Goal: Task Accomplishment & Management: Use online tool/utility

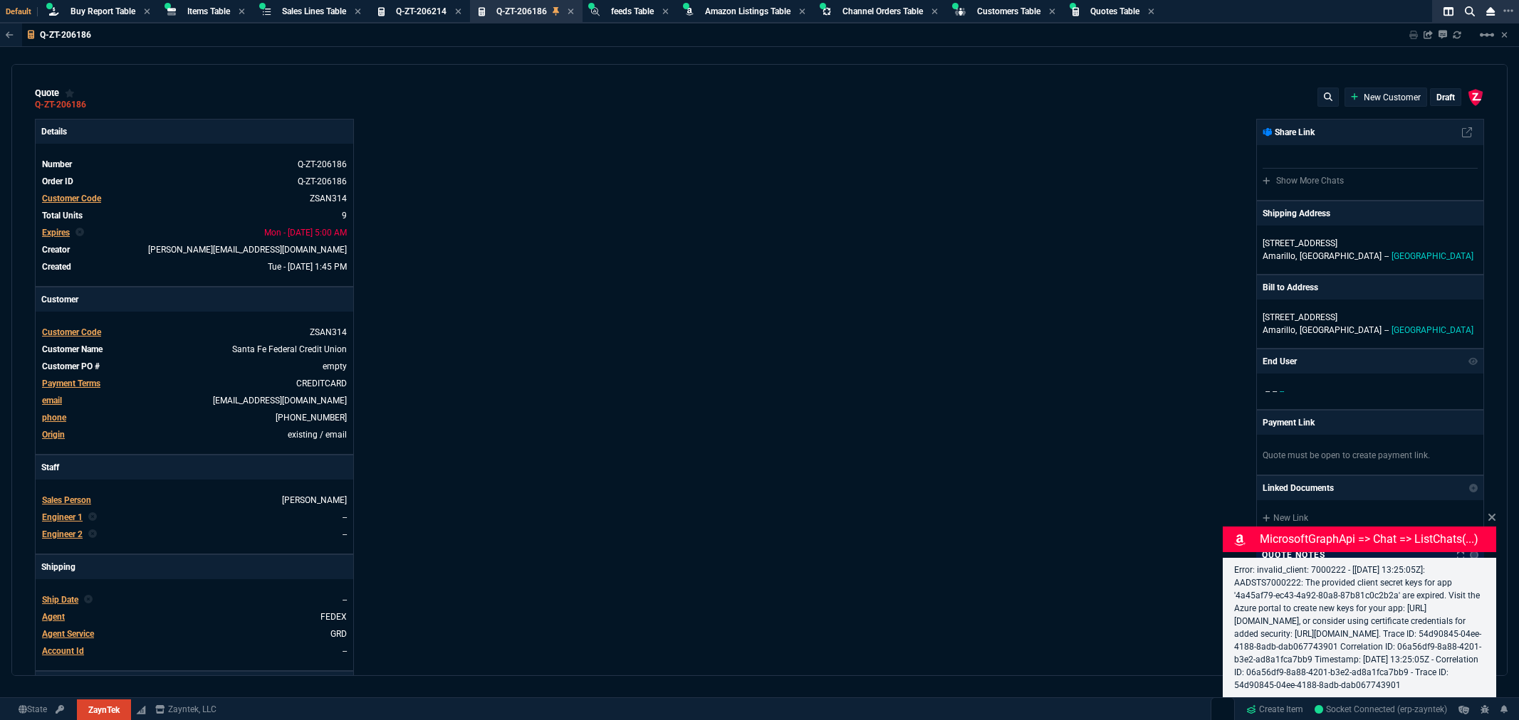
type input "3671"
type input "195"
select select "8: NEPT"
type input "12"
type input "744"
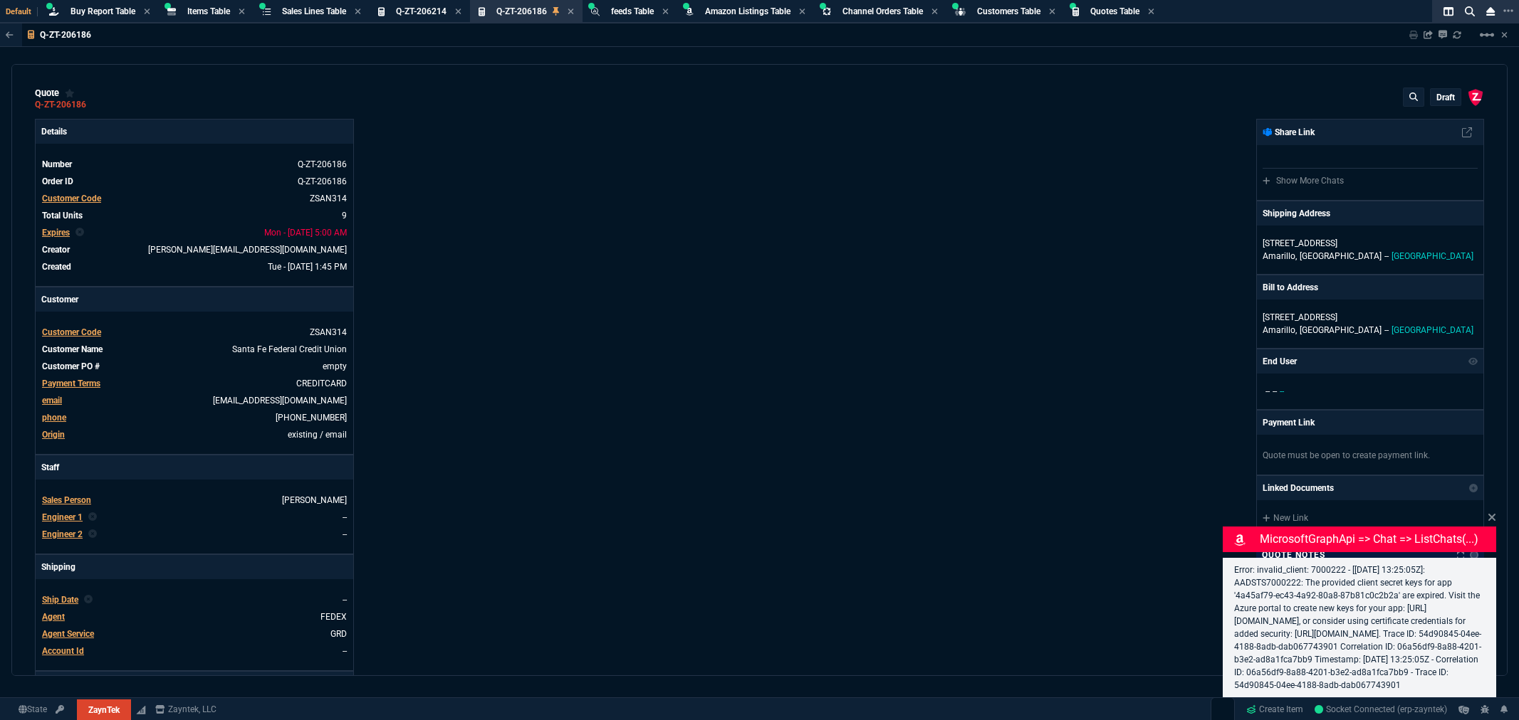
type input "22"
type input "200"
type input "25"
type input "645"
type input "11"
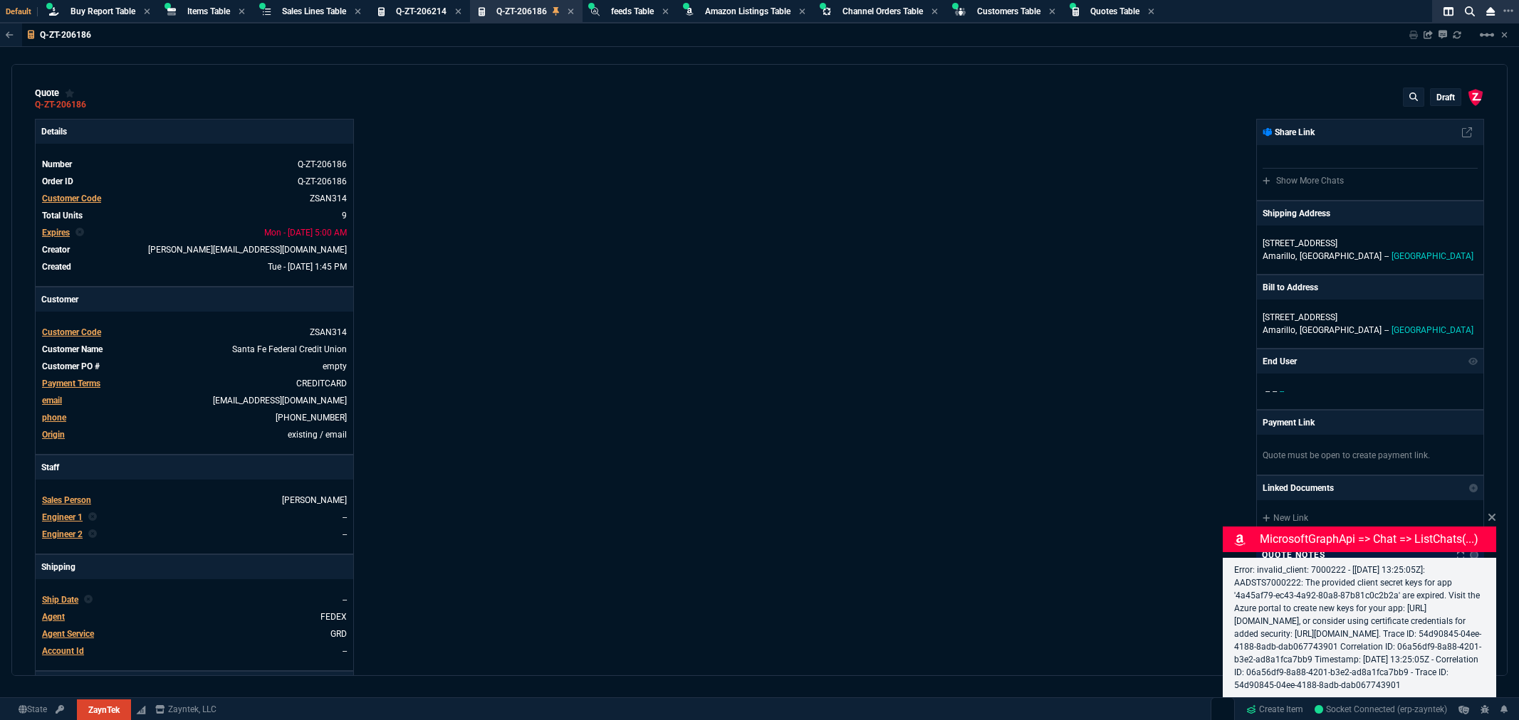
type input "14"
type input "0"
type input "12"
type input "117"
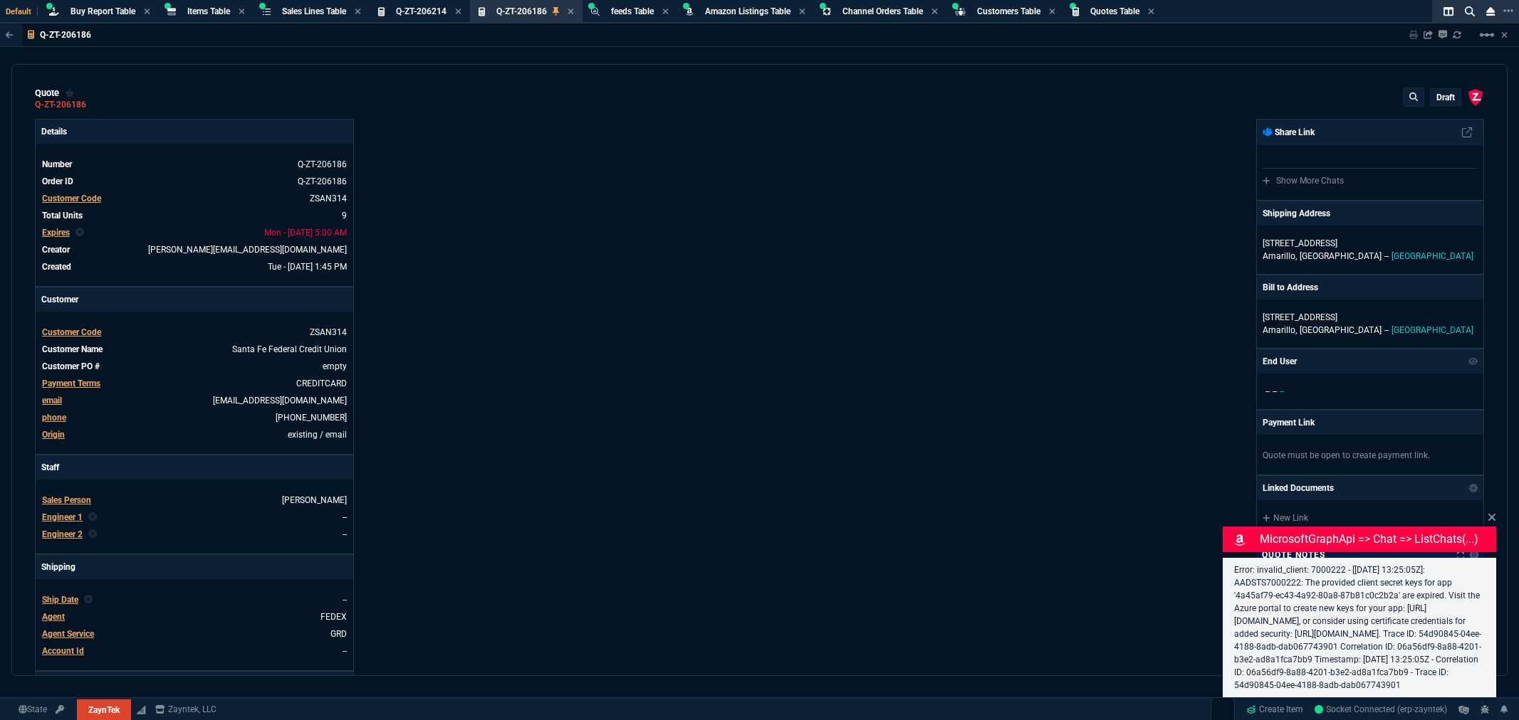
type input "57"
type input "76"
type input "64"
type input "34"
type input "51"
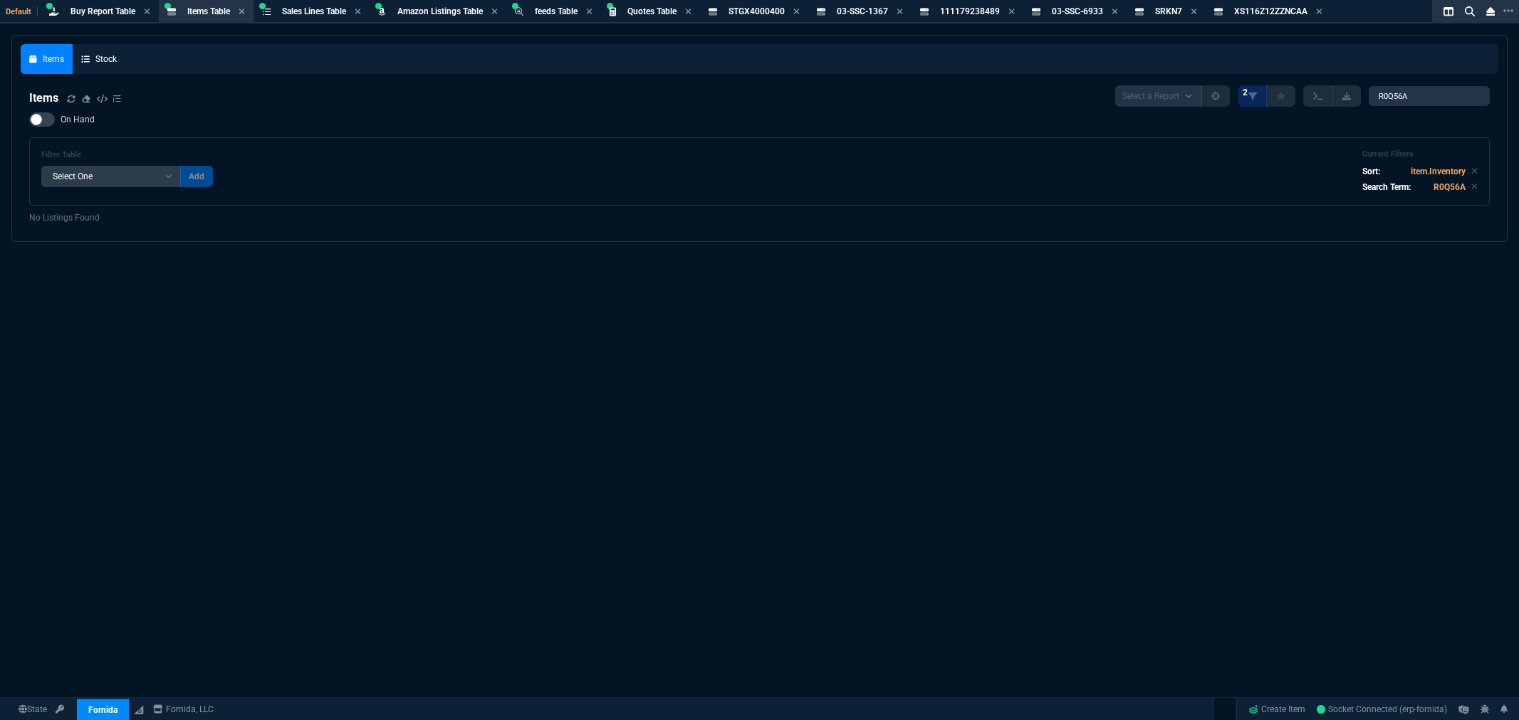
select select "8: NEPT"
select select
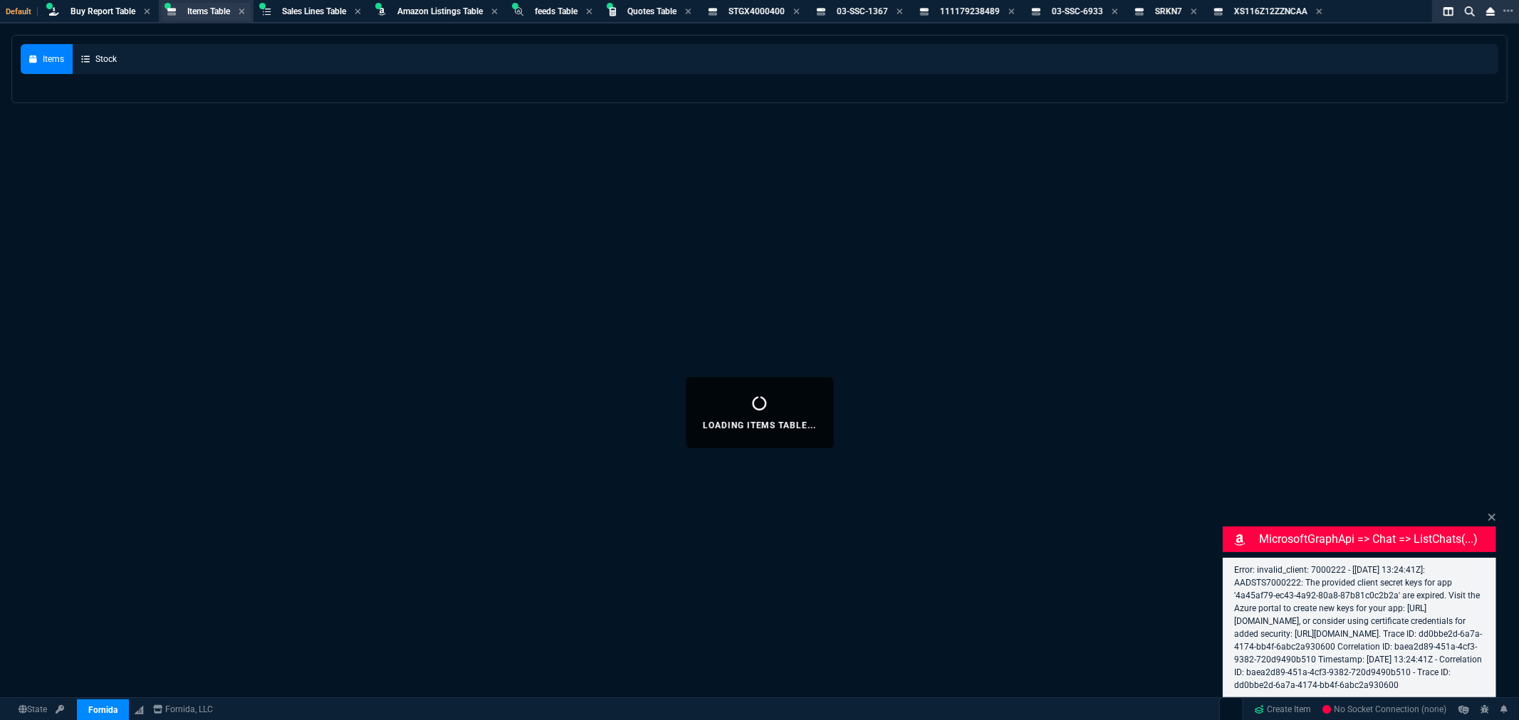
click at [214, 15] on span "Items Table" at bounding box center [208, 11] width 43 height 10
select select "8: NEPT"
select select
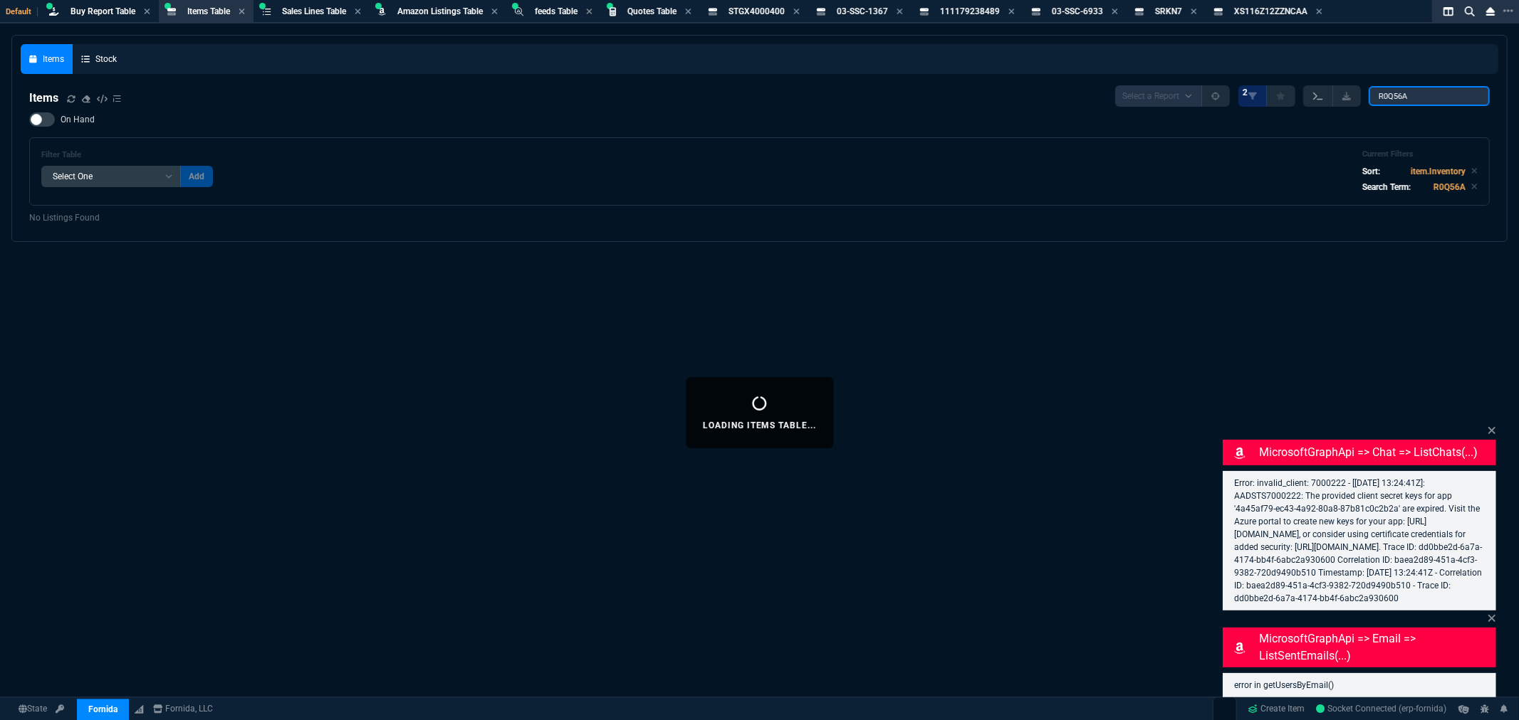
drag, startPoint x: 1422, startPoint y: 93, endPoint x: 1333, endPoint y: 95, distance: 88.3
click at [1333, 95] on div "Select a Report NEW QUERY 2 R0Q56A" at bounding box center [1302, 95] width 374 height 21
paste input "02-SSC-6529"
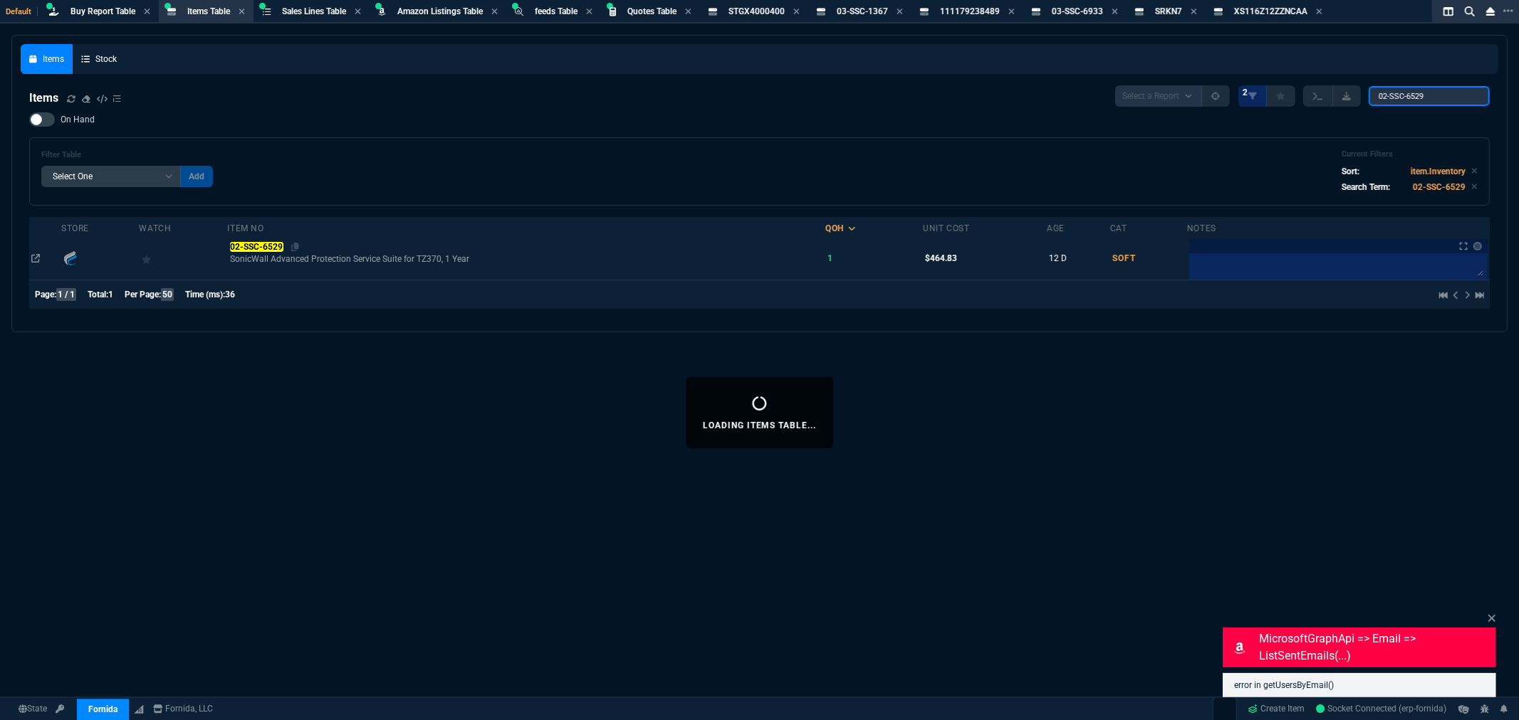
type input "02-SSC-6529"
click at [265, 250] on mark "02-SSC-6529" at bounding box center [256, 247] width 53 height 10
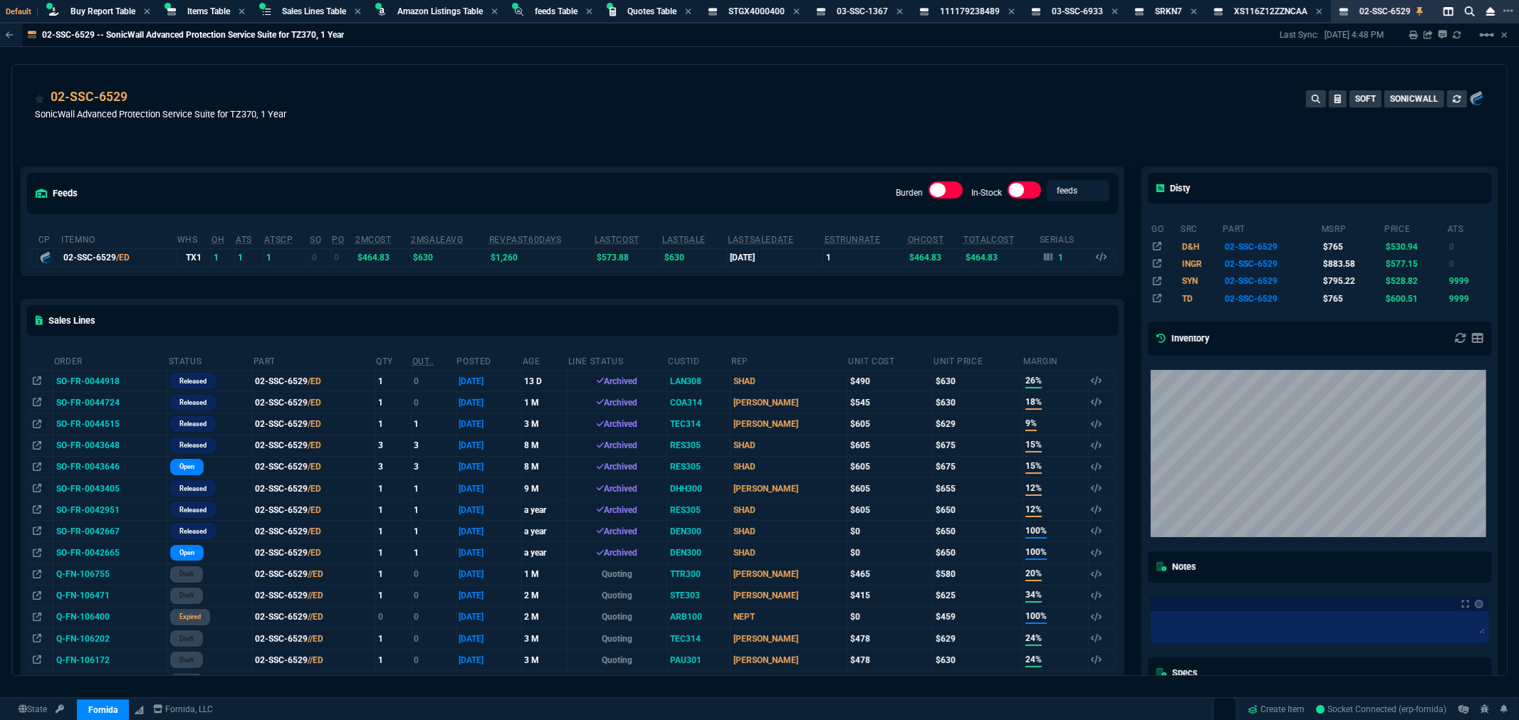
click at [315, 82] on div "02-SSC-6529 SonicWall Advanced Protection Service Suite for TZ370, 1 Year SOFT …" at bounding box center [759, 107] width 1494 height 85
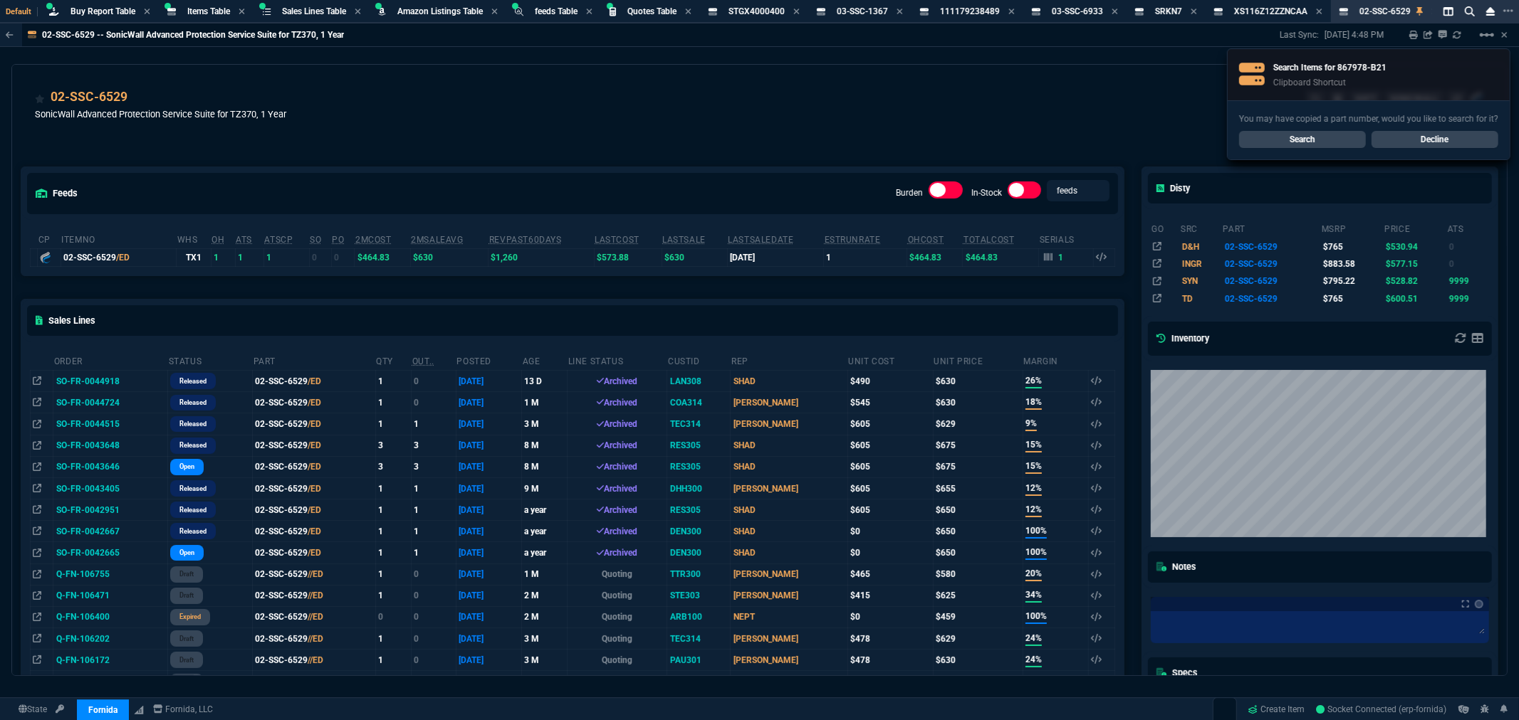
click at [1334, 140] on link "Search" at bounding box center [1302, 139] width 127 height 17
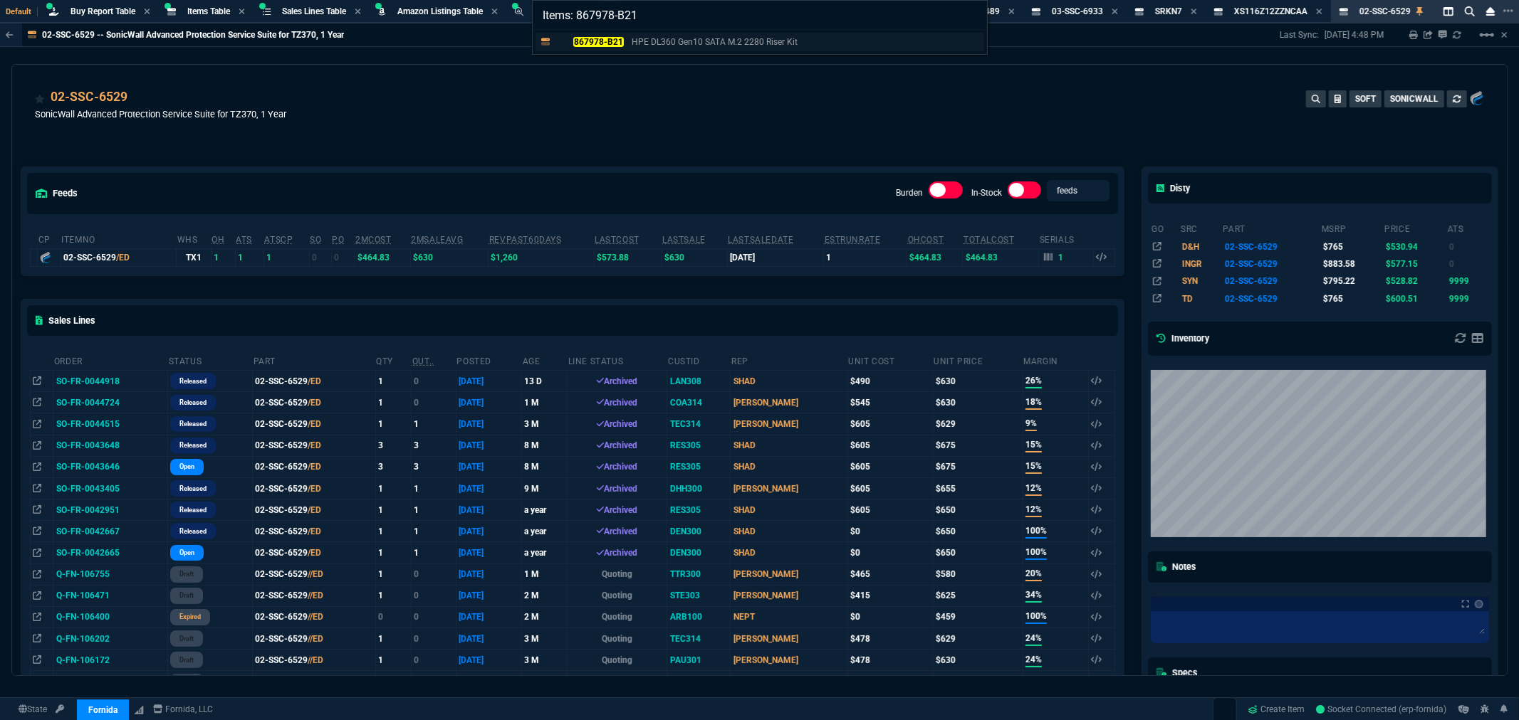
click at [593, 46] on mark "867978-B21" at bounding box center [598, 42] width 50 height 10
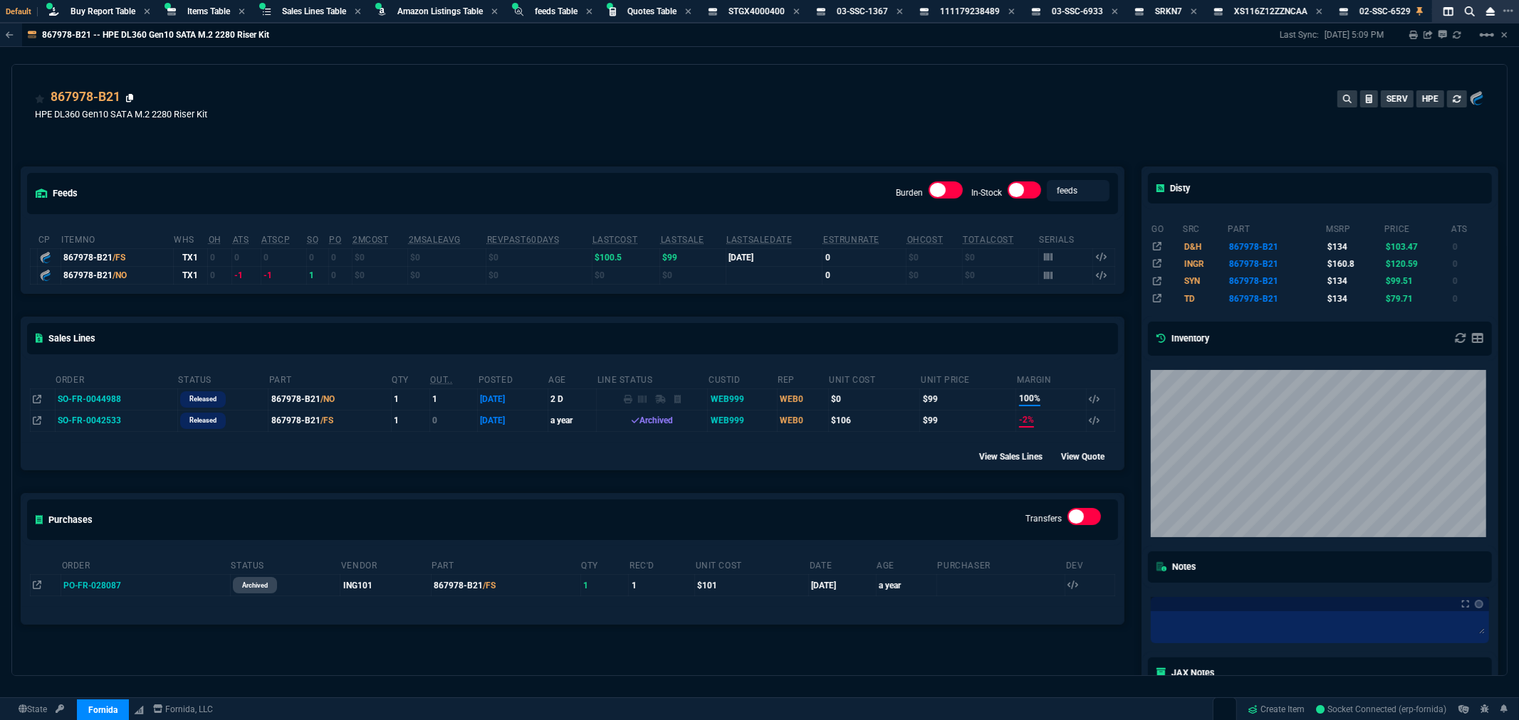
click at [129, 98] on icon at bounding box center [130, 98] width 8 height 9
click at [129, 96] on icon at bounding box center [130, 98] width 8 height 9
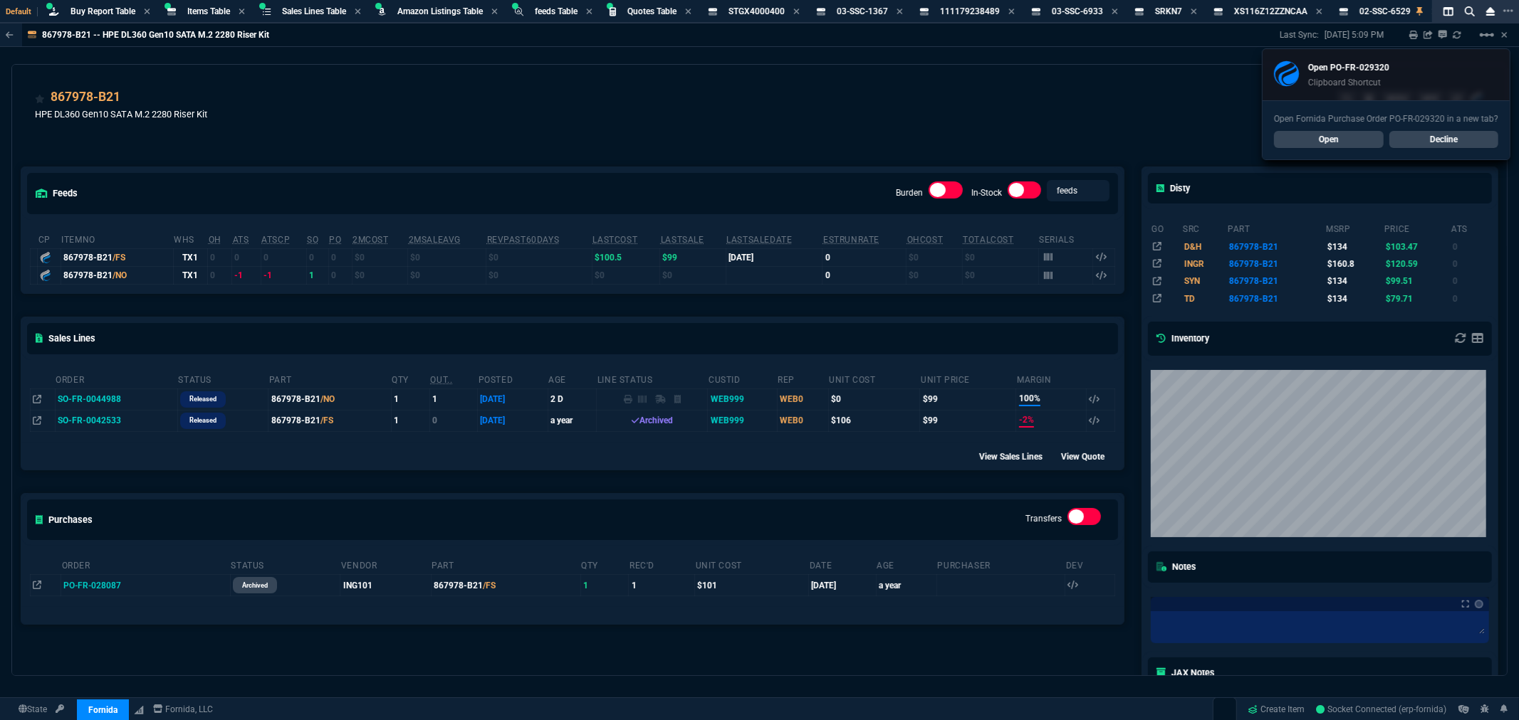
click at [465, 103] on div "867978-B21 HPE DL360 Gen10 SATA M.2 2280 Riser Kit SERV HPE" at bounding box center [759, 113] width 1449 height 51
click at [116, 11] on span "Buy Report Table" at bounding box center [102, 11] width 65 height 10
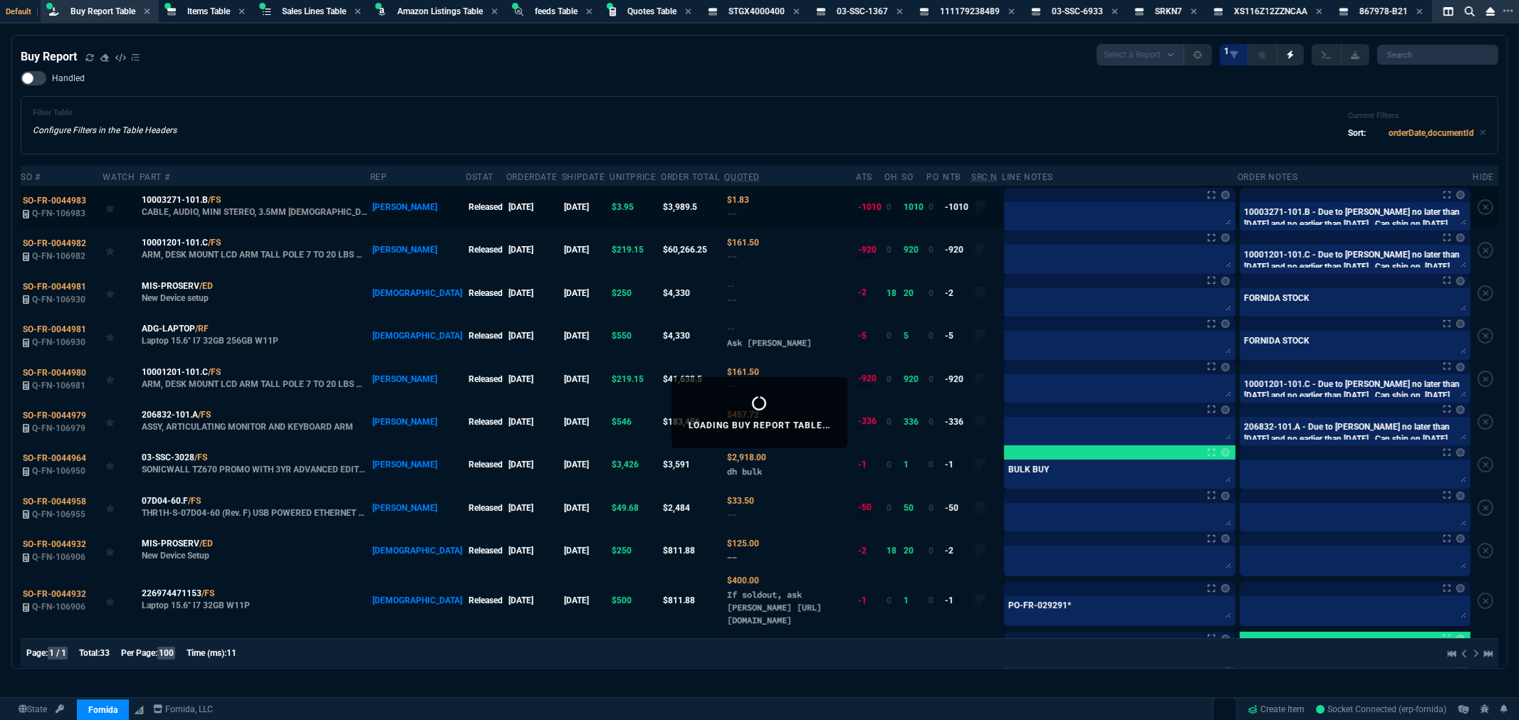
click at [1477, 207] on label at bounding box center [1485, 207] width 16 height 16
click at [0, 0] on input "checkbox" at bounding box center [0, 0] width 0 height 0
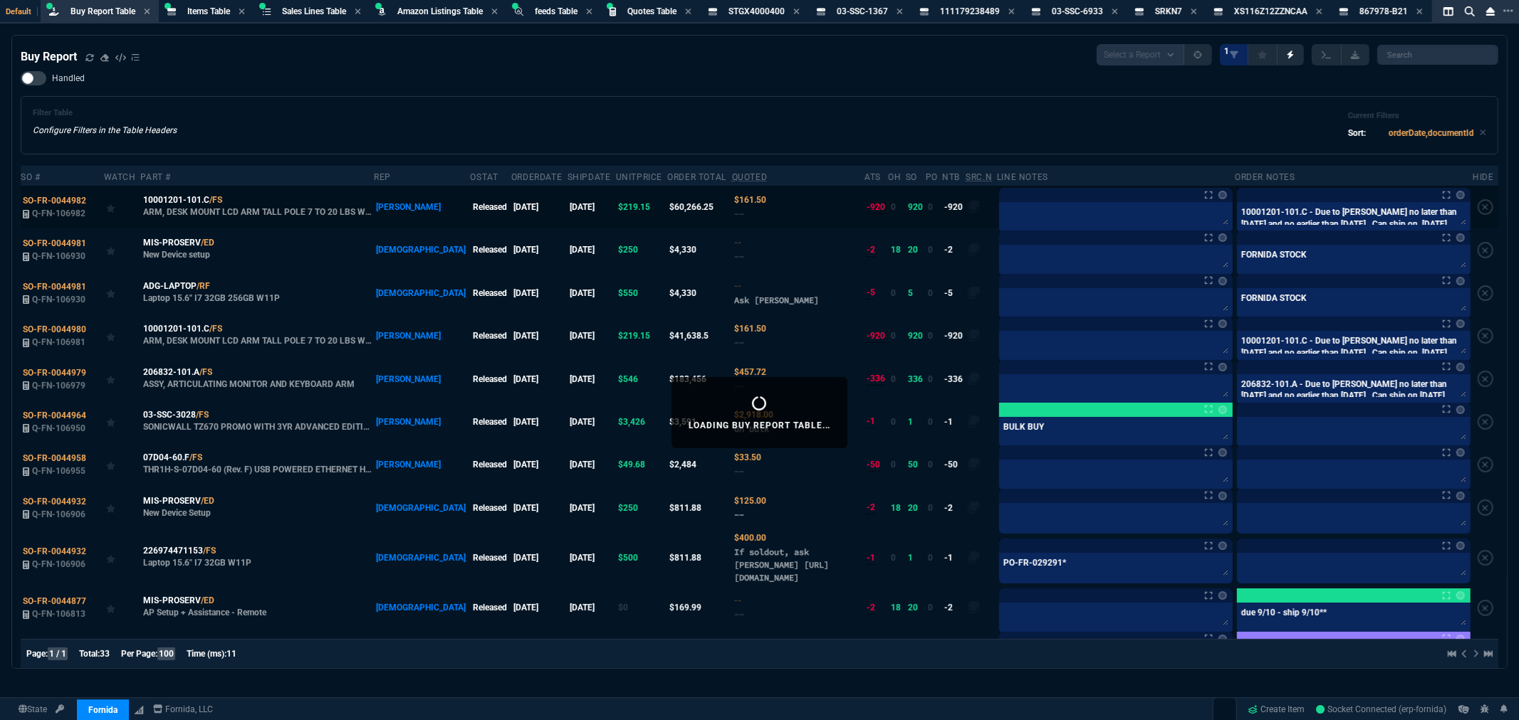
click at [1477, 207] on label at bounding box center [1485, 207] width 16 height 16
click at [0, 0] on input "checkbox" at bounding box center [0, 0] width 0 height 0
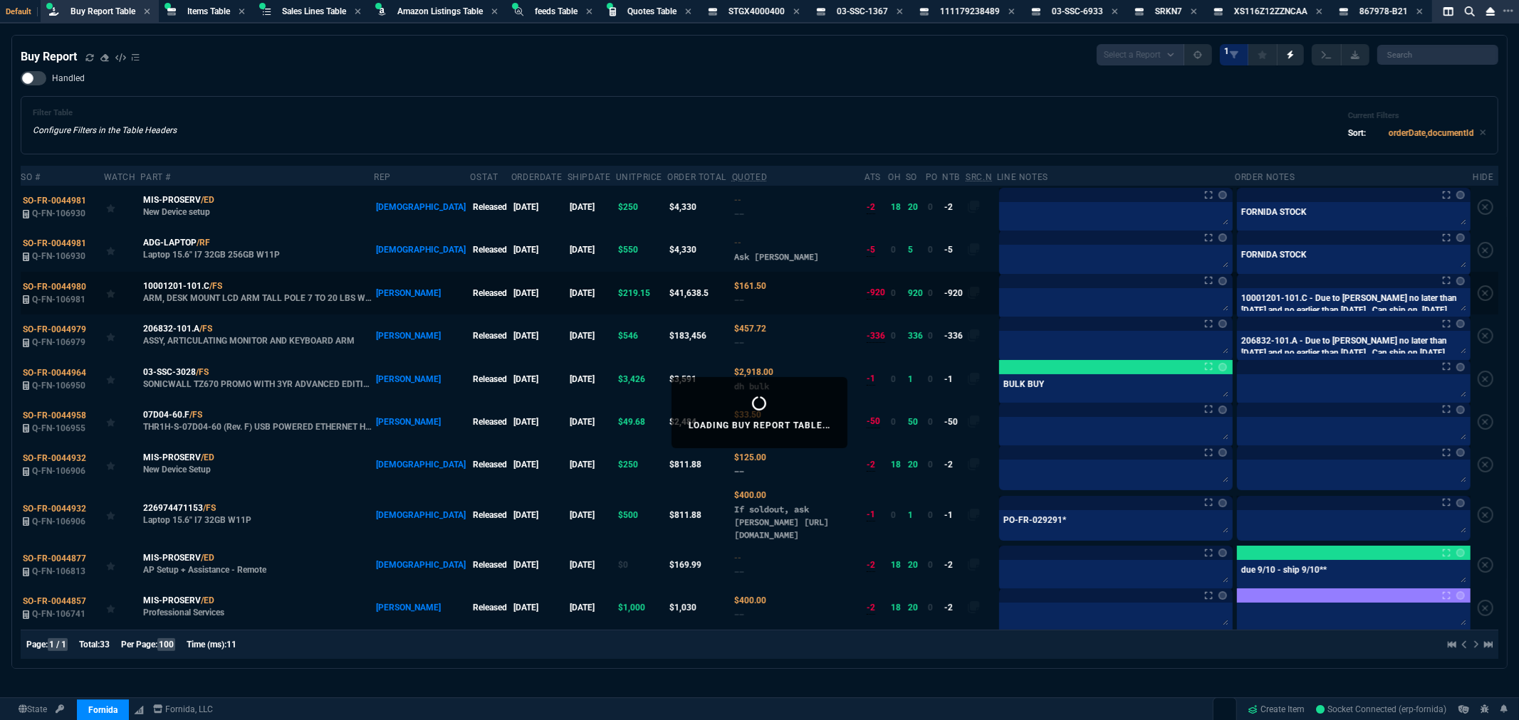
click at [1477, 295] on label at bounding box center [1485, 293] width 16 height 16
click at [0, 0] on input "checkbox" at bounding box center [0, 0] width 0 height 0
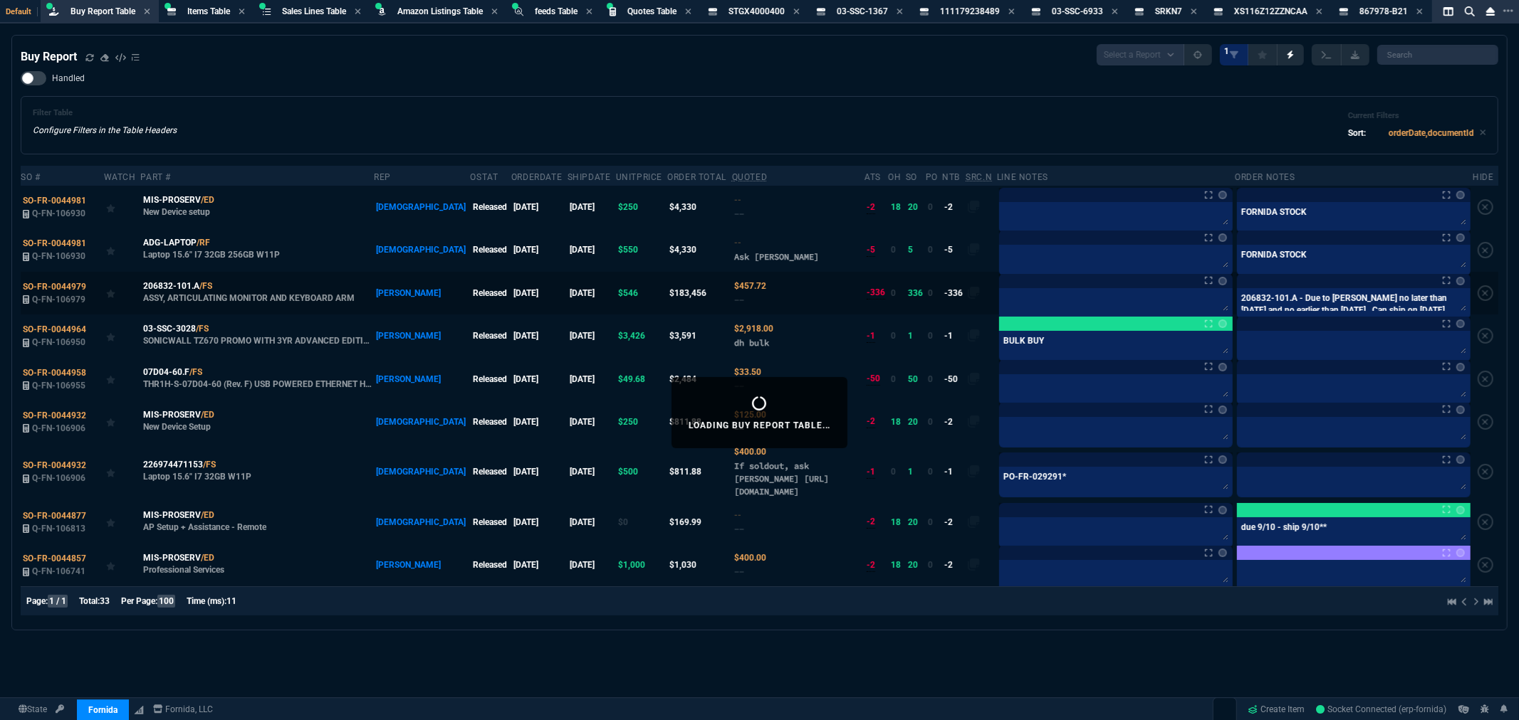
click at [1477, 295] on label at bounding box center [1485, 293] width 16 height 16
click at [0, 0] on input "checkbox" at bounding box center [0, 0] width 0 height 0
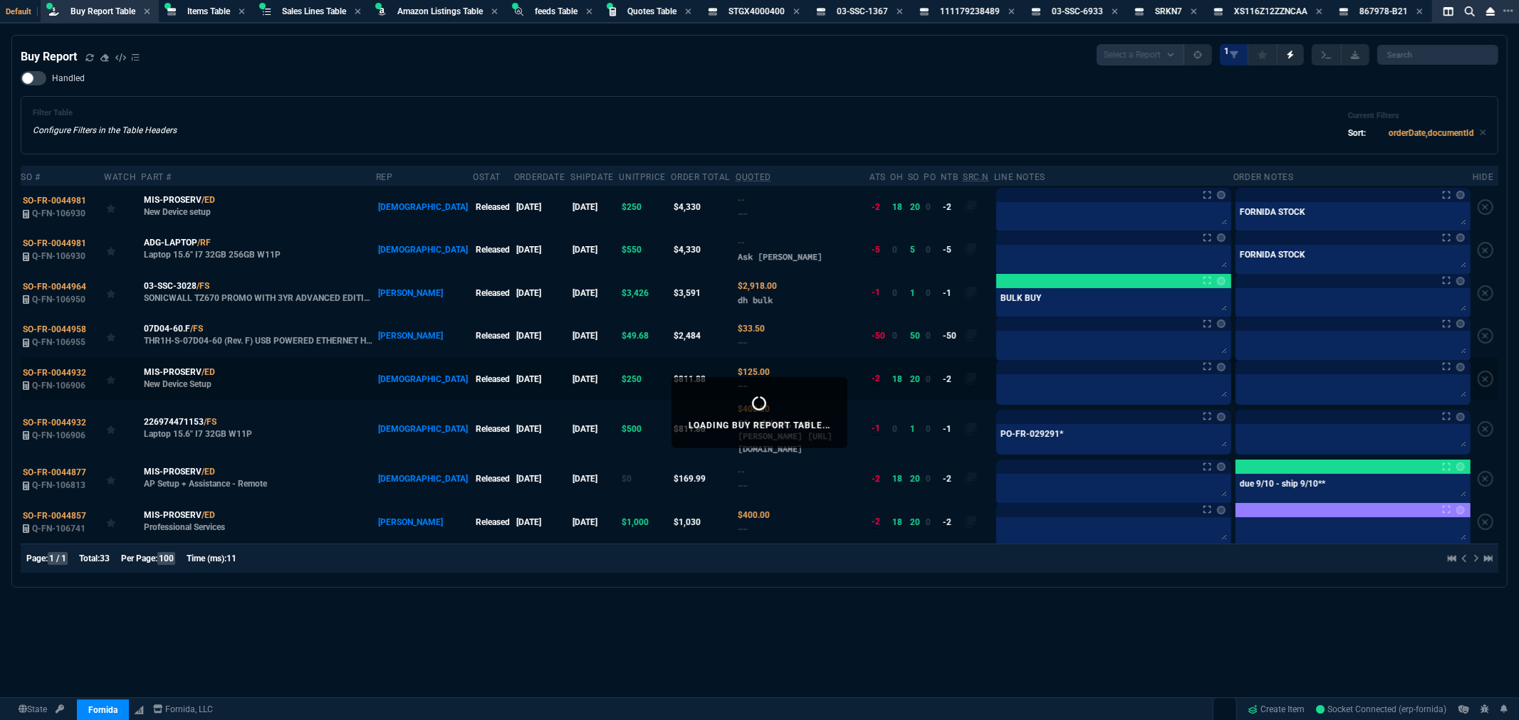
click at [1477, 387] on label at bounding box center [1485, 379] width 16 height 16
click at [0, 0] on input "checkbox" at bounding box center [0, 0] width 0 height 0
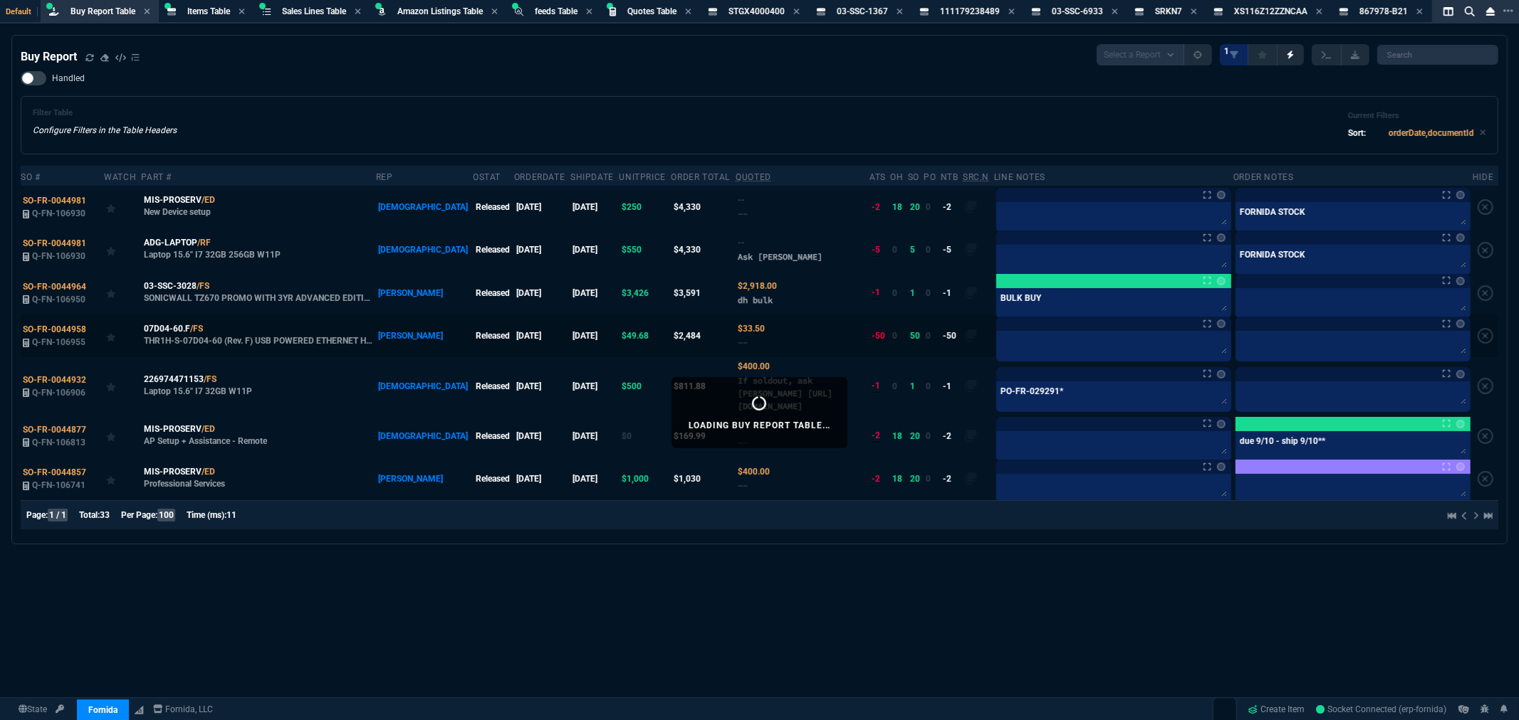
click at [1477, 337] on label at bounding box center [1485, 336] width 16 height 16
click at [0, 0] on input "checkbox" at bounding box center [0, 0] width 0 height 0
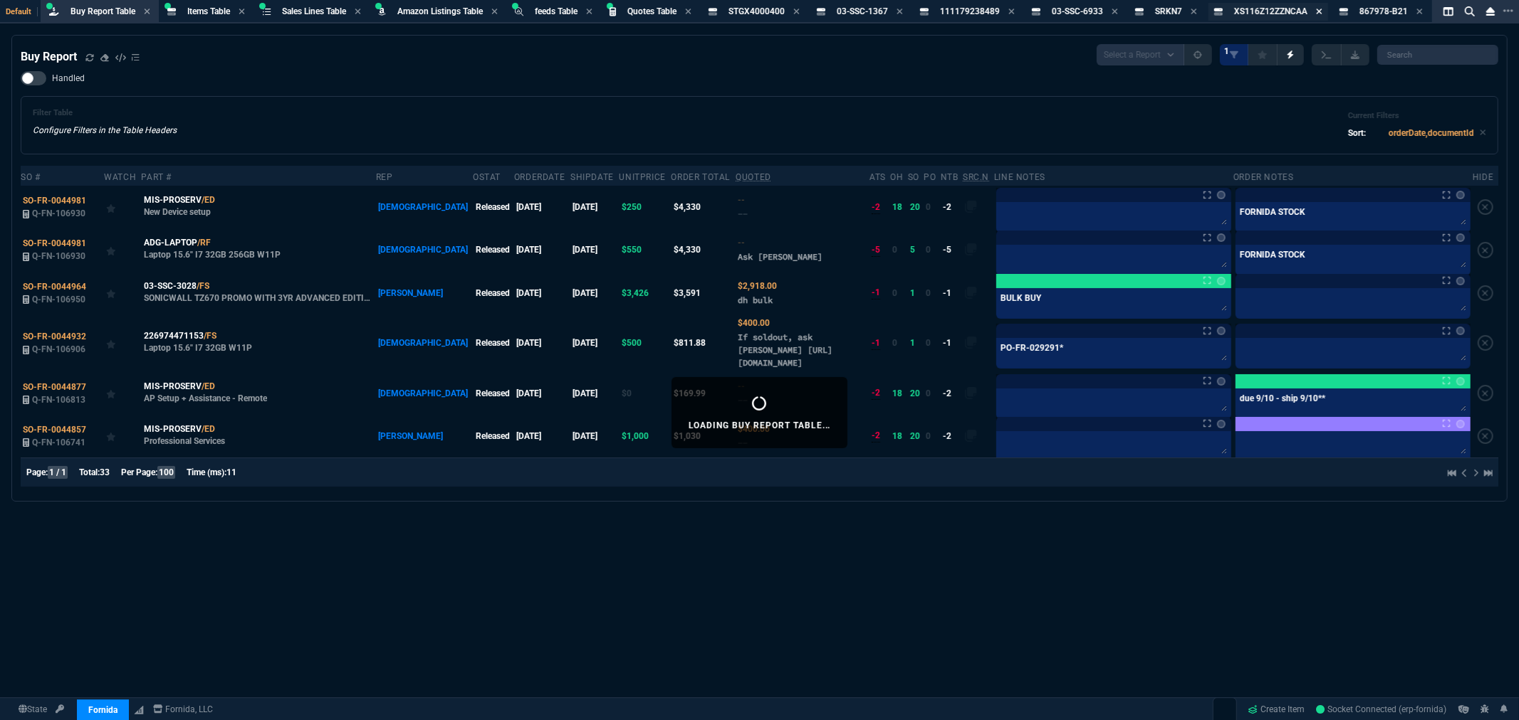
click at [1321, 11] on icon at bounding box center [1319, 12] width 6 height 6
click at [1193, 12] on div "SRKN7 Item" at bounding box center [1176, 12] width 42 height 12
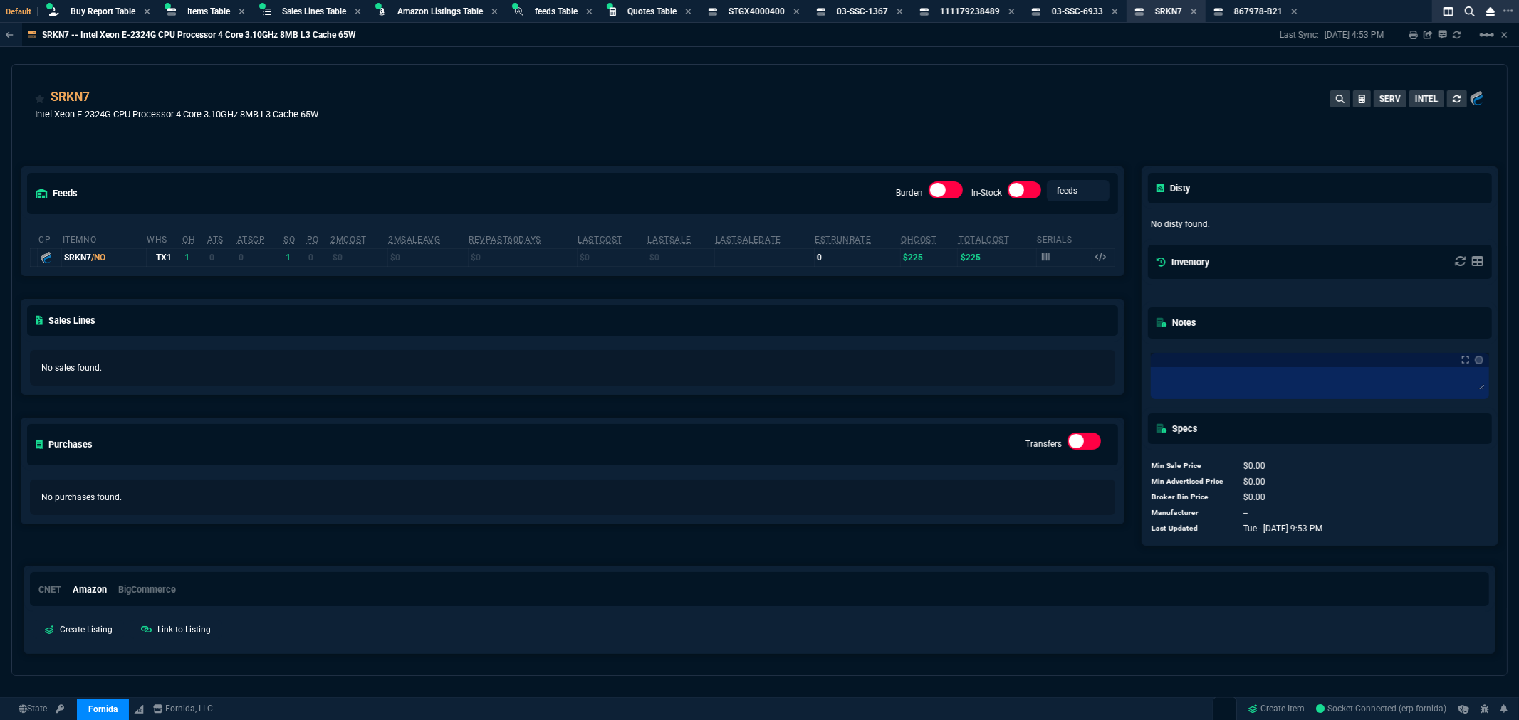
click at [1193, 12] on div "SRKN7 Item" at bounding box center [1176, 12] width 42 height 12
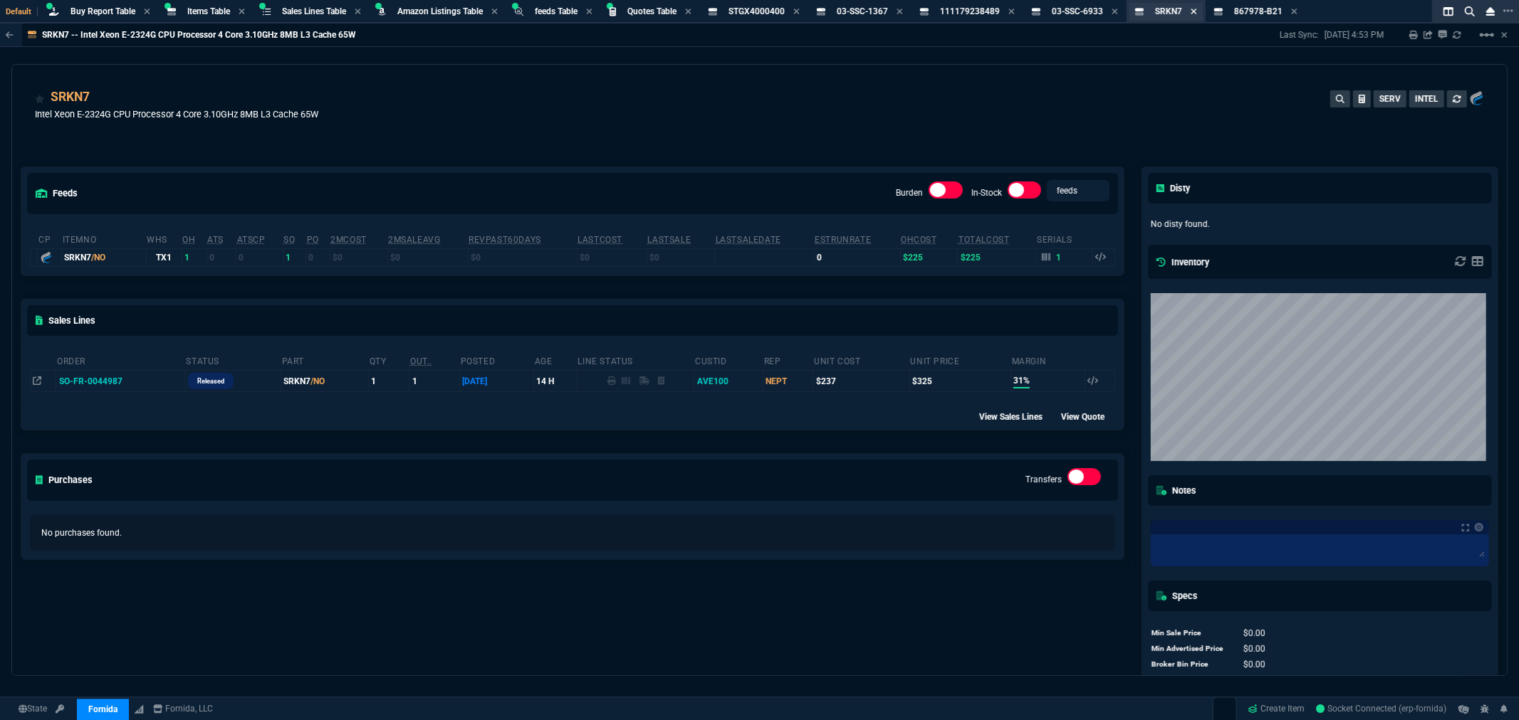
click at [1196, 9] on icon at bounding box center [1193, 12] width 6 height 6
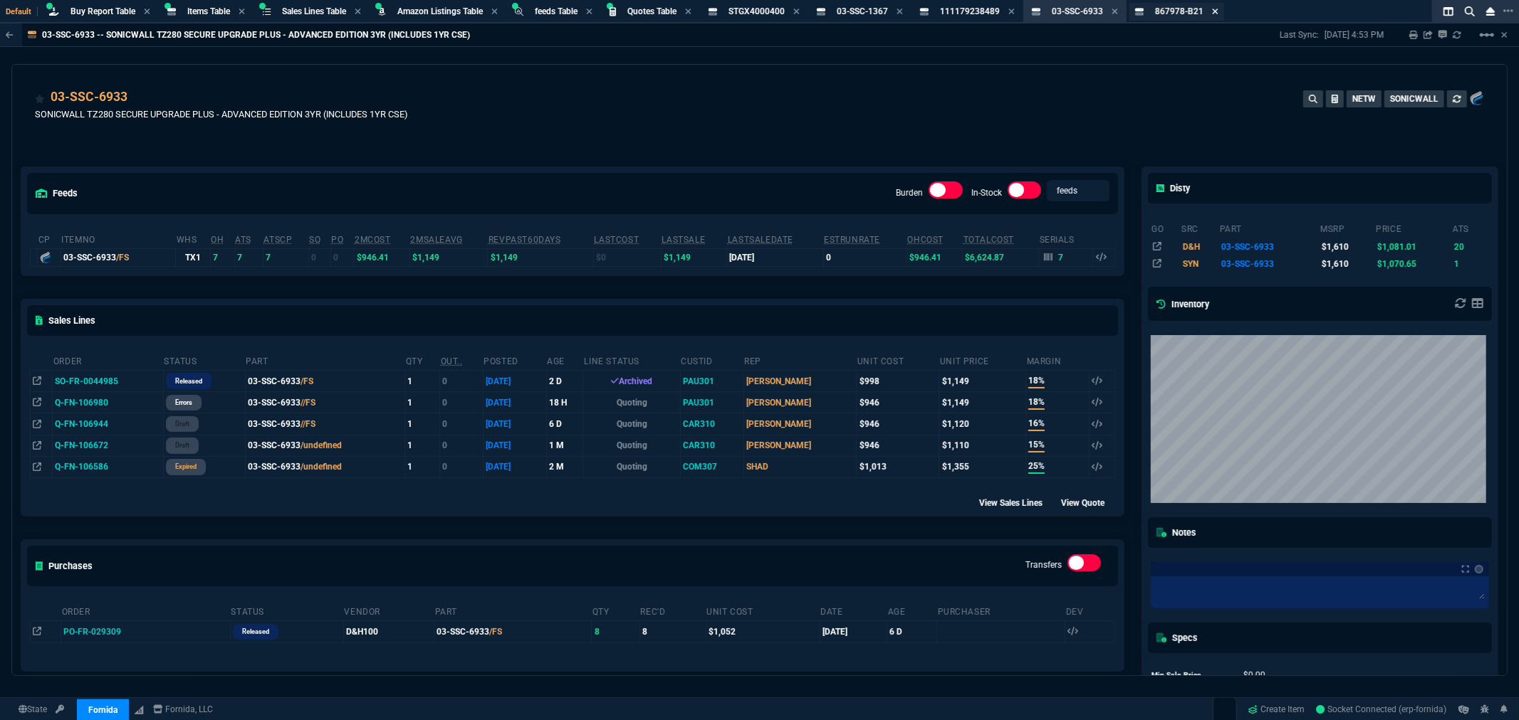
click at [1217, 9] on icon at bounding box center [1215, 12] width 6 height 6
click at [1117, 11] on icon at bounding box center [1114, 12] width 6 height 6
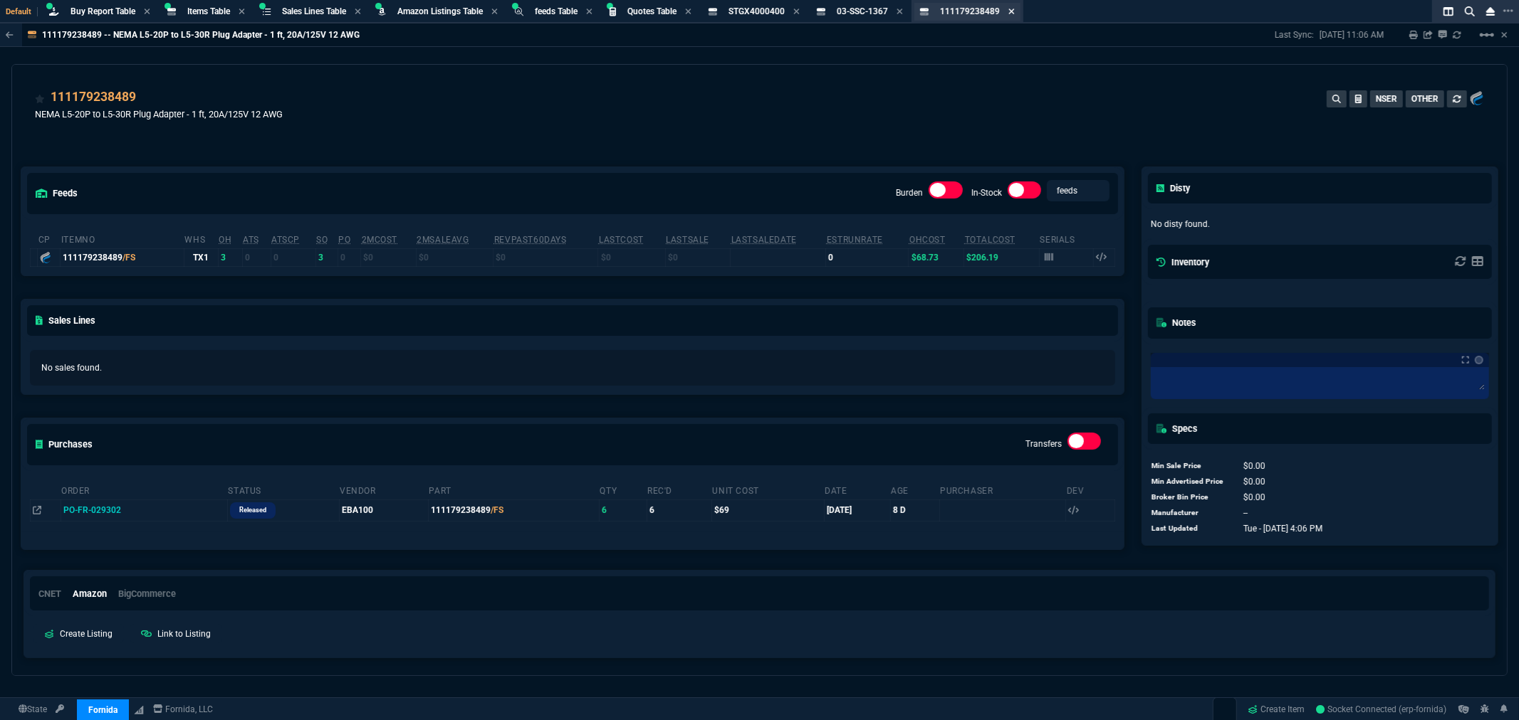
click at [1014, 7] on icon at bounding box center [1011, 11] width 6 height 9
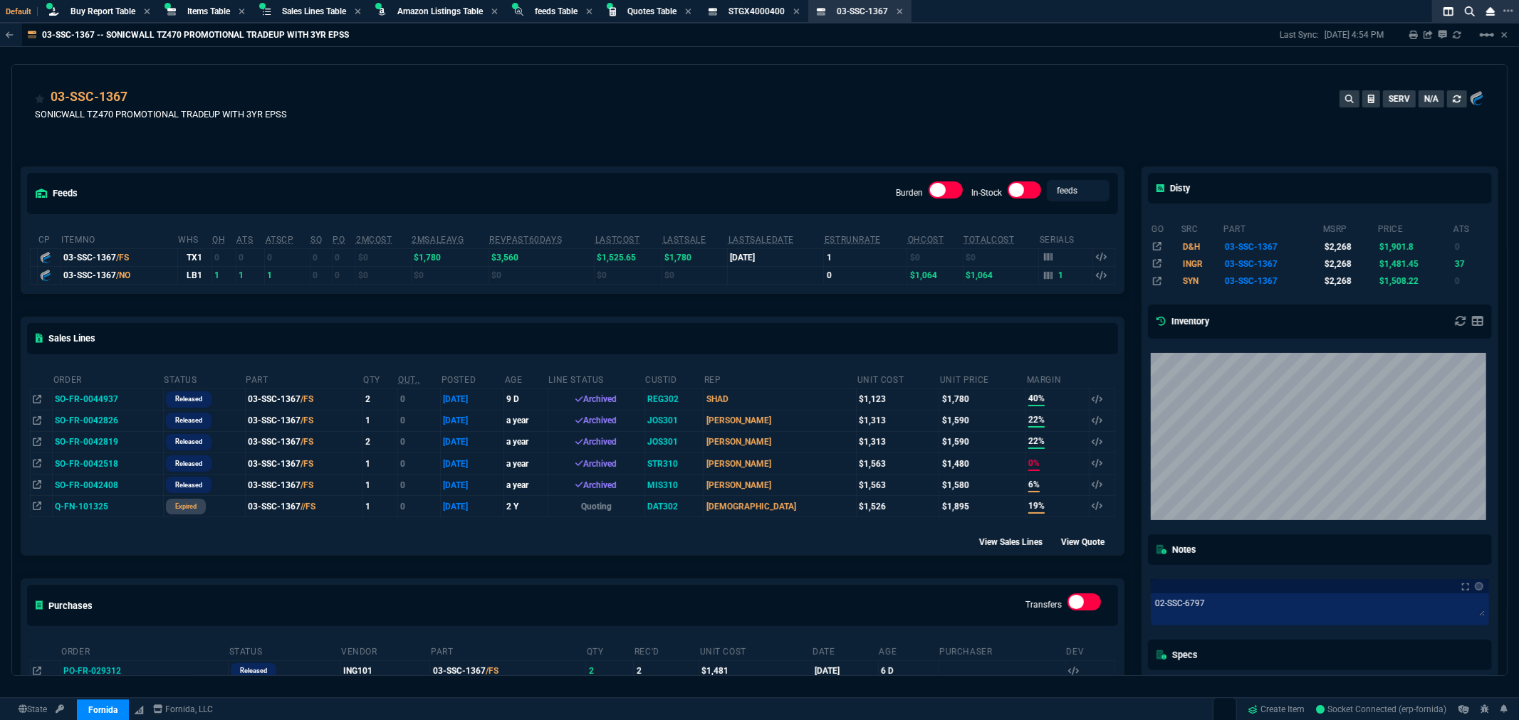
click at [536, 61] on div "03-SSC-1367 -- SONICWALL TZ470 PROMOTIONAL TRADEUP WITH 3YR EPSS Last Sync: 9/2…" at bounding box center [759, 349] width 1519 height 653
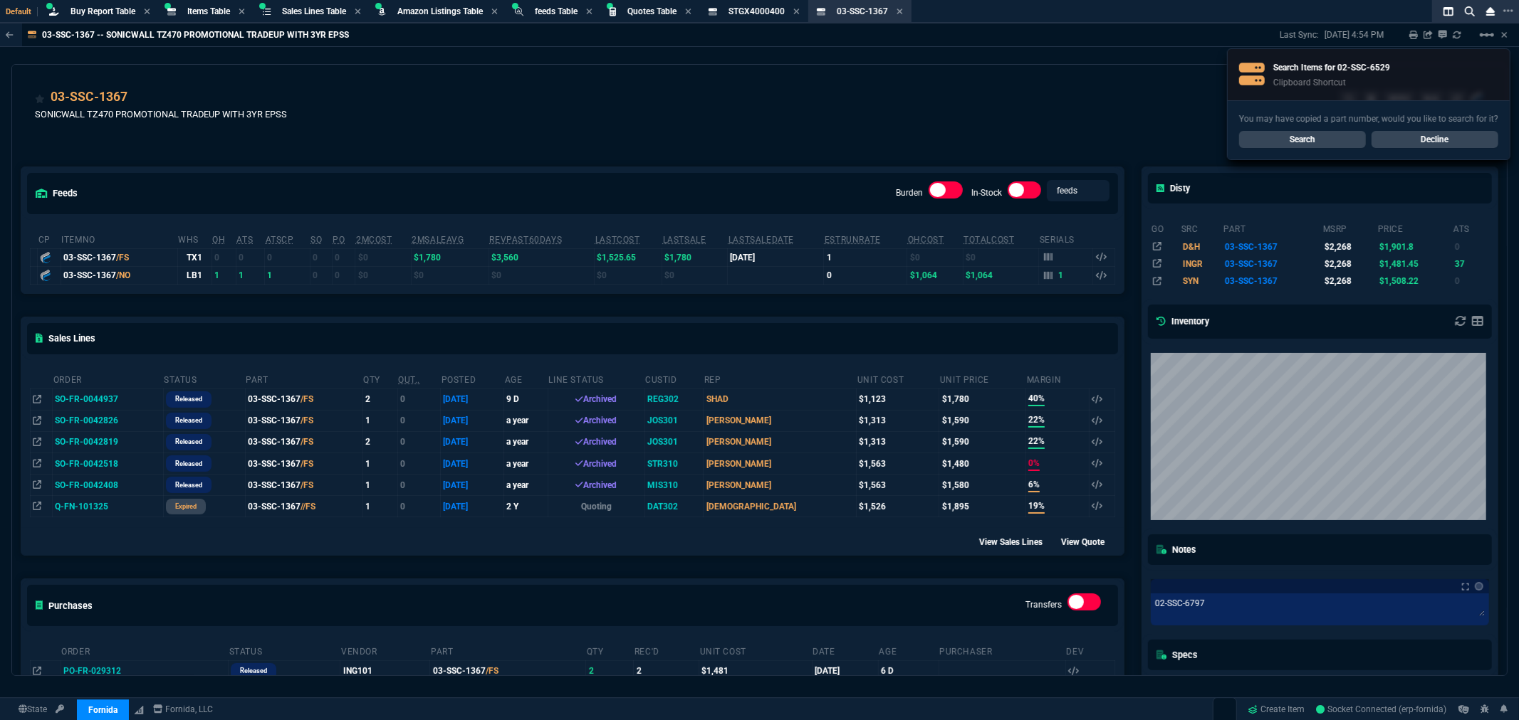
click at [1277, 136] on link "Search" at bounding box center [1302, 139] width 127 height 17
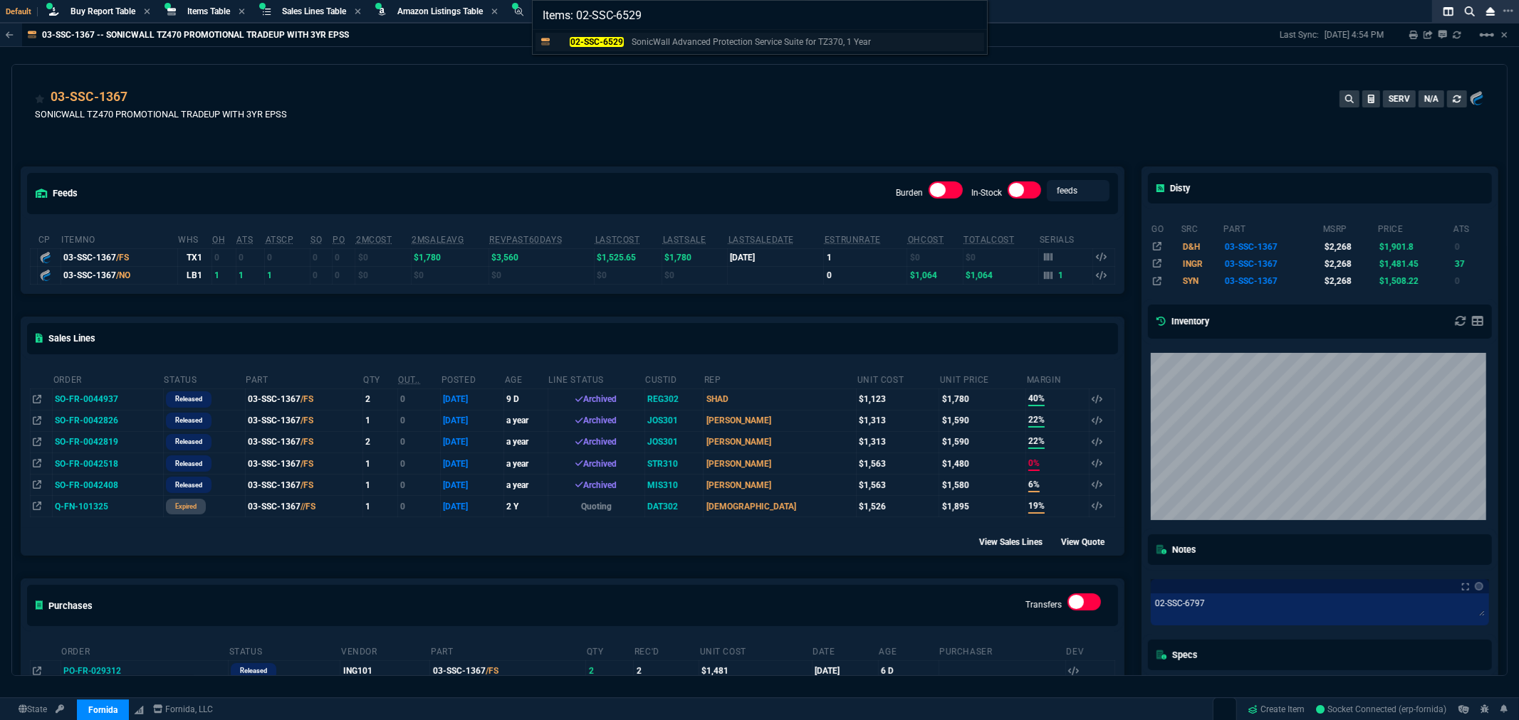
click at [600, 40] on mark "02-SSC-6529" at bounding box center [596, 42] width 53 height 10
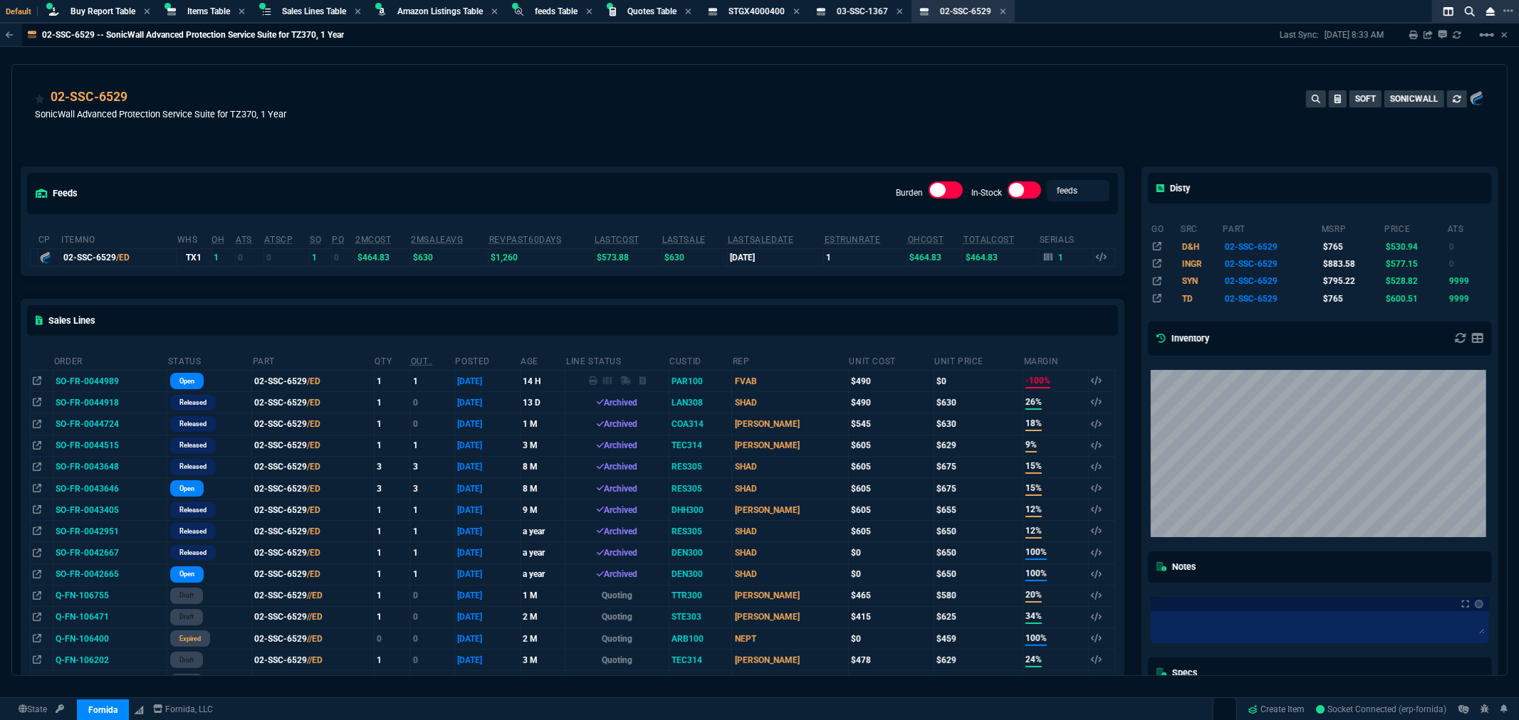
click at [329, 147] on div "feeds Burden In-Stock feeds prices cp ItemNo WHS OH ATS ATSCP SO PO 2MCost 2MSa…" at bounding box center [572, 633] width 1121 height 996
click at [136, 95] on icon at bounding box center [137, 98] width 8 height 9
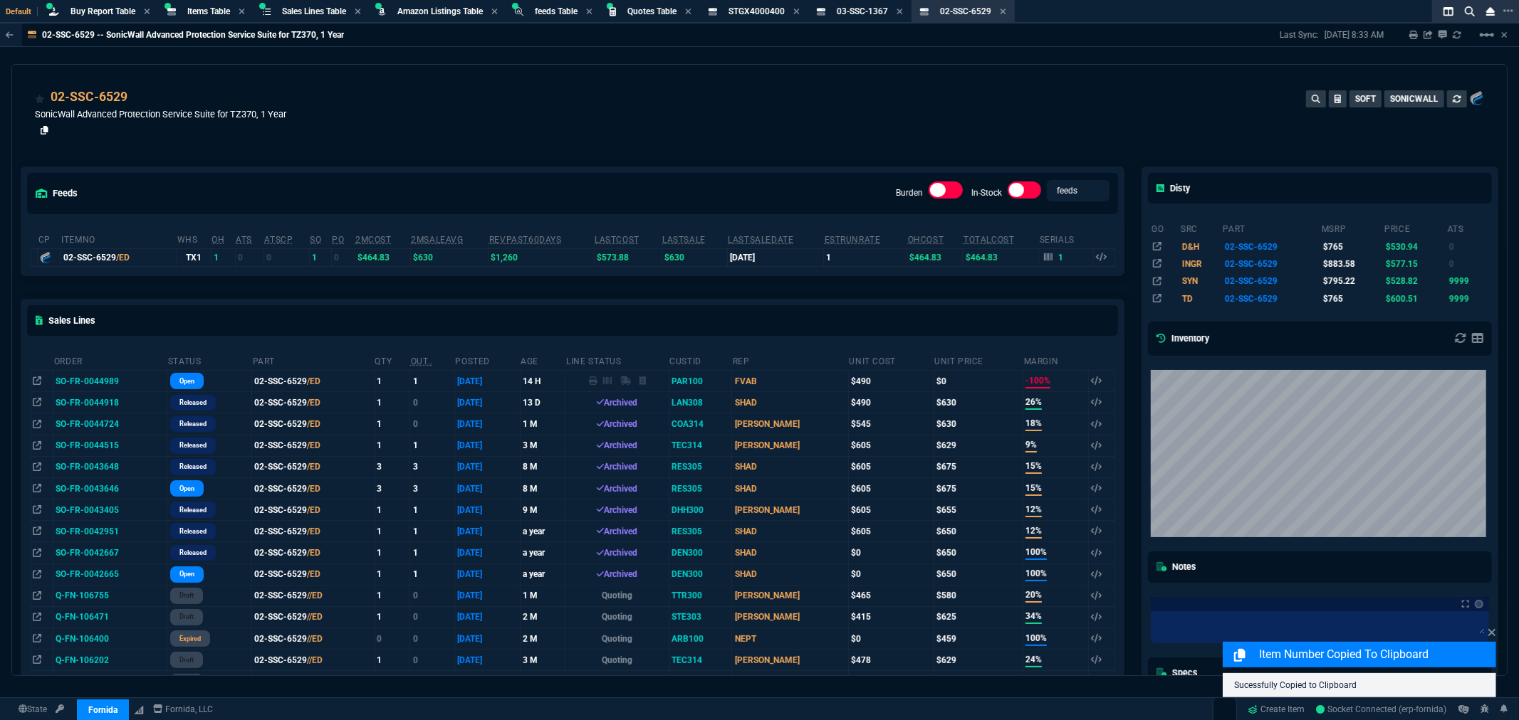
click at [44, 129] on icon at bounding box center [45, 130] width 8 height 9
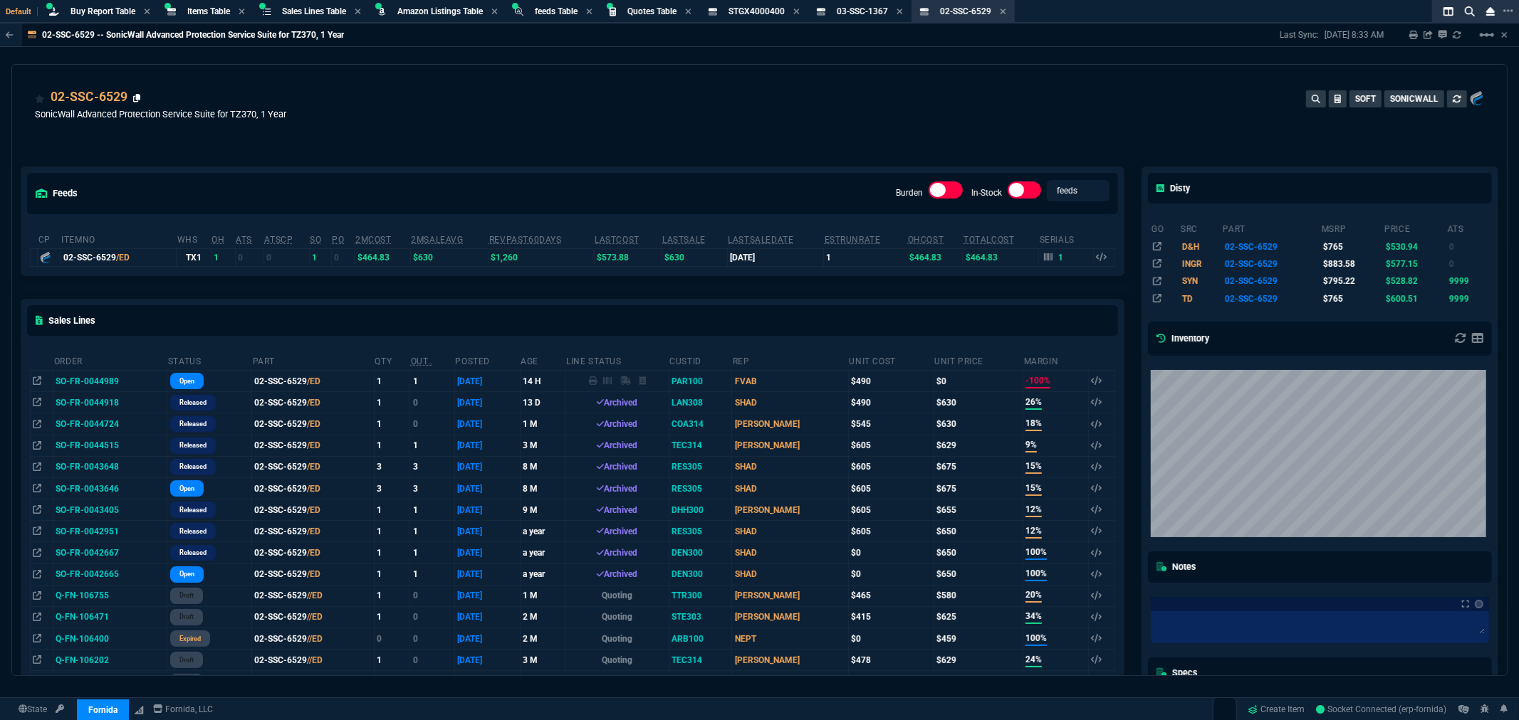
click at [137, 98] on icon at bounding box center [137, 98] width 8 height 9
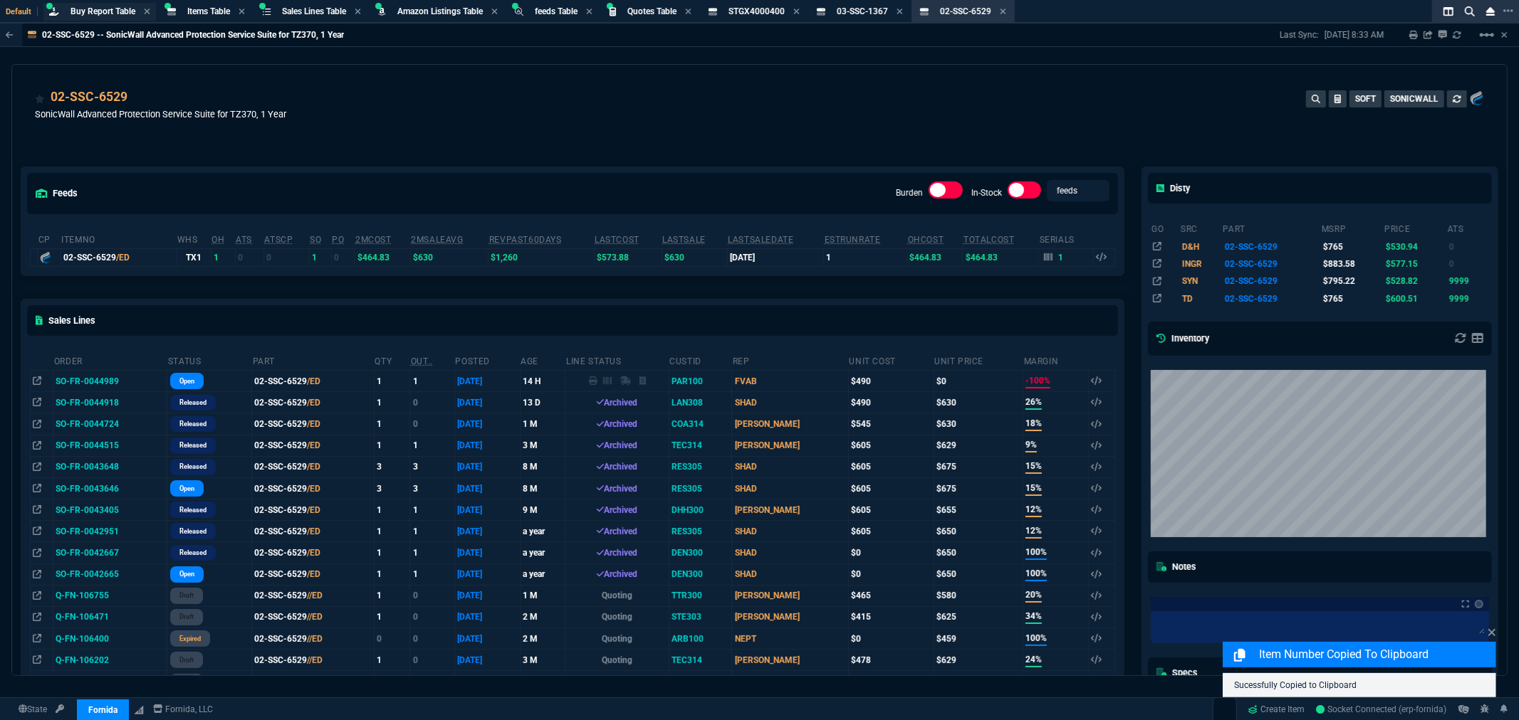
click at [97, 15] on span "Buy Report Table" at bounding box center [102, 11] width 65 height 10
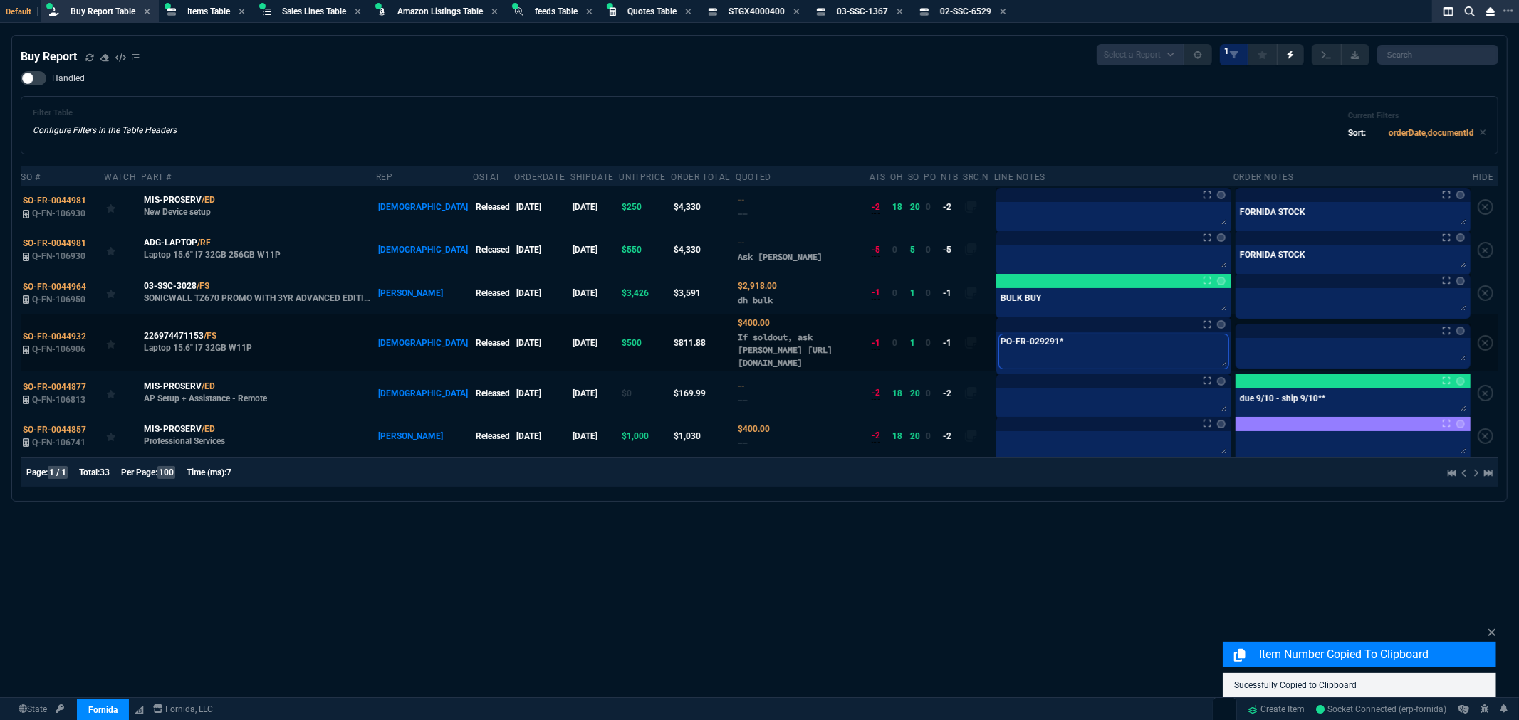
click at [1078, 347] on textarea "PO-FR-029291*" at bounding box center [1113, 352] width 229 height 34
click at [1066, 296] on textarea "BULK BUY" at bounding box center [1113, 301] width 229 height 21
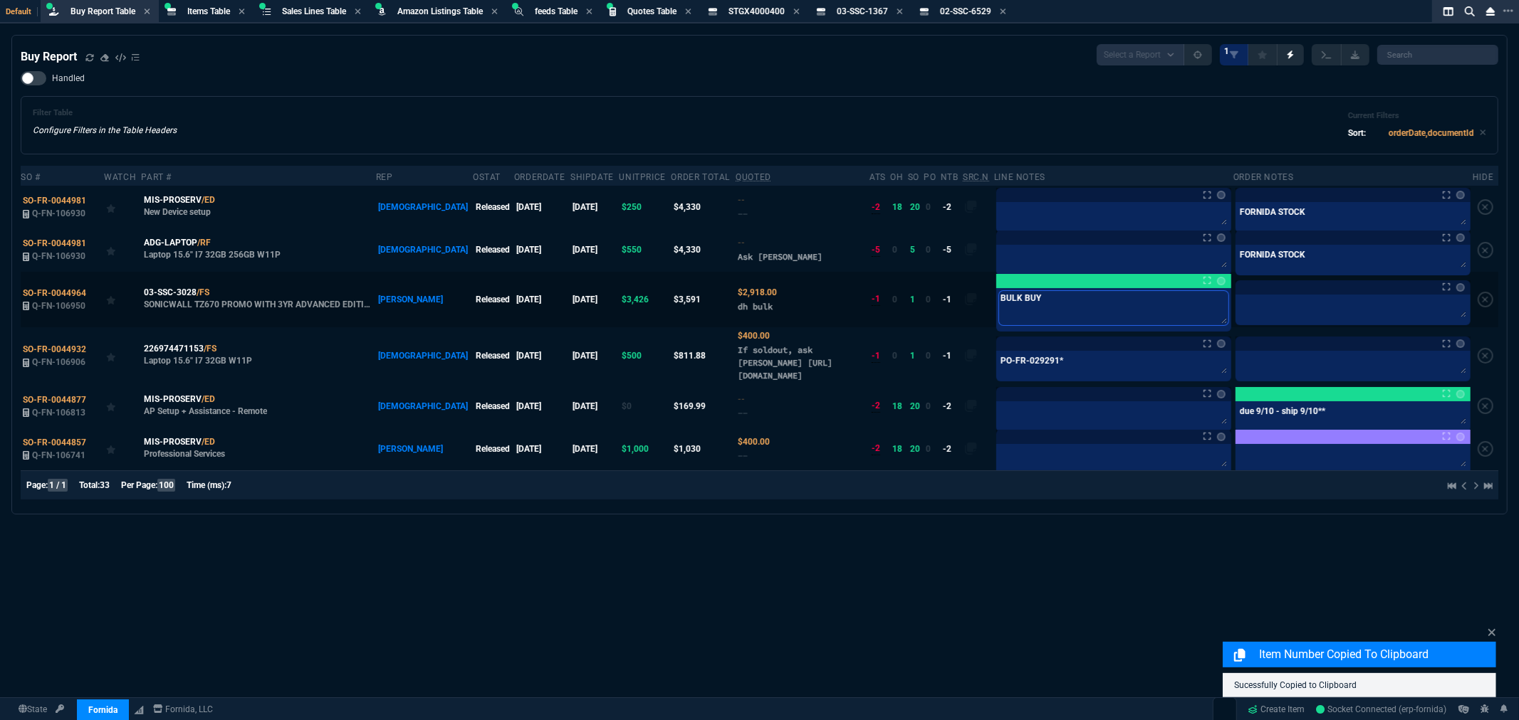
type textarea "BULK BUY-"
type textarea "BULK BUY- b"
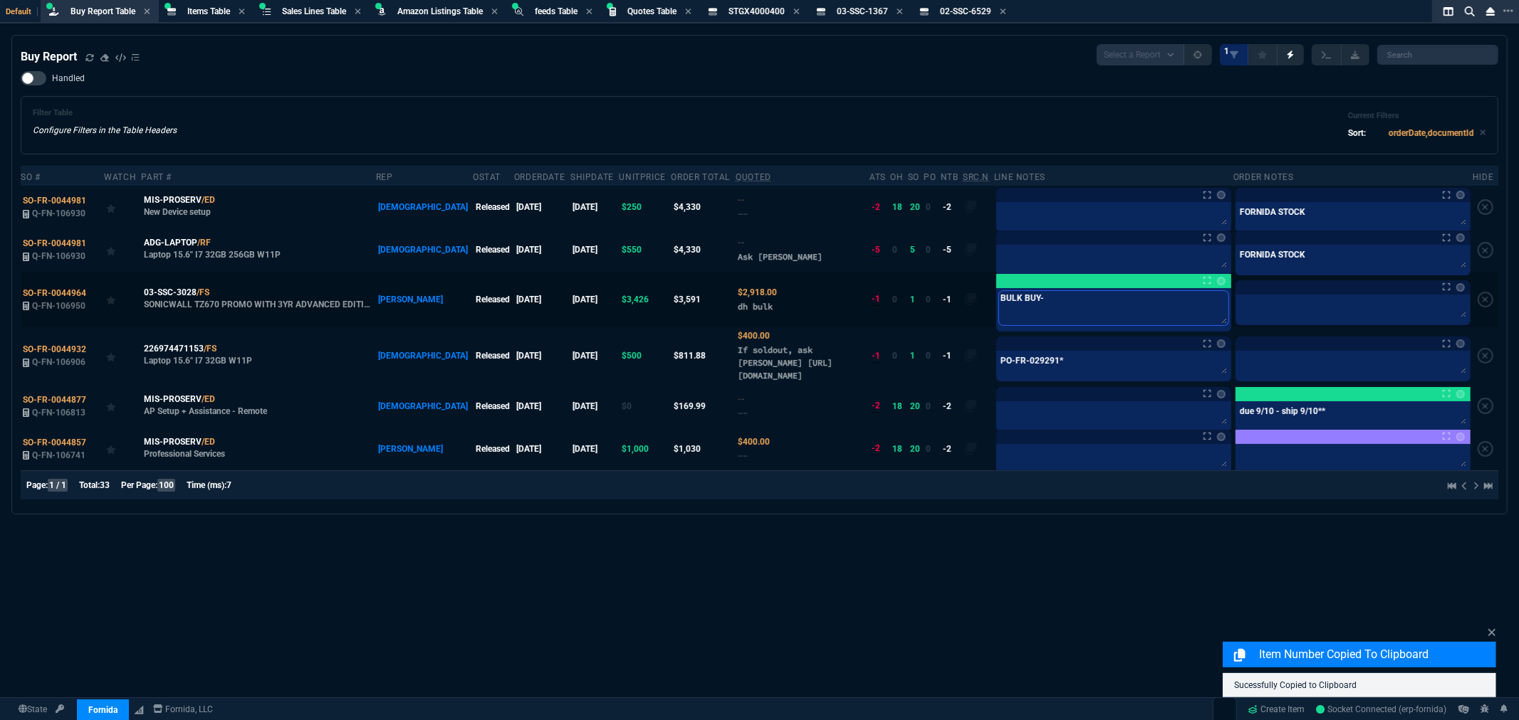
type textarea "BULK BUY- b"
type textarea "BULK BUY- bu"
type textarea "BULK BUY- buy"
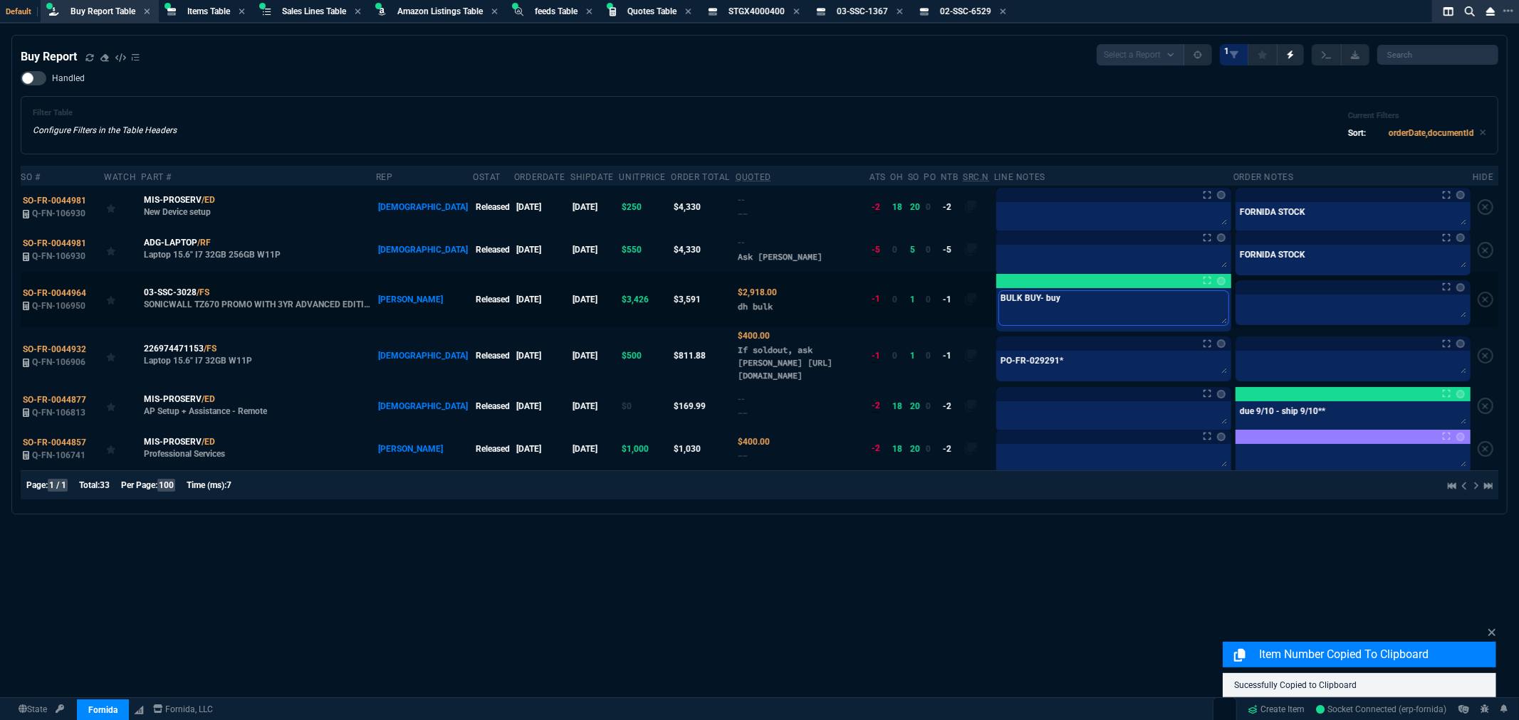
type textarea "BULK BUY- buy"
type textarea "BULK BUY- buy t"
type textarea "BULK BUY- buy th"
type textarea "BULK BUY- buy thi"
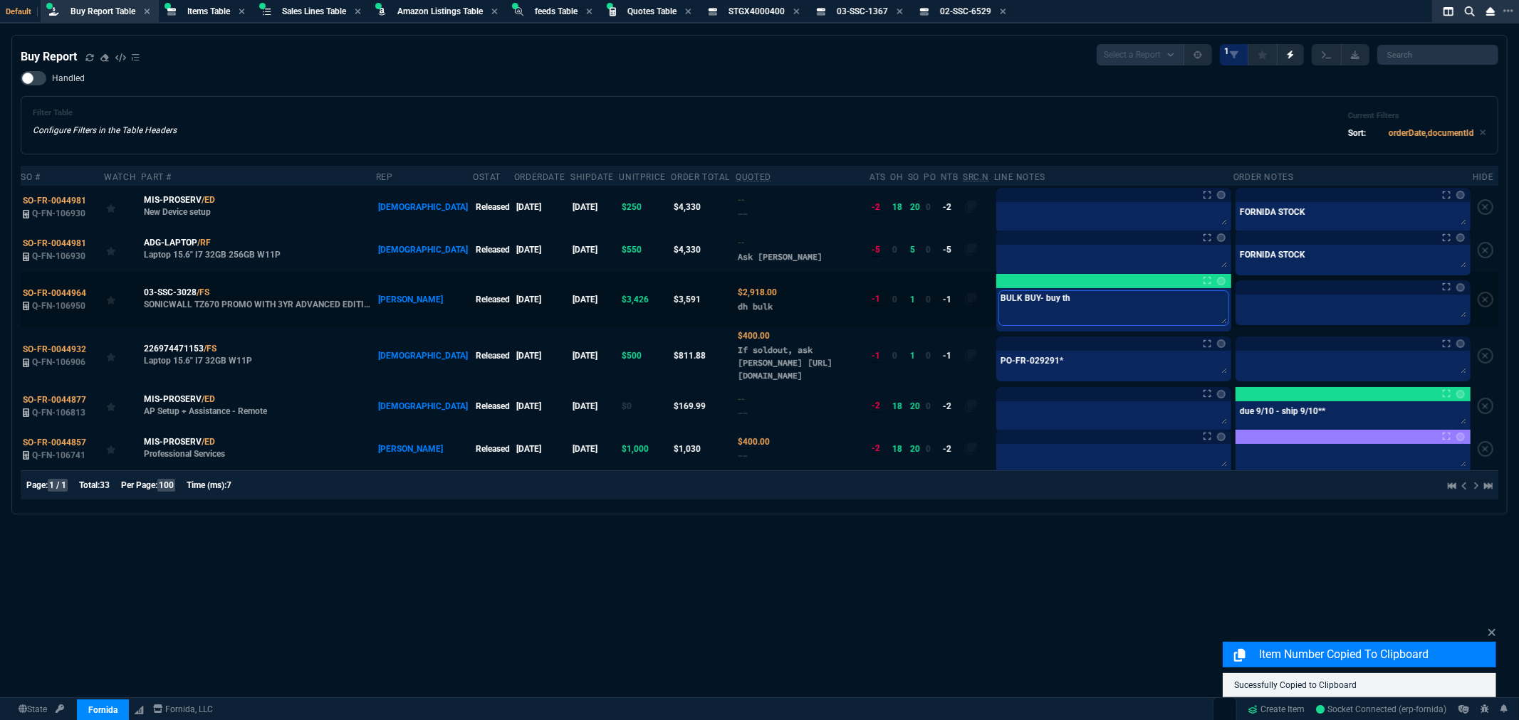
type textarea "BULK BUY- buy thi"
type textarea "BULK BUY- buy this"
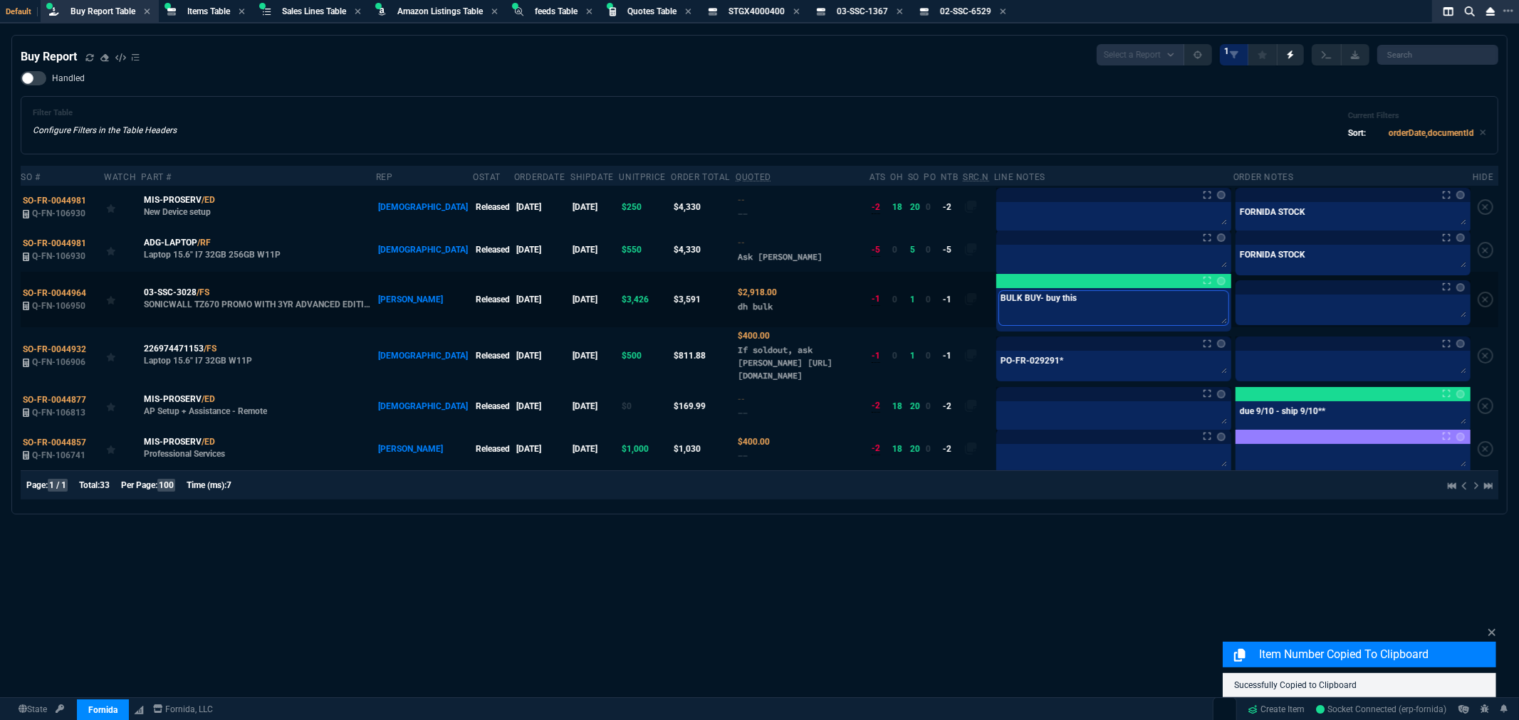
type textarea "BULK BUY- buy this t"
type textarea "BULK BUY- buy this to"
type textarea "BULK BUY- buy this too"
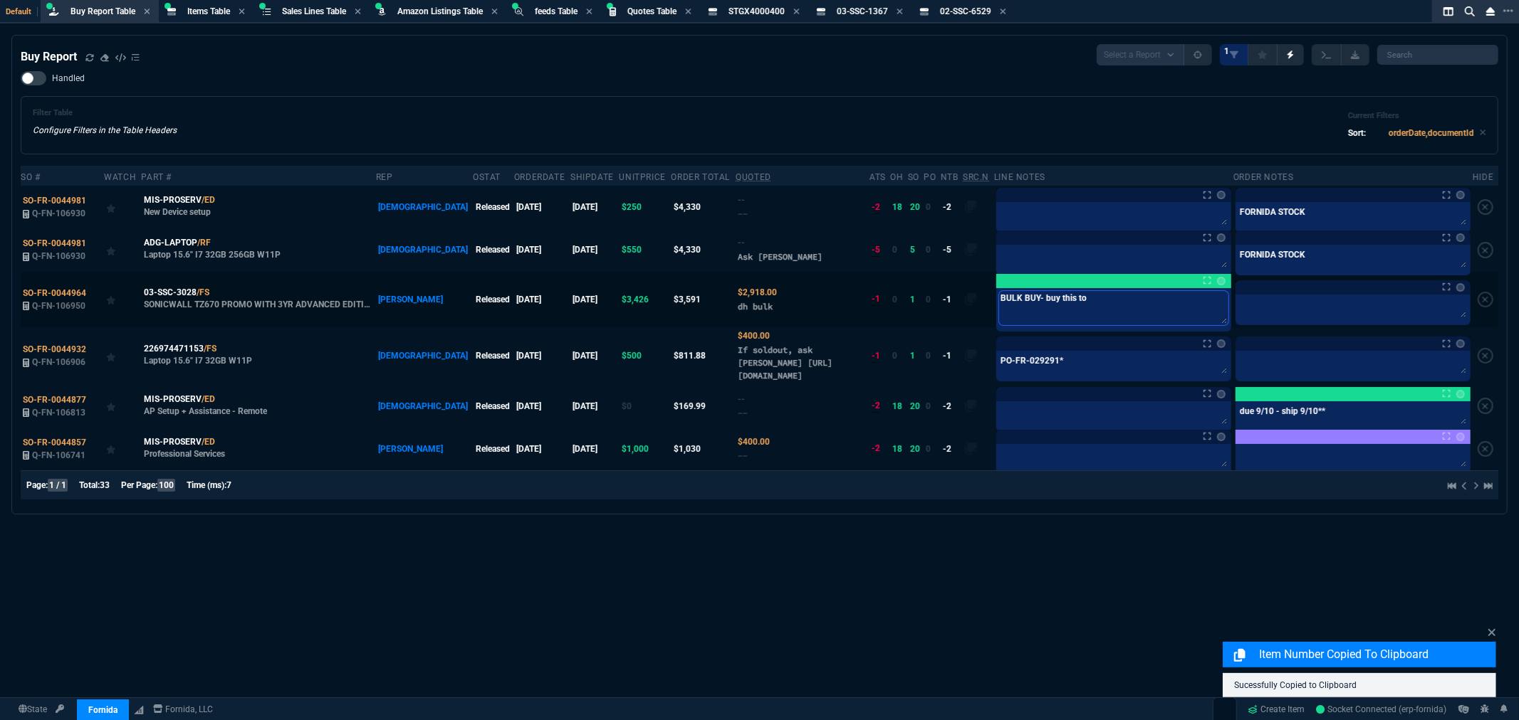
type textarea "BULK BUY- buy this too"
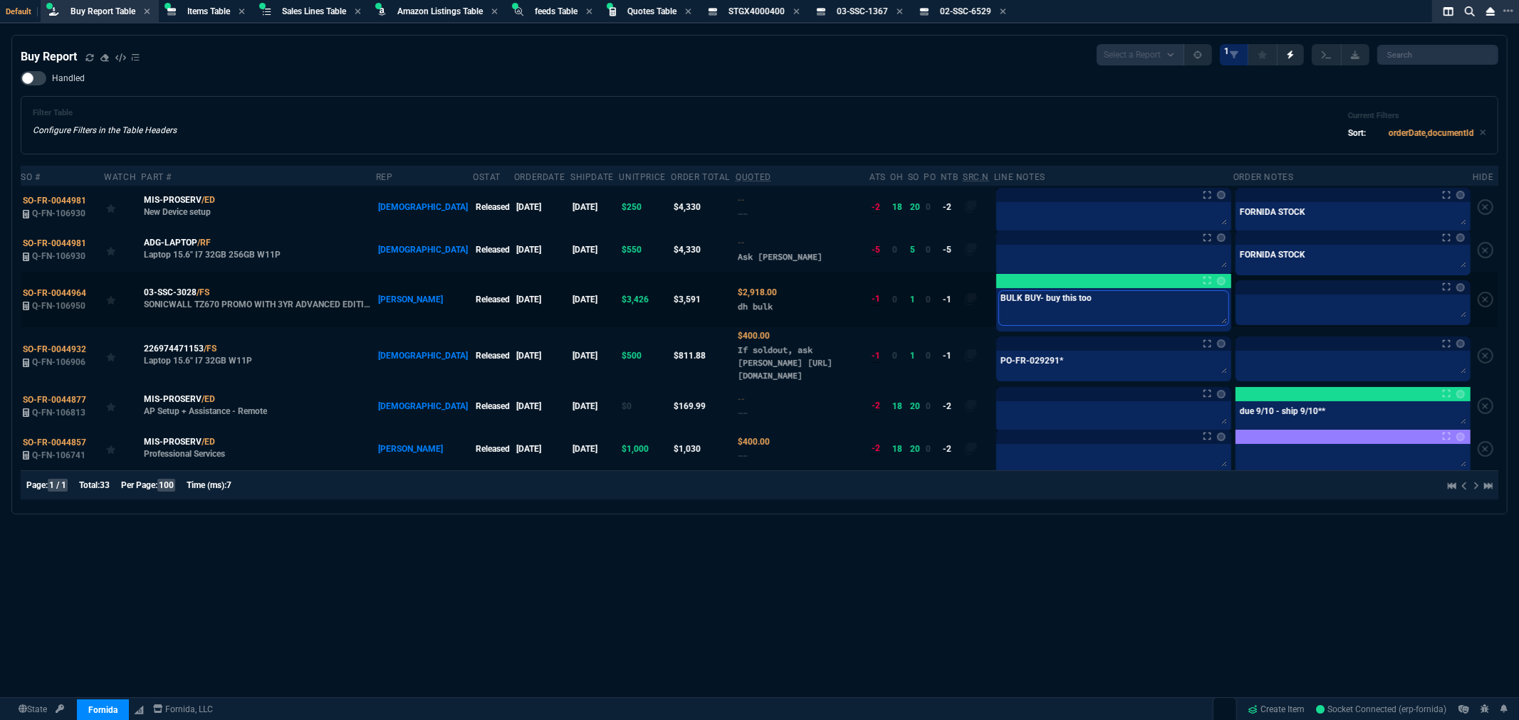
paste textarea "02-SSC-6529"
type textarea "BULK BUY- buy this too 02-SSC-6529"
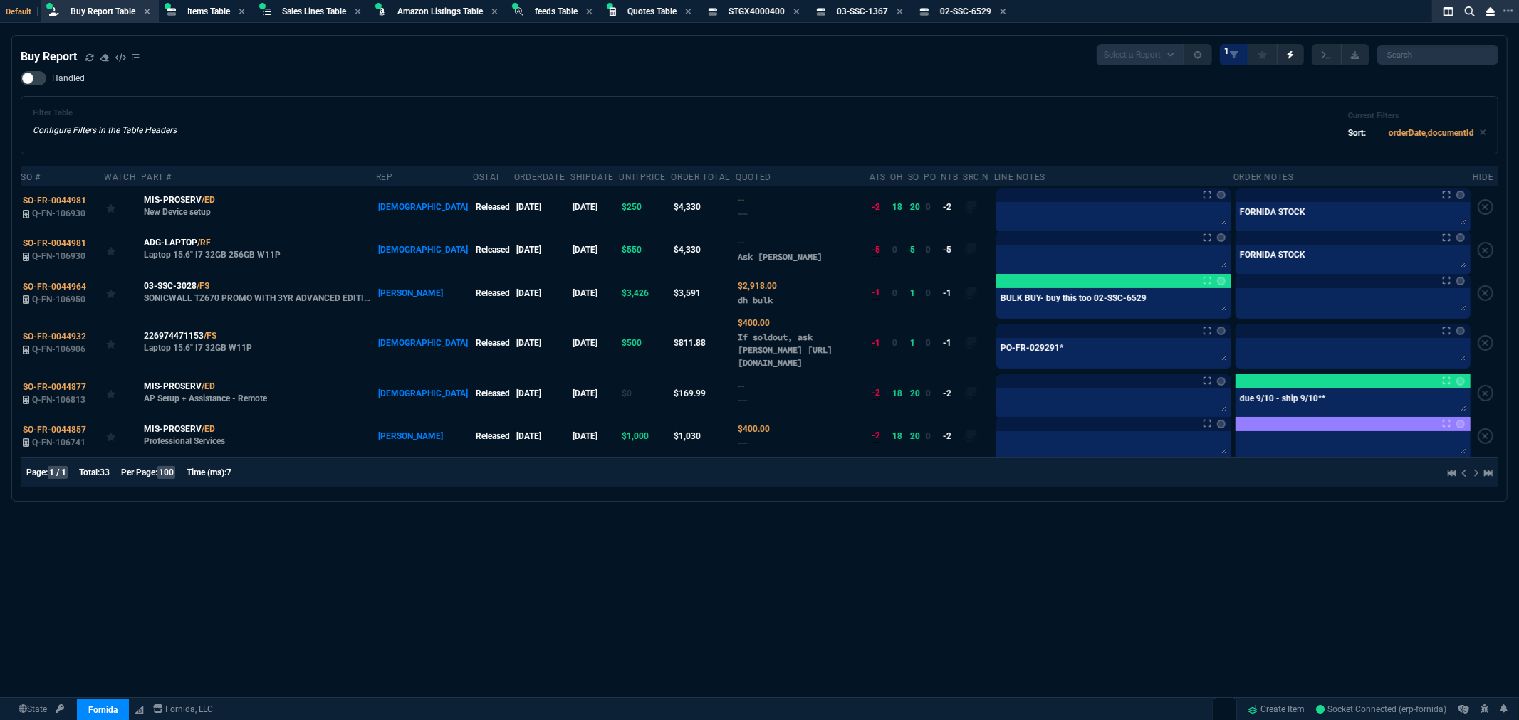
click at [1062, 91] on div "Handled Filter Table Configure Filters in the Table Headers Current Filters Sor…" at bounding box center [759, 112] width 1477 height 83
drag, startPoint x: 333, startPoint y: 522, endPoint x: 351, endPoint y: 510, distance: 21.1
click at [333, 522] on div "Buy Report Select a Report Not Purchased 1 Handled Filter Table Configure Filte…" at bounding box center [759, 412] width 1519 height 755
click at [555, 105] on div "Filter Table Configure Filters in the Table Headers Current Filters Sort: order…" at bounding box center [759, 125] width 1477 height 58
click at [201, 10] on span "Items Table" at bounding box center [208, 11] width 43 height 10
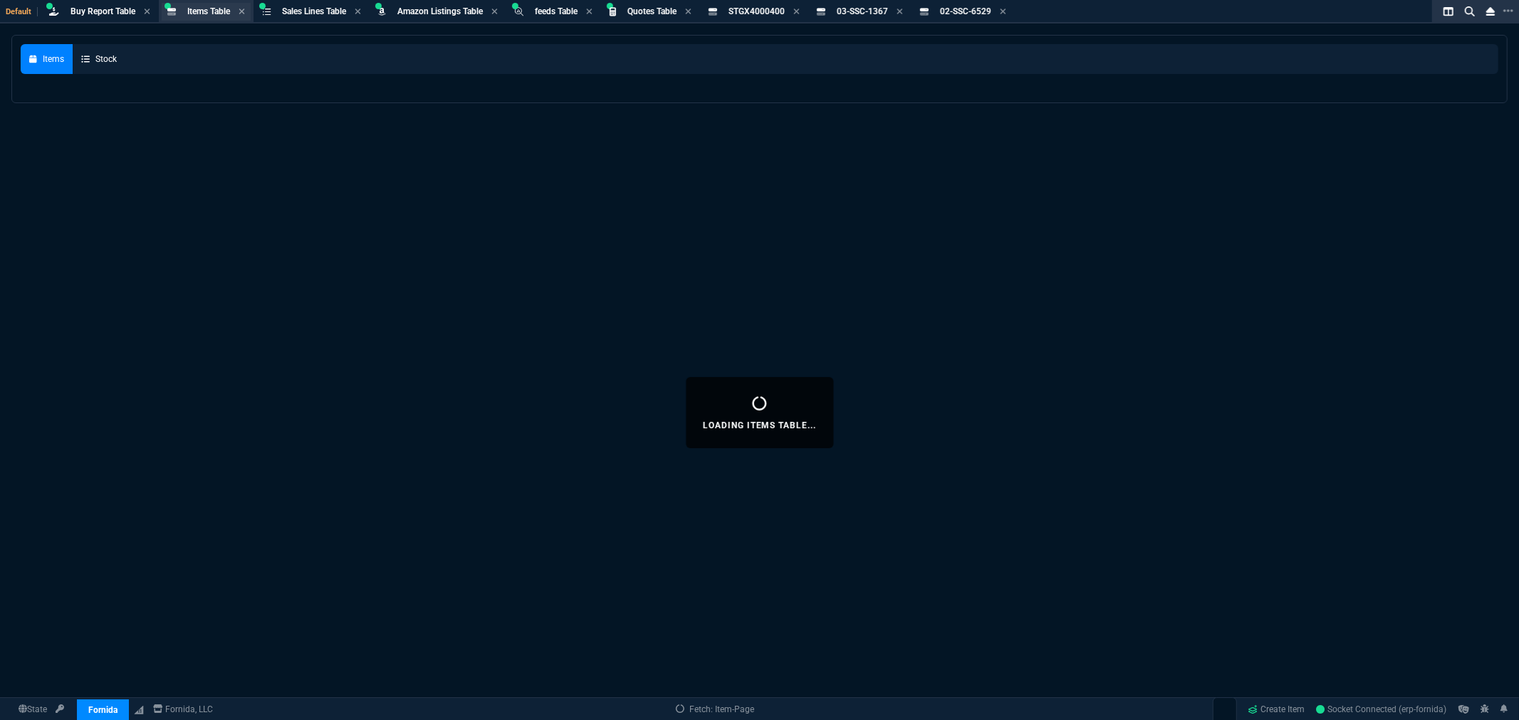
select select
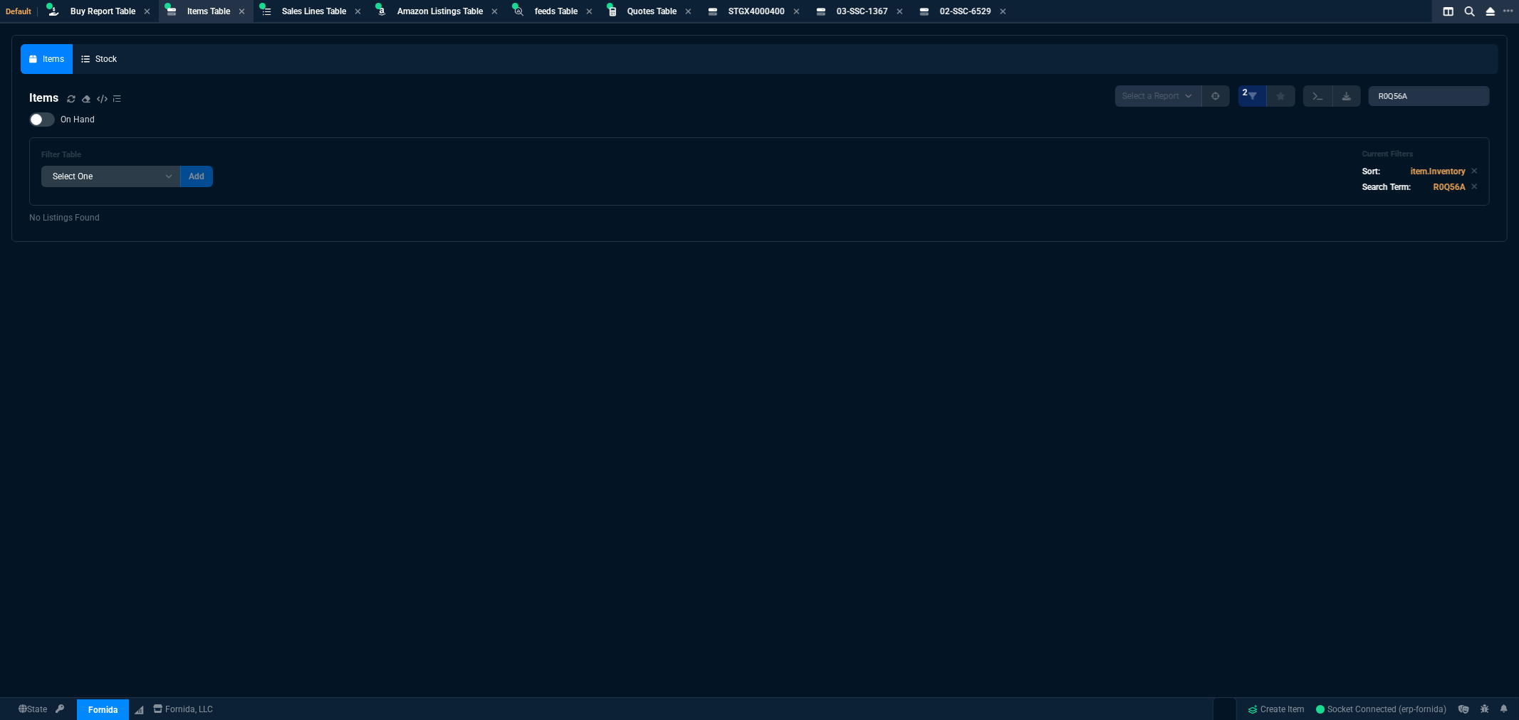
click at [239, 85] on div "Items Select a Report NEW QUERY 2 R0Q56A" at bounding box center [759, 95] width 1460 height 21
drag, startPoint x: 1435, startPoint y: 96, endPoint x: 1304, endPoint y: 93, distance: 130.3
click at [1304, 93] on div "Select a Report NEW QUERY 2 R0Q56A" at bounding box center [1302, 95] width 374 height 21
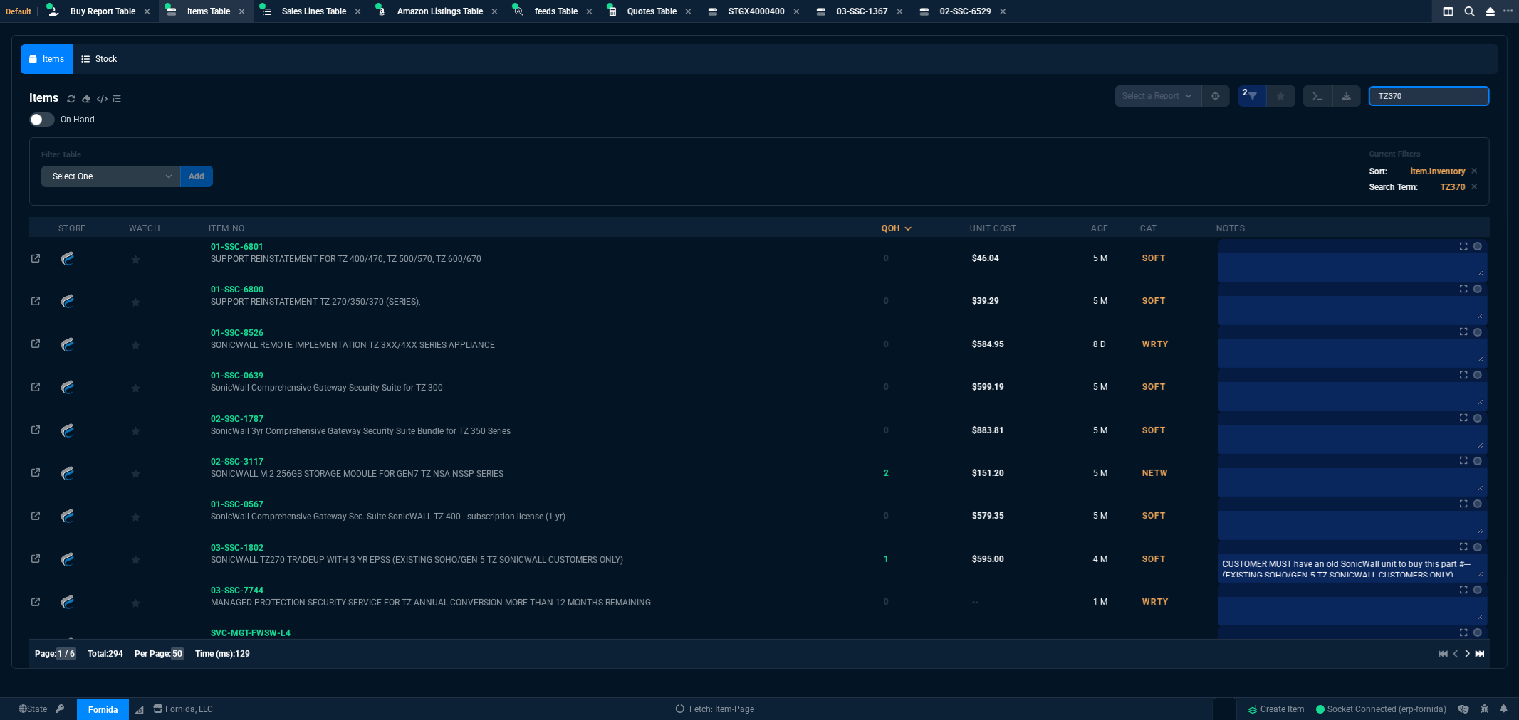
type input "TZ370"
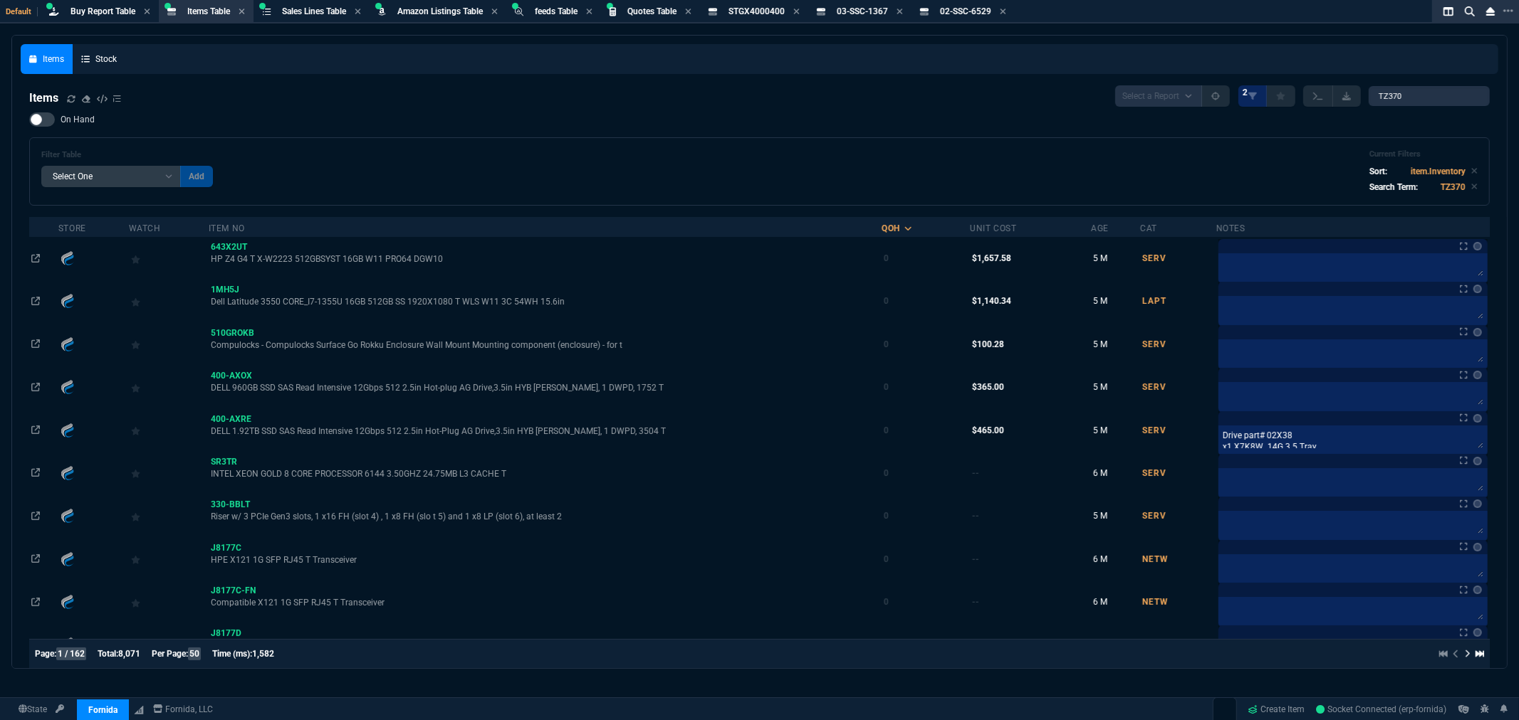
click at [46, 119] on div at bounding box center [42, 119] width 26 height 14
click at [29, 120] on input "On Hand" at bounding box center [28, 120] width 1 height 1
checkbox input "true"
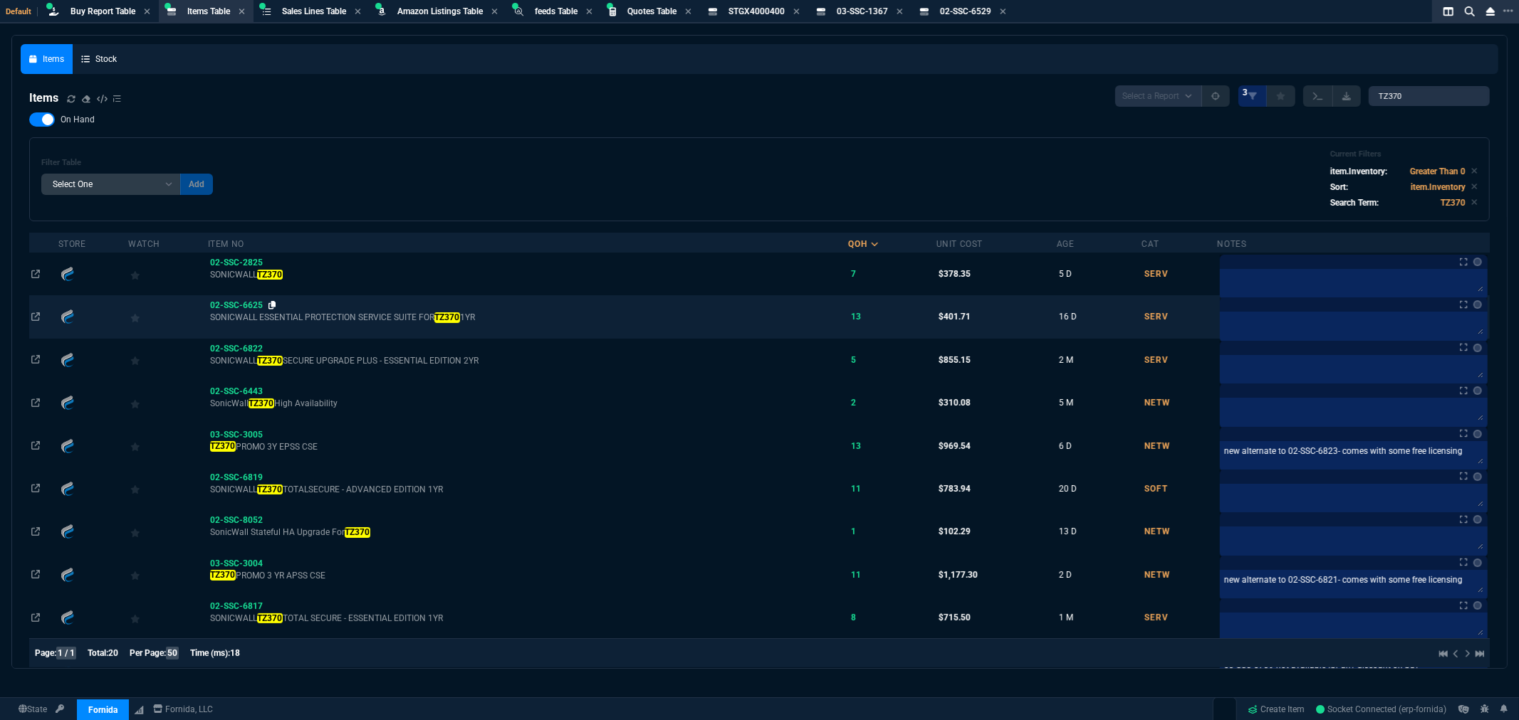
click at [271, 303] on icon at bounding box center [272, 305] width 8 height 9
click at [274, 305] on icon at bounding box center [272, 305] width 8 height 9
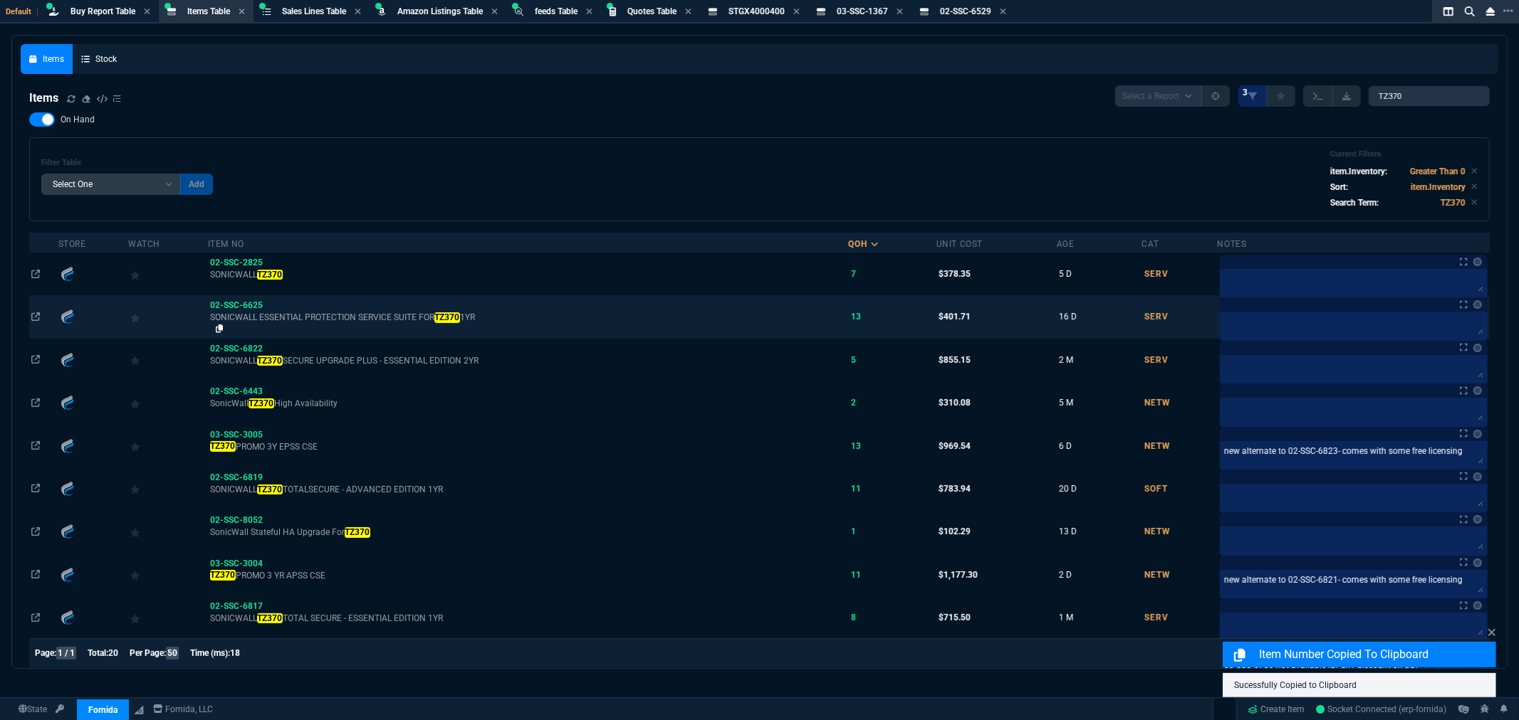
click at [218, 329] on icon at bounding box center [220, 329] width 8 height 9
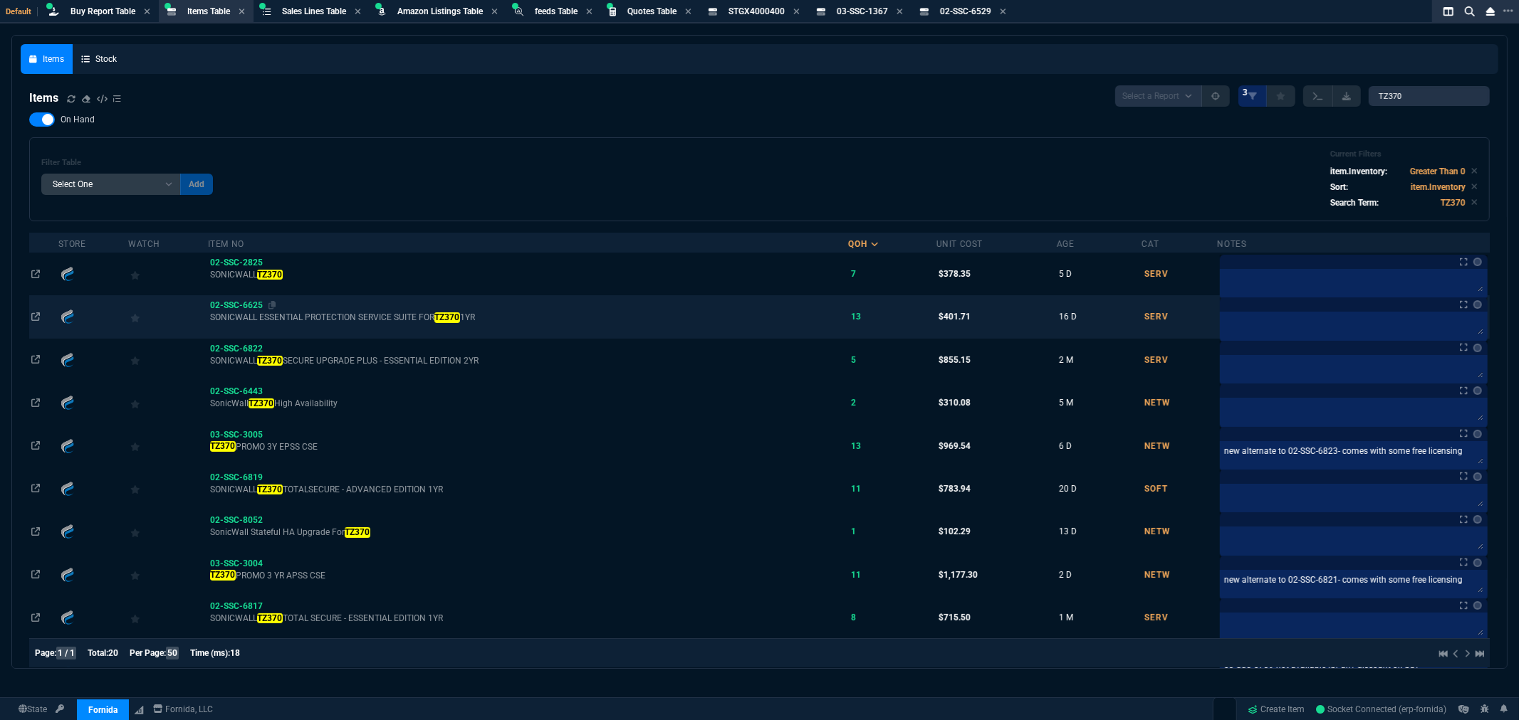
click at [251, 304] on span "02-SSC-6625" at bounding box center [236, 305] width 53 height 10
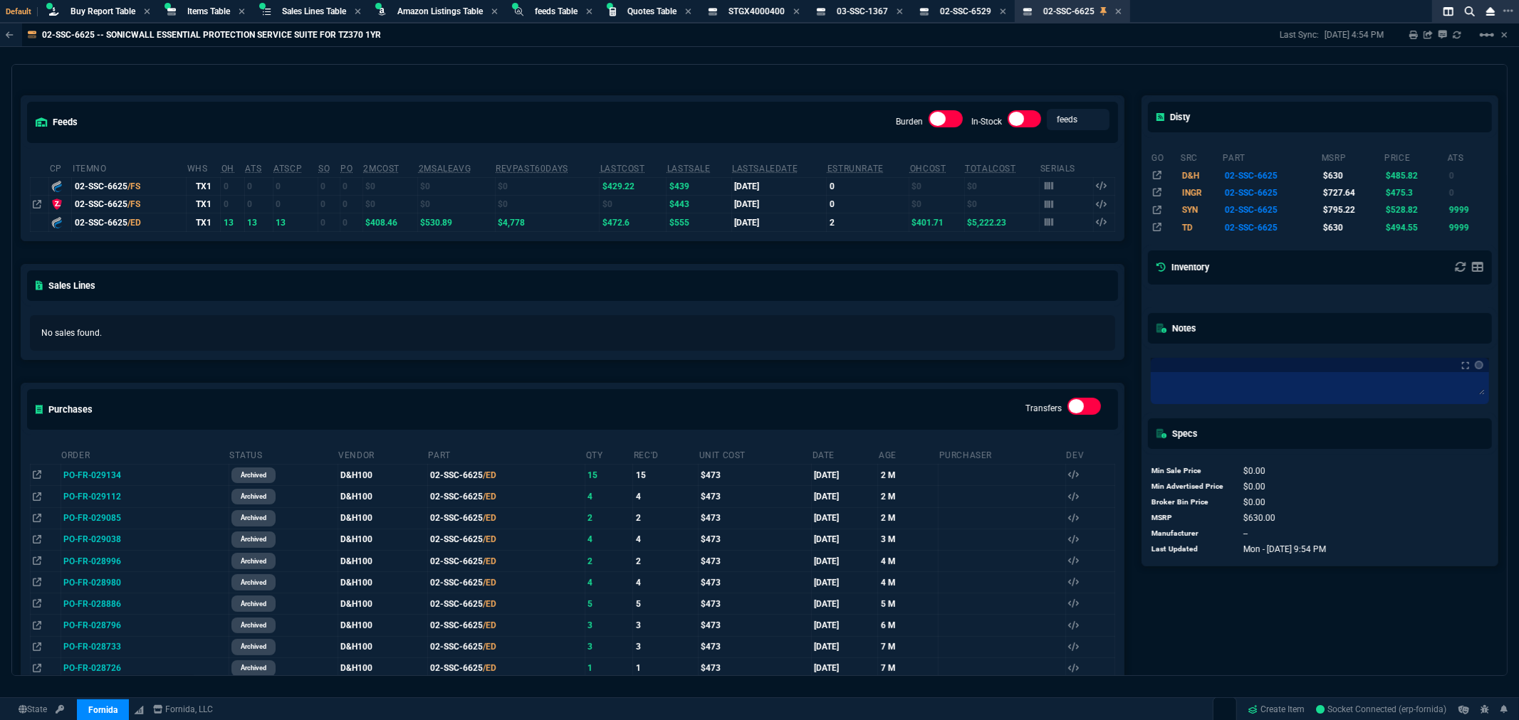
scroll to position [79, 0]
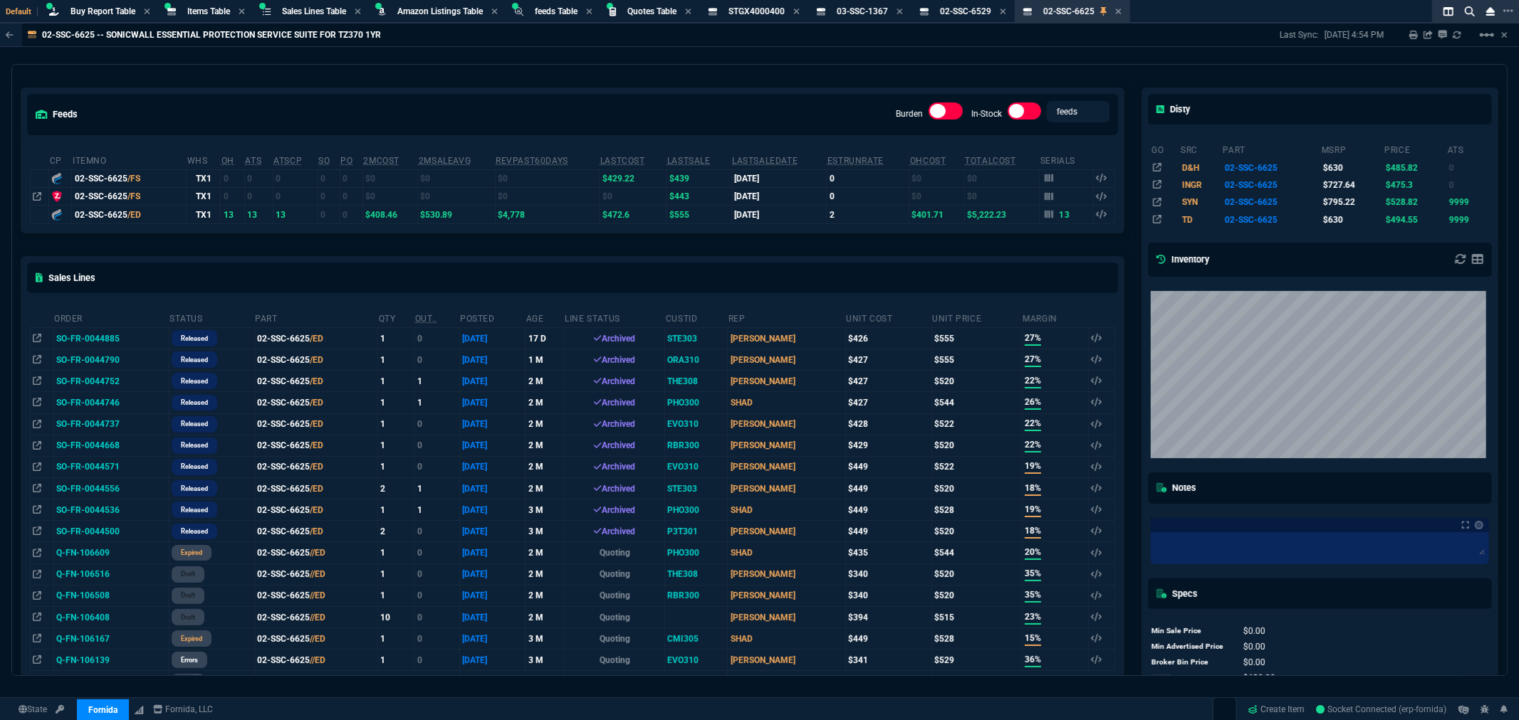
click at [461, 90] on div "feeds Burden In-Stock feeds prices" at bounding box center [572, 114] width 1102 height 52
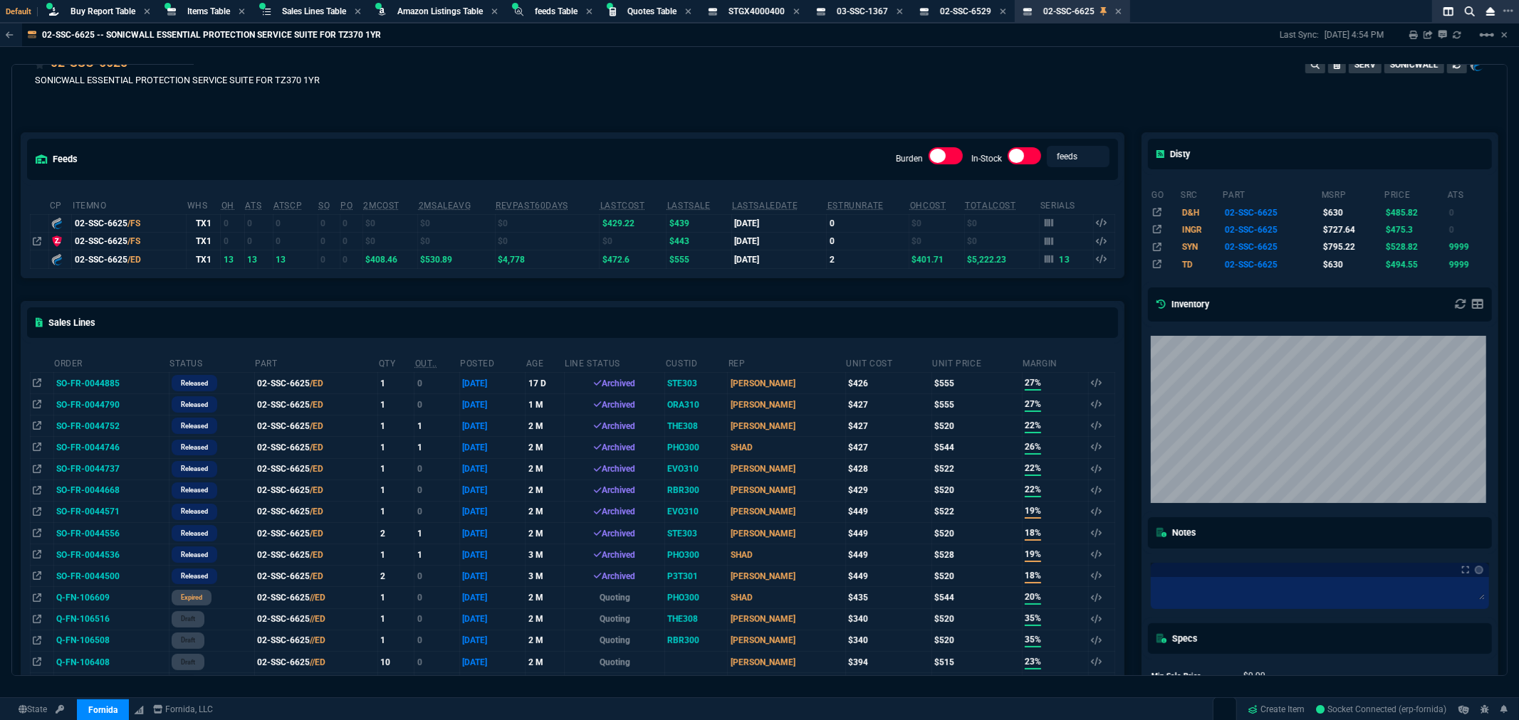
scroll to position [0, 0]
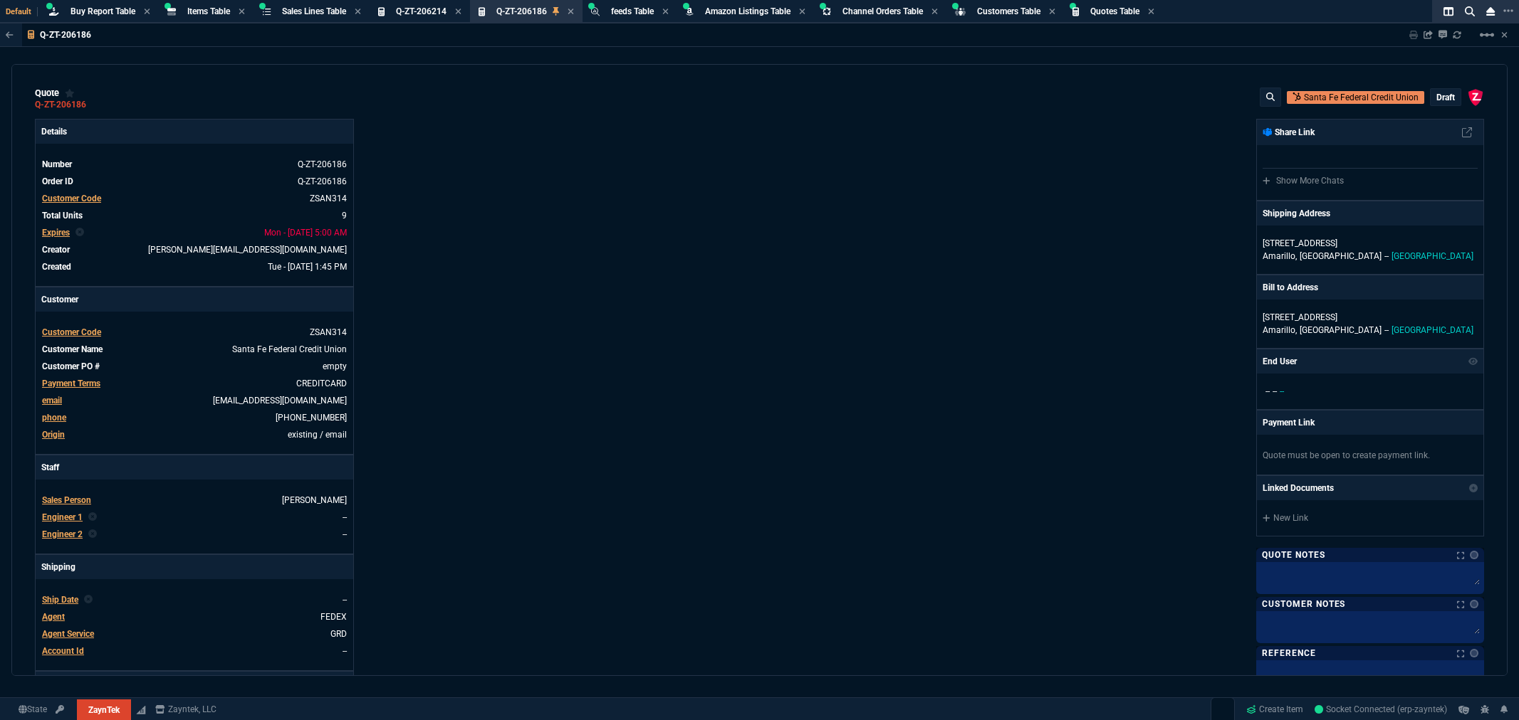
select select "8: NEPT"
click at [893, 123] on div "ZaynTek, LLC 2609 Technology Dr Suite 200 Plano, TX 75074 Share Link Show More …" at bounding box center [1122, 486] width 725 height 735
click at [798, 259] on div "ZaynTek, LLC 2609 Technology Dr Suite 200 Plano, TX 75074 Share Link Show More …" at bounding box center [1122, 486] width 725 height 735
click at [831, 179] on div "ZaynTek, LLC 2609 Technology Dr Suite 200 Plano, TX 75074 Share Link Show More …" at bounding box center [1122, 486] width 725 height 735
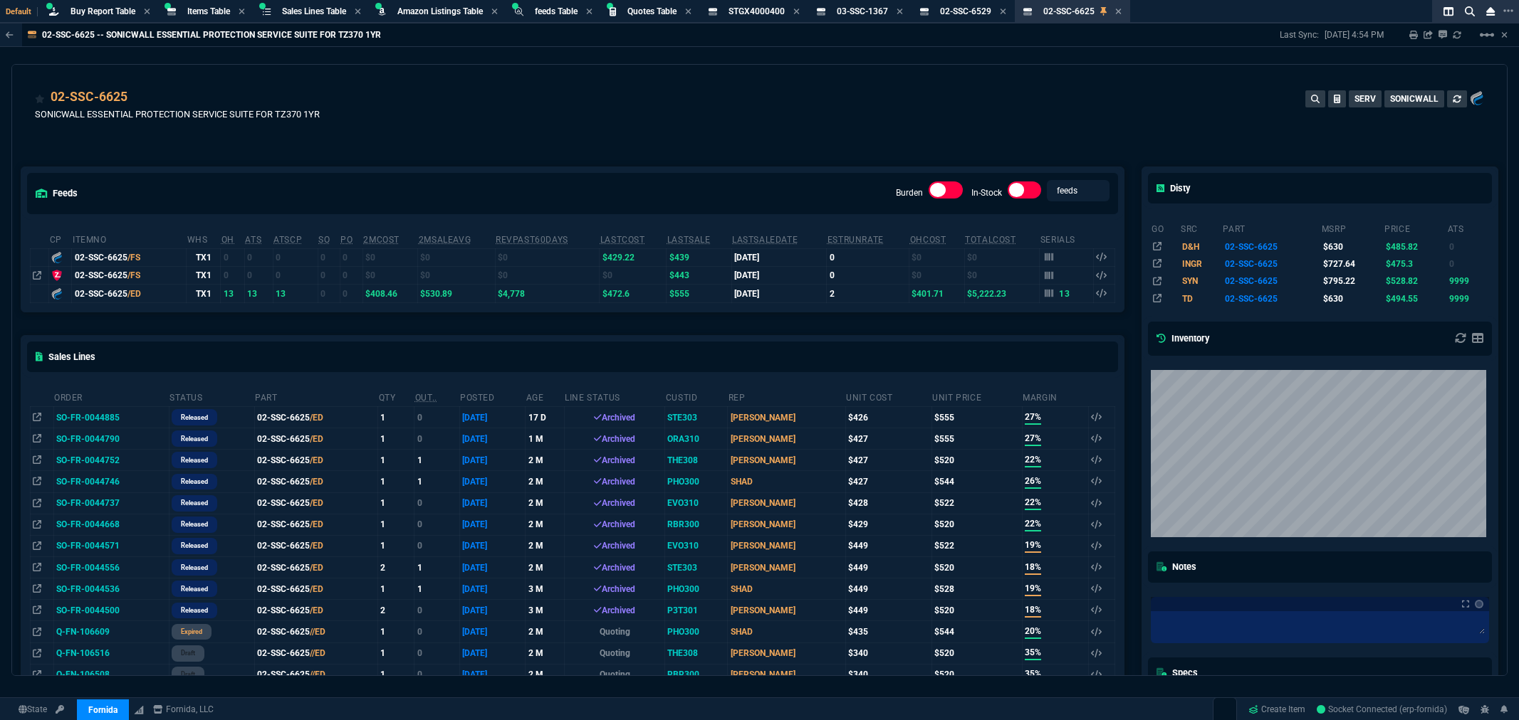
select select "8: NEPT"
click at [94, 11] on span "Buy Report Table" at bounding box center [102, 11] width 65 height 10
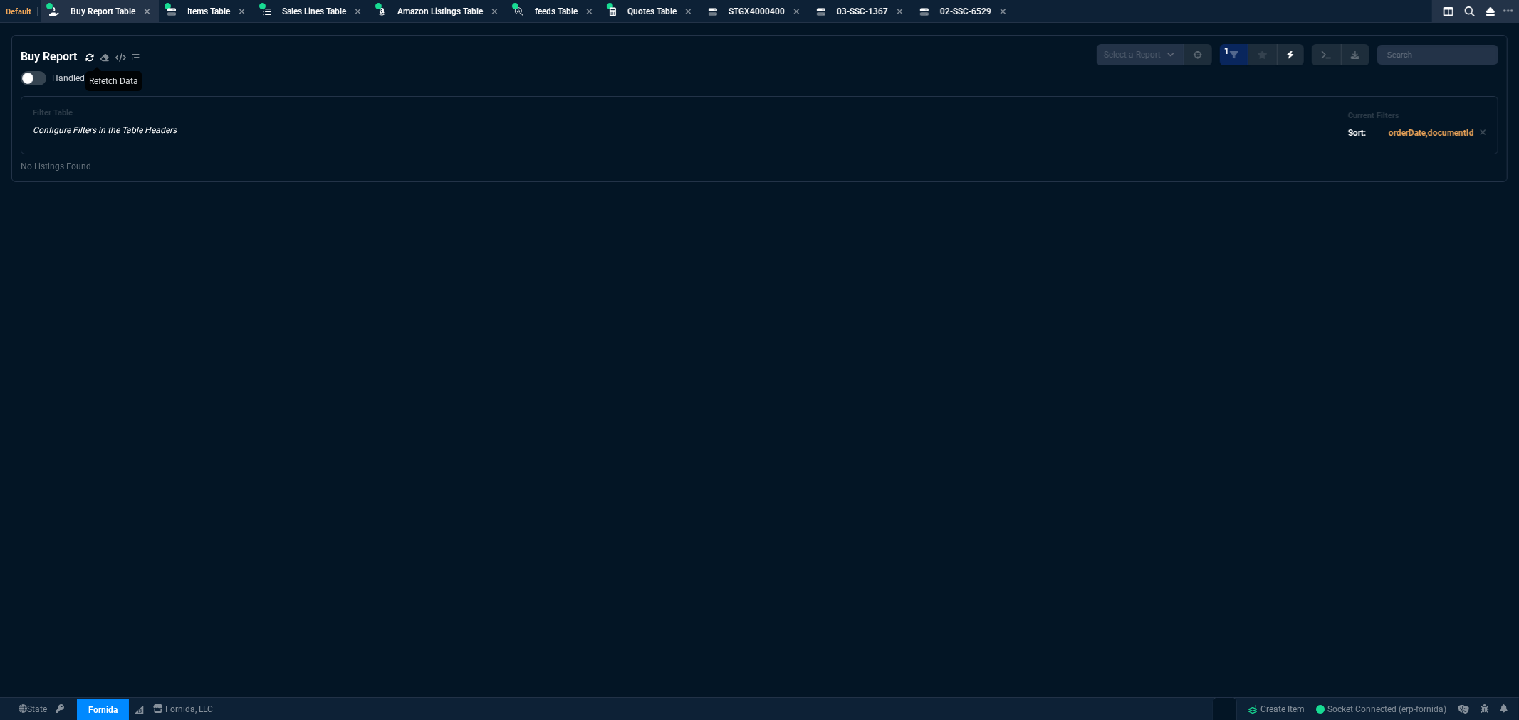
click at [88, 57] on icon at bounding box center [89, 56] width 8 height 7
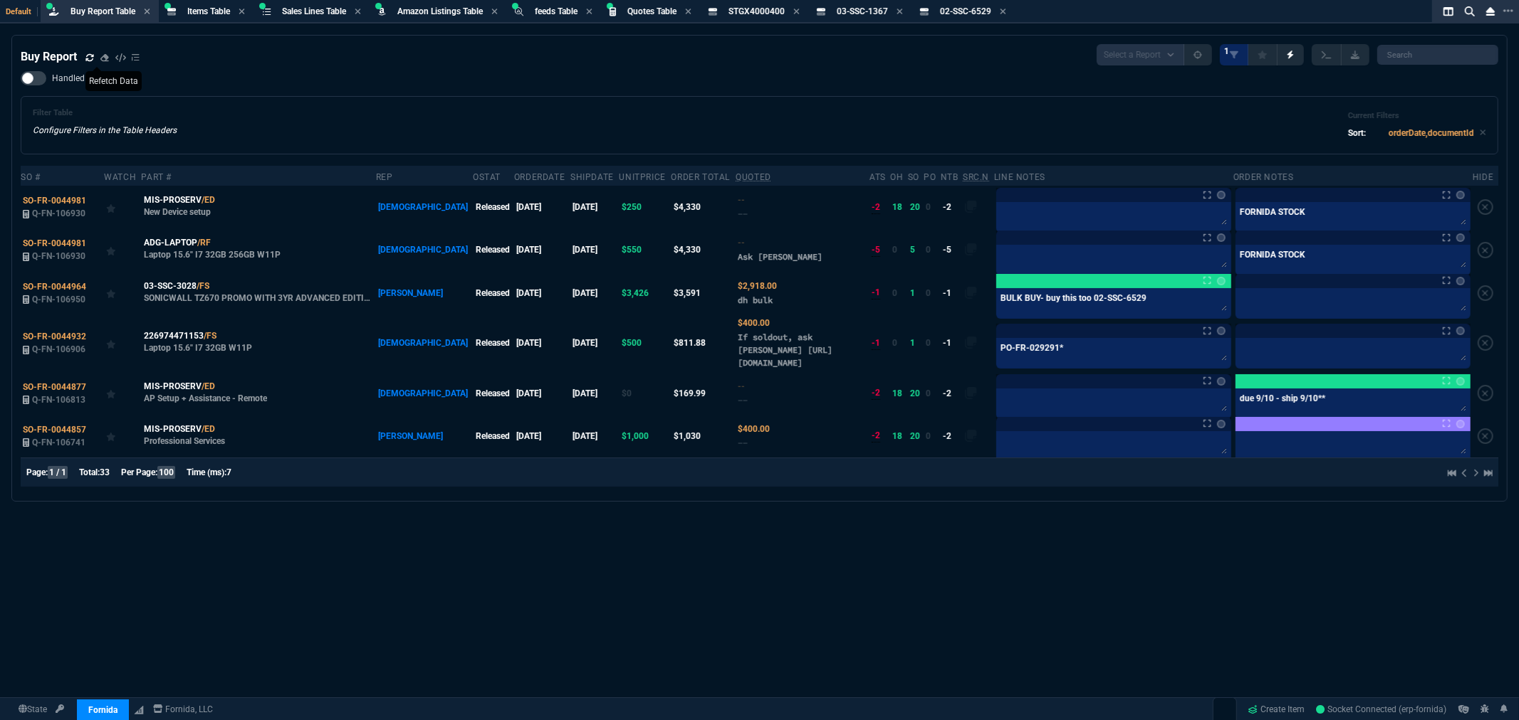
click at [257, 71] on div "Handled Filter Table Configure Filters in the Table Headers Current Filters Sor…" at bounding box center [759, 112] width 1477 height 83
click at [90, 58] on icon at bounding box center [89, 57] width 9 height 9
click at [894, 625] on div "Buy Report Select a Report Not Purchased 1 Handled Filter Table Configure Filte…" at bounding box center [759, 412] width 1519 height 755
click at [865, 535] on div "Buy Report Select a Report Not Purchased 1 Handled Filter Table Configure Filte…" at bounding box center [759, 412] width 1519 height 755
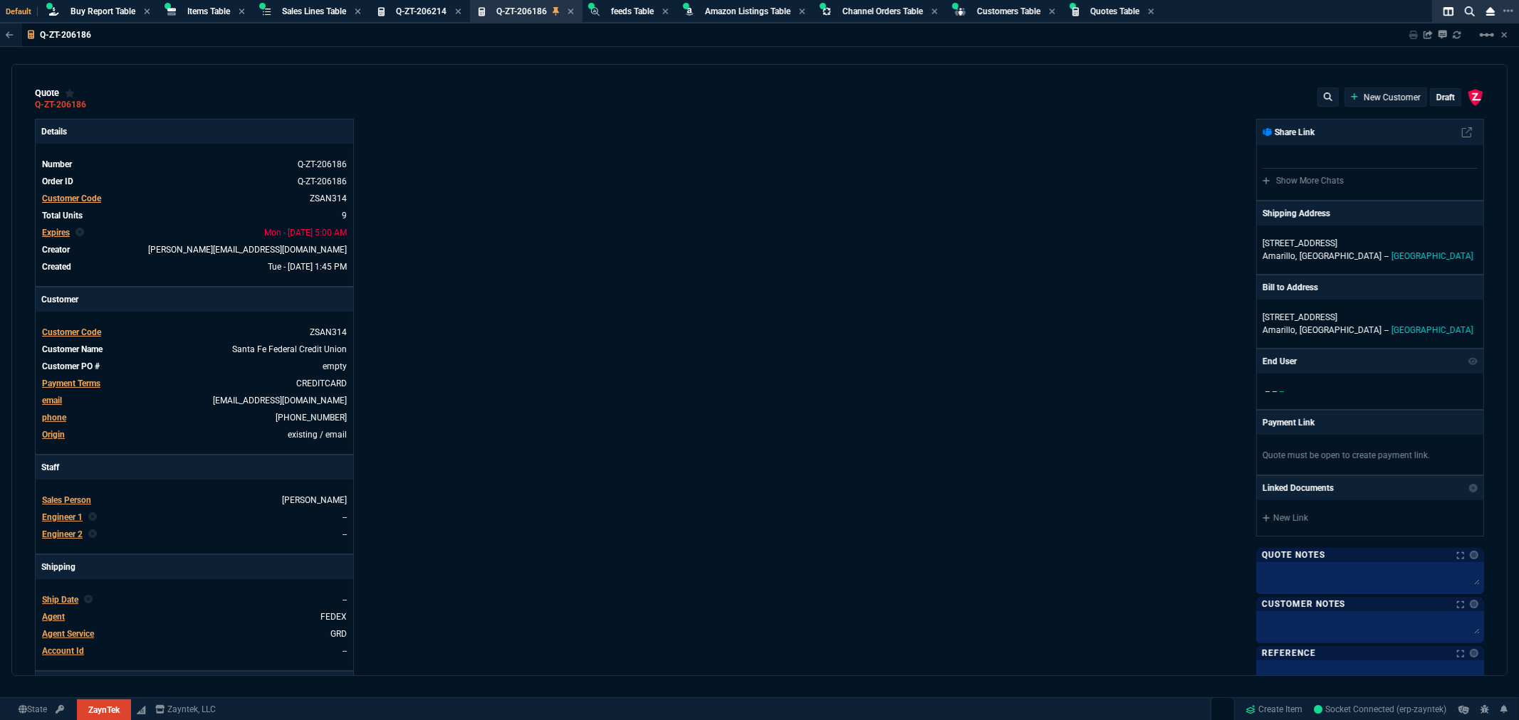
select select "8: NEPT"
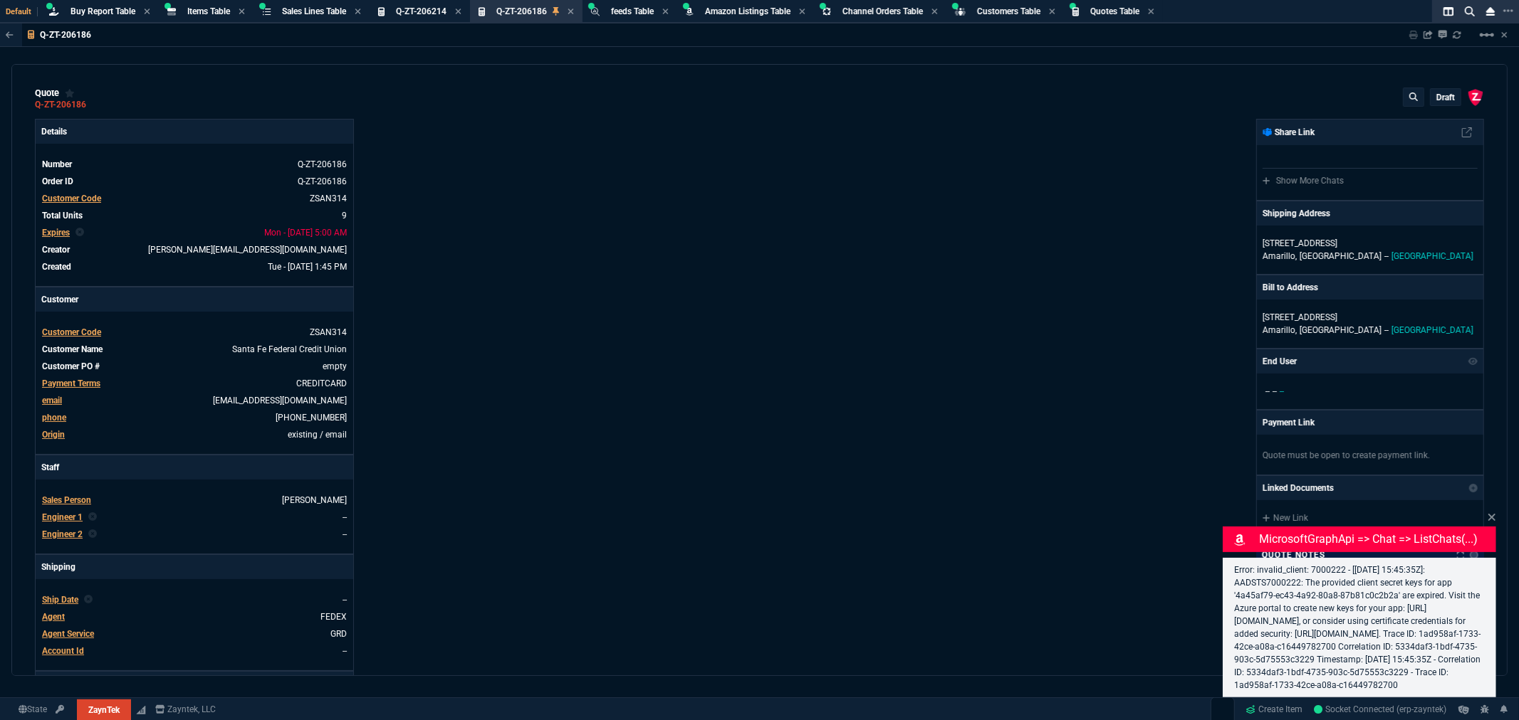
type input "12"
type input "744"
type input "22"
type input "200"
type input "3671"
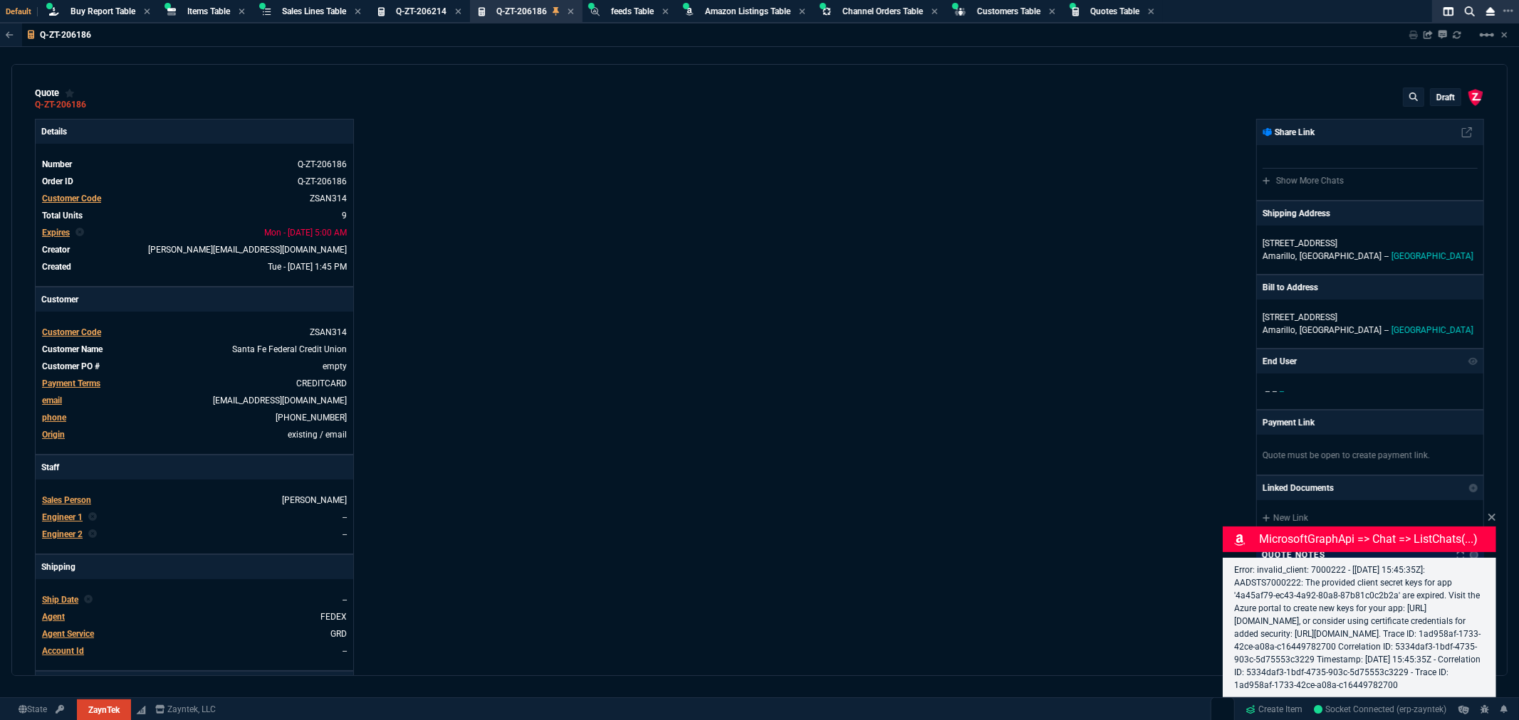
type input "25"
type input "645"
type input "11"
type input "14"
type input "195"
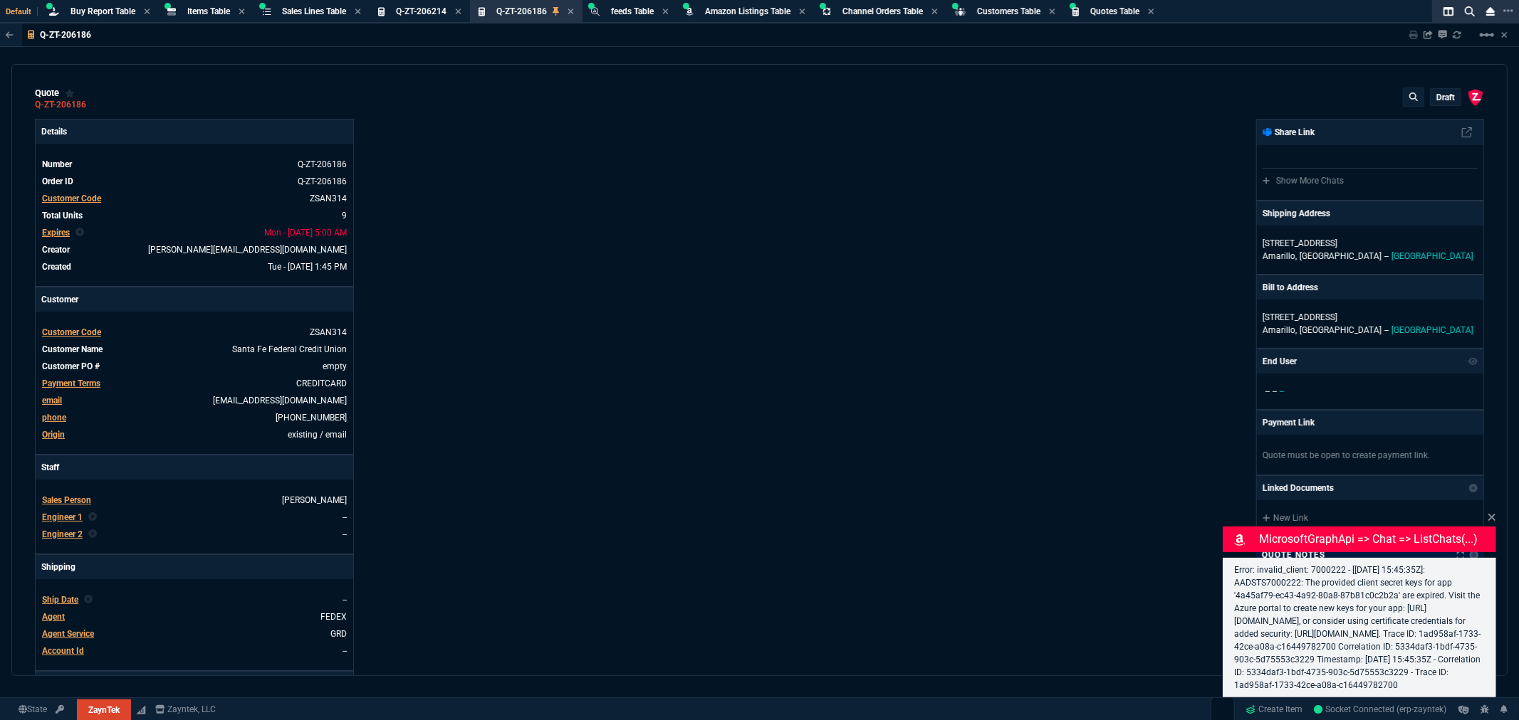
type input "0"
type input "12"
type input "117"
type input "57"
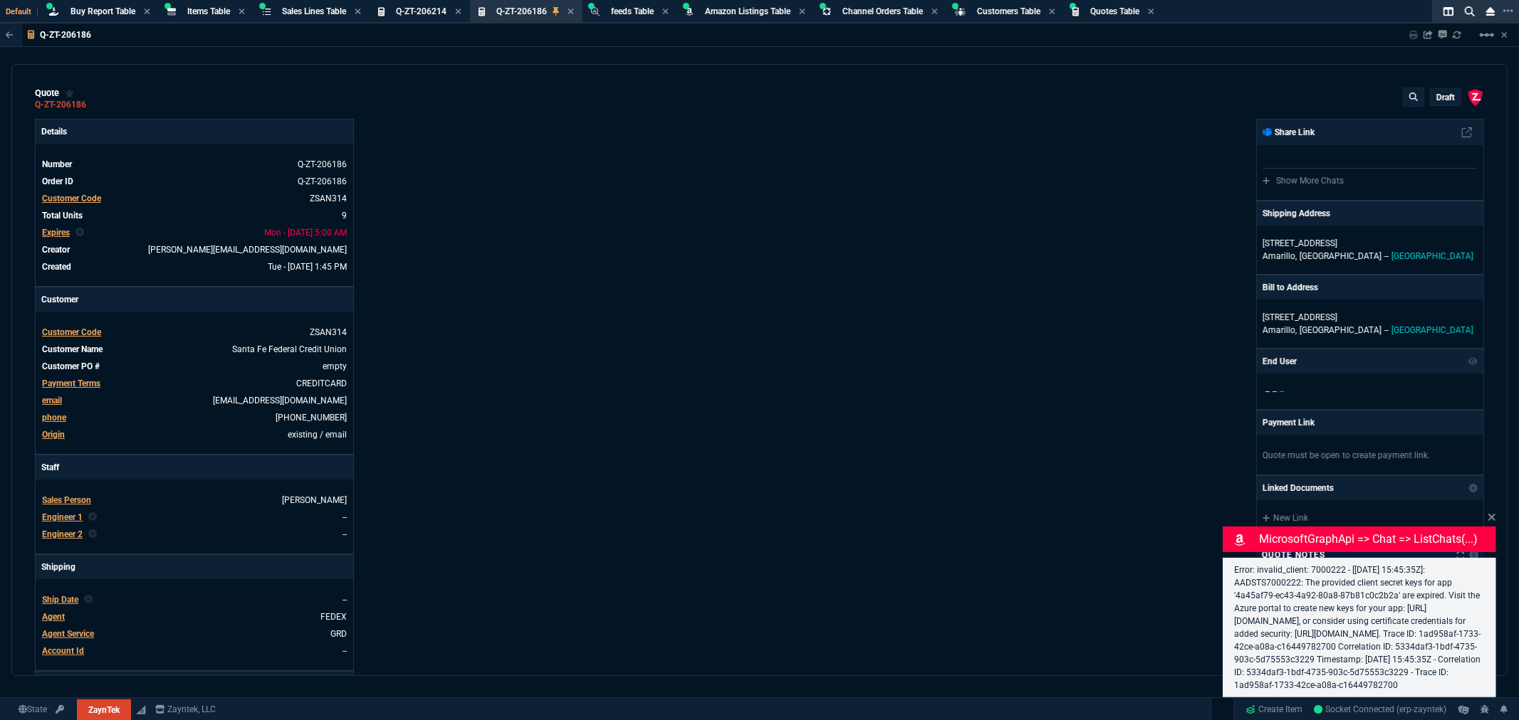
type input "76"
type input "64"
type input "34"
type input "51"
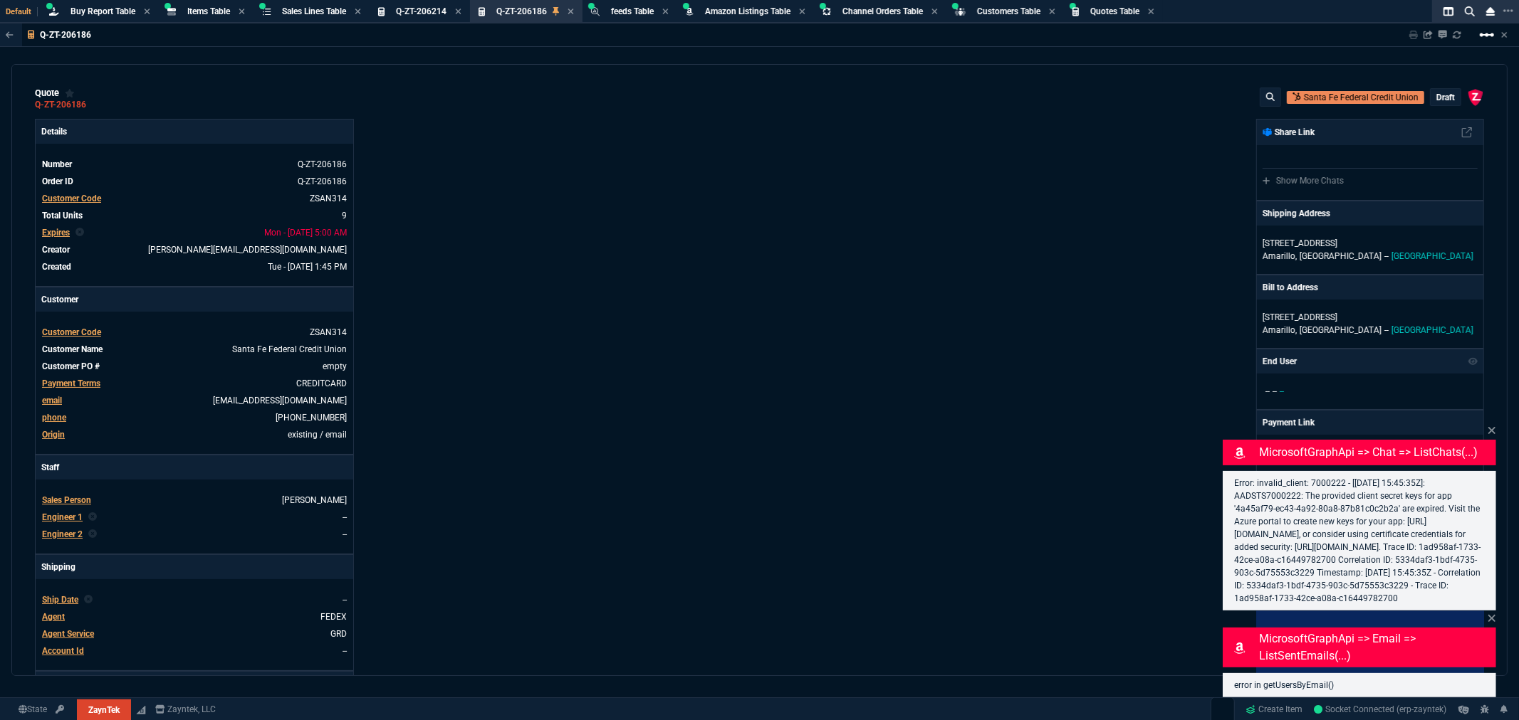
click at [1481, 34] on mat-icon "linear_scale" at bounding box center [1486, 34] width 17 height 17
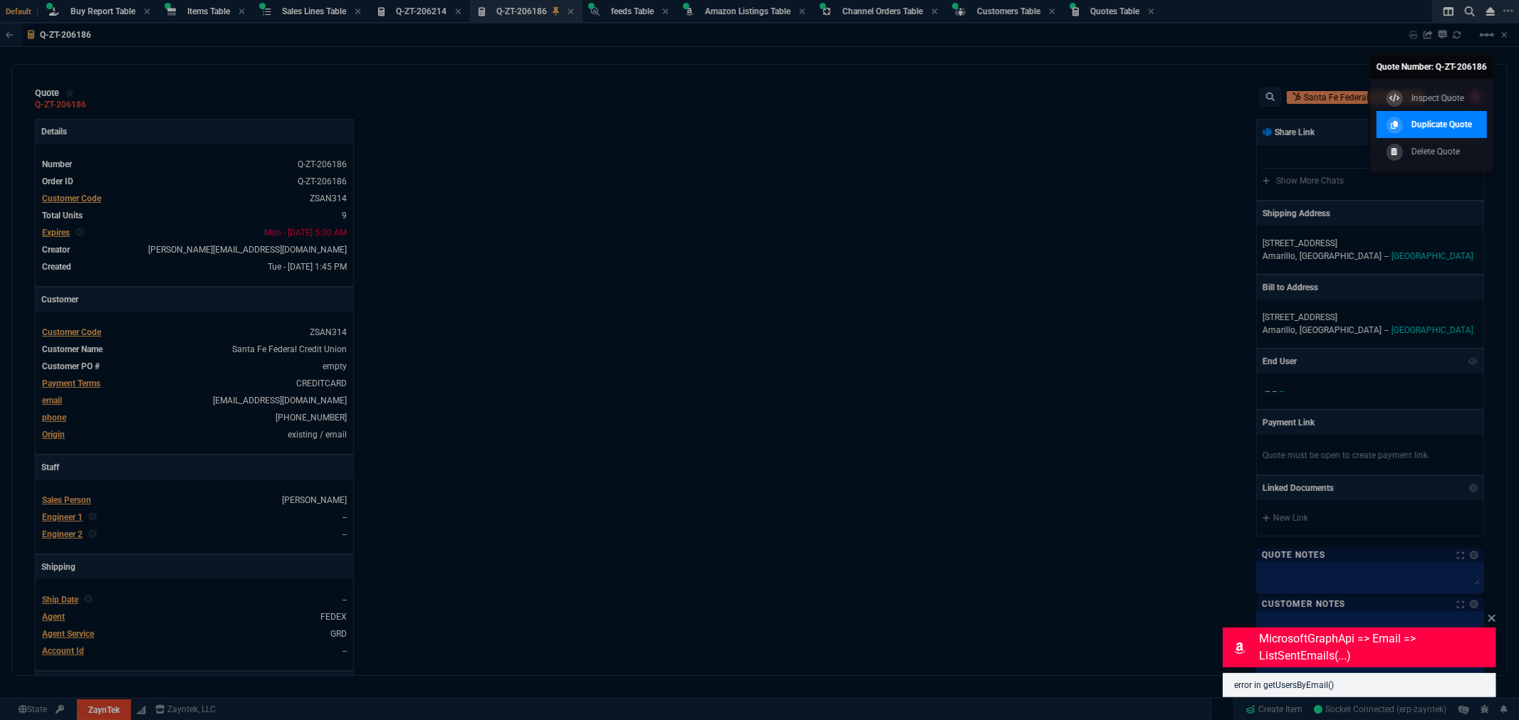
click at [1434, 125] on p "Duplicate Quote" at bounding box center [1441, 124] width 61 height 13
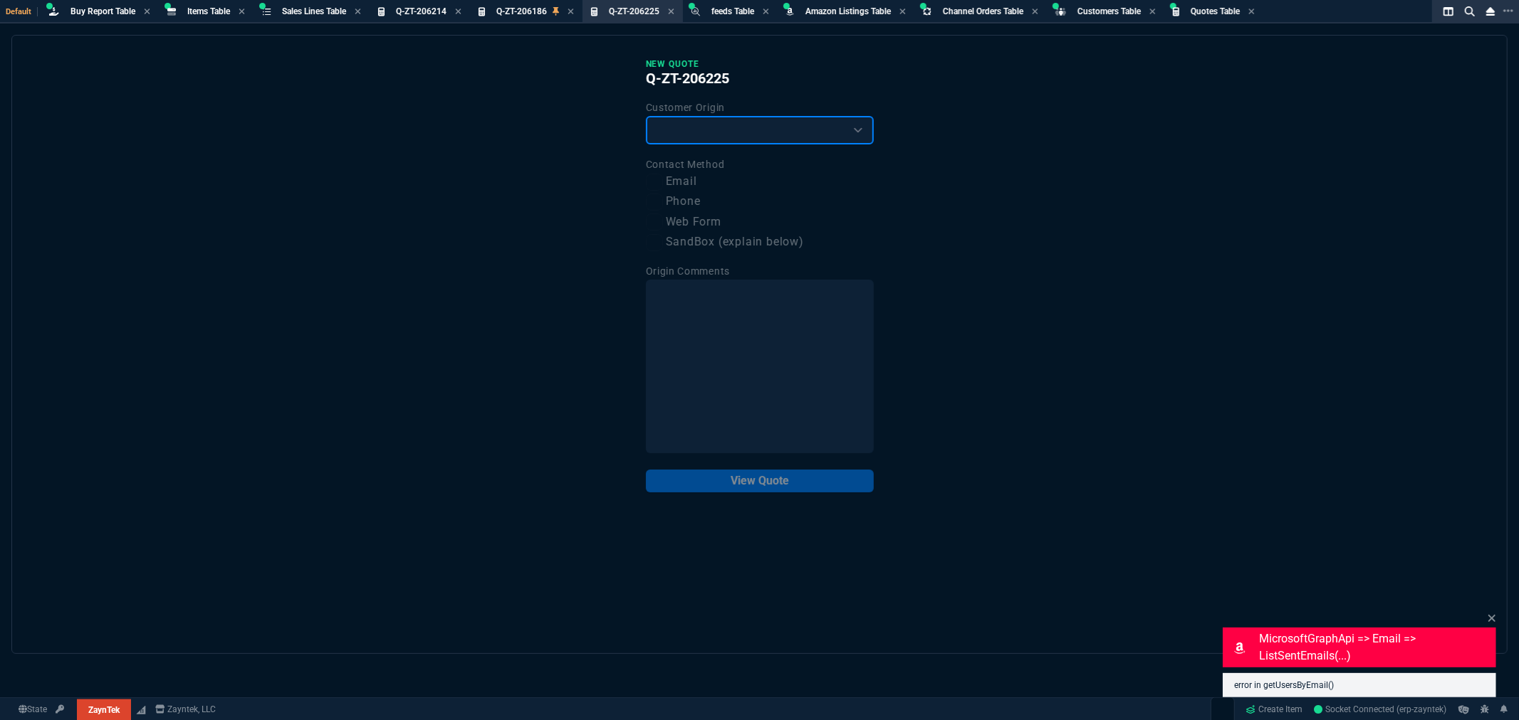
click at [806, 129] on select "Existing Customer Amazon Lead (first order) Website Lead (first order) Called (…" at bounding box center [760, 130] width 228 height 28
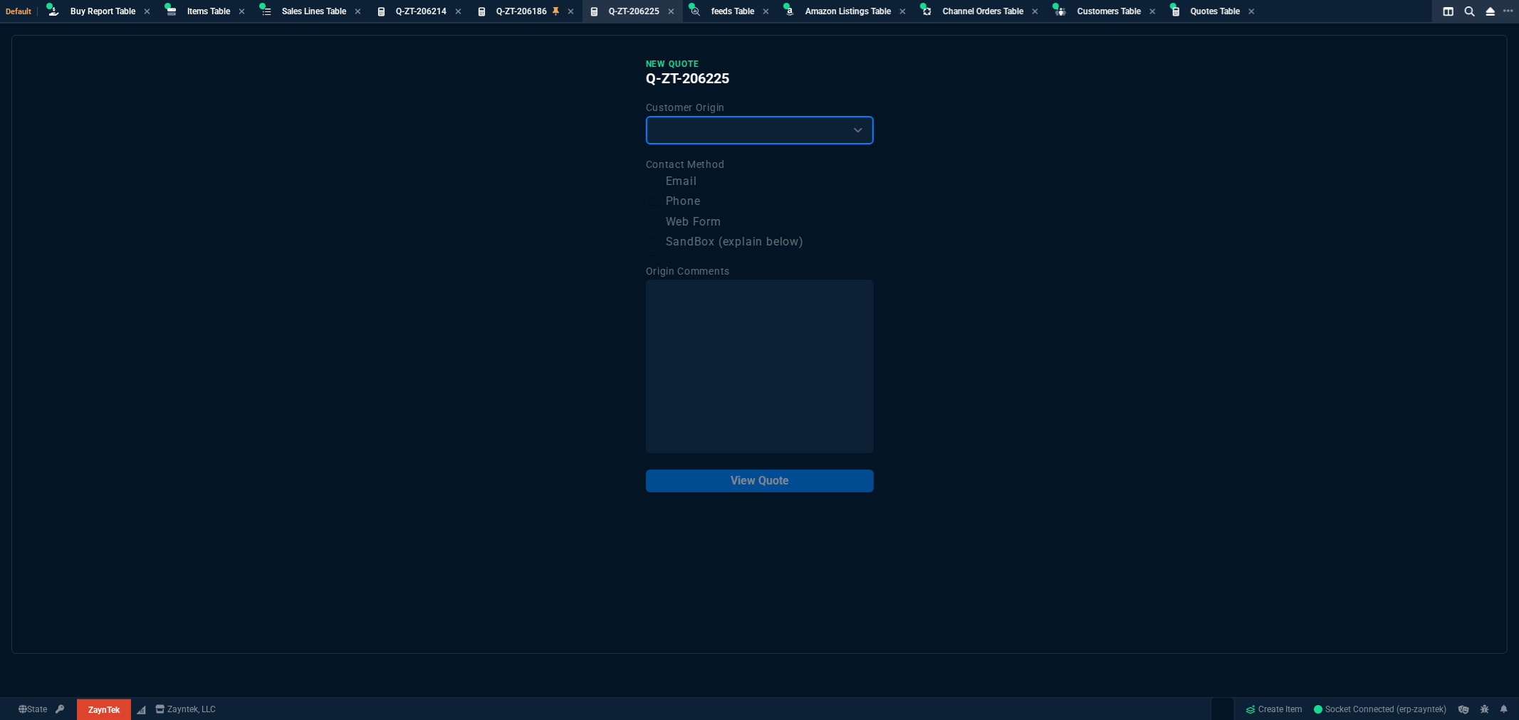
select select "existing"
click at [646, 116] on select "Existing Customer Amazon Lead (first order) Website Lead (first order) Called (…" at bounding box center [760, 130] width 228 height 28
click at [657, 185] on input "Email" at bounding box center [654, 182] width 17 height 17
checkbox input "true"
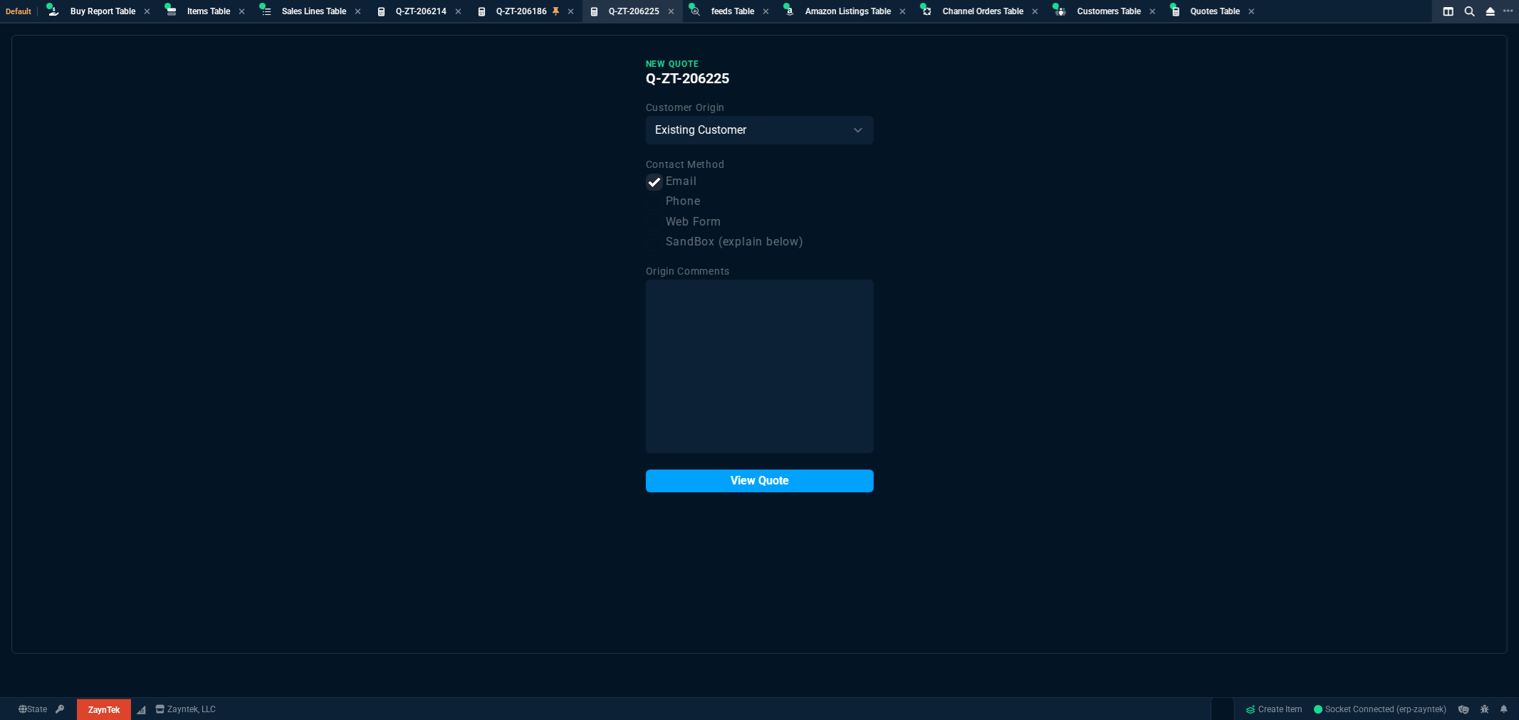
click at [763, 480] on button "View Quote" at bounding box center [760, 481] width 228 height 23
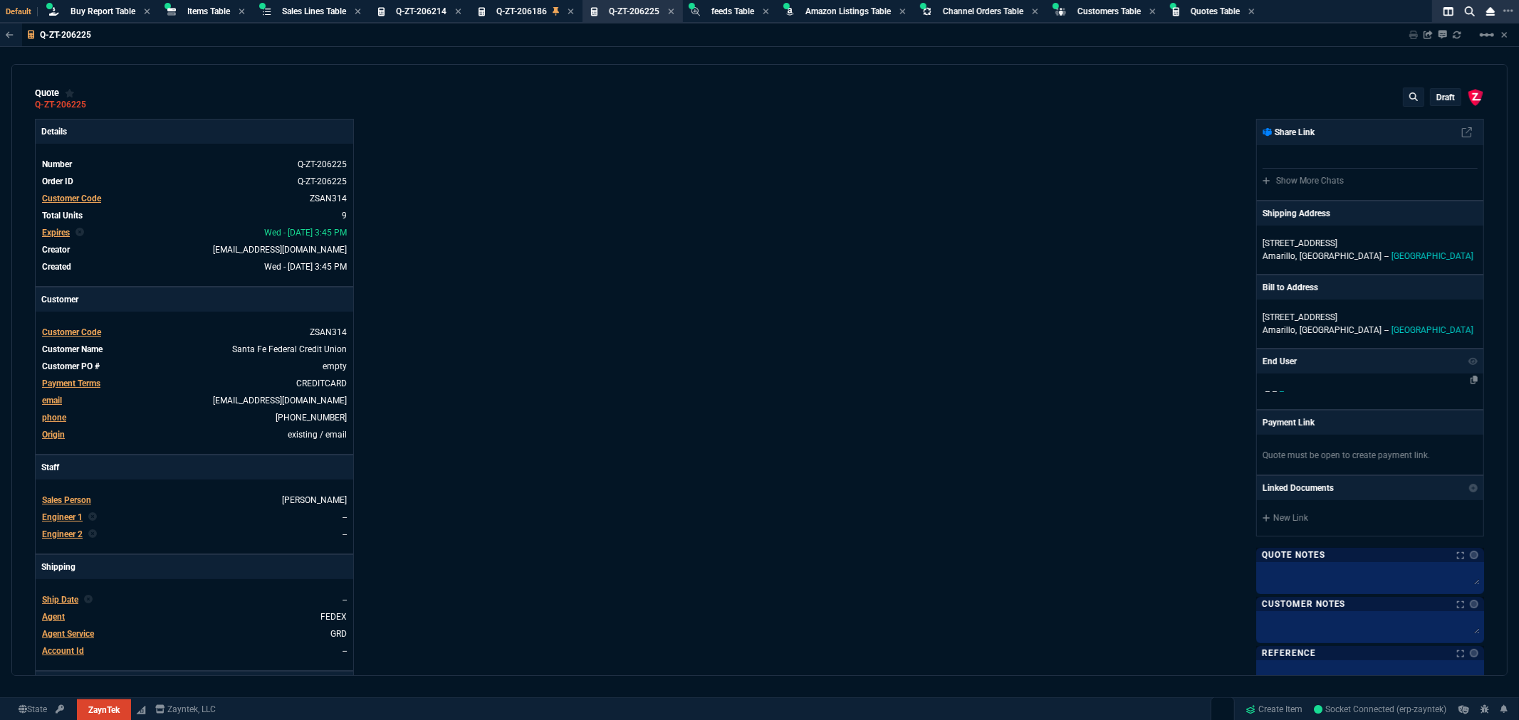
type input "12"
type input "744"
type input "22"
type input "200"
type input "25"
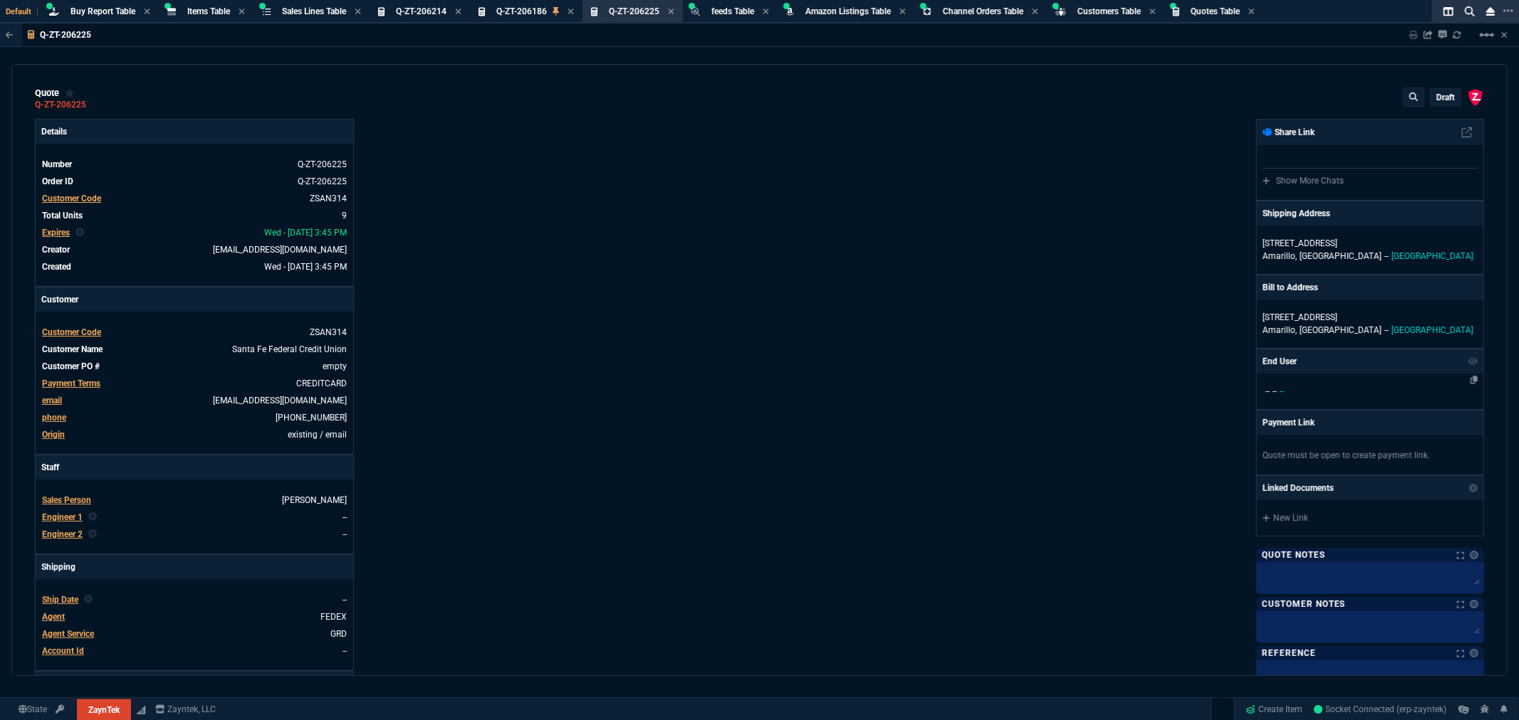
type input "645"
type input "11"
type input "14"
type input "0"
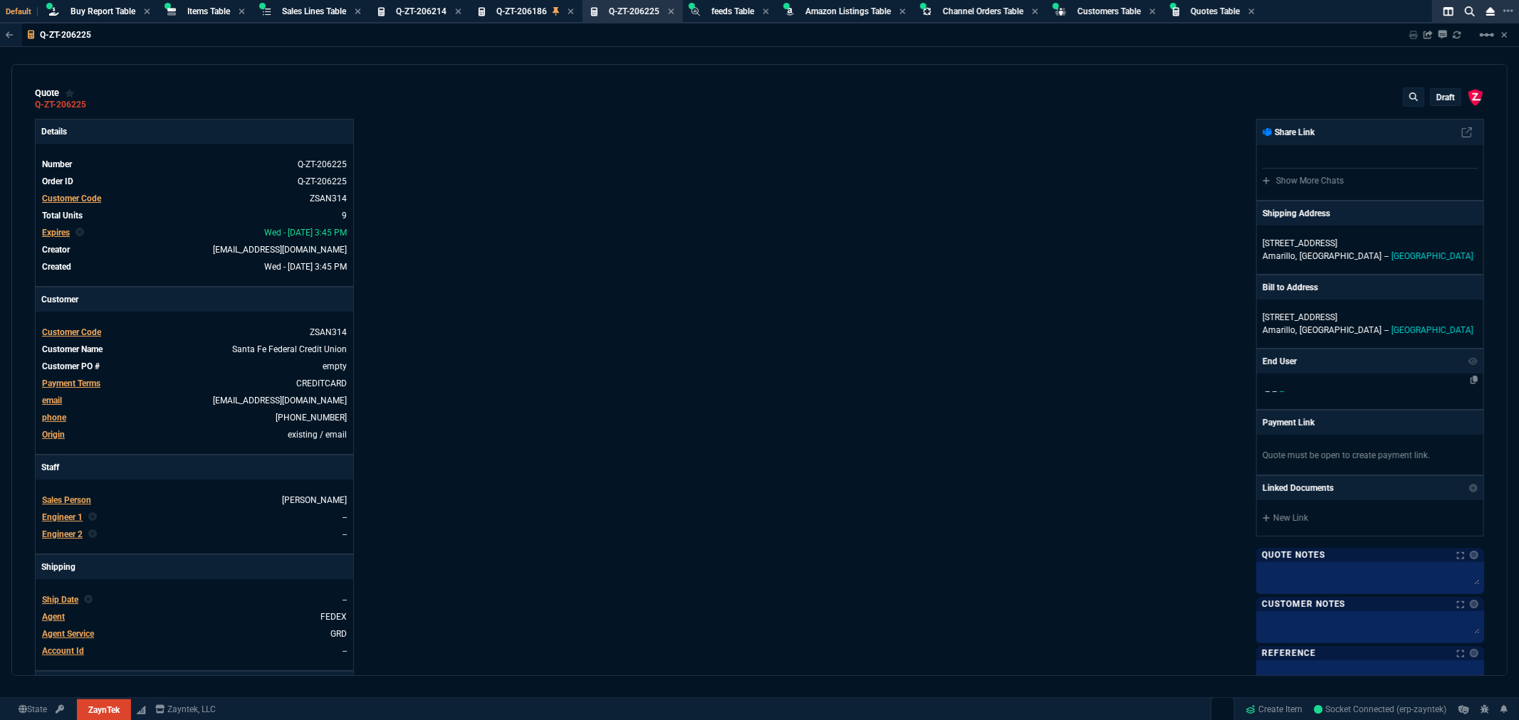
type input "12"
type input "117"
type input "57"
type input "76"
type input "64"
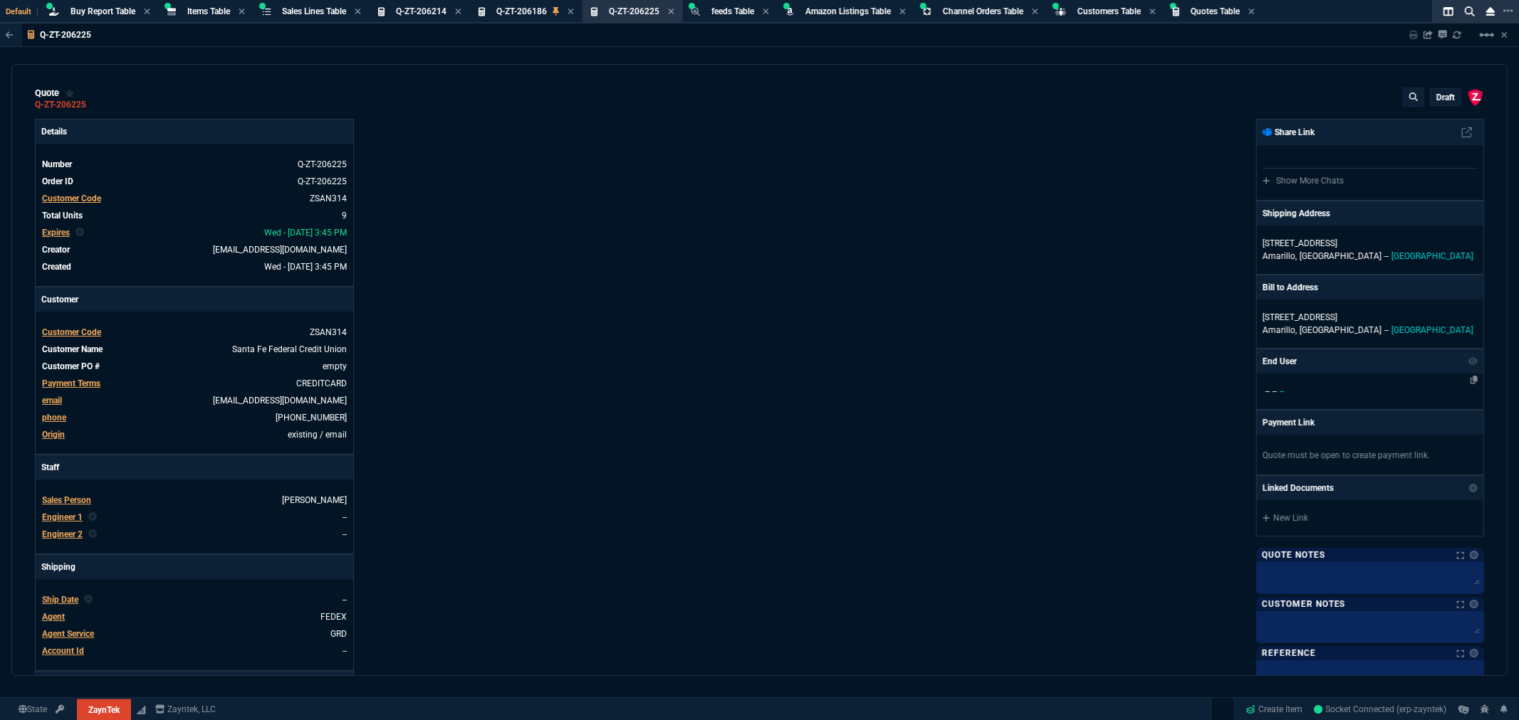
type input "34"
type input "51"
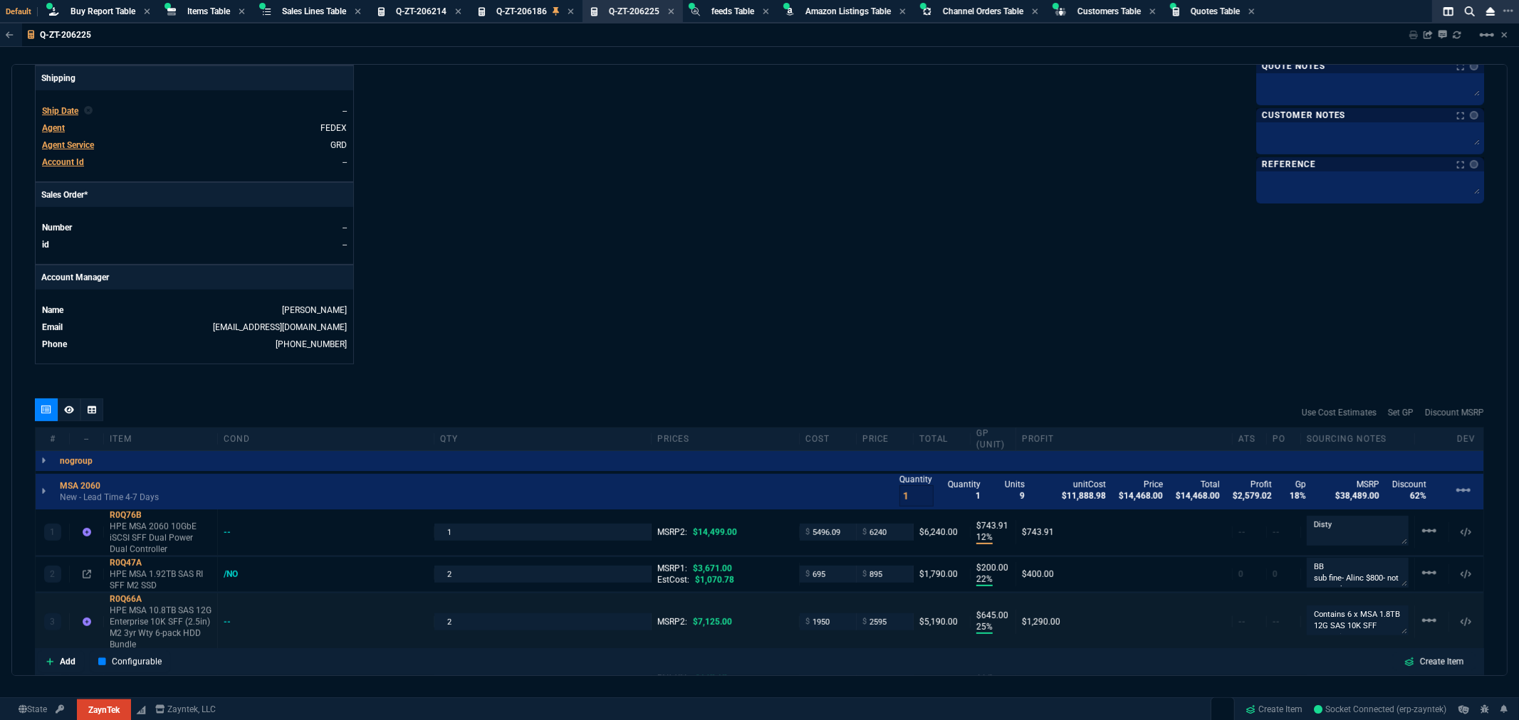
scroll to position [712, 0]
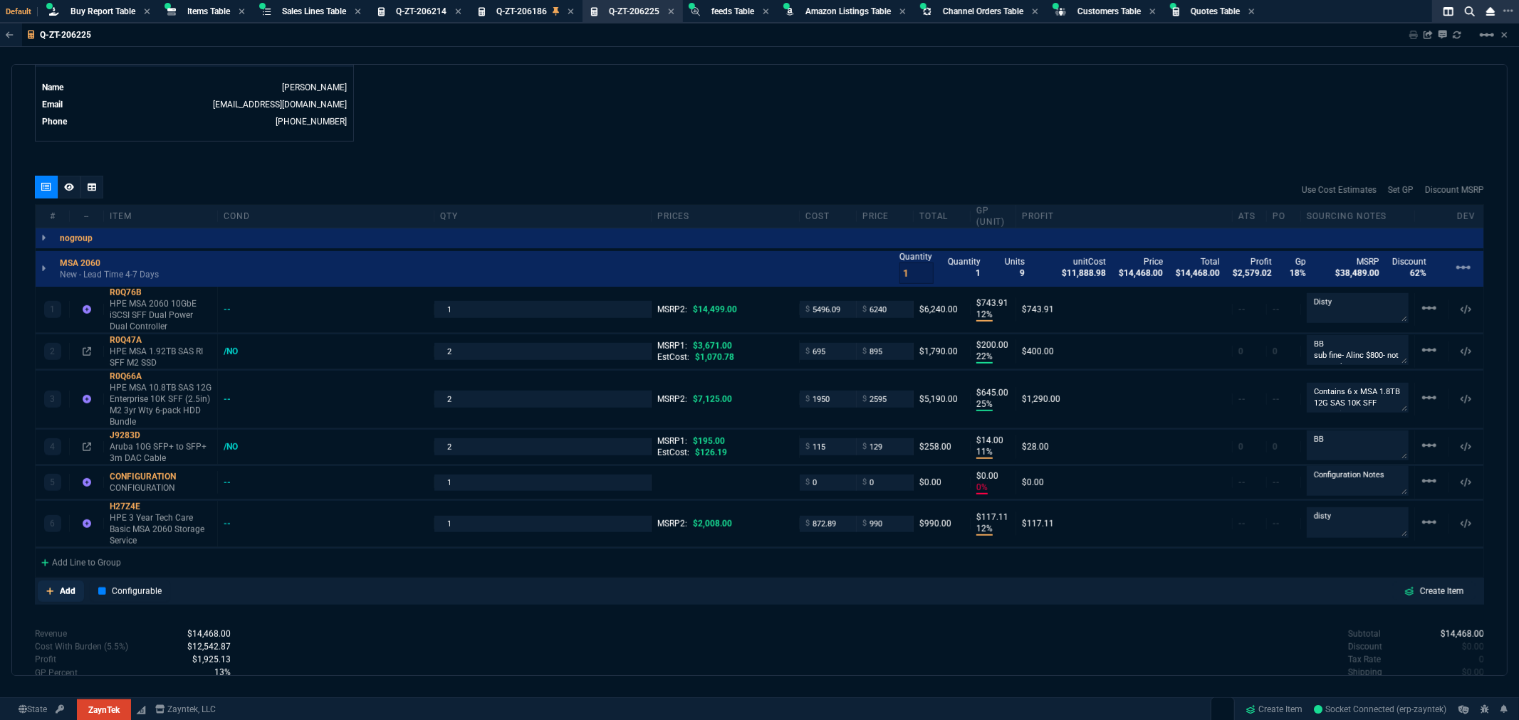
click at [70, 589] on p "Add" at bounding box center [68, 591] width 16 height 13
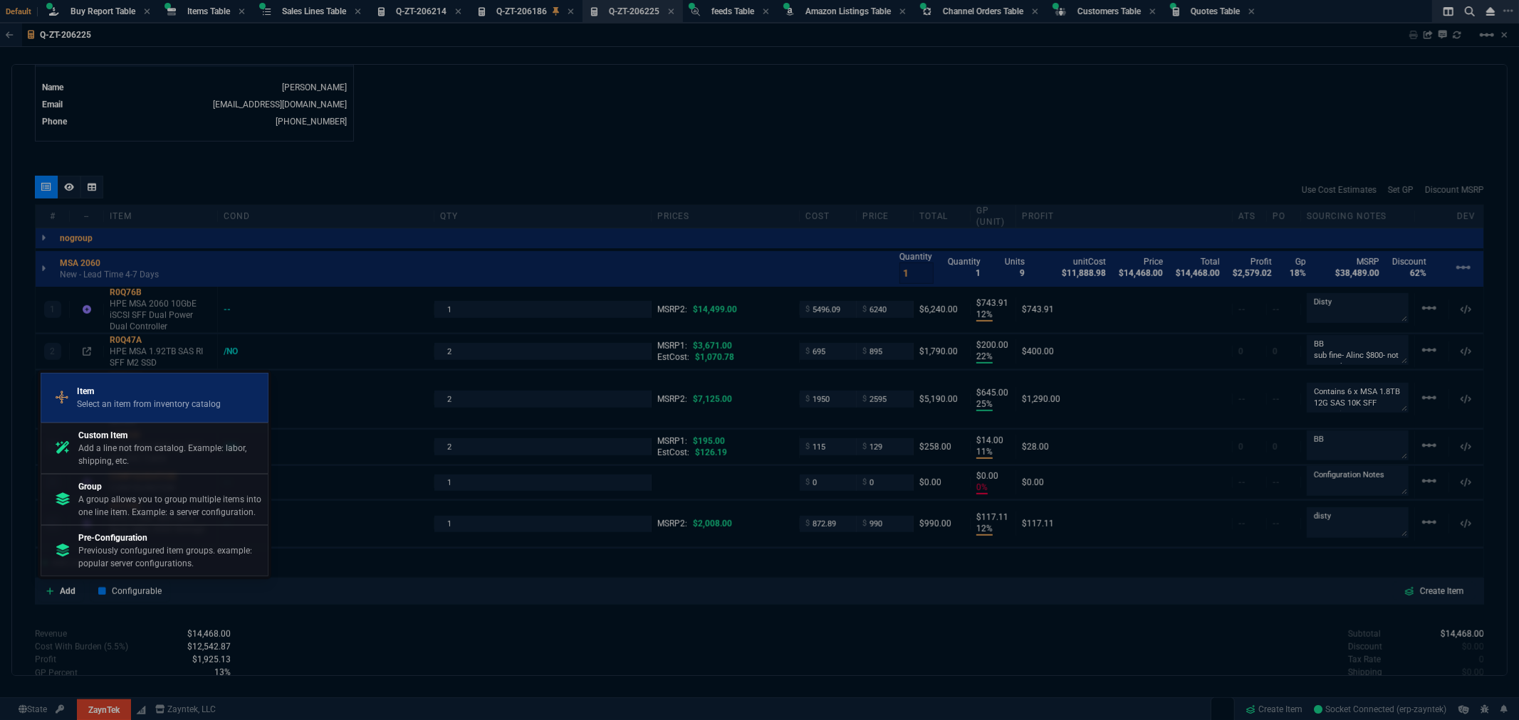
click at [145, 396] on p "Item" at bounding box center [149, 391] width 144 height 13
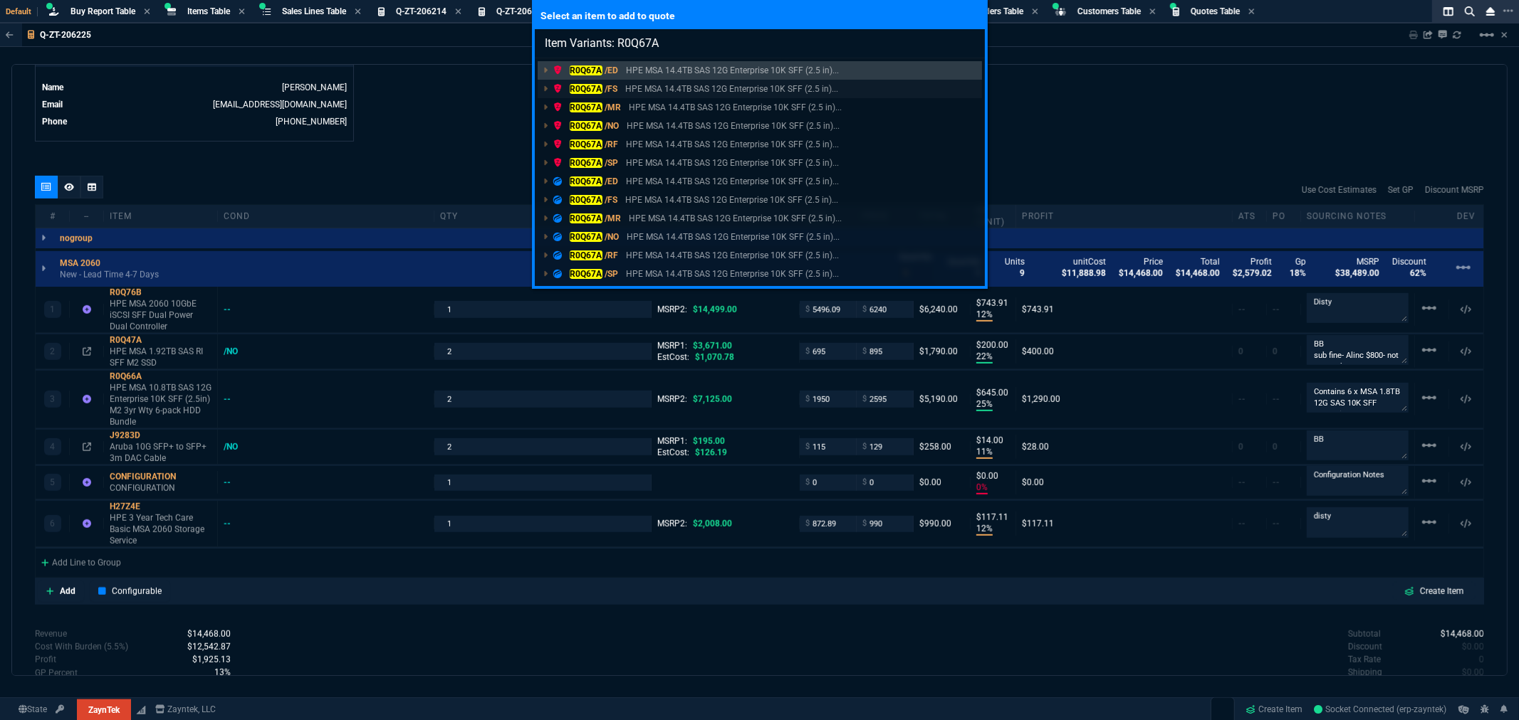
type input "Item Variants: R0Q67A"
click at [594, 87] on mark "R0Q67A" at bounding box center [586, 89] width 33 height 10
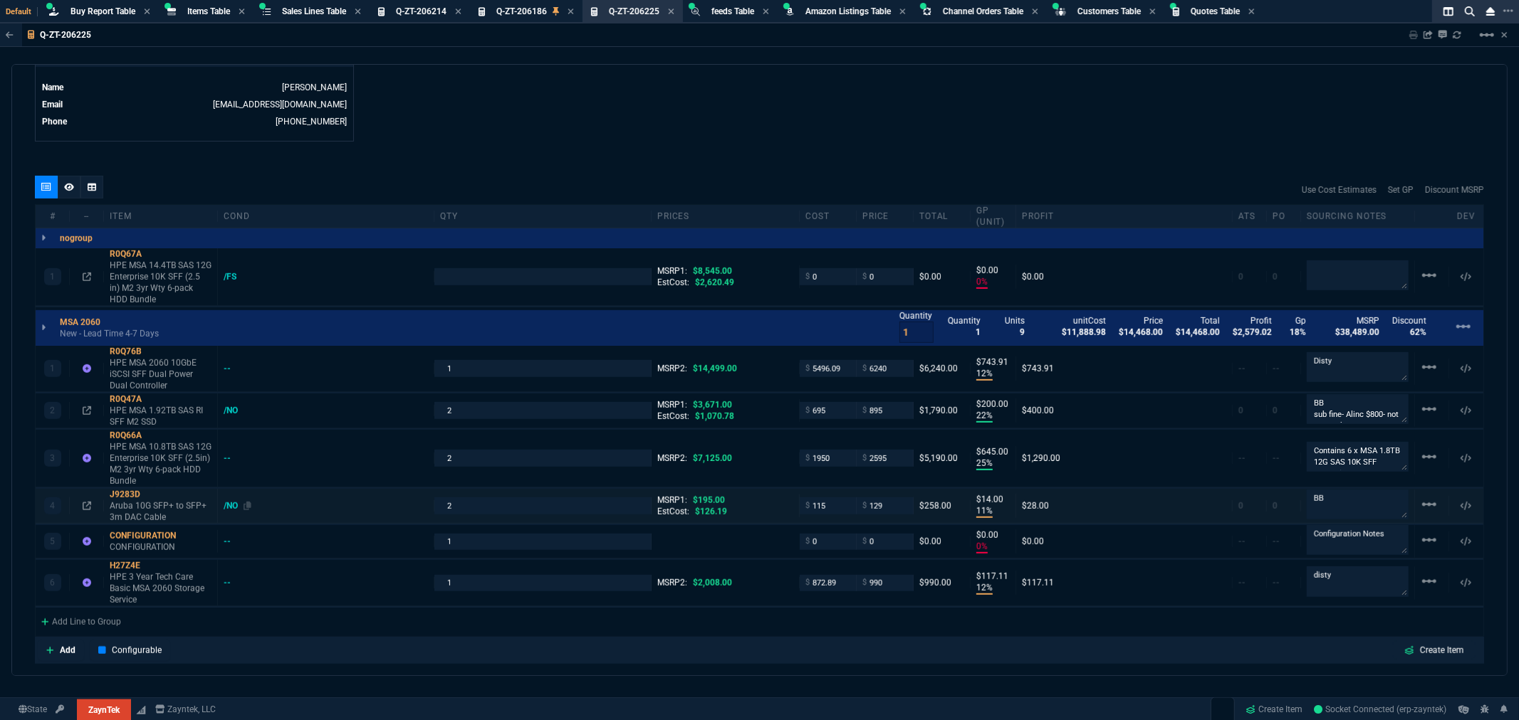
type input "0"
type input "12"
type input "744"
type input "22"
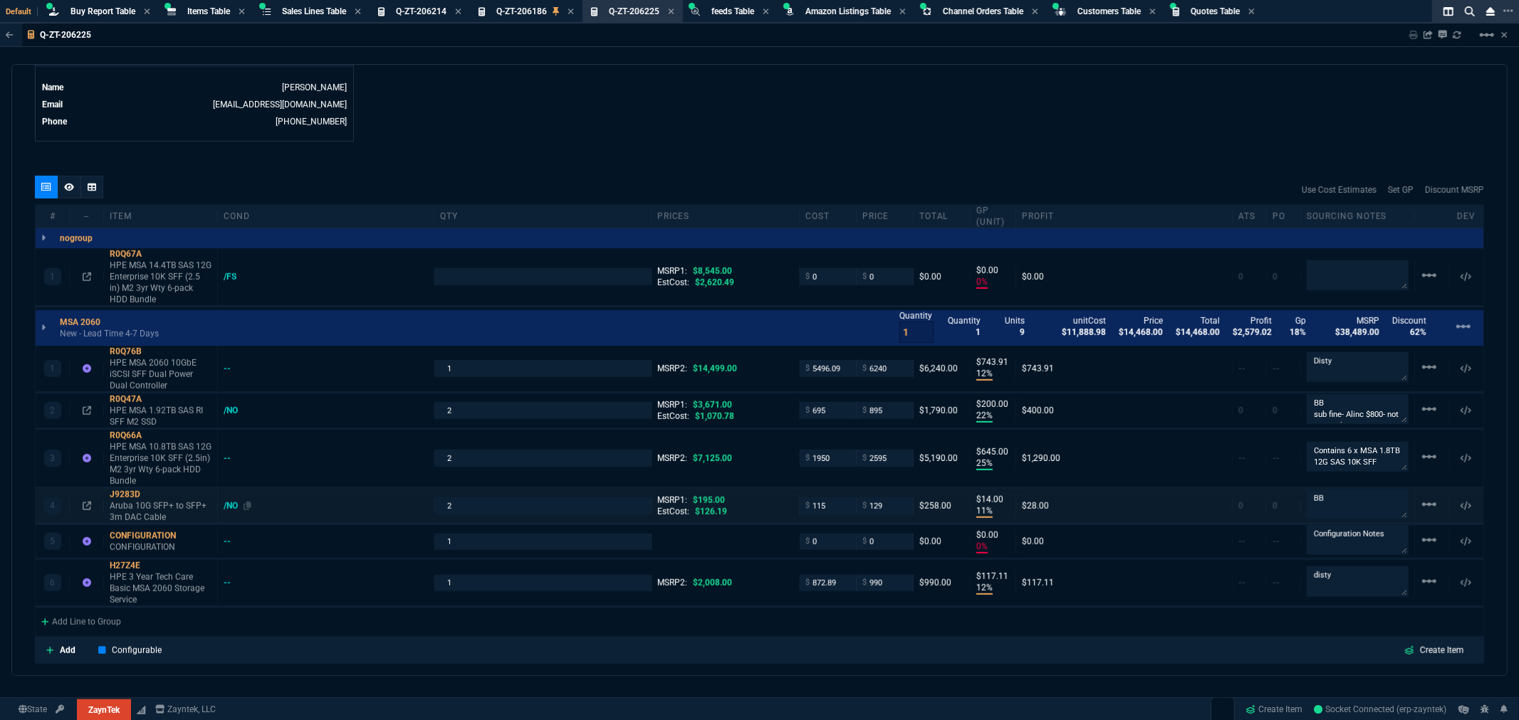
type input "200"
type input "25"
type input "645"
type input "11"
type input "14"
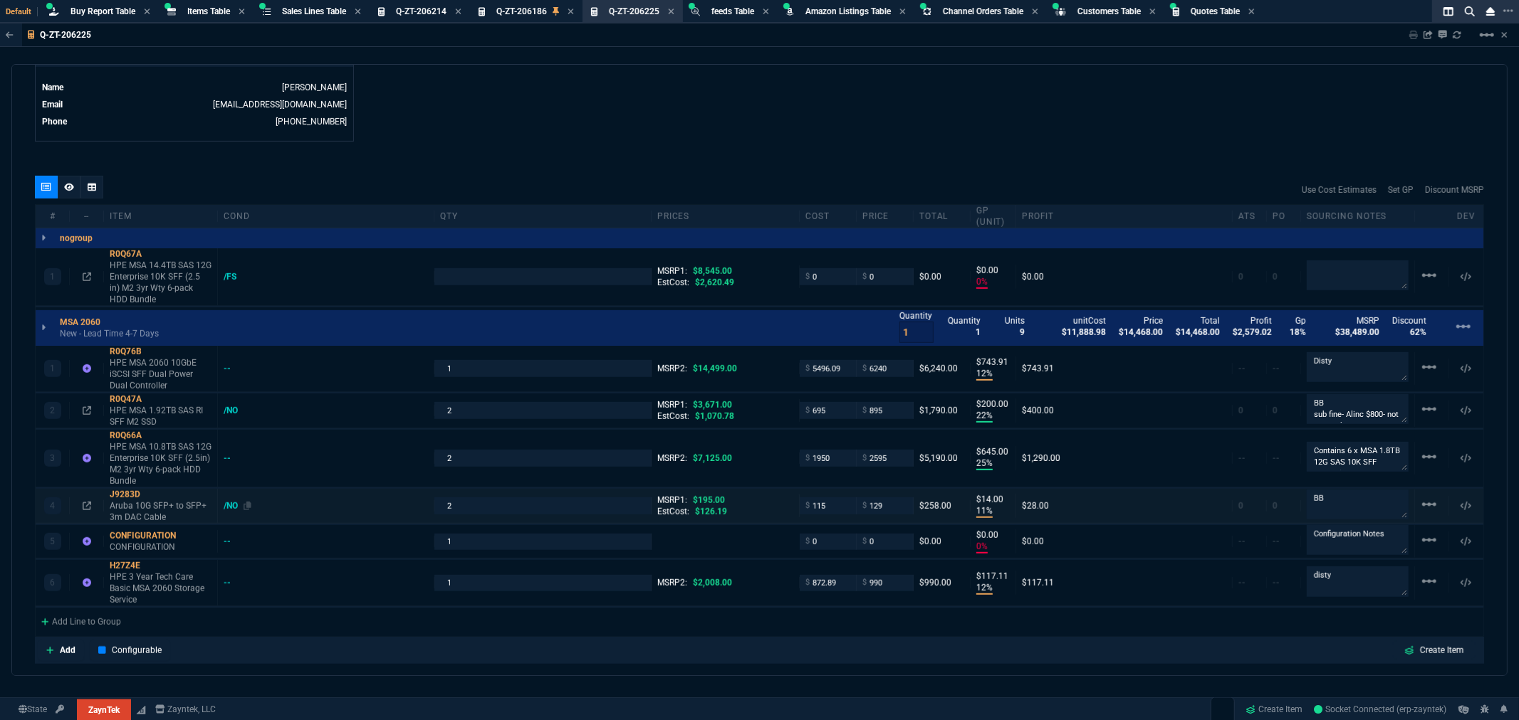
type input "0"
type input "12"
type input "117"
type input "100"
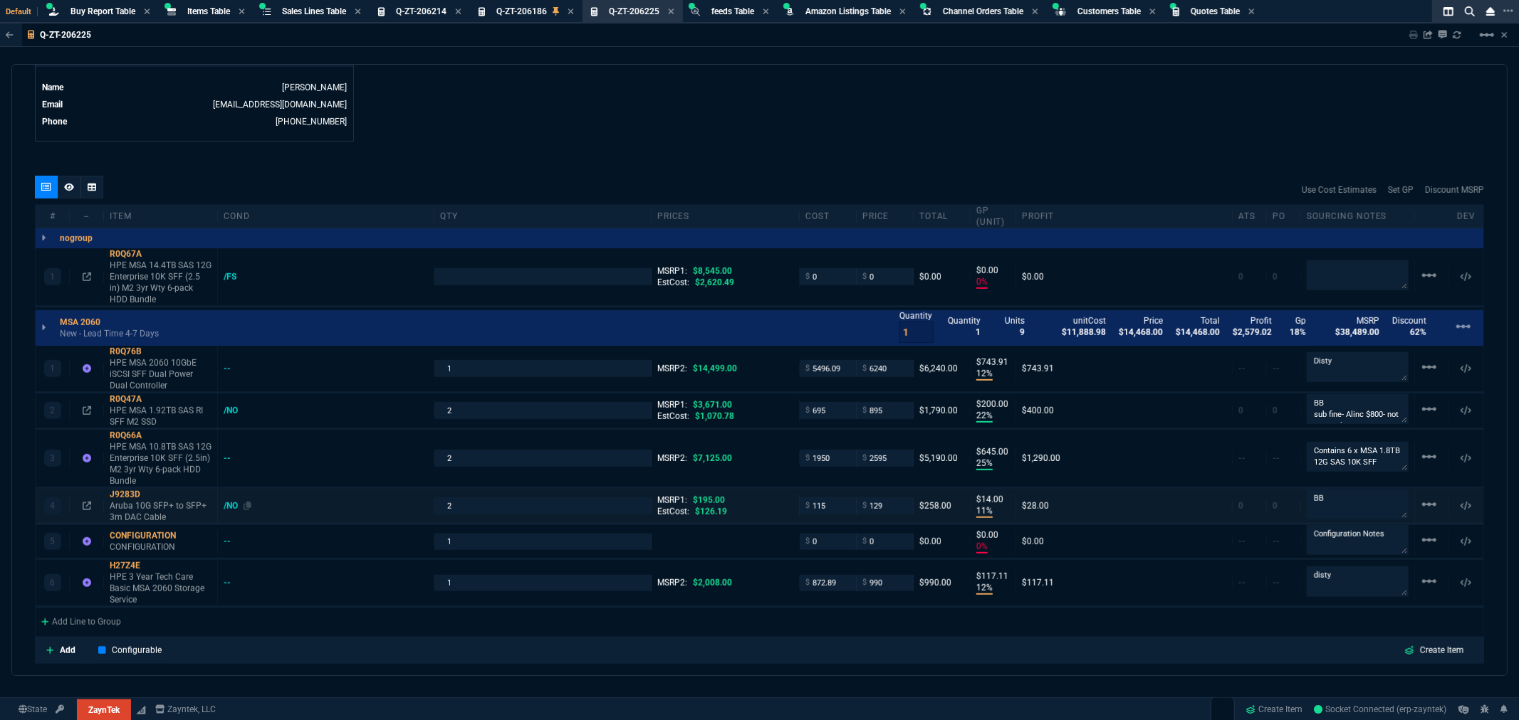
type input "57"
type input "76"
type input "64"
type input "34"
type input "51"
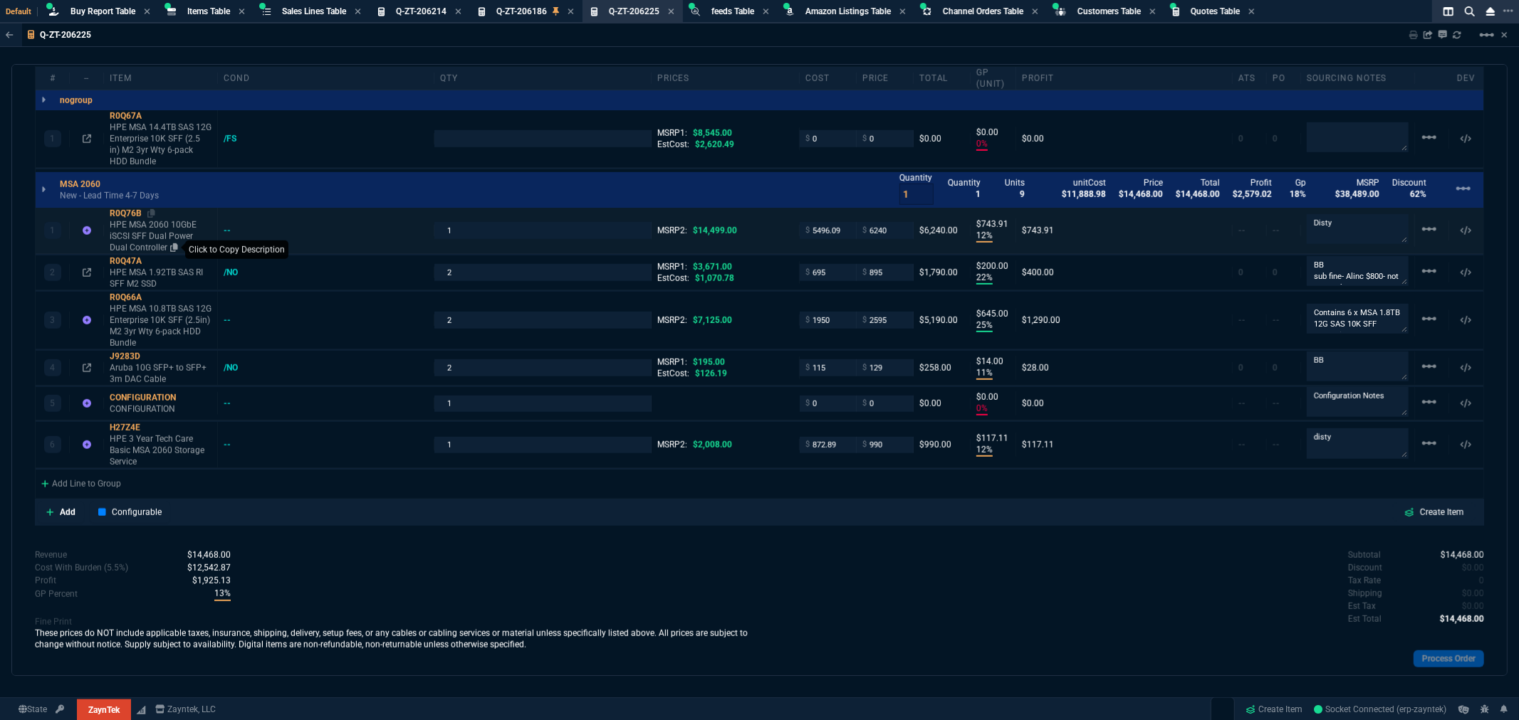
scroll to position [791, 0]
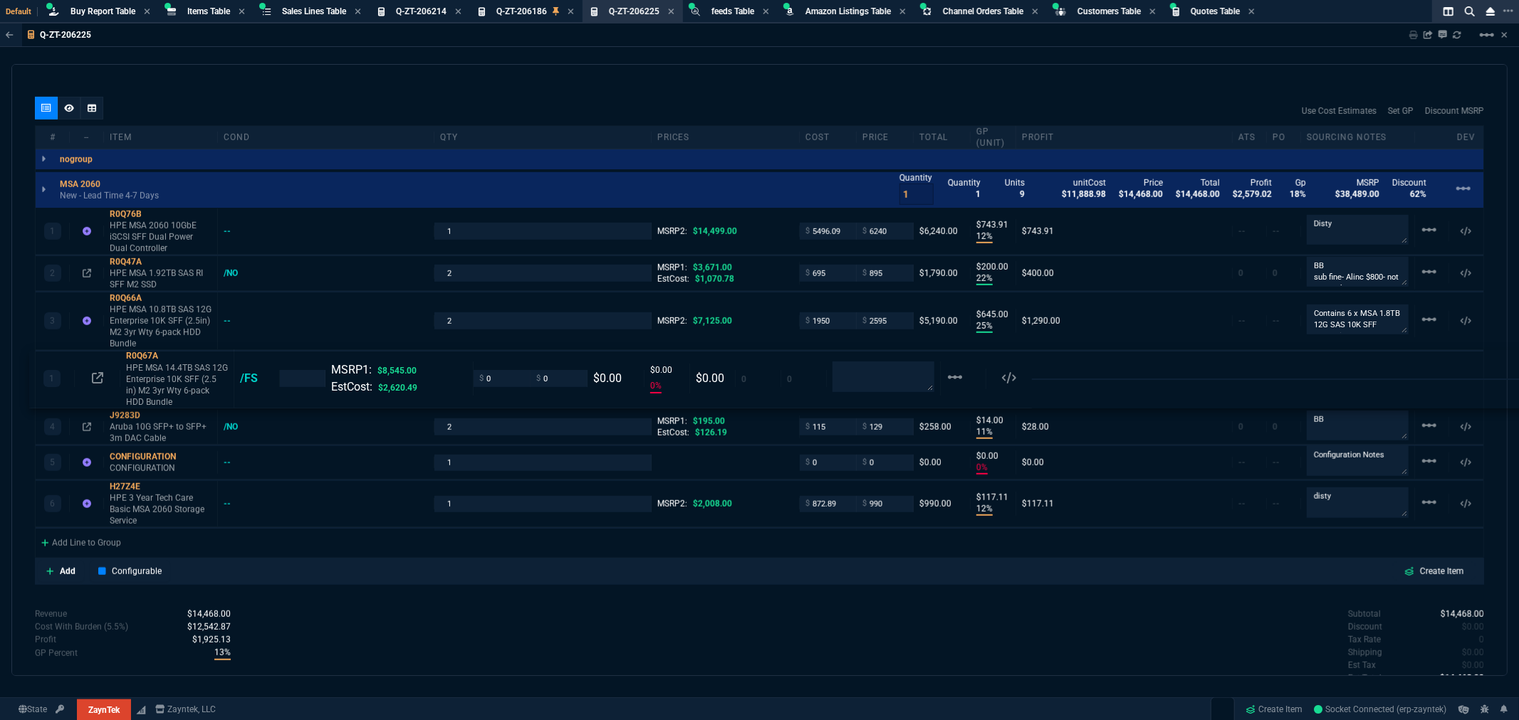
drag, startPoint x: 129, startPoint y: 175, endPoint x: 122, endPoint y: 355, distance: 179.5
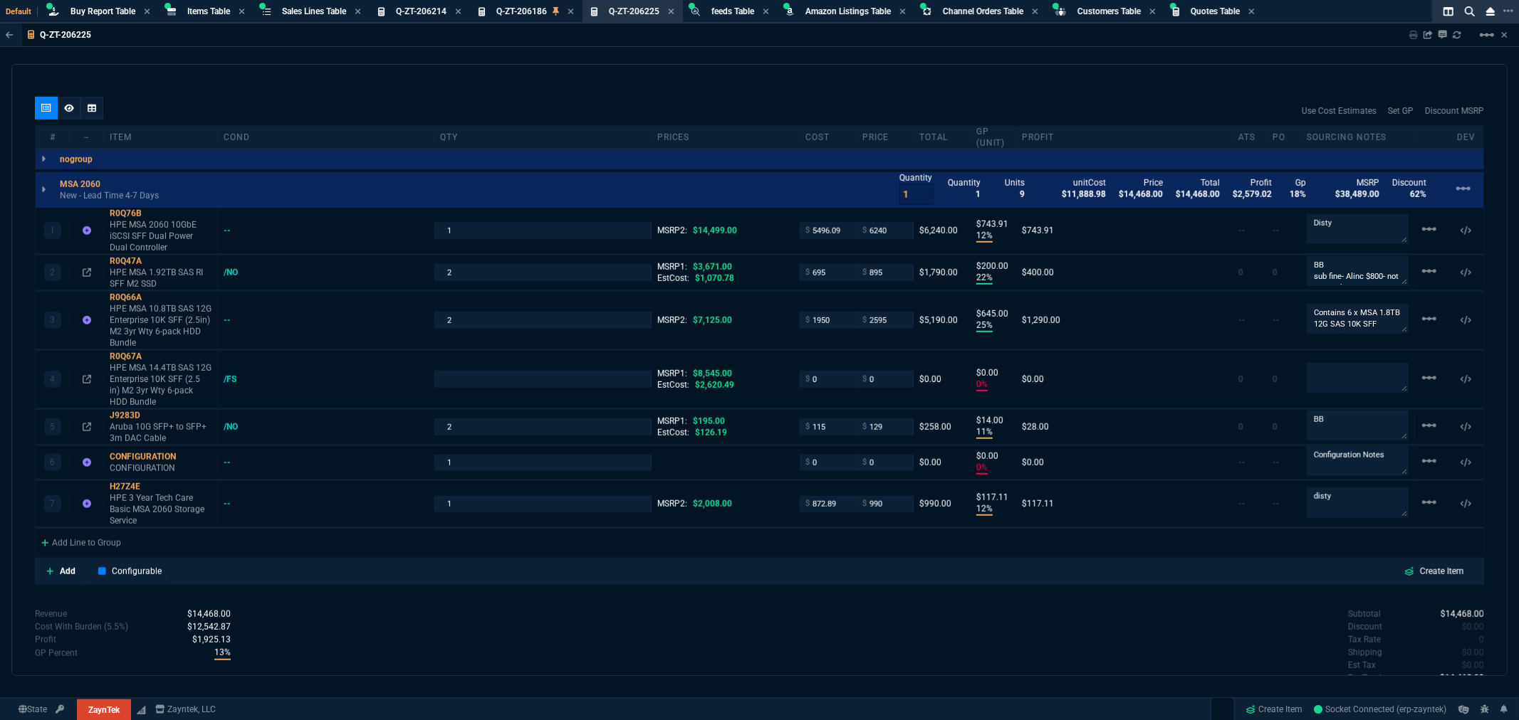
type input "0"
type input "100"
click at [466, 384] on input "number" at bounding box center [542, 379] width 204 height 16
type input "2"
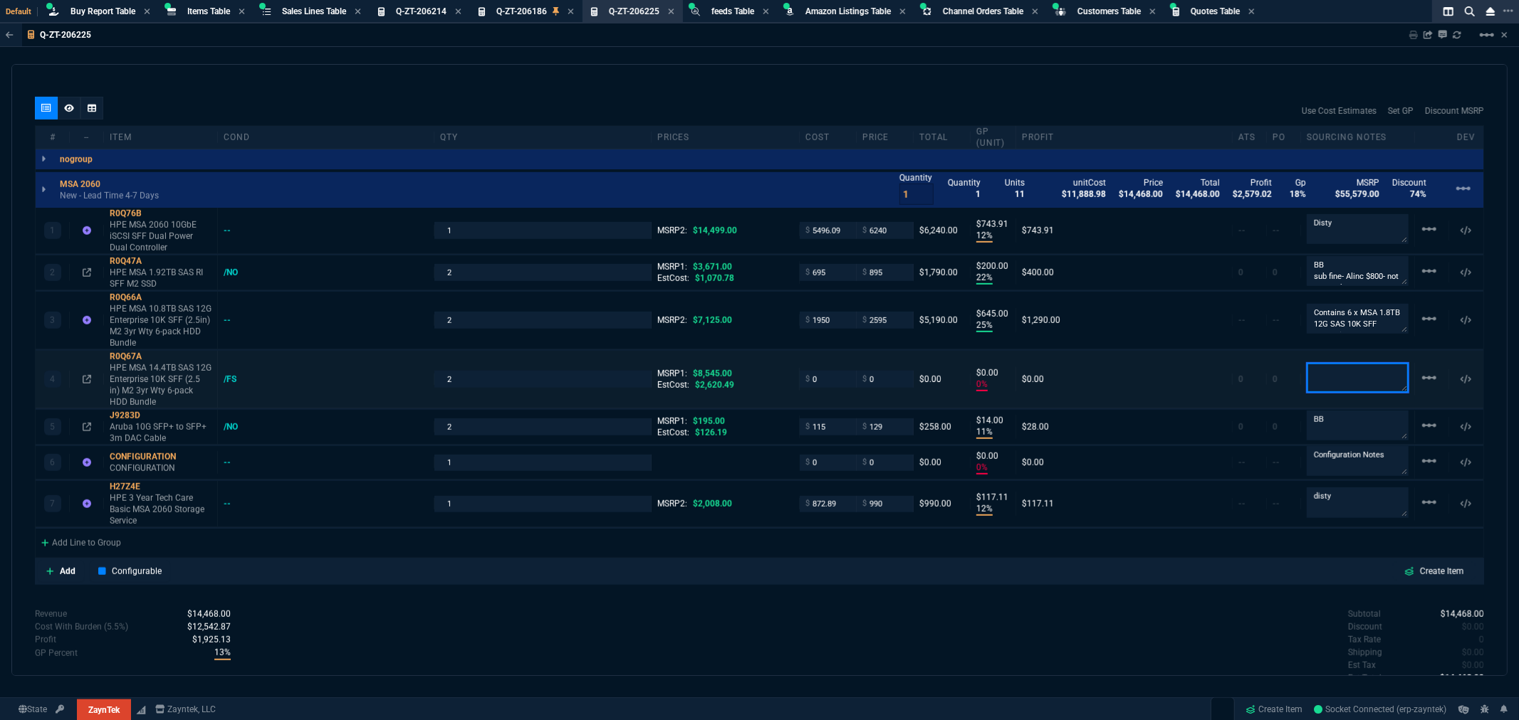
click at [1330, 379] on textarea at bounding box center [1357, 378] width 102 height 30
paste textarea "R0Q57A"
type textarea "R0Q57A x 10"
click at [1426, 320] on mat-icon "linear_scale" at bounding box center [1428, 318] width 17 height 17
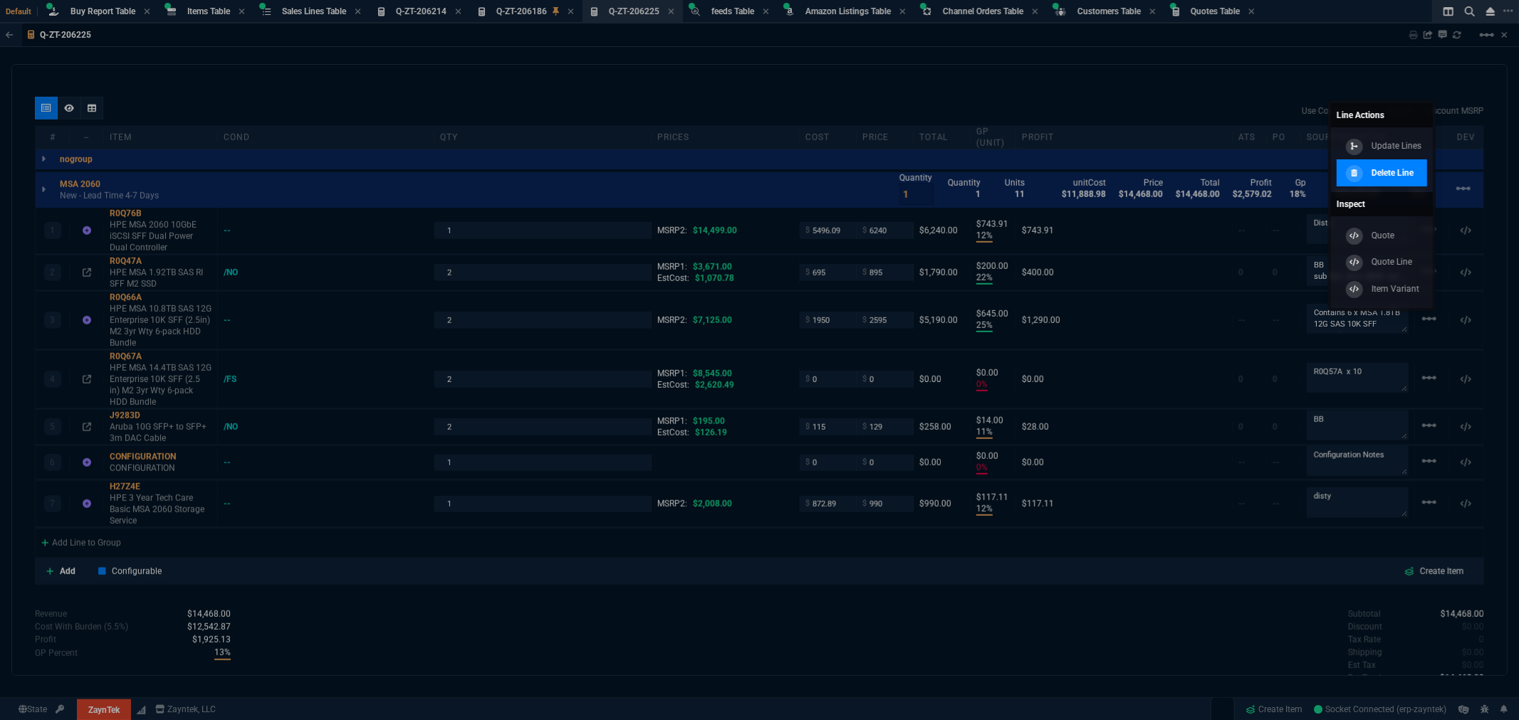
click at [1395, 174] on p "Delete Line" at bounding box center [1392, 173] width 42 height 13
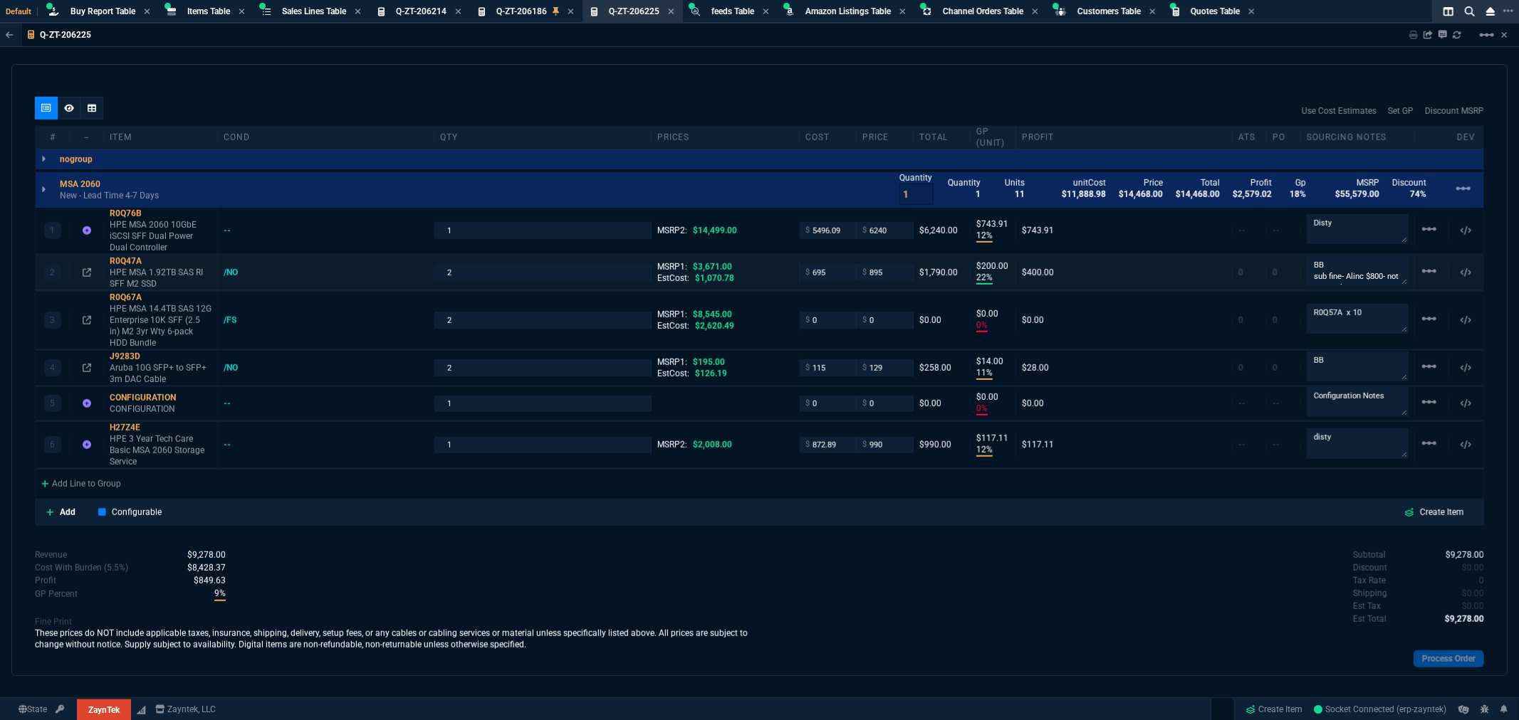
type input "12"
type input "744"
type input "22"
type input "200"
type input "0"
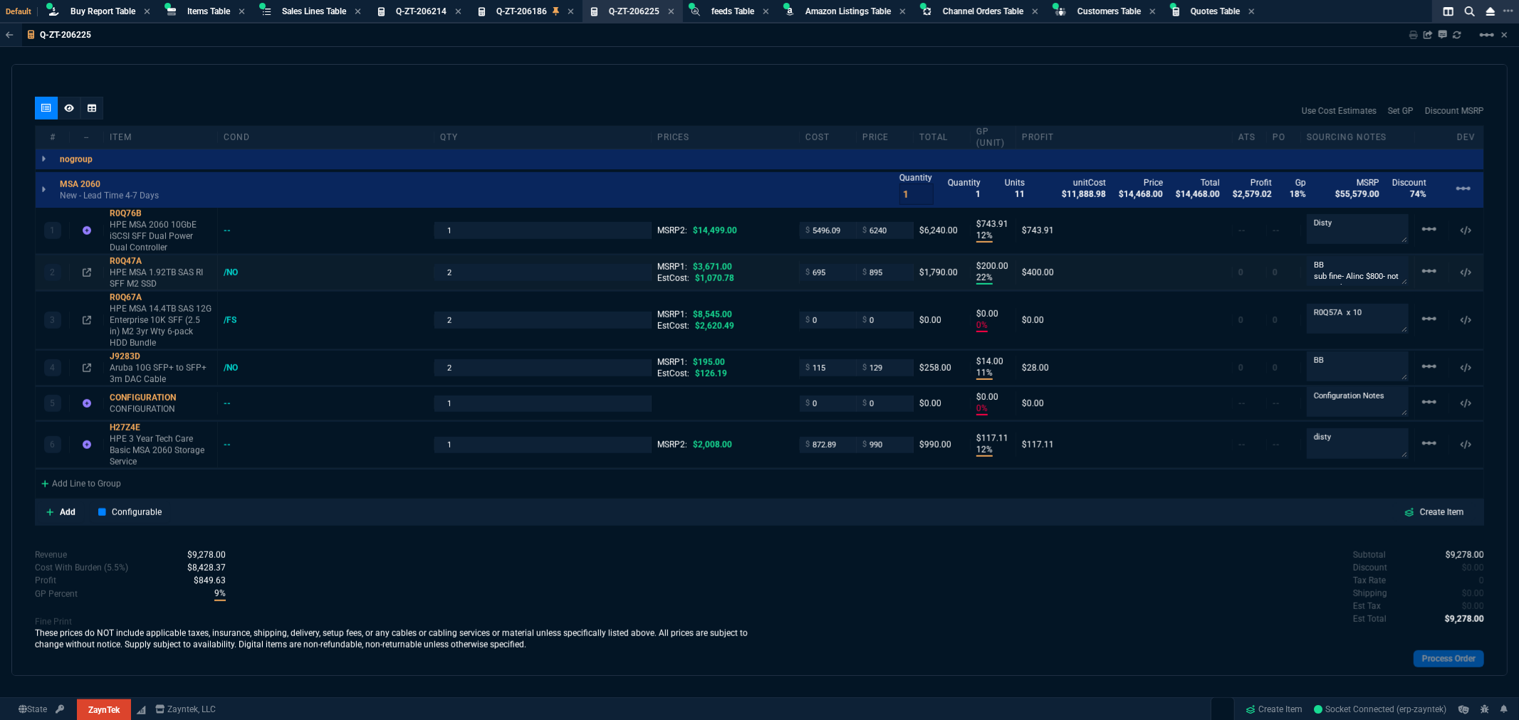
type input "0"
type input "11"
type input "14"
type input "0"
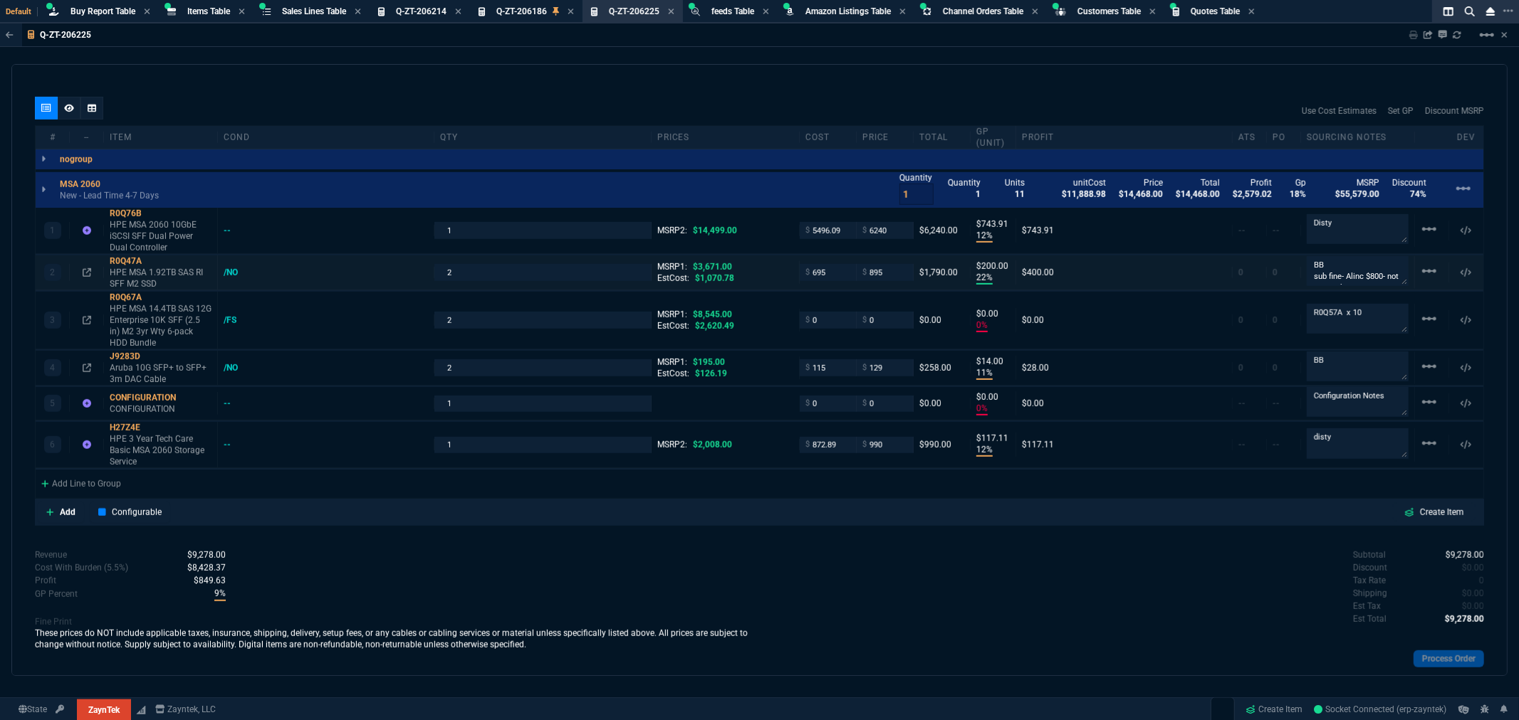
type input "12"
type input "117"
type input "57"
type input "76"
type input "100"
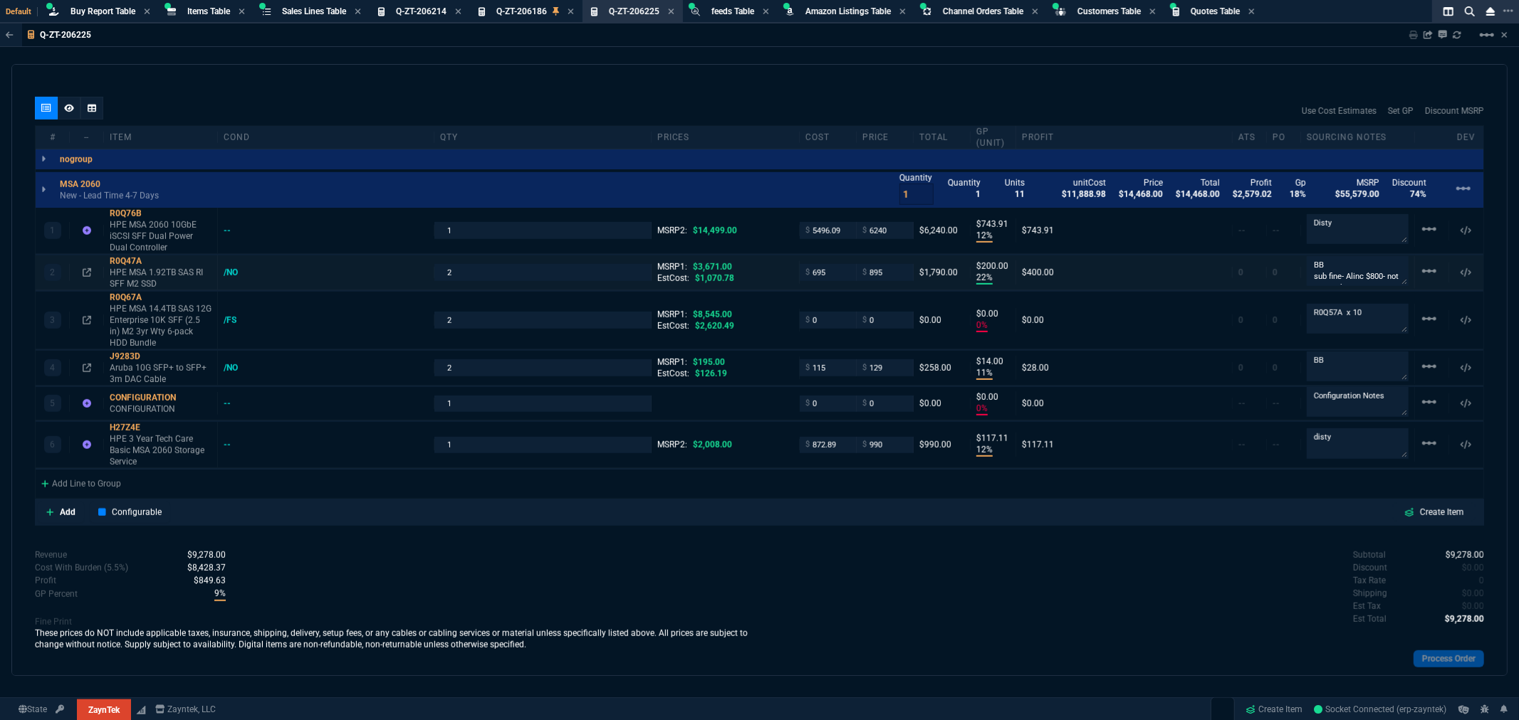
type input "34"
type input "51"
click at [154, 296] on icon at bounding box center [151, 297] width 8 height 9
click at [419, 11] on span "Q-ZT-206214" at bounding box center [421, 11] width 51 height 10
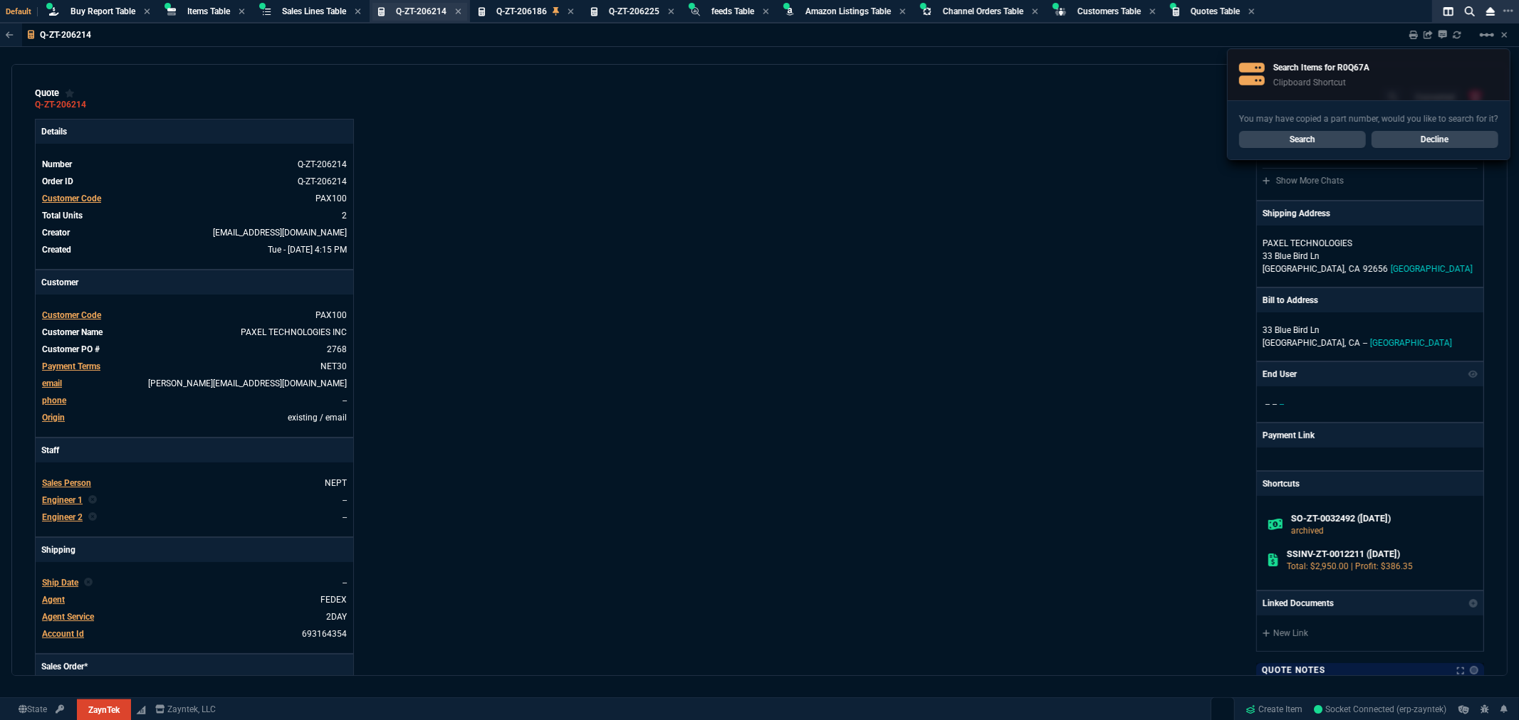
type input "3359"
type input "18"
type input "260"
type input "56"
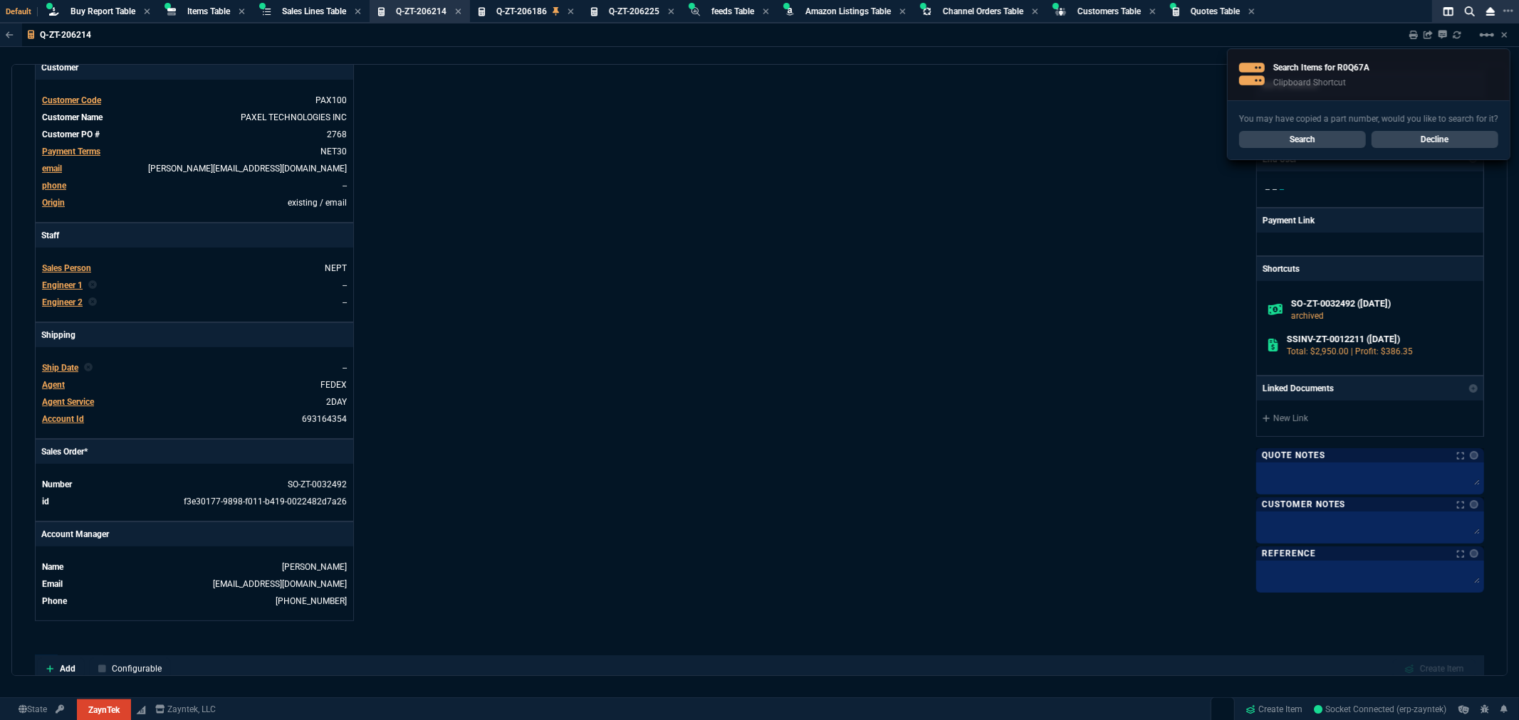
scroll to position [0, 0]
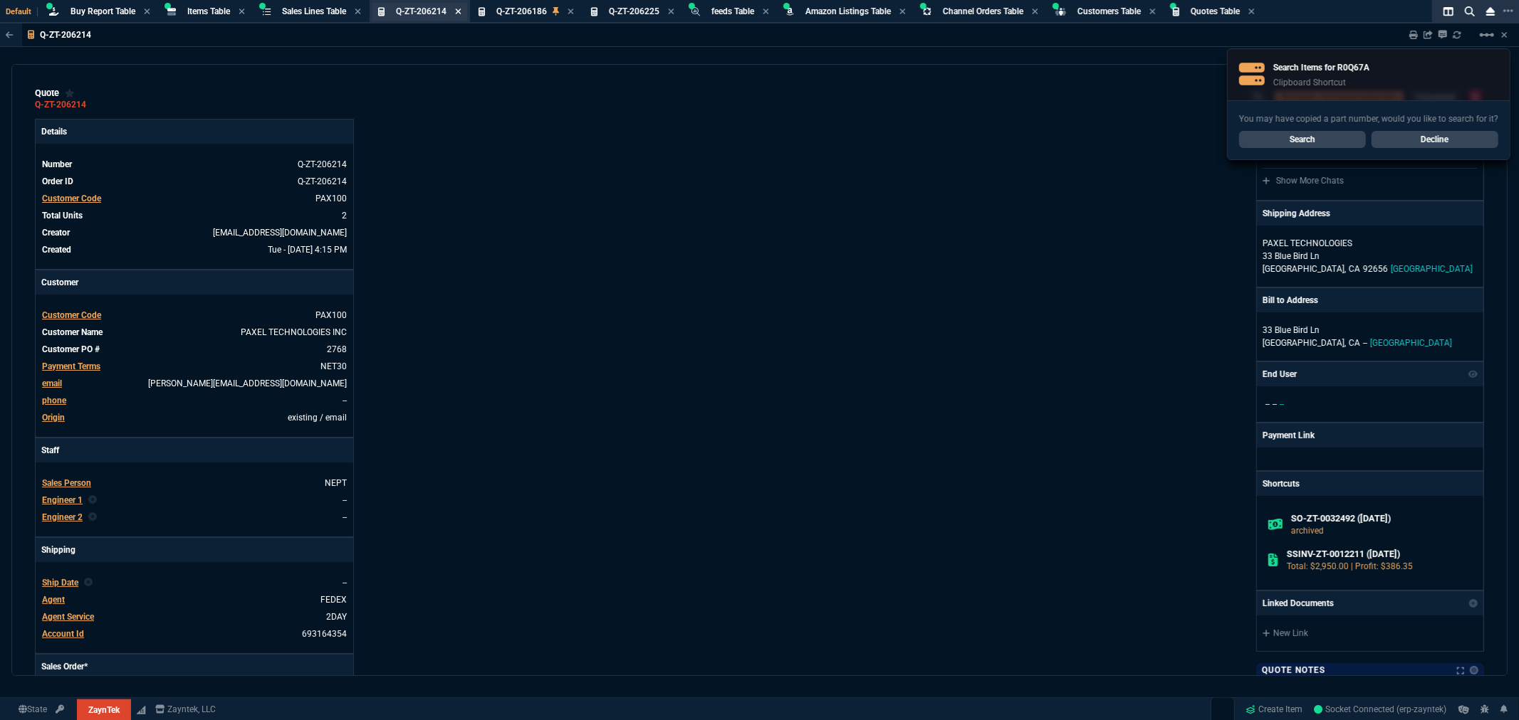
click at [461, 12] on icon at bounding box center [458, 11] width 6 height 9
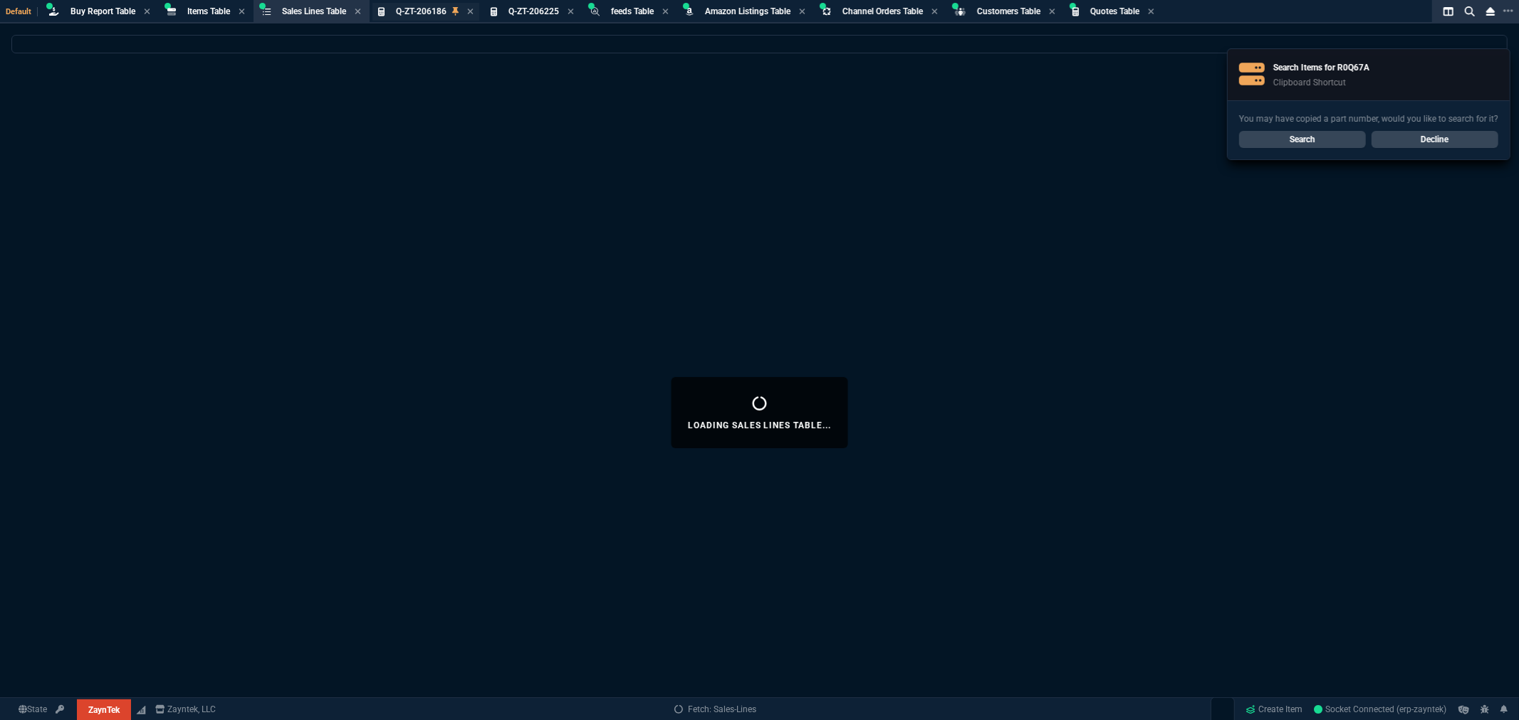
click at [427, 14] on span "Q-ZT-206186" at bounding box center [421, 11] width 51 height 10
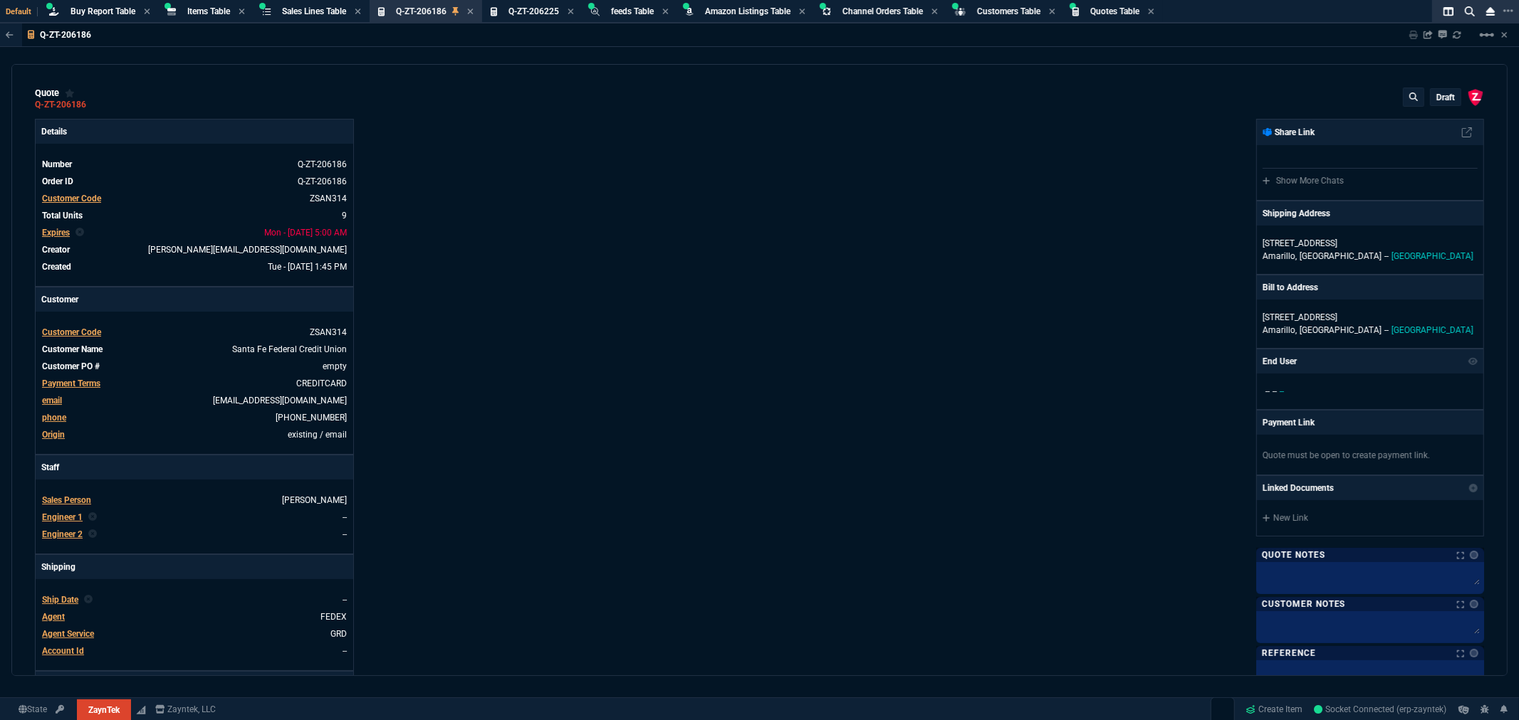
type input "12"
type input "744"
type input "22"
type input "200"
type input "25"
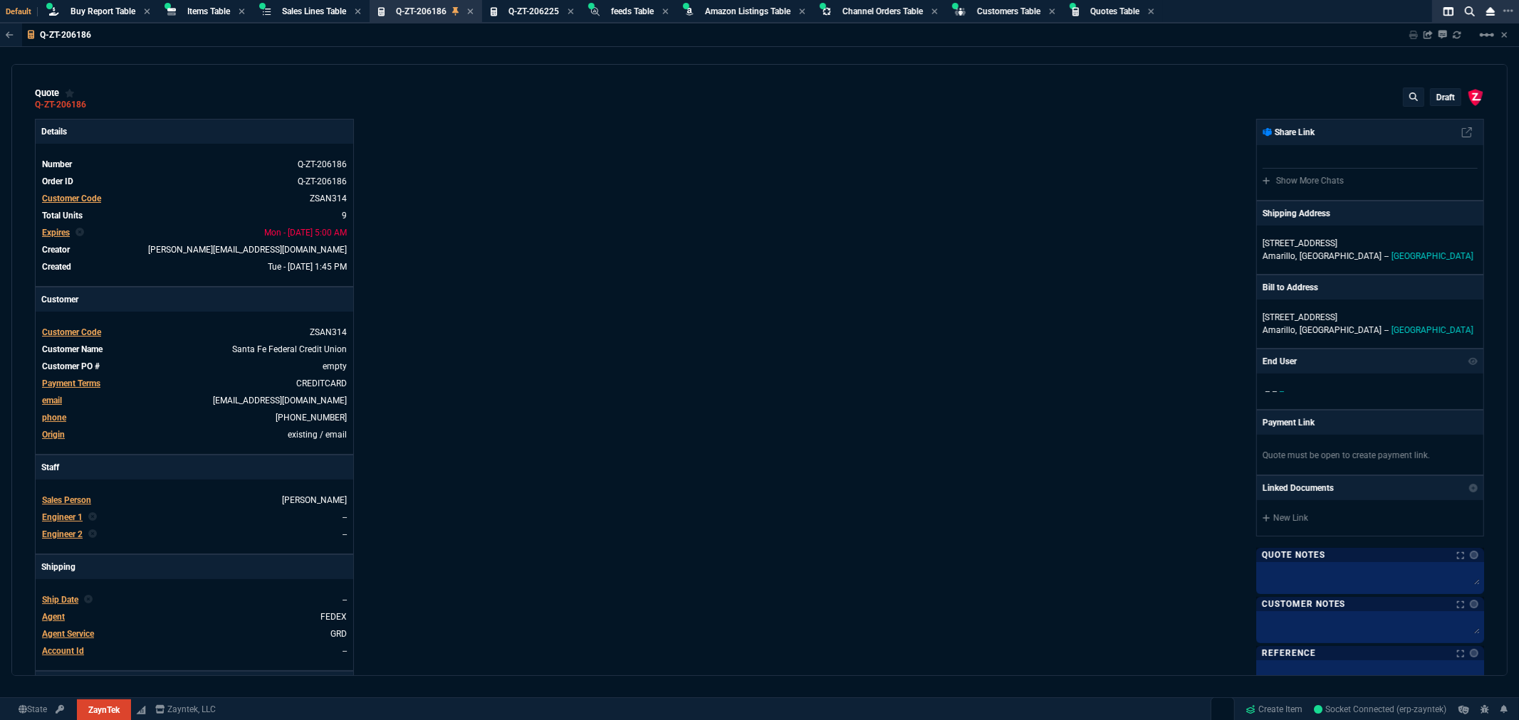
type input "645"
type input "11"
type input "14"
type input "0"
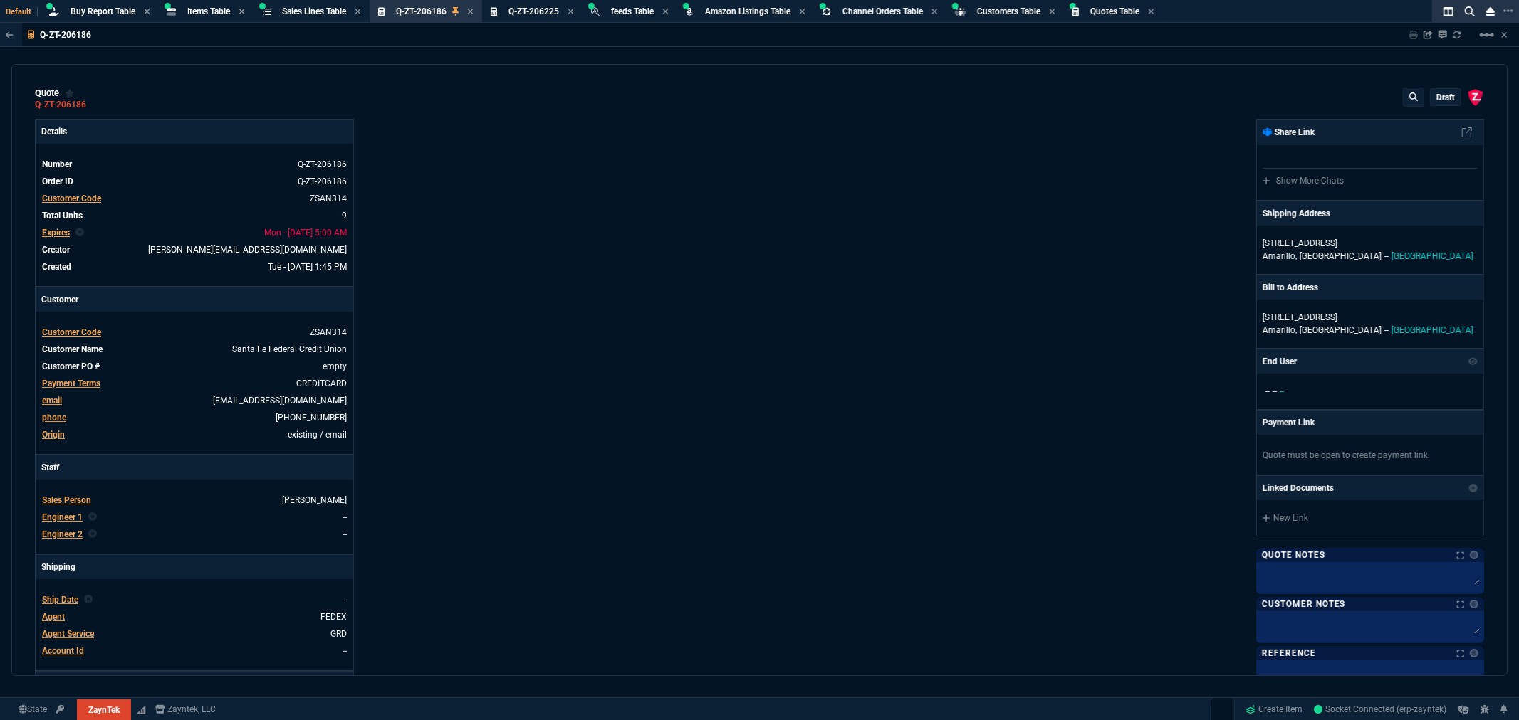
type input "12"
type input "117"
type input "57"
type input "64"
type input "51"
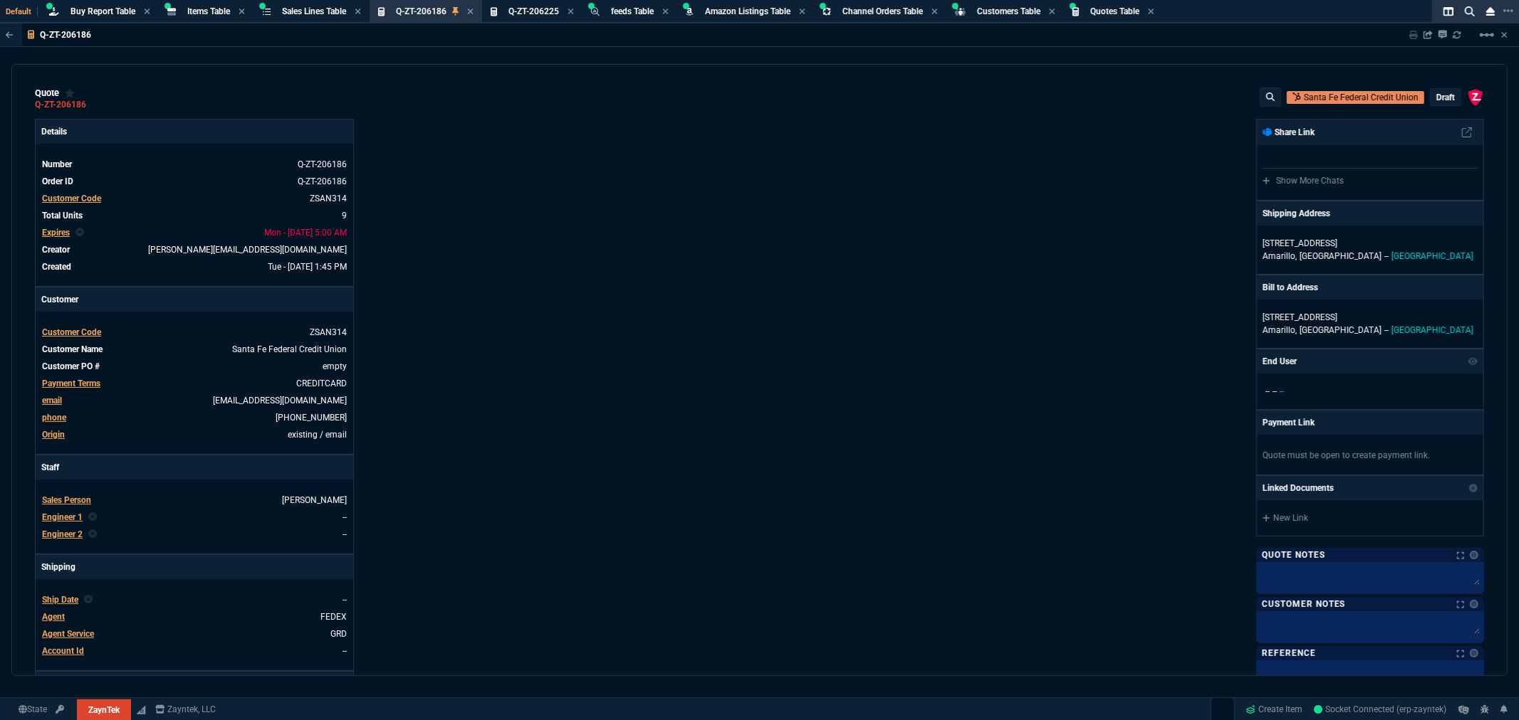
type input "3671"
type input "195"
type input "76"
type input "34"
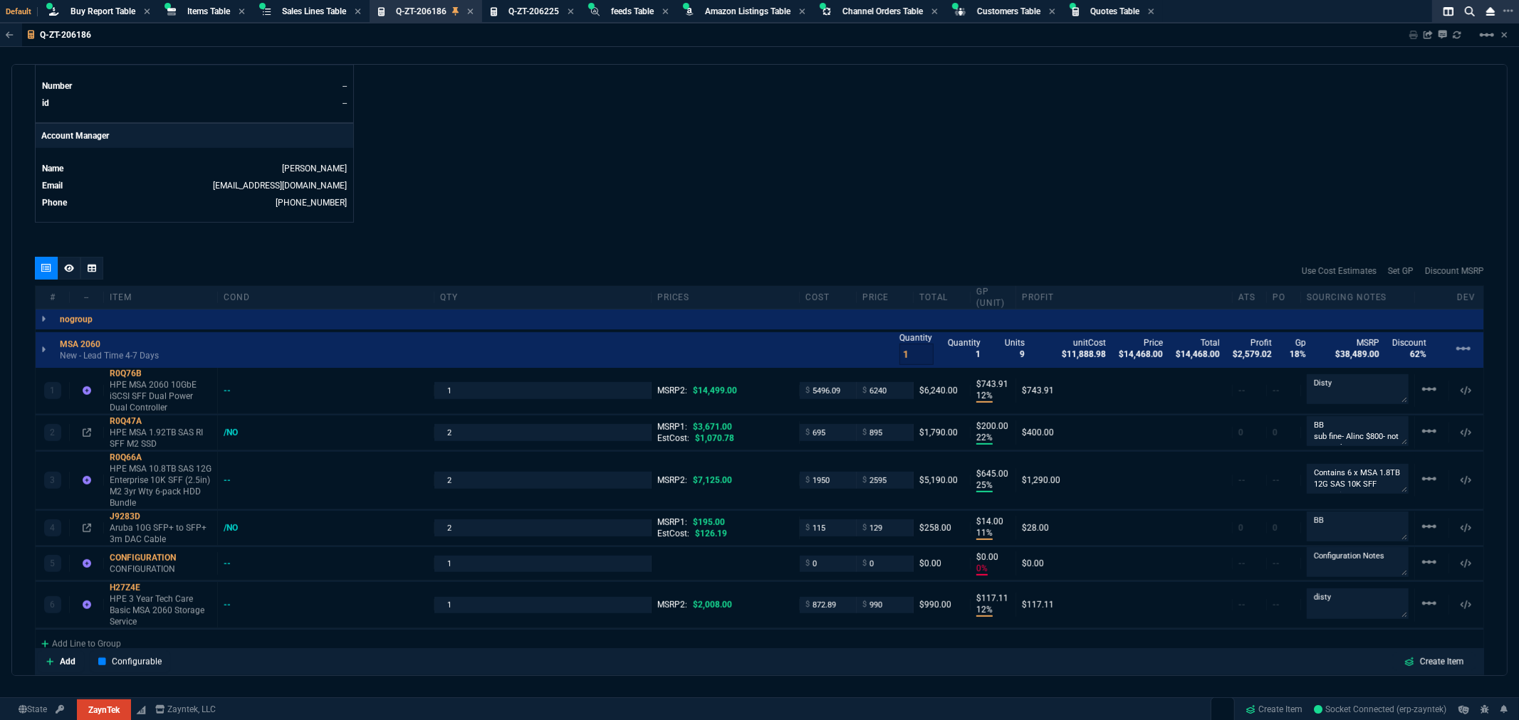
scroll to position [632, 0]
click at [930, 268] on div "Use Cost Estimates Set GP Discount MSRP" at bounding box center [759, 270] width 1449 height 28
click at [572, 224] on div "quote Q-ZT-206186 Santa Fe Federal Credit Union draft ZaynTek, LLC 2609 Technol…" at bounding box center [759, 370] width 1496 height 612
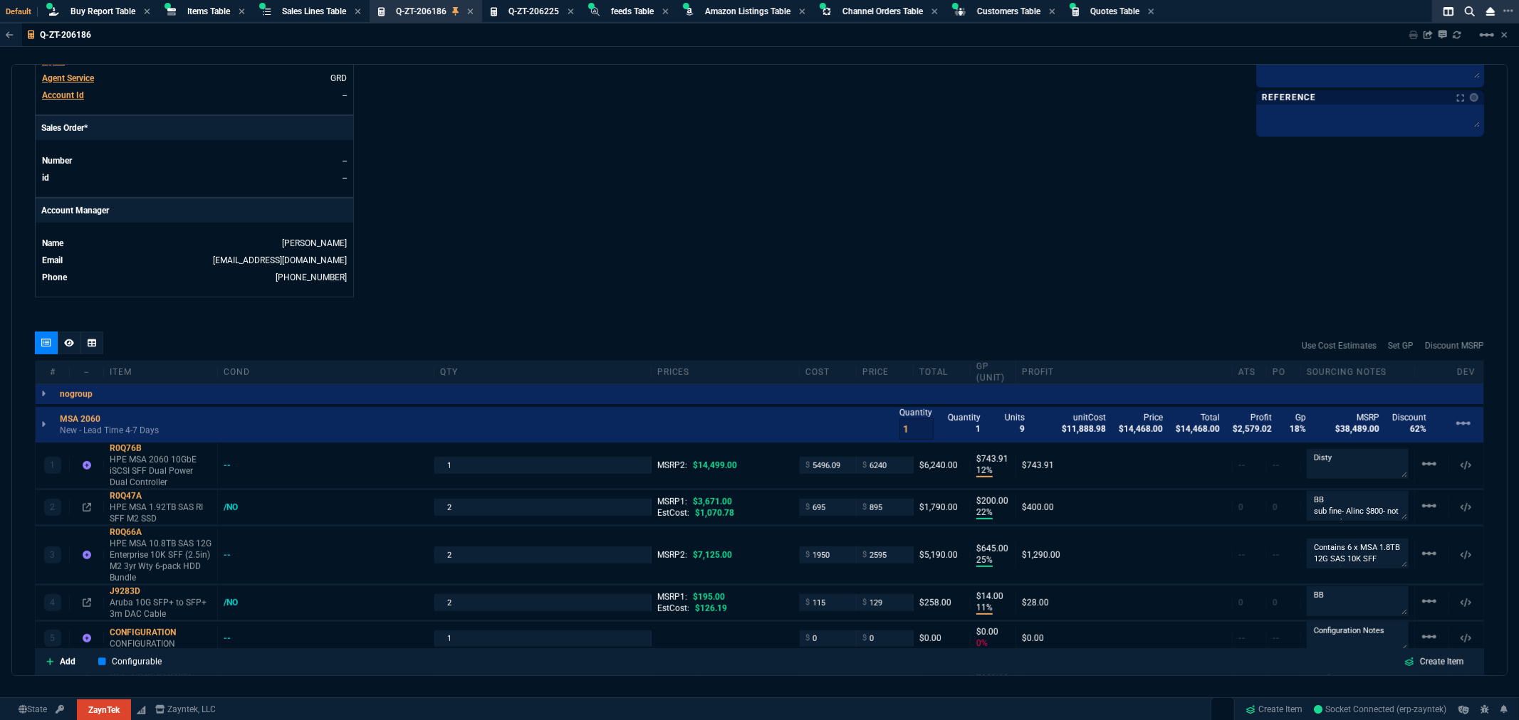
scroll to position [553, 0]
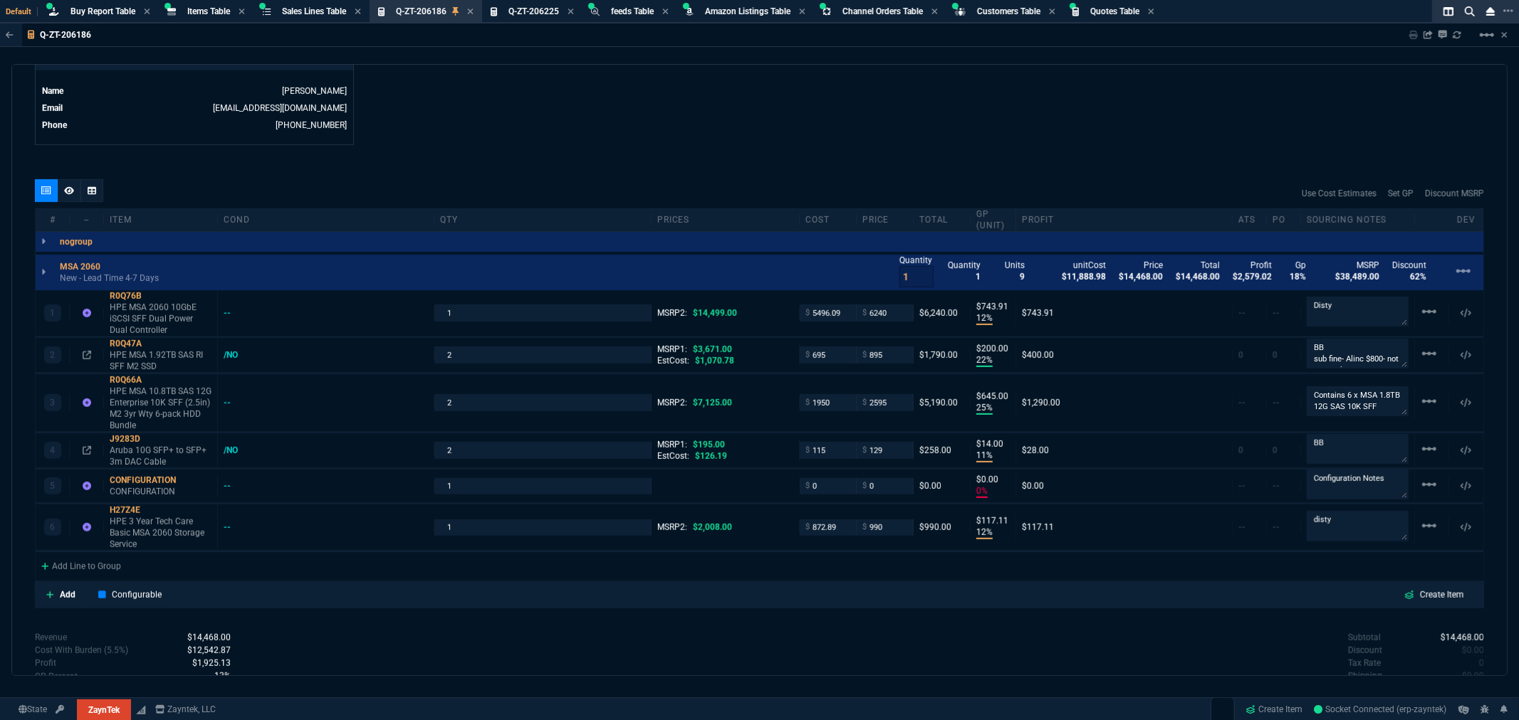
scroll to position [712, 0]
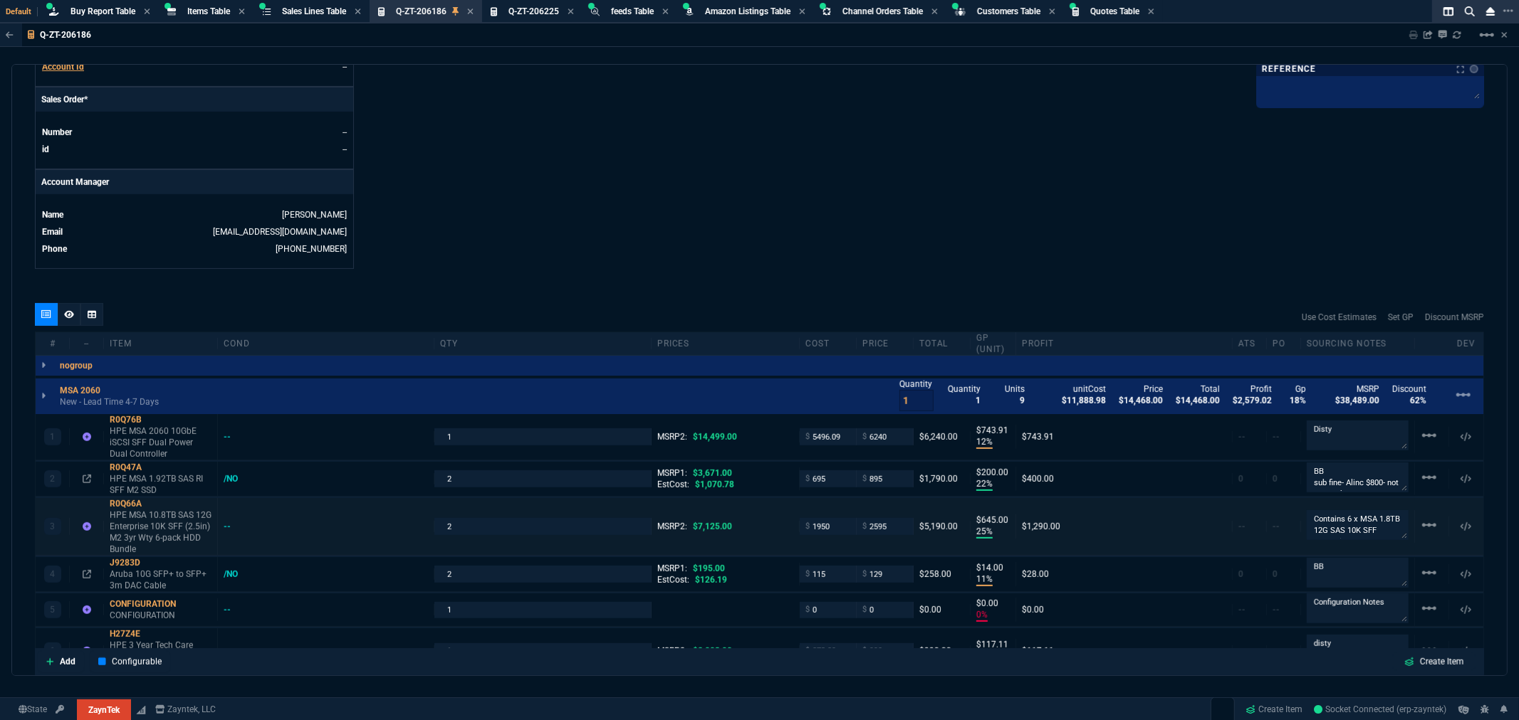
scroll to position [791, 0]
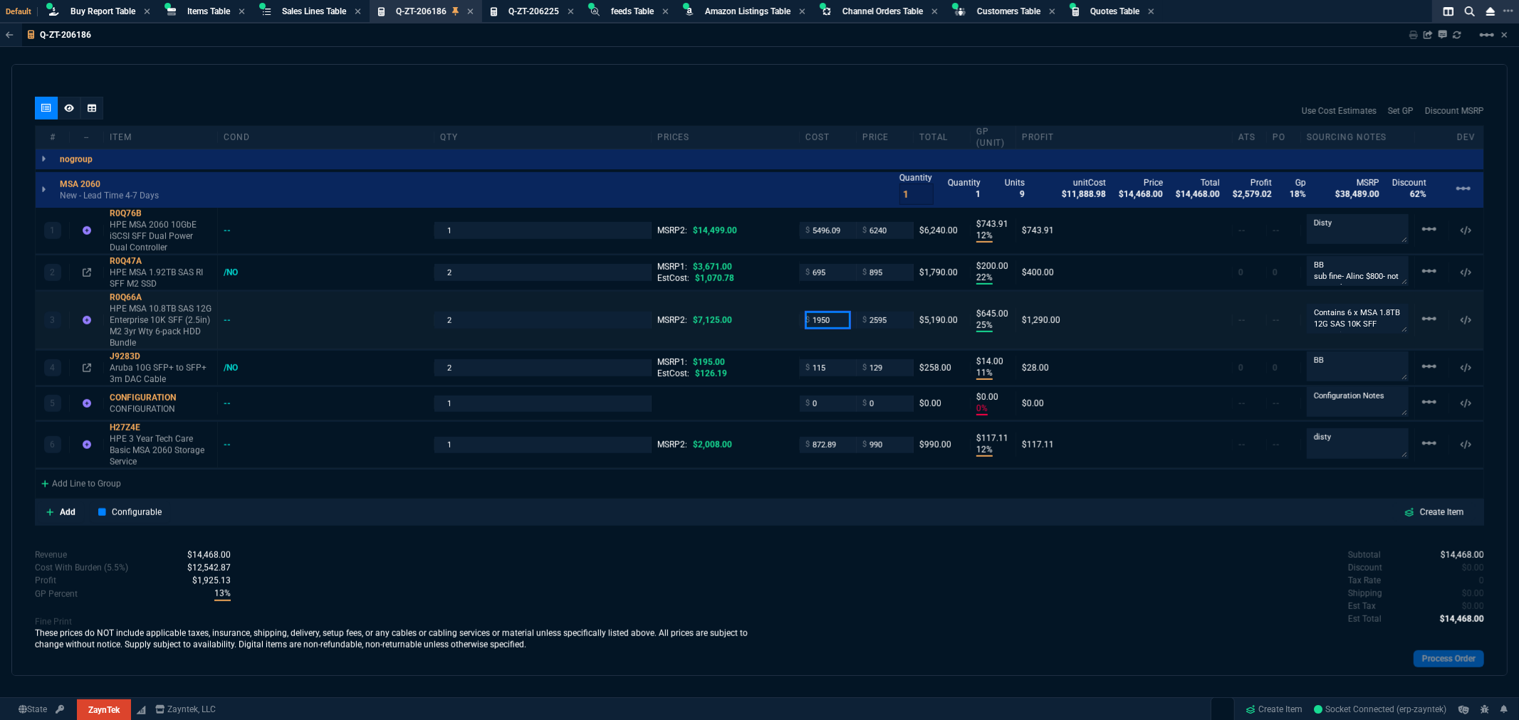
drag, startPoint x: 841, startPoint y: 324, endPoint x: 778, endPoint y: 326, distance: 62.7
click at [778, 326] on div "3 R0Q66A HPE MSA 10.8TB SAS 12G Enterprise 10K SFF (2.5in) M2 3yr Wty 6-pack HD…" at bounding box center [759, 321] width 1447 height 58
type input "2600"
type input "0"
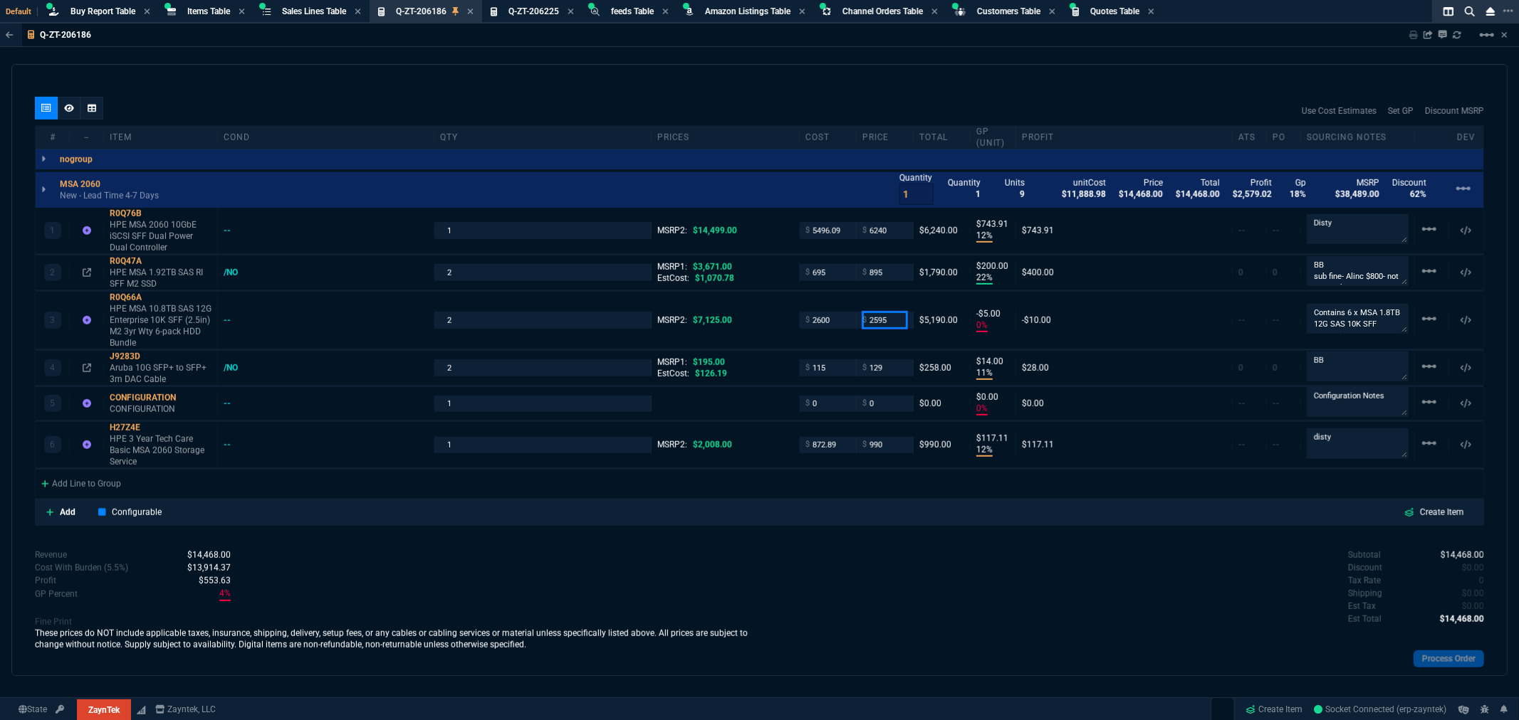
type input "-5"
type input "2995"
type input "13"
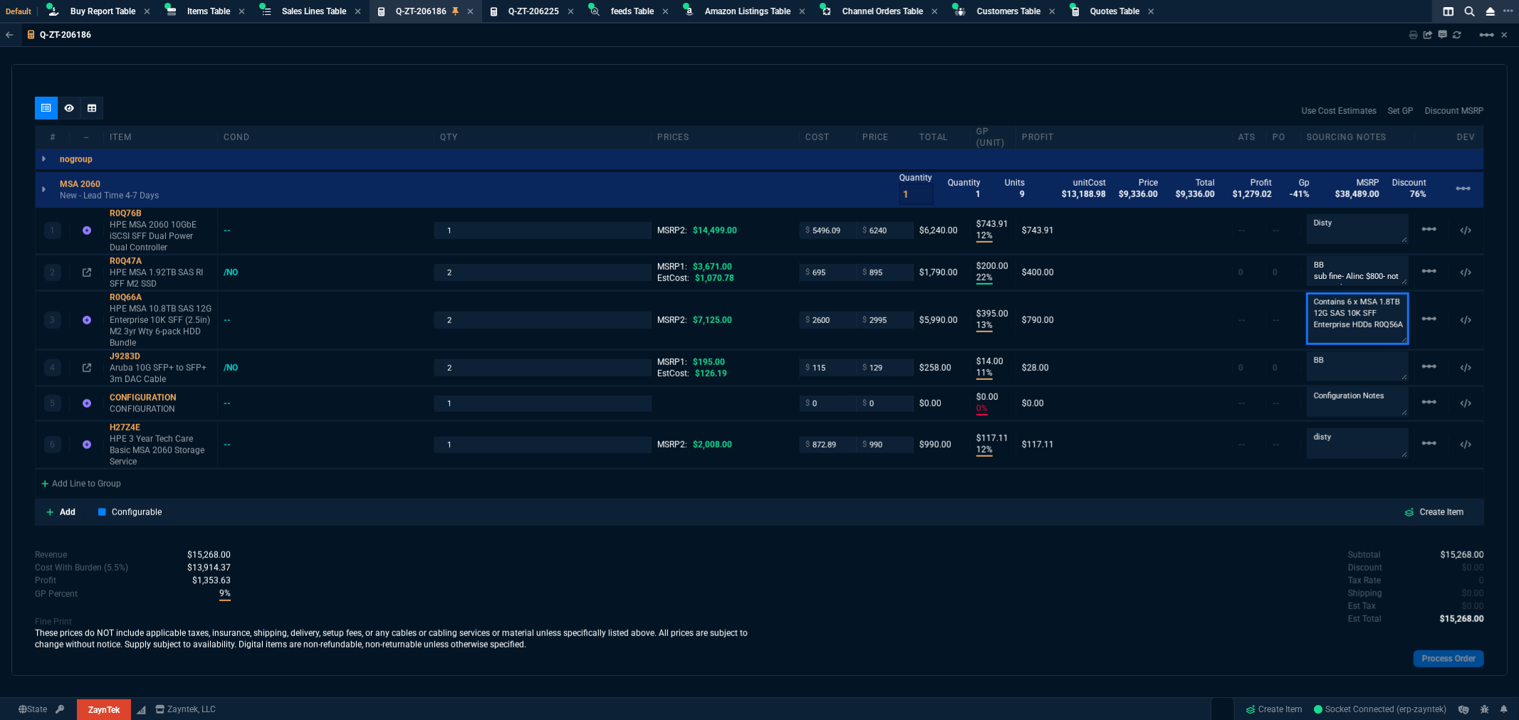
type input "395"
type input "58"
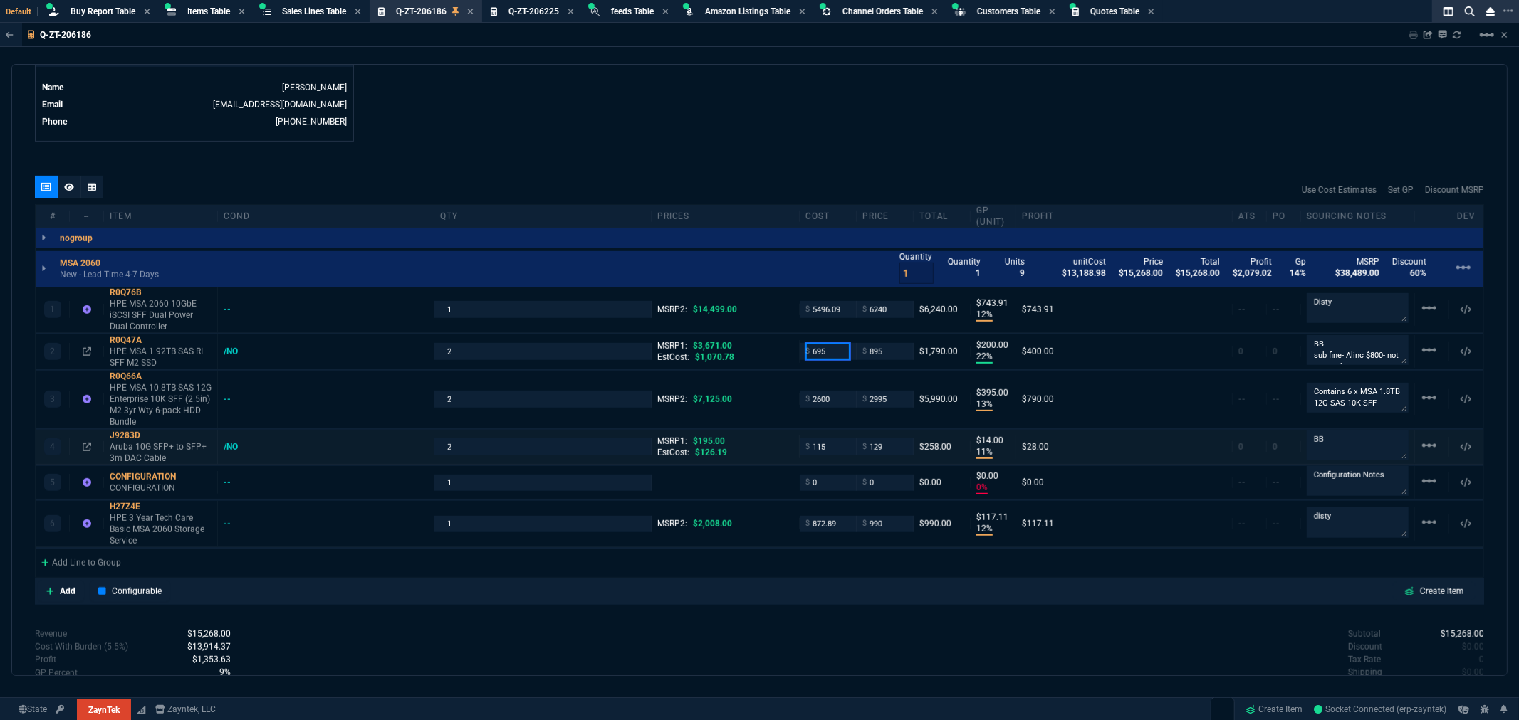
drag, startPoint x: 828, startPoint y: 353, endPoint x: 814, endPoint y: 430, distance: 78.2
click at [764, 366] on div "2 R0Q47A HPE MSA 1.92TB SAS RI SFF M2 SSD /NO 2 MSRP1: $3,671.00 EstCost: $1,07…" at bounding box center [759, 352] width 1447 height 35
type input "800"
type input "11"
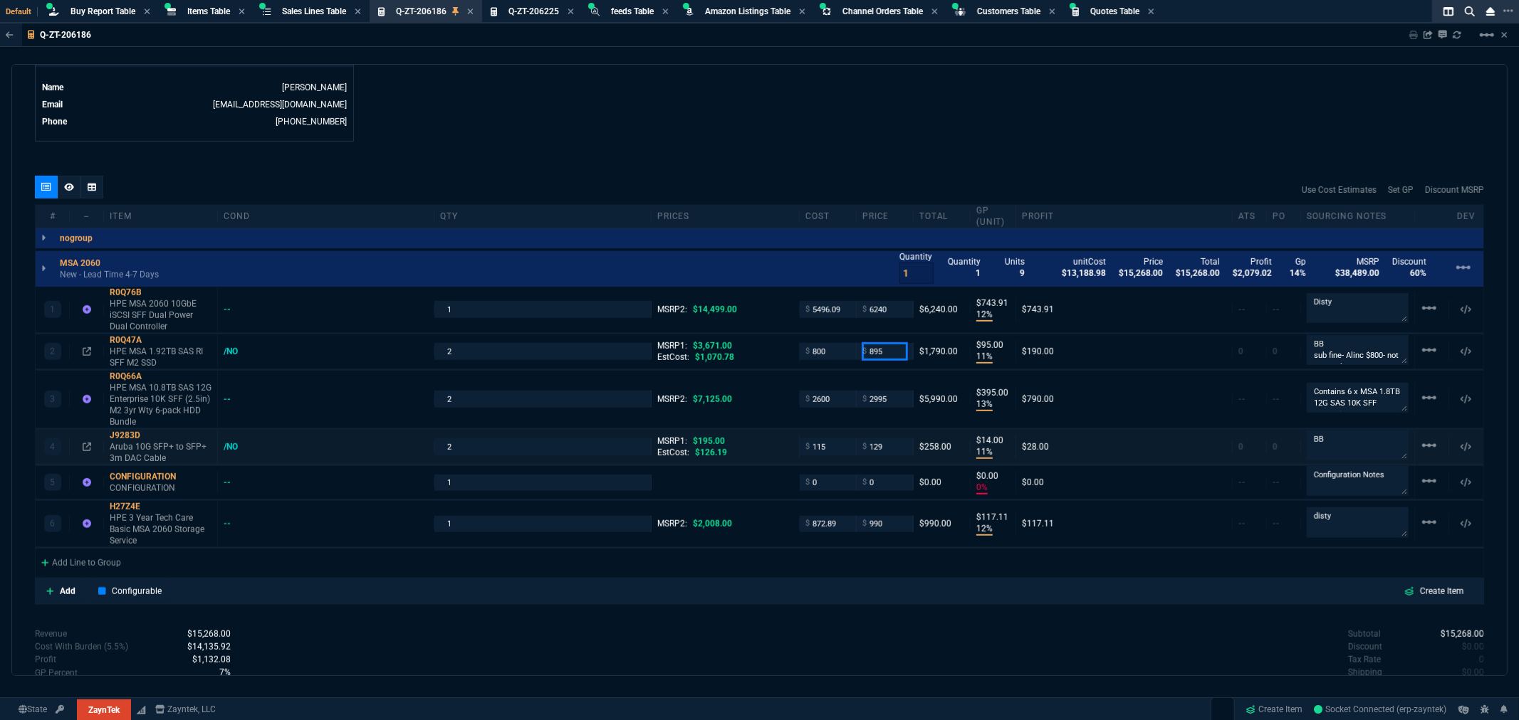
type input "95"
type input "-742"
type input "-705"
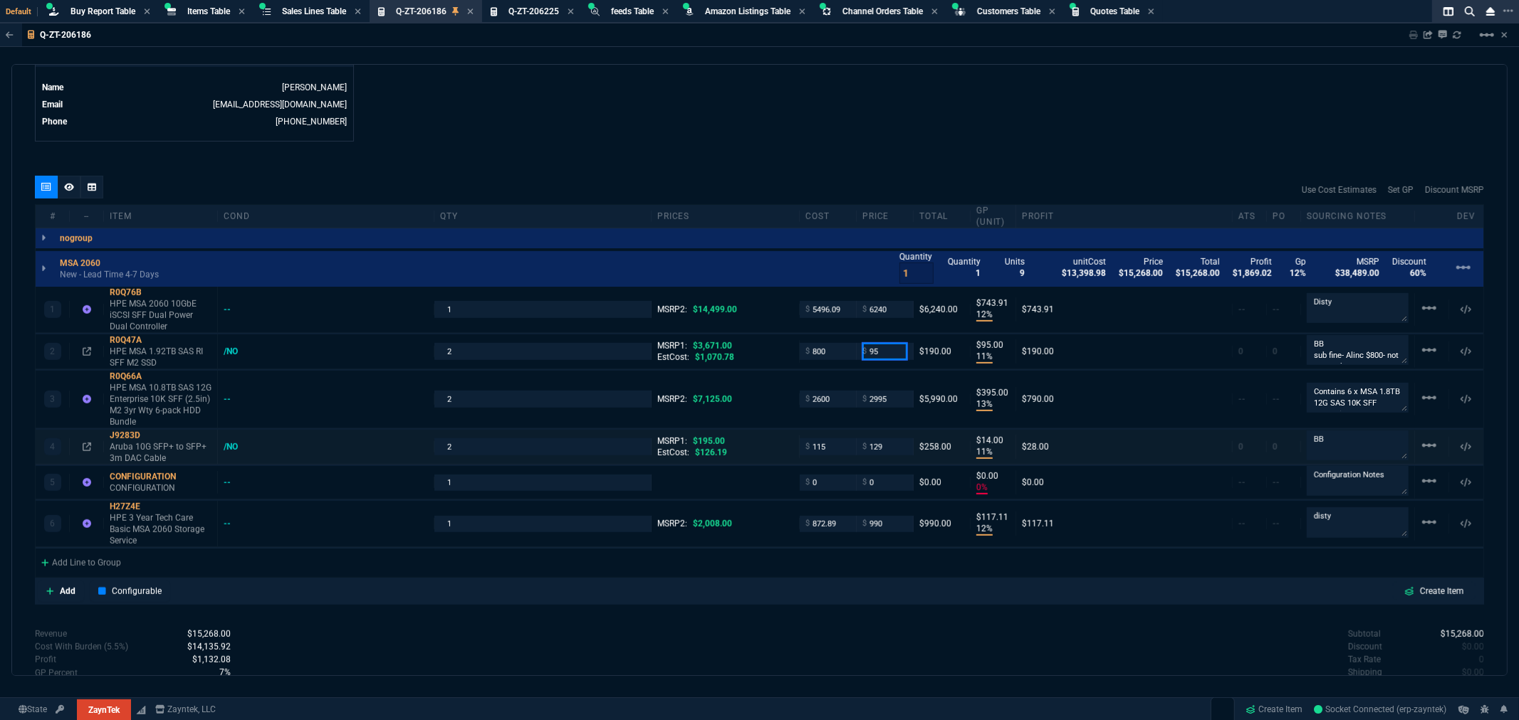
type input "97"
type input "945"
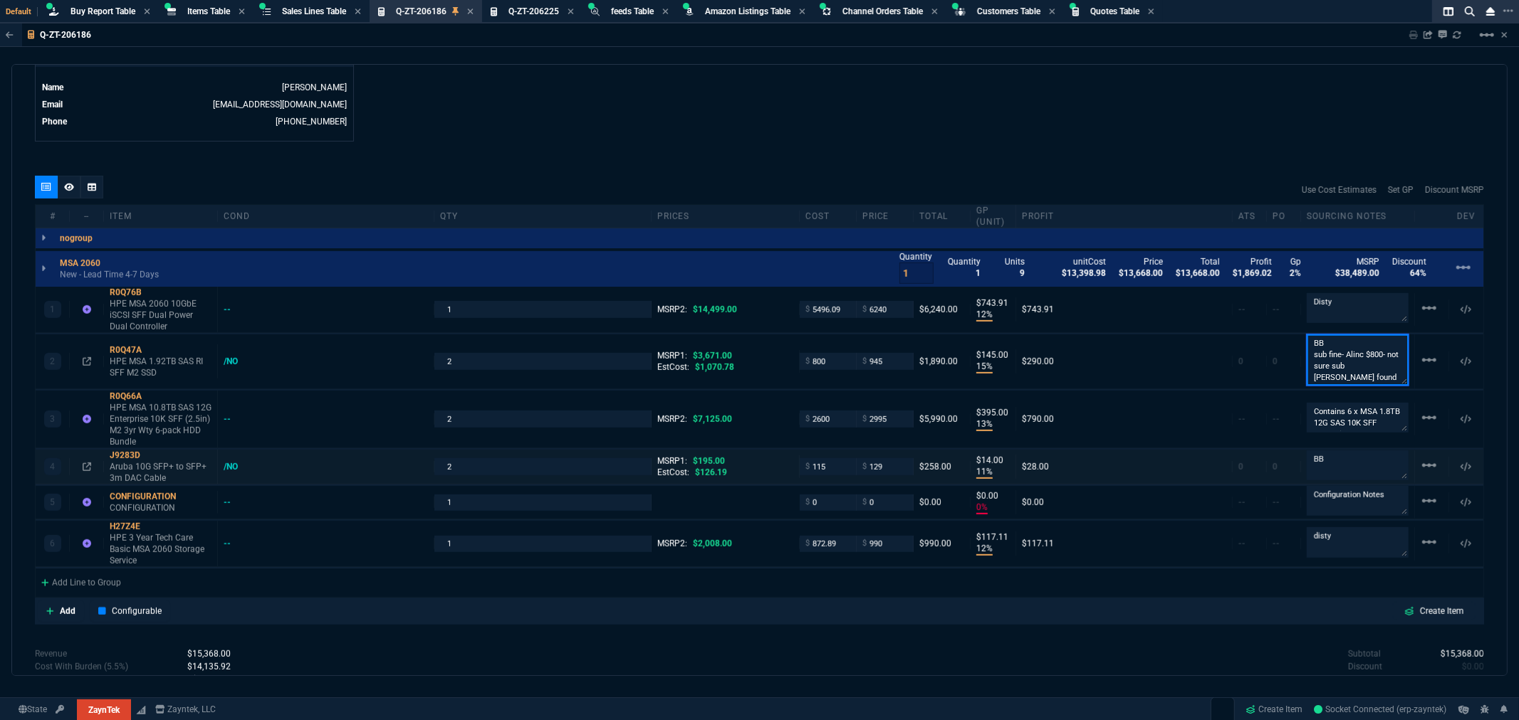
scroll to position [0, 0]
type input "15"
type input "145"
type input "74"
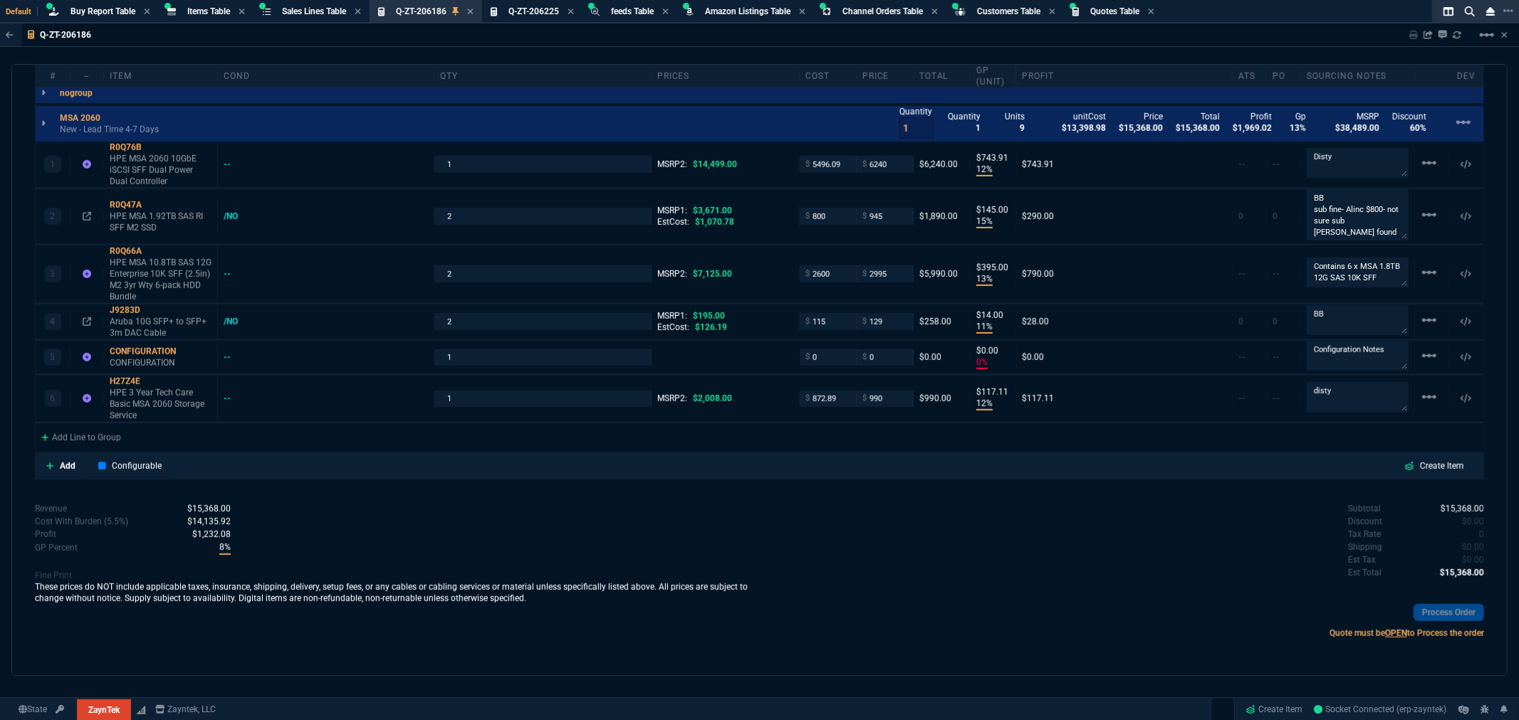
click at [589, 494] on div "quote Q-ZT-206186 Santa Fe Federal Credit Union draft ZaynTek, LLC 2609 Technol…" at bounding box center [759, 370] width 1496 height 612
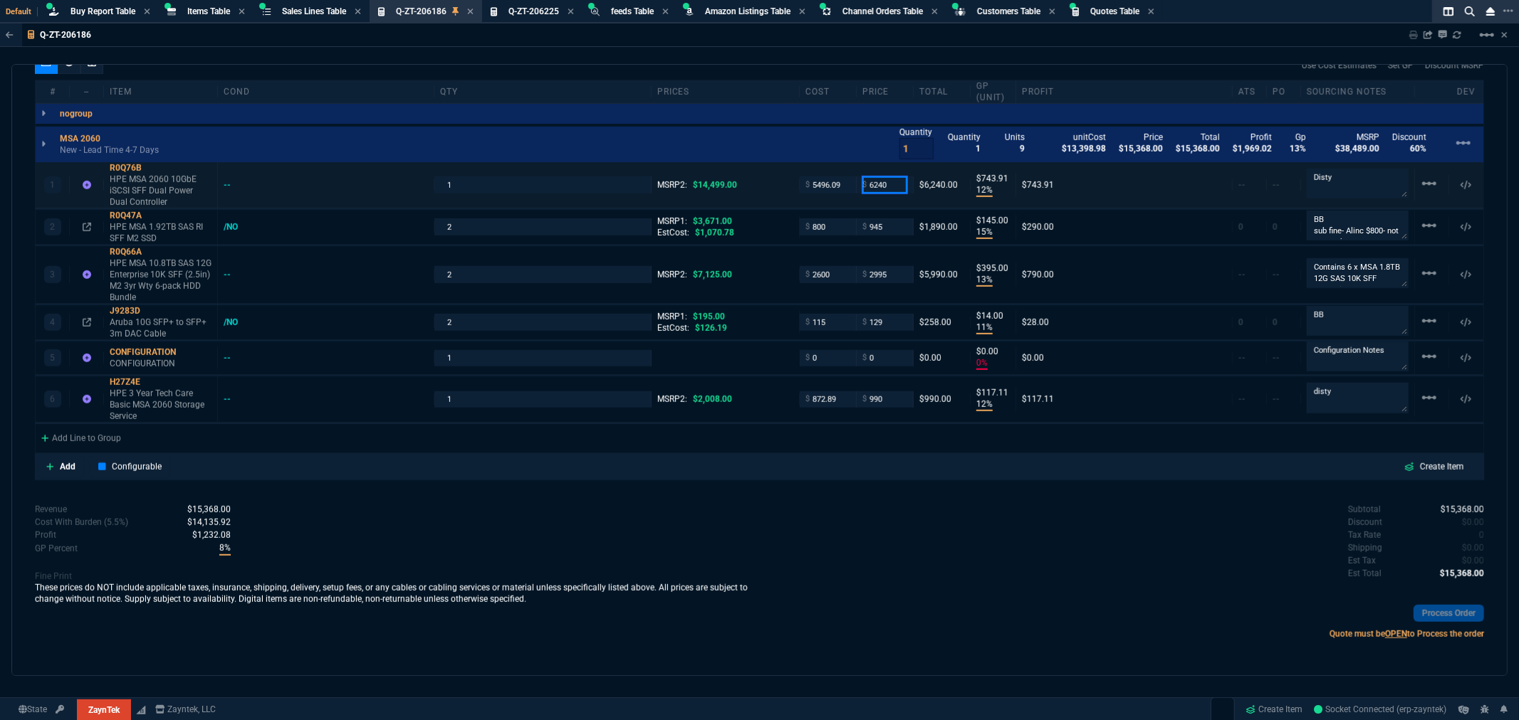
drag, startPoint x: 884, startPoint y: 183, endPoint x: 838, endPoint y: 186, distance: 46.4
click at [838, 186] on div "1 R0Q76B HPE MSA 2060 10GbE iSCSI SFF Dual Power Dual Controller -- 1 MSRP2: $1…" at bounding box center [759, 185] width 1447 height 46
type input "6495"
type input "15"
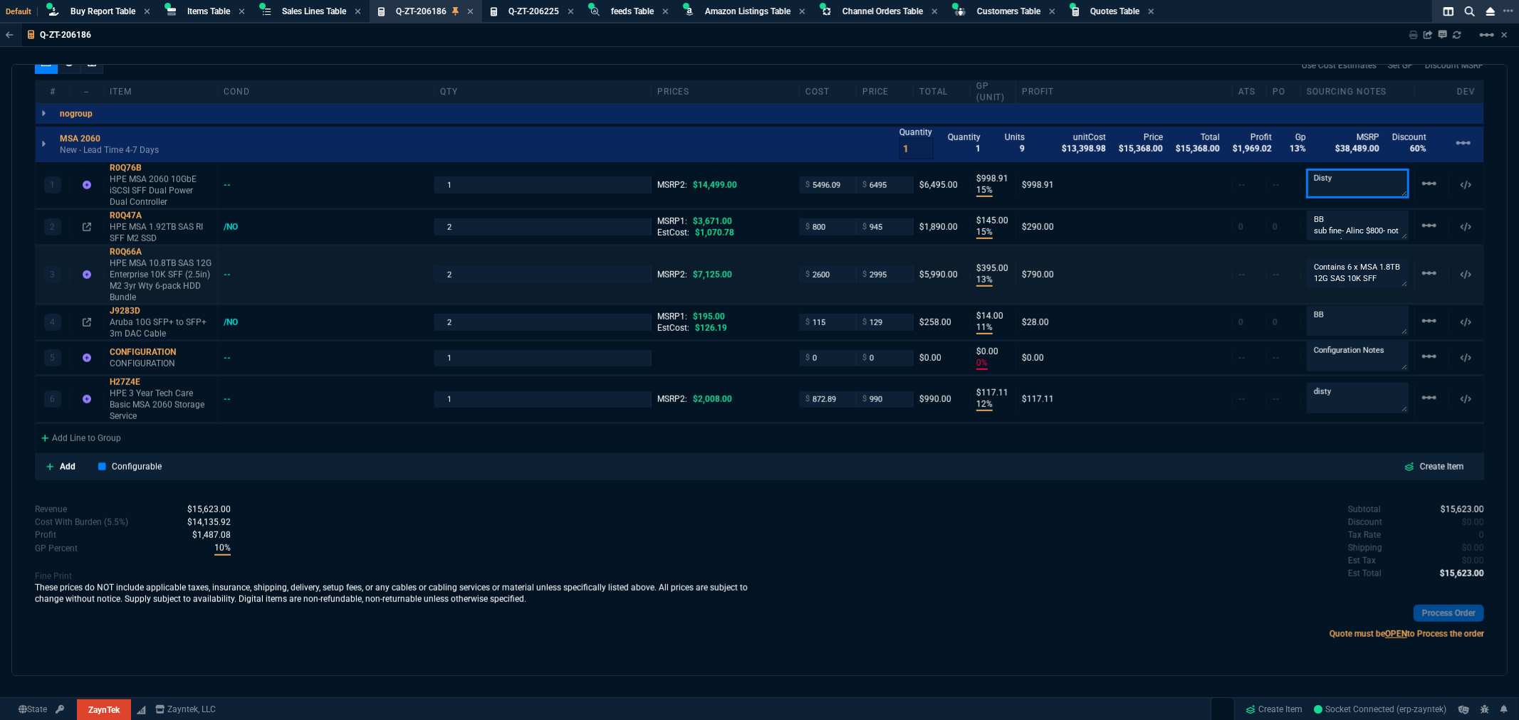
type input "999"
type input "55"
click at [924, 499] on div "quote Q-ZT-206186 Santa Fe Federal Credit Union draft ZaynTek, LLC 2609 Technol…" at bounding box center [759, 370] width 1496 height 612
click at [528, 4] on div "Q-ZT-206225 Quote" at bounding box center [532, 12] width 95 height 18
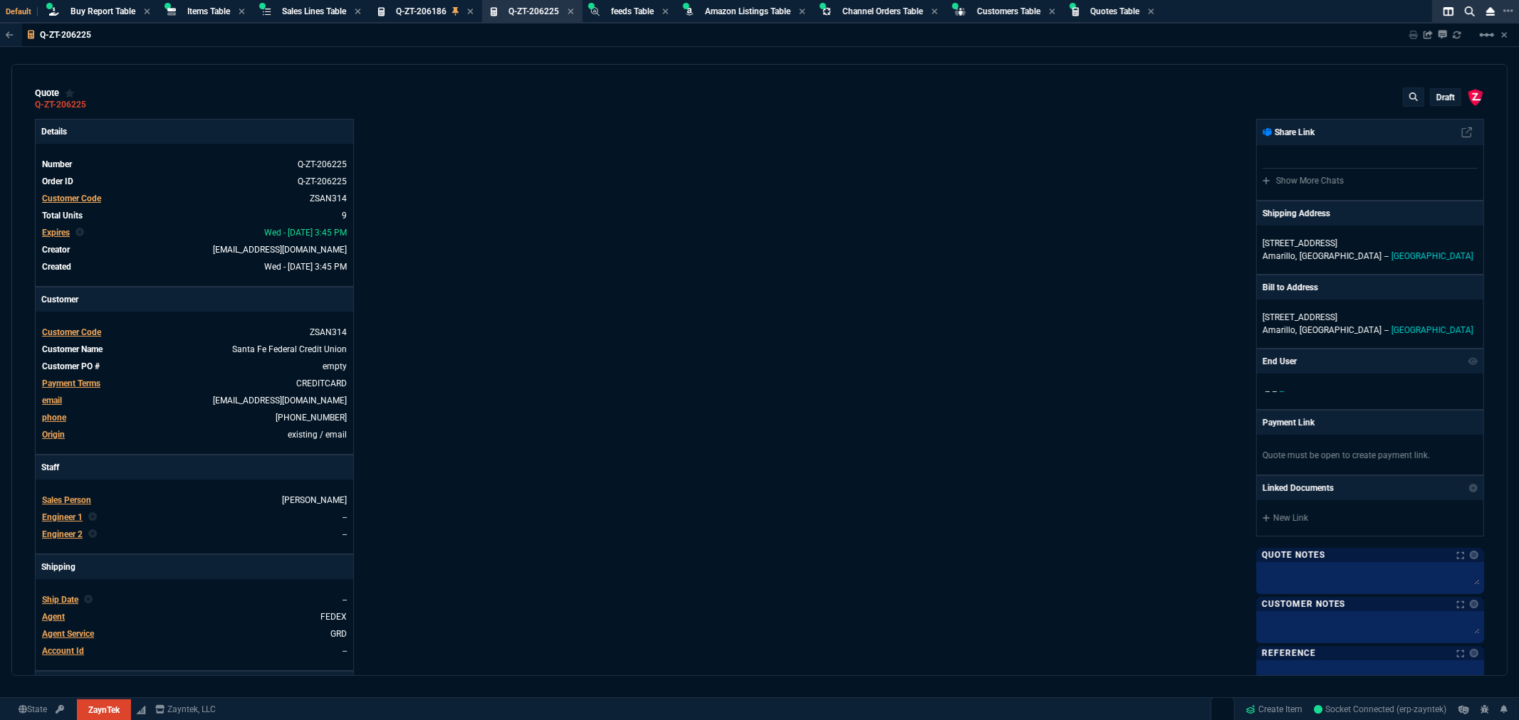
type input "12"
type input "744"
type input "22"
type input "200"
type input "0"
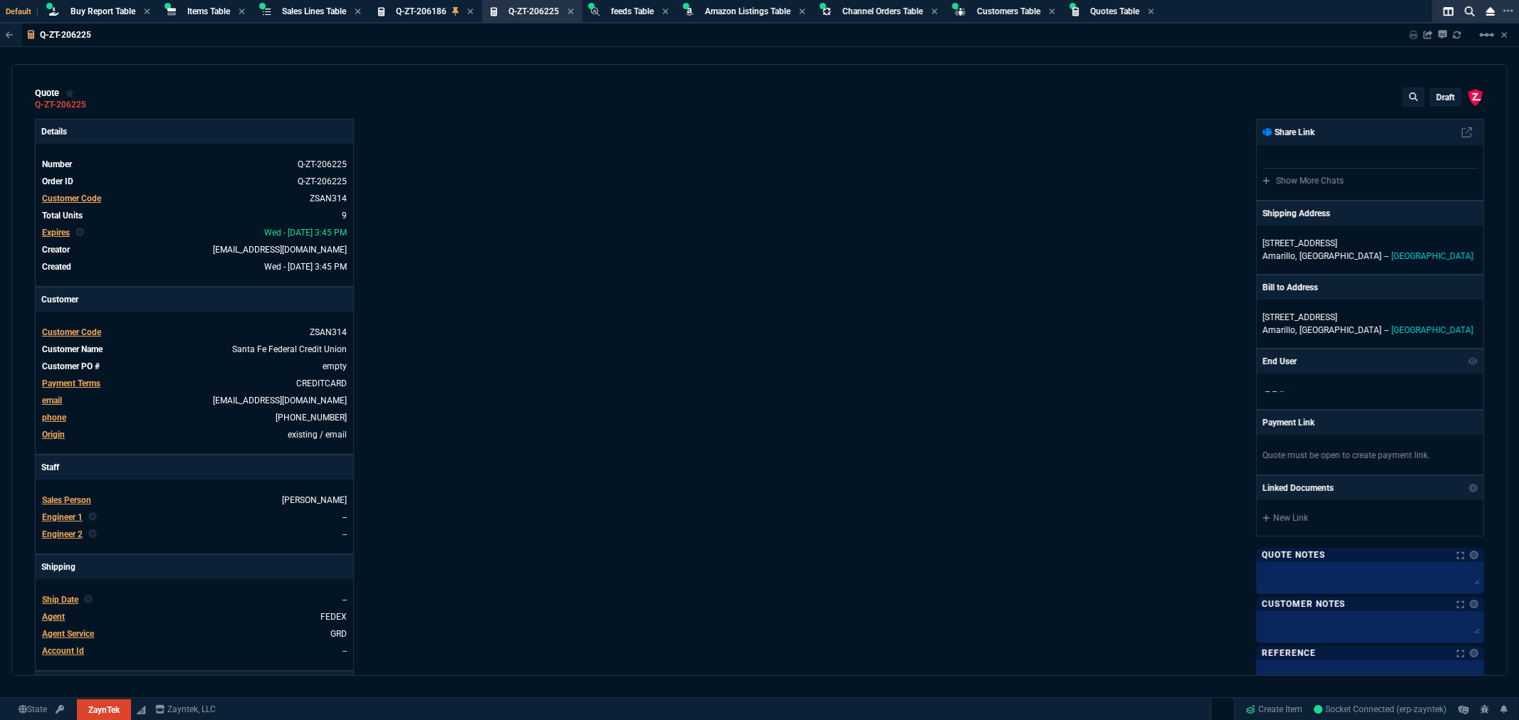
type input "0"
type input "8545"
type input "11"
type input "14"
type input "0"
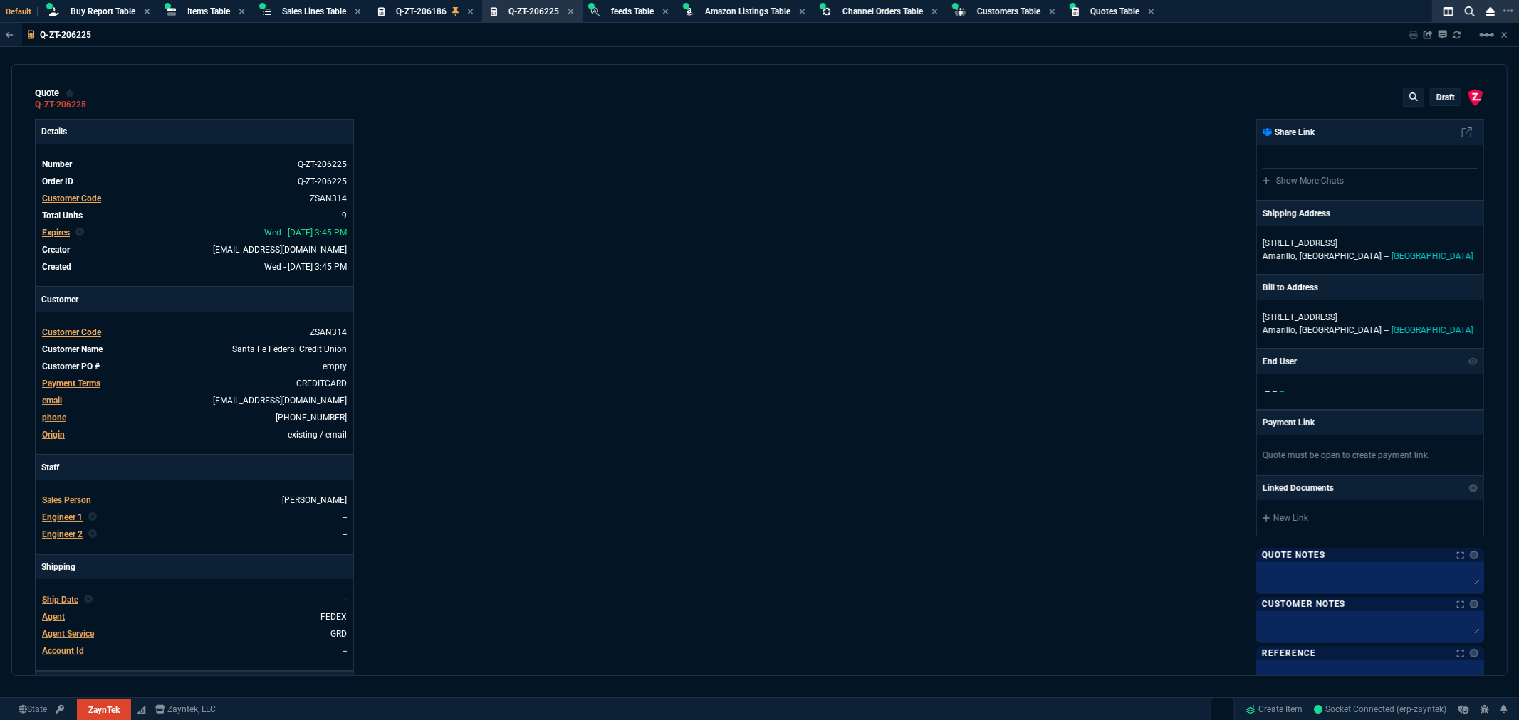
type input "0"
type input "12"
type input "117"
type input "57"
type input "76"
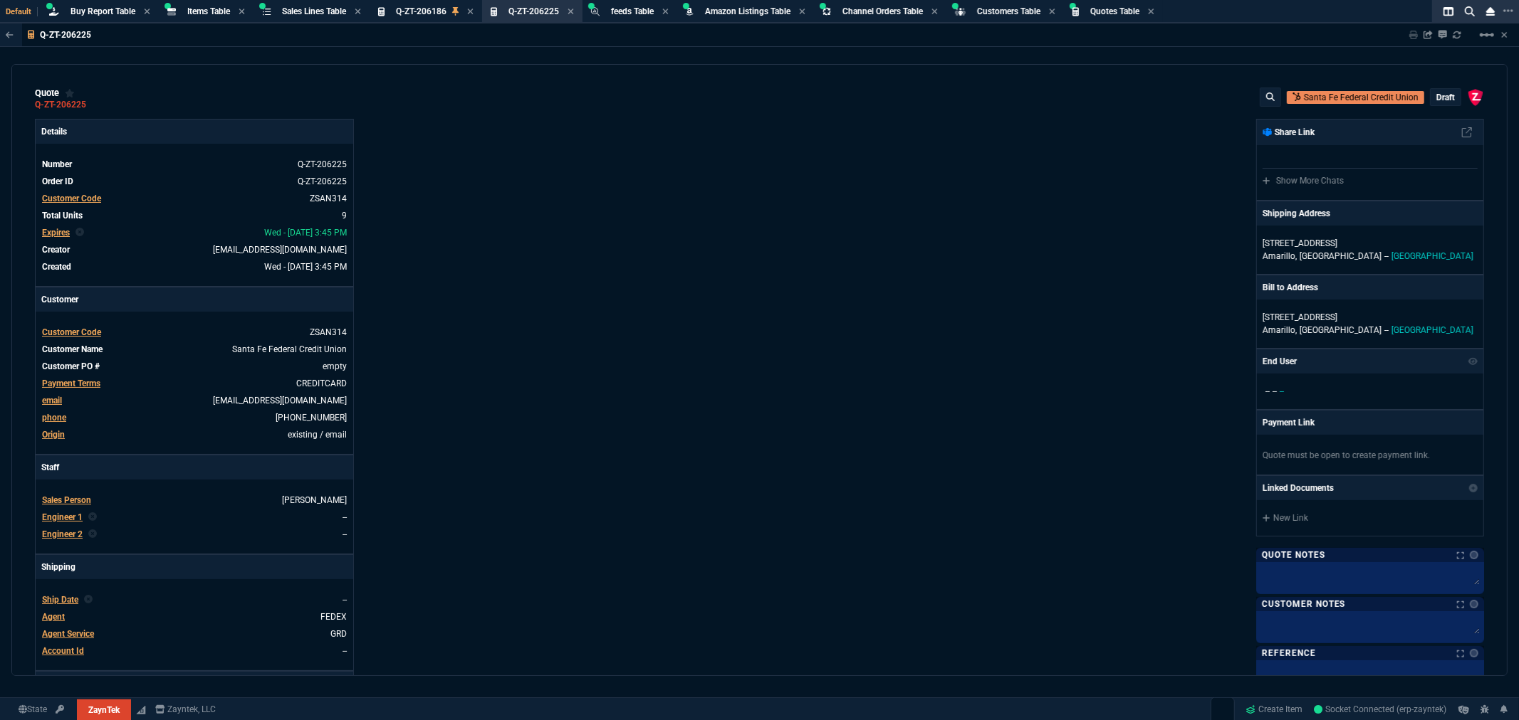
type input "100"
type input "34"
type input "51"
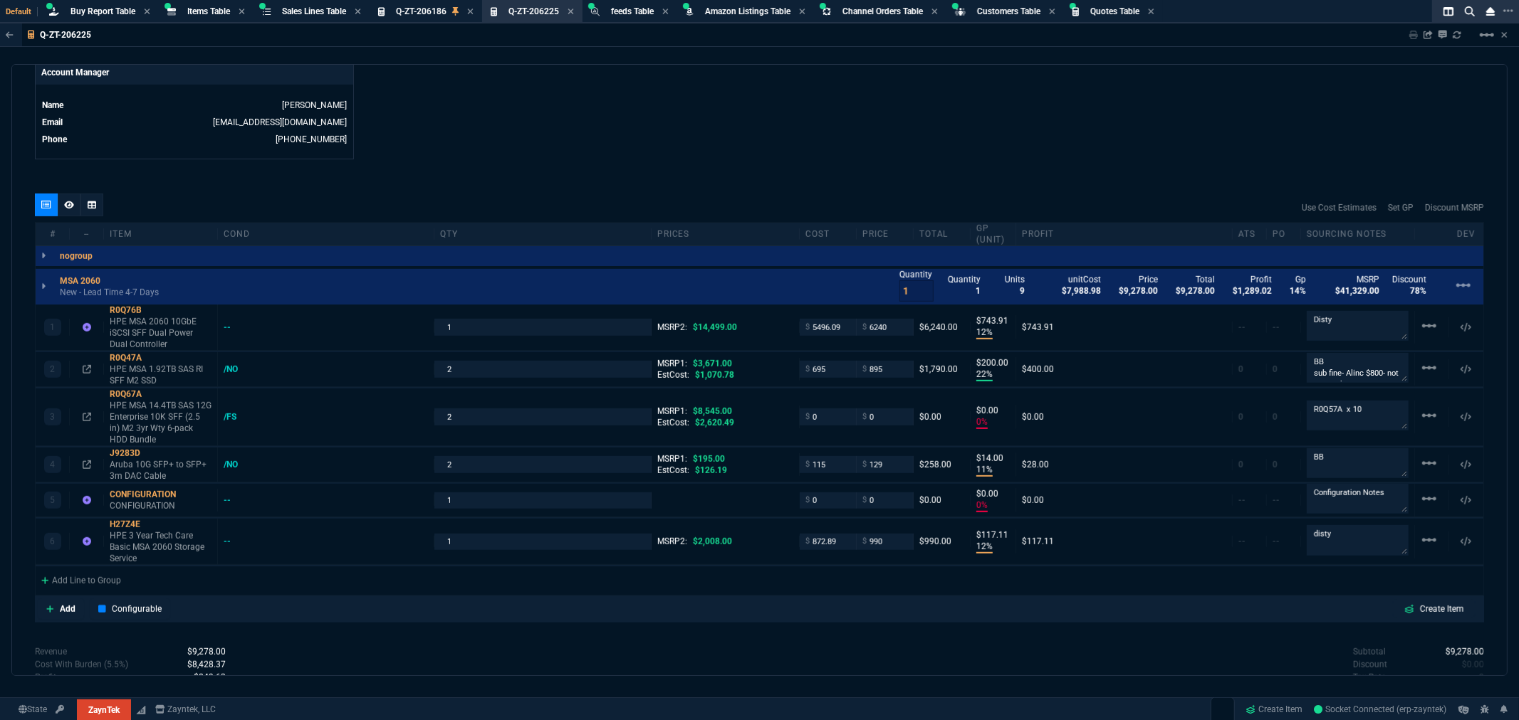
scroll to position [712, 0]
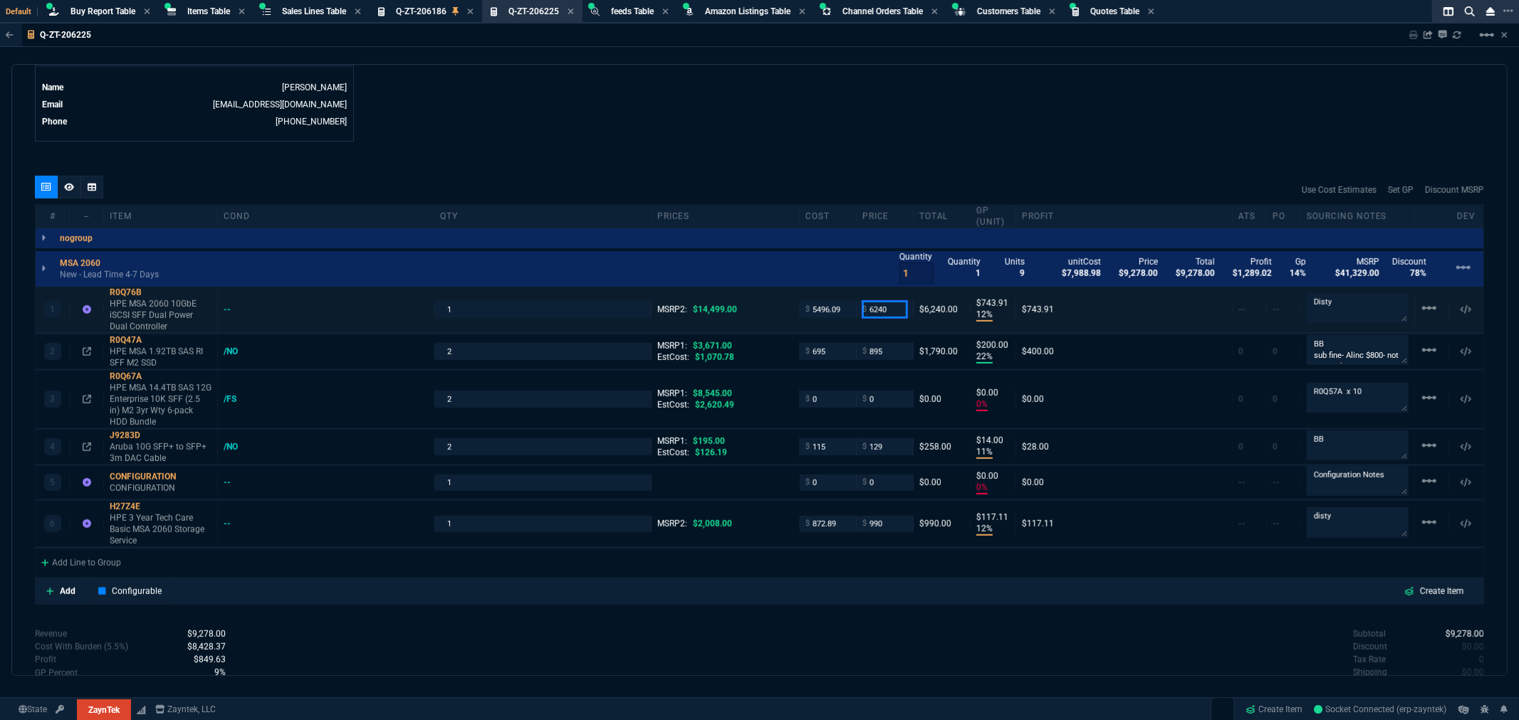
drag, startPoint x: 886, startPoint y: 310, endPoint x: 827, endPoint y: 313, distance: 59.2
click at [827, 313] on div "1 R0Q76B HPE MSA 2060 10GbE iSCSI SFF Dual Power Dual Controller -- 1 MSRP2: $1…" at bounding box center [759, 310] width 1447 height 46
type input "6495"
type input "15"
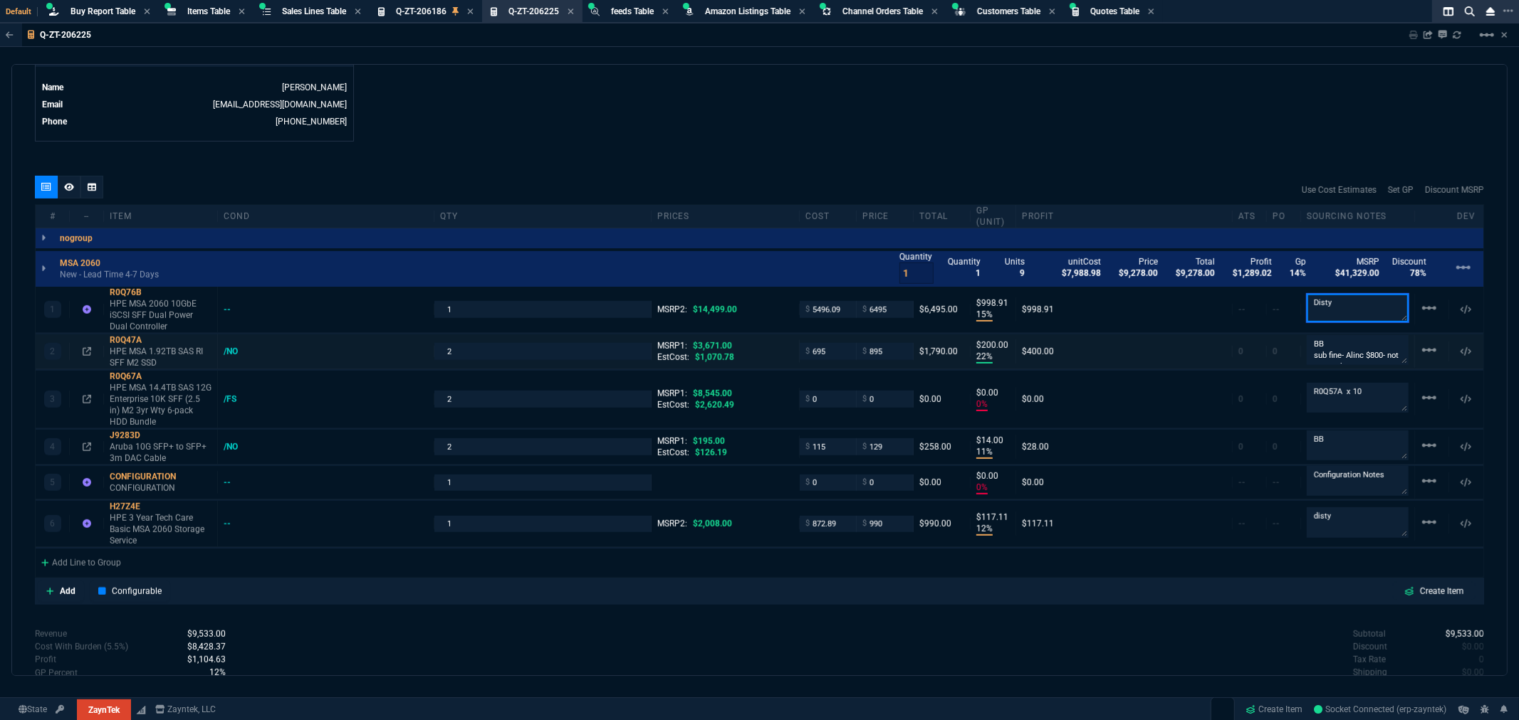
type input "999"
type input "55"
drag, startPoint x: 819, startPoint y: 399, endPoint x: 787, endPoint y: 409, distance: 33.3
click at [787, 409] on div "3 R0Q67A HPE MSA 14.4TB SAS 12G Enterprise 10K SFF (2.5 in) M2 3yr Wty 6-pack H…" at bounding box center [759, 400] width 1447 height 58
type input "2700"
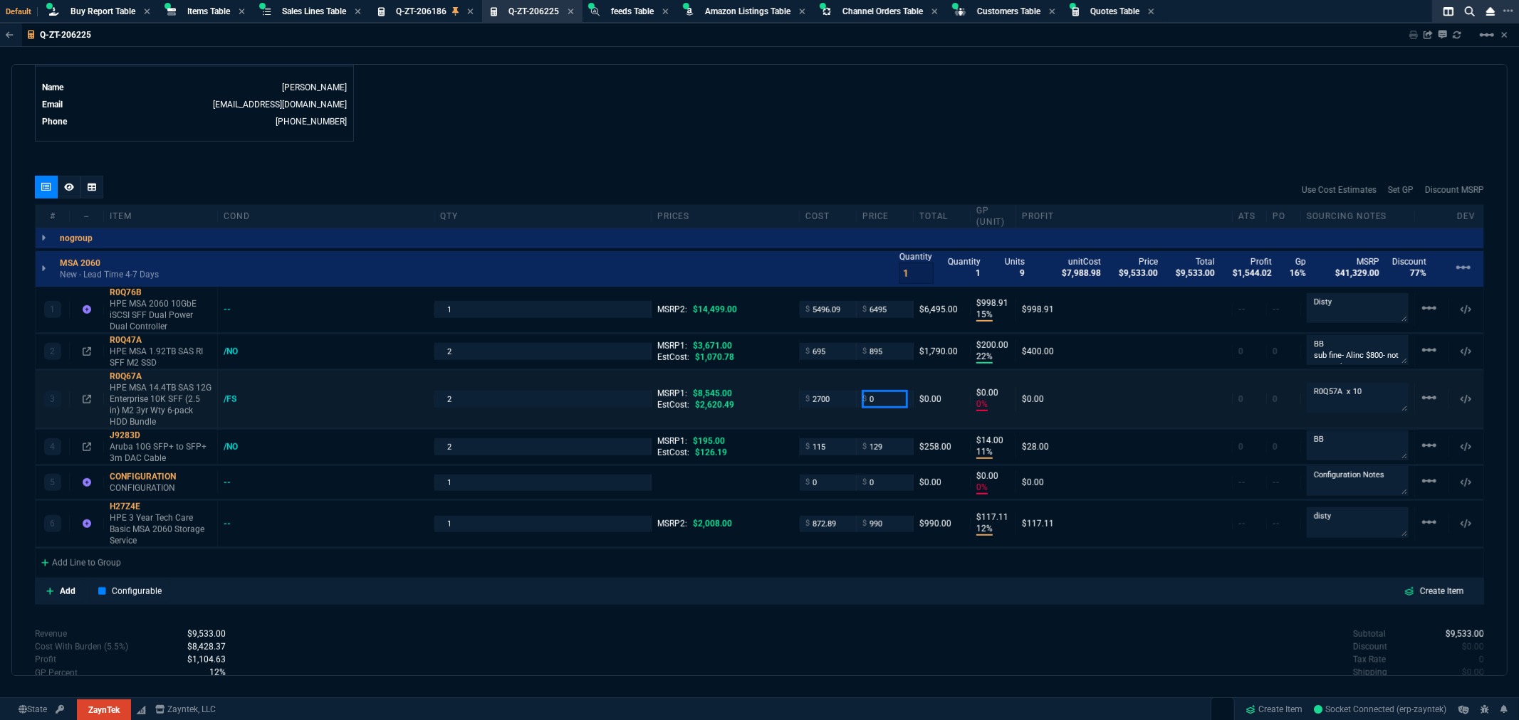
type input "2700"
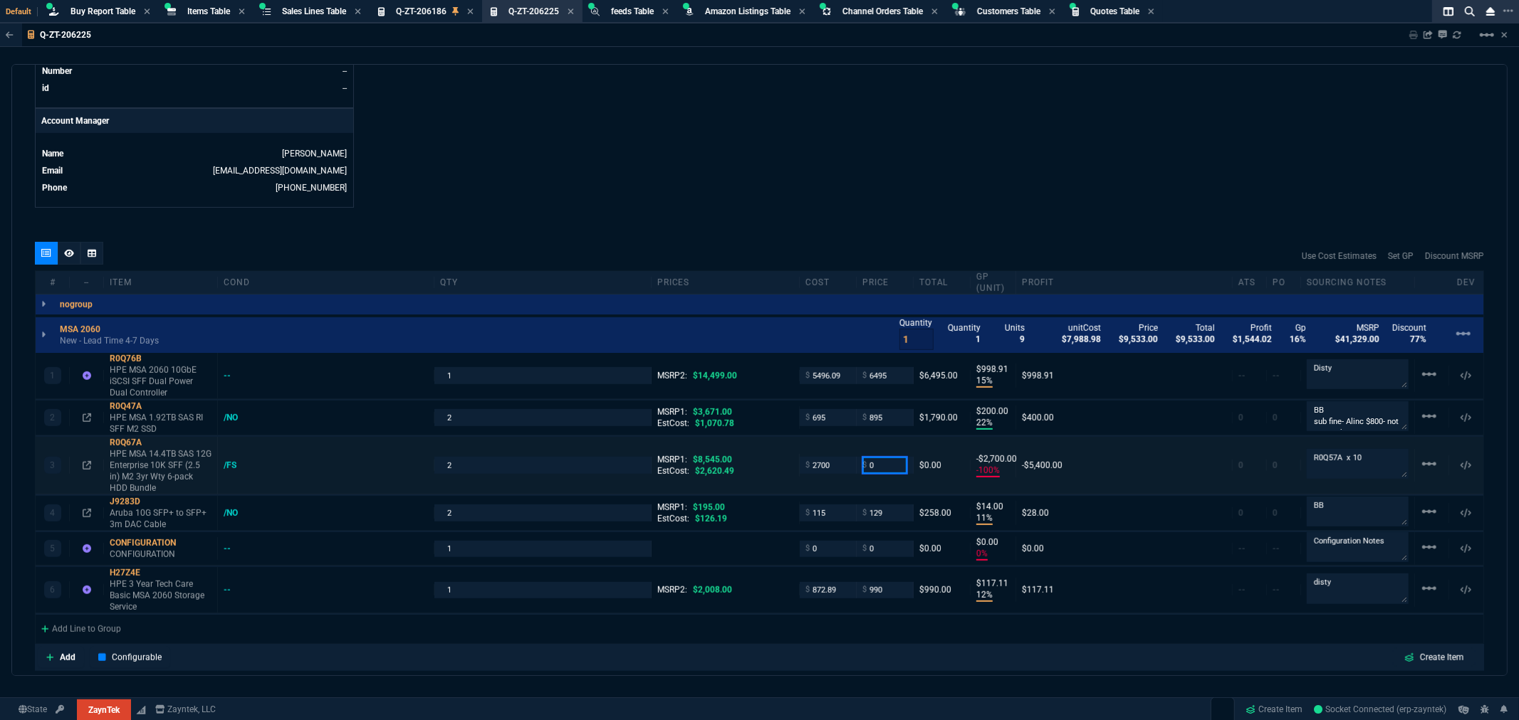
type input "-100"
type input "-2700"
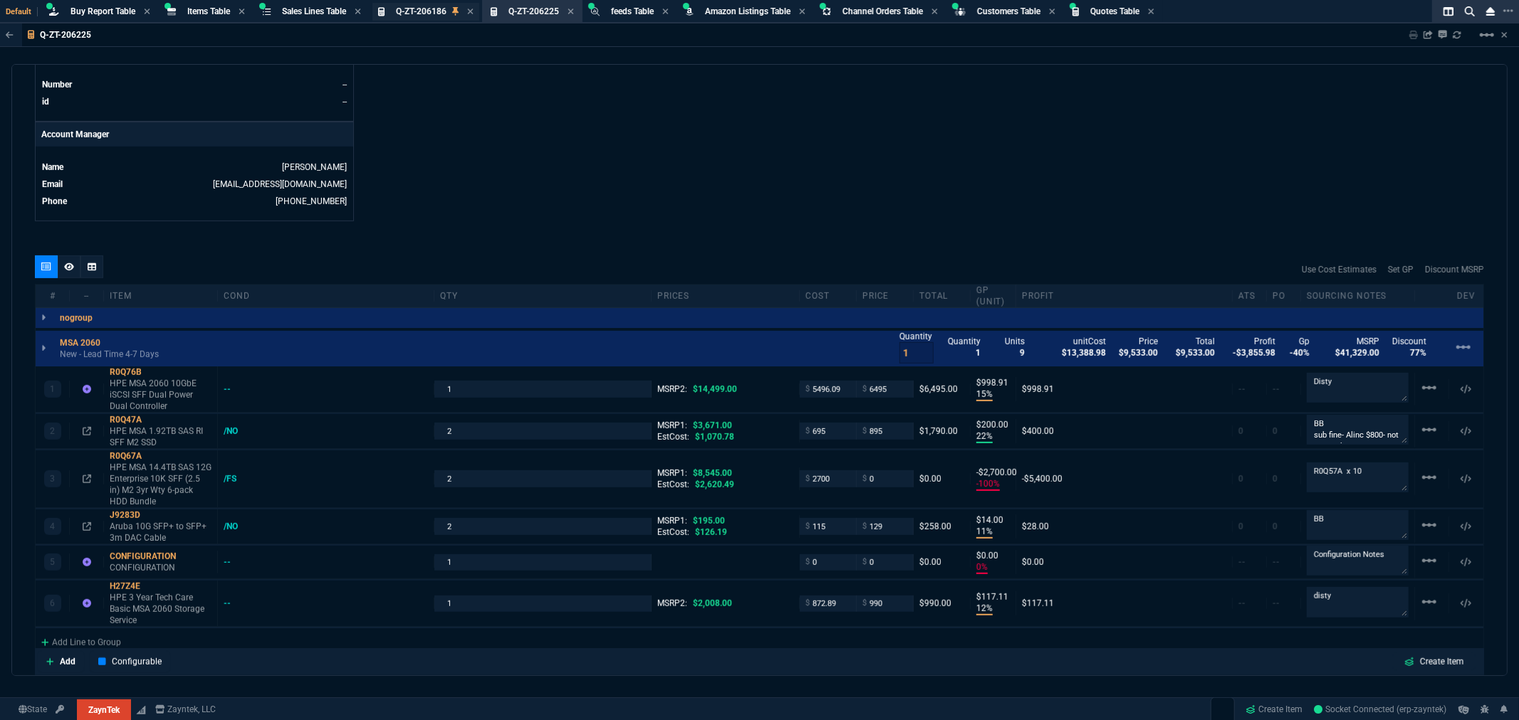
click at [410, 6] on span "Q-ZT-206186" at bounding box center [421, 11] width 51 height 10
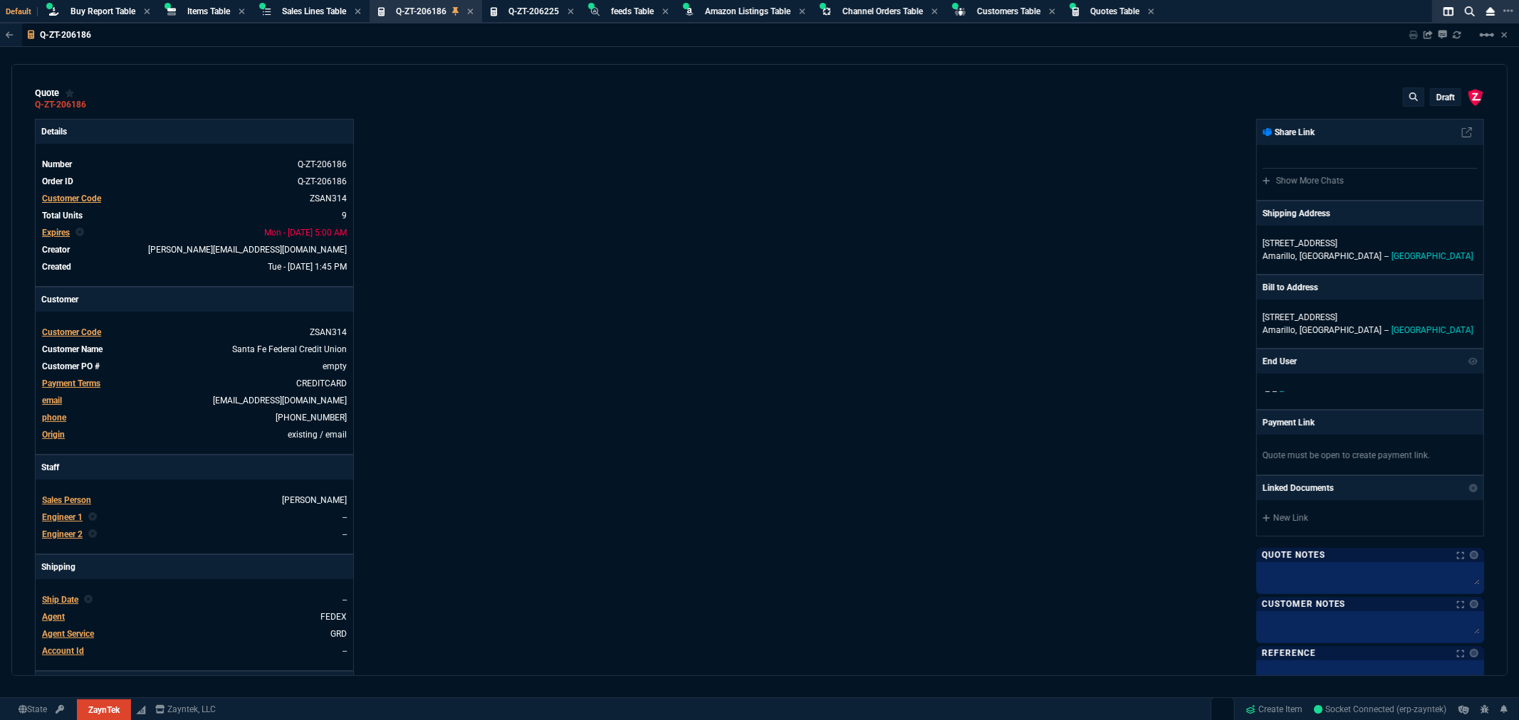
type input "15"
type input "999"
type input "15"
type input "145"
type input "13"
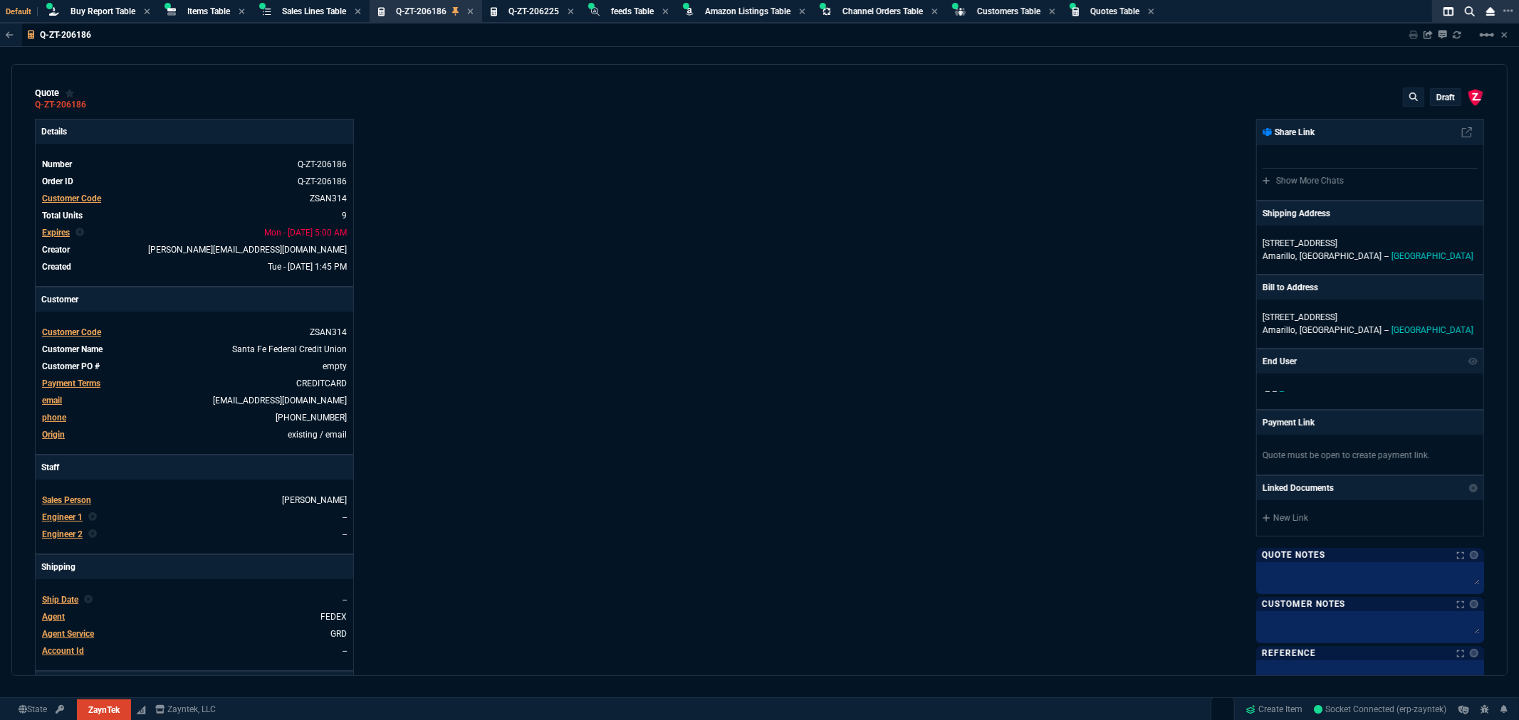
type input "395"
type input "11"
type input "14"
type input "0"
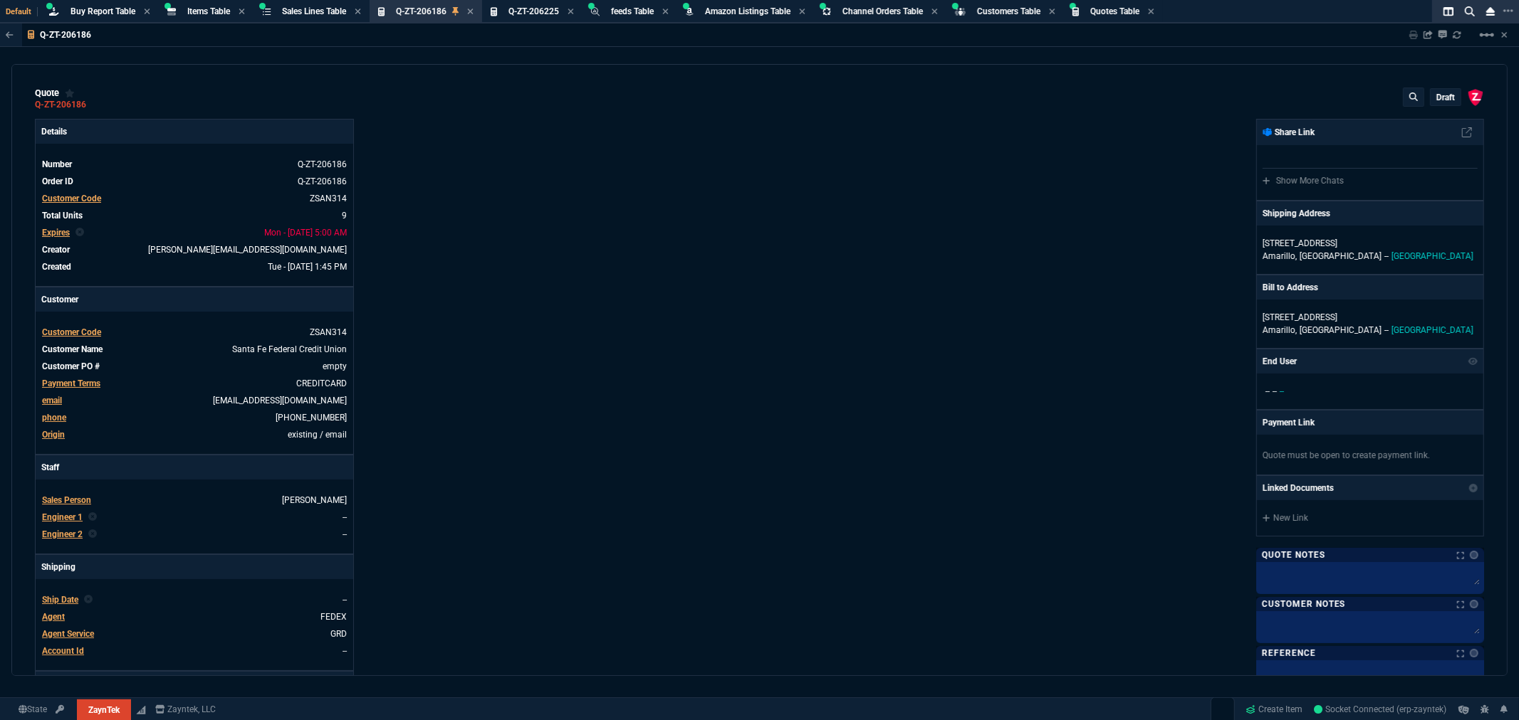
type input "12"
type input "117"
type input "55"
type input "74"
type input "58"
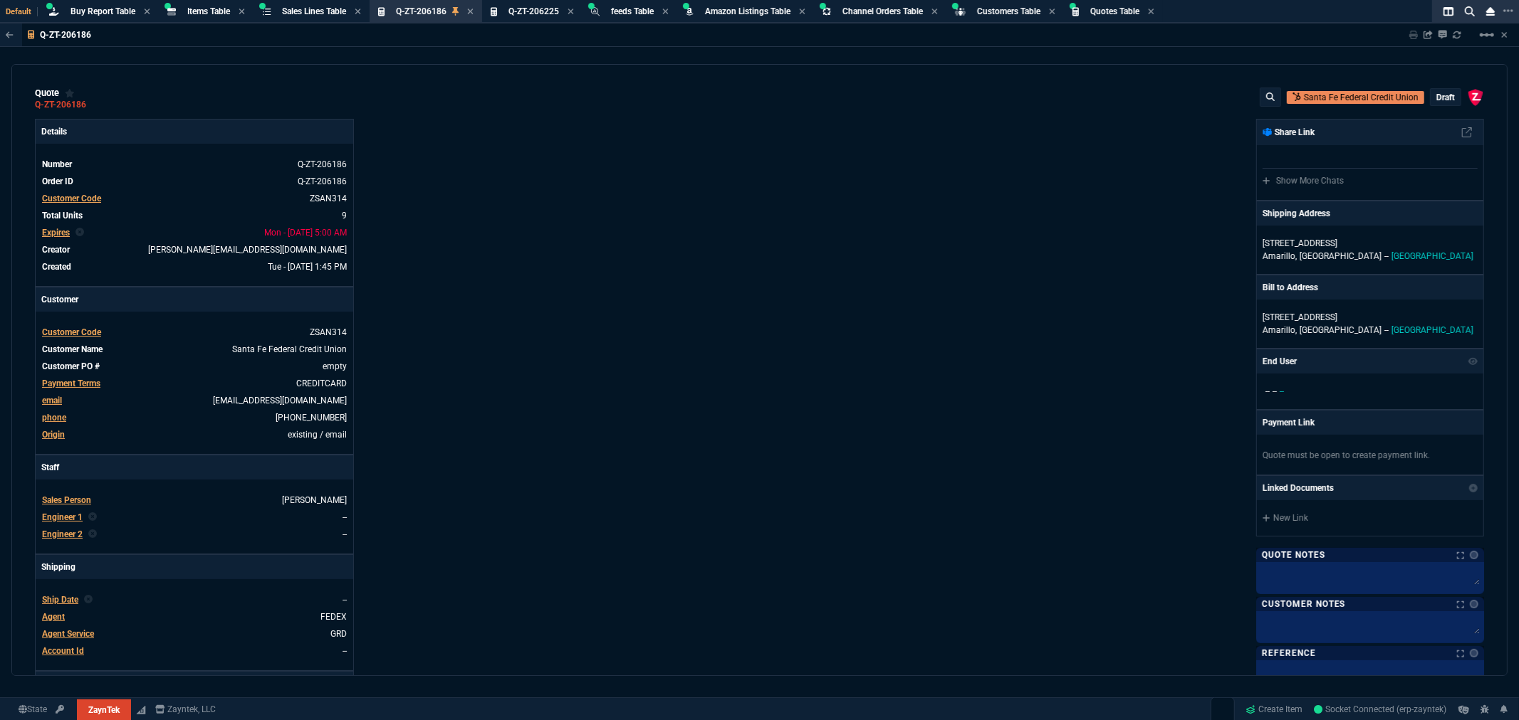
type input "34"
type input "51"
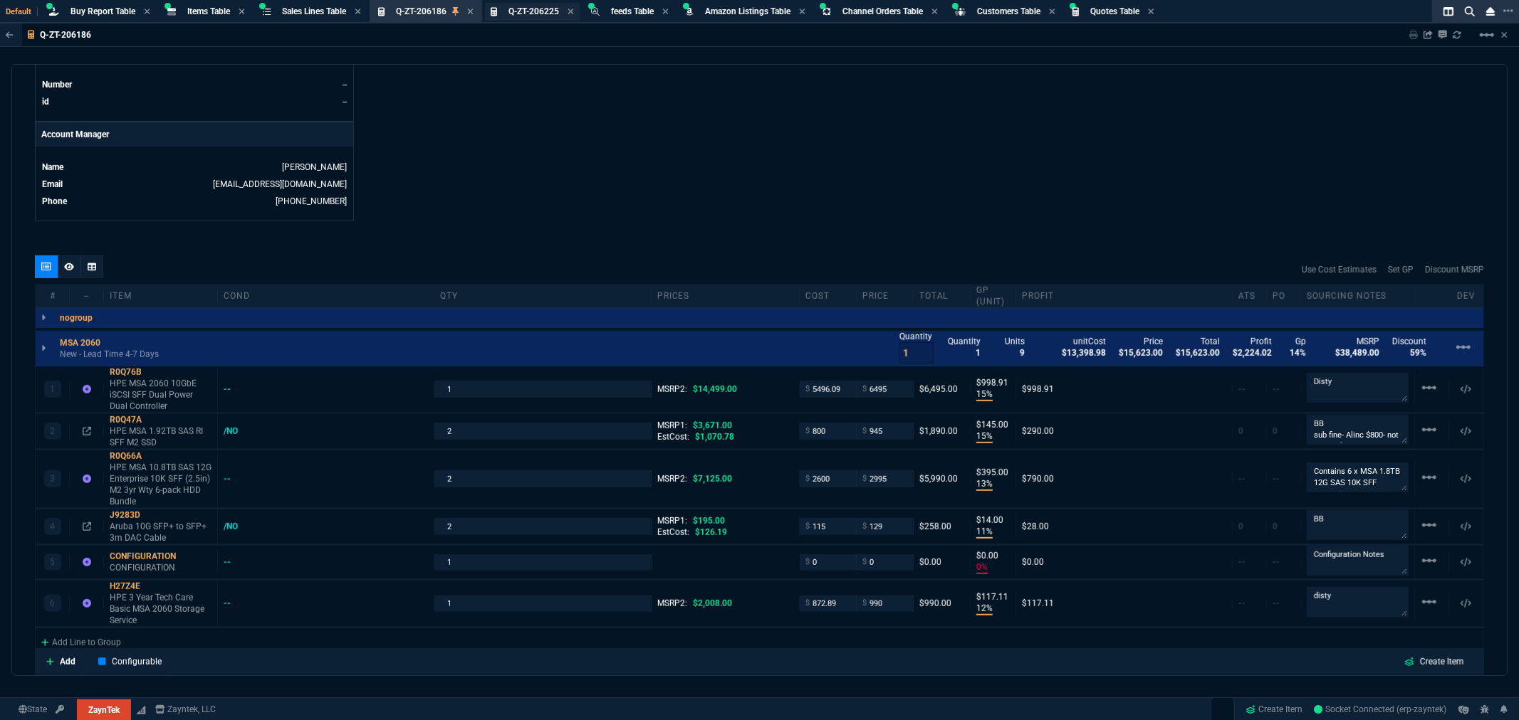
click at [528, 9] on span "Q-ZT-206225" at bounding box center [533, 11] width 51 height 10
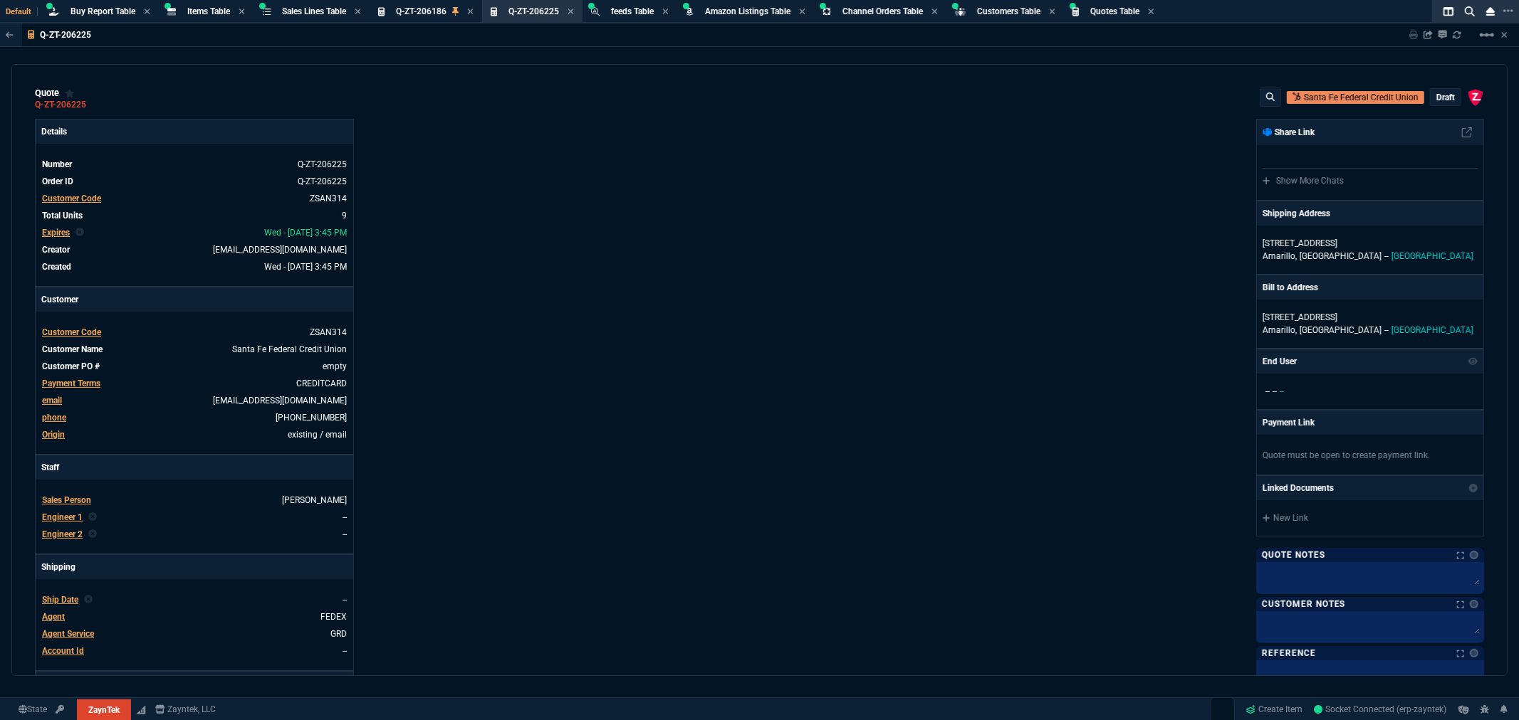
type input "15"
type input "999"
type input "22"
type input "200"
type input "-100"
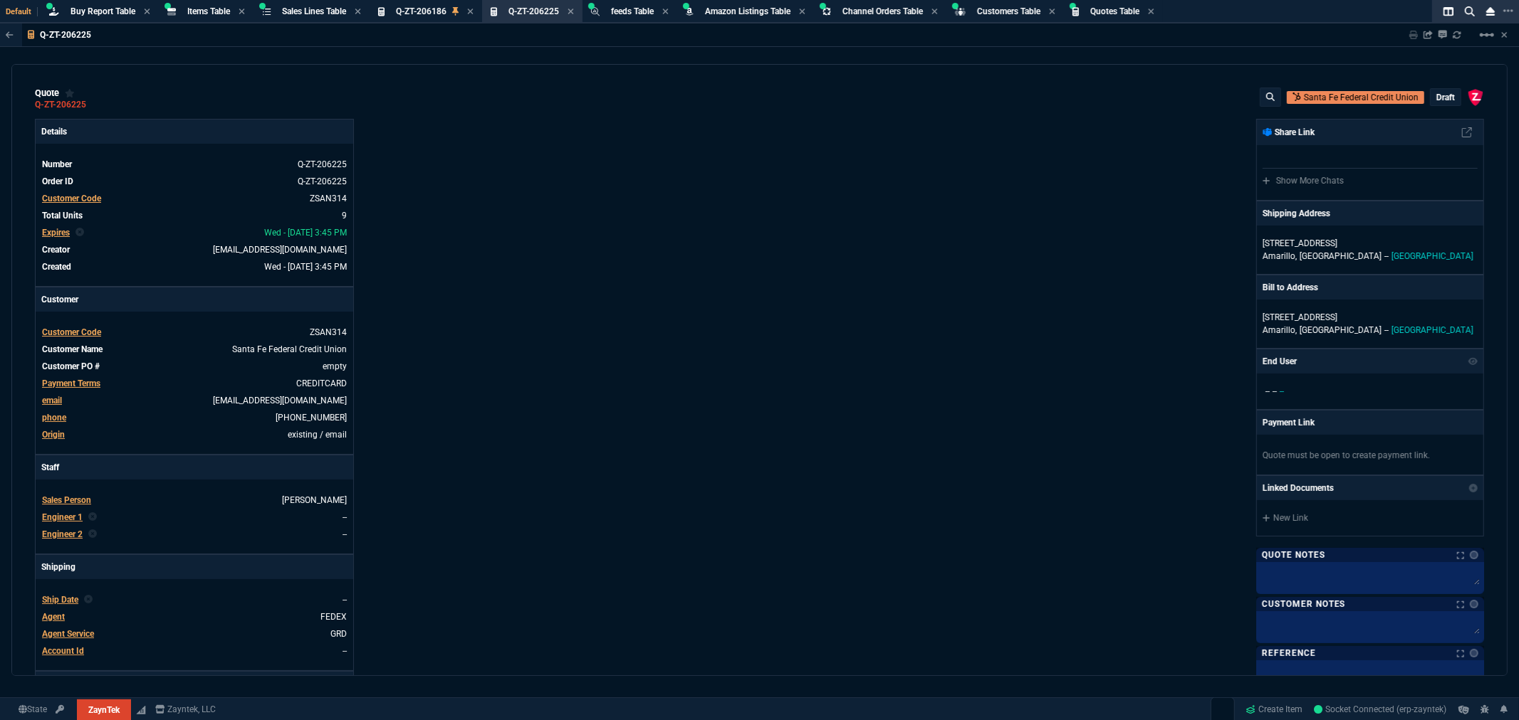
type input "-2700"
type input "11"
type input "14"
type input "0"
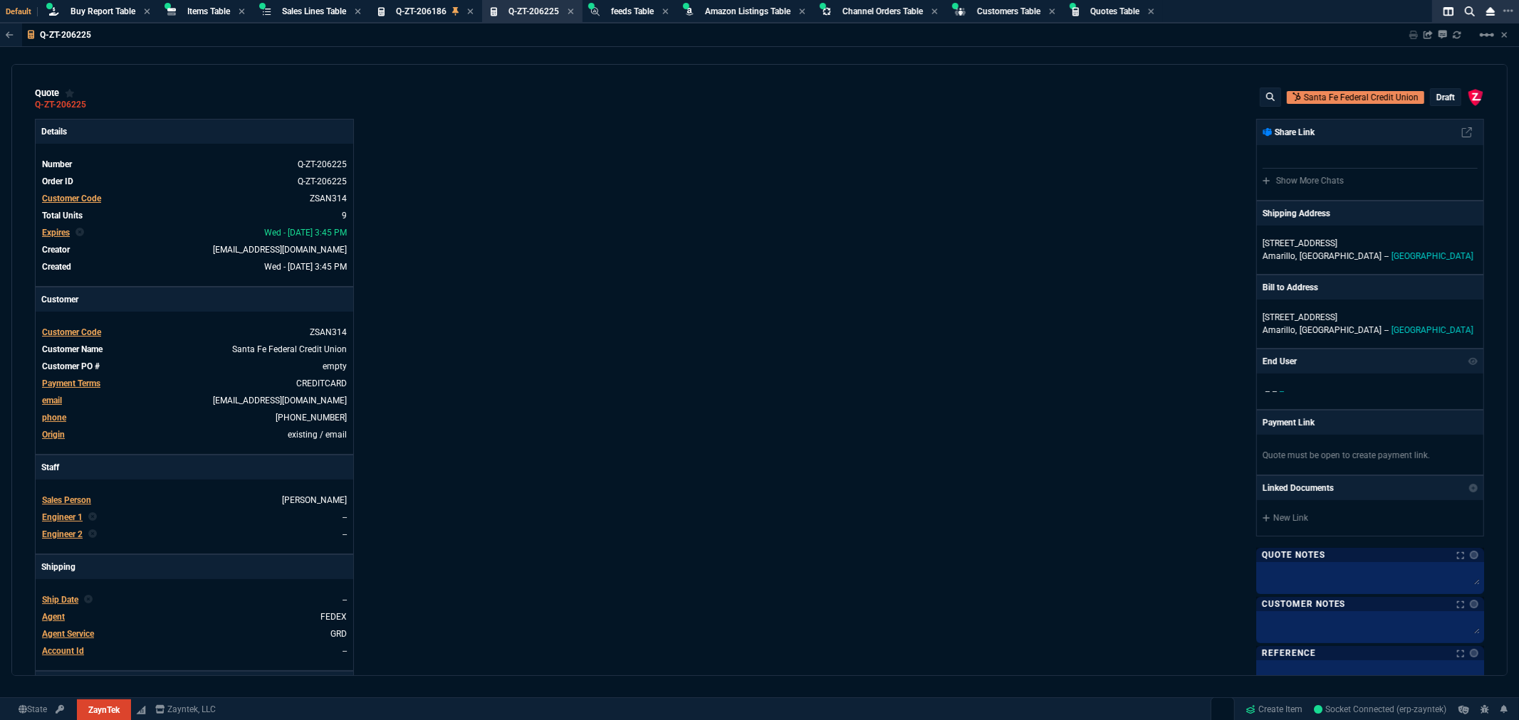
type input "12"
type input "117"
type input "55"
type input "76"
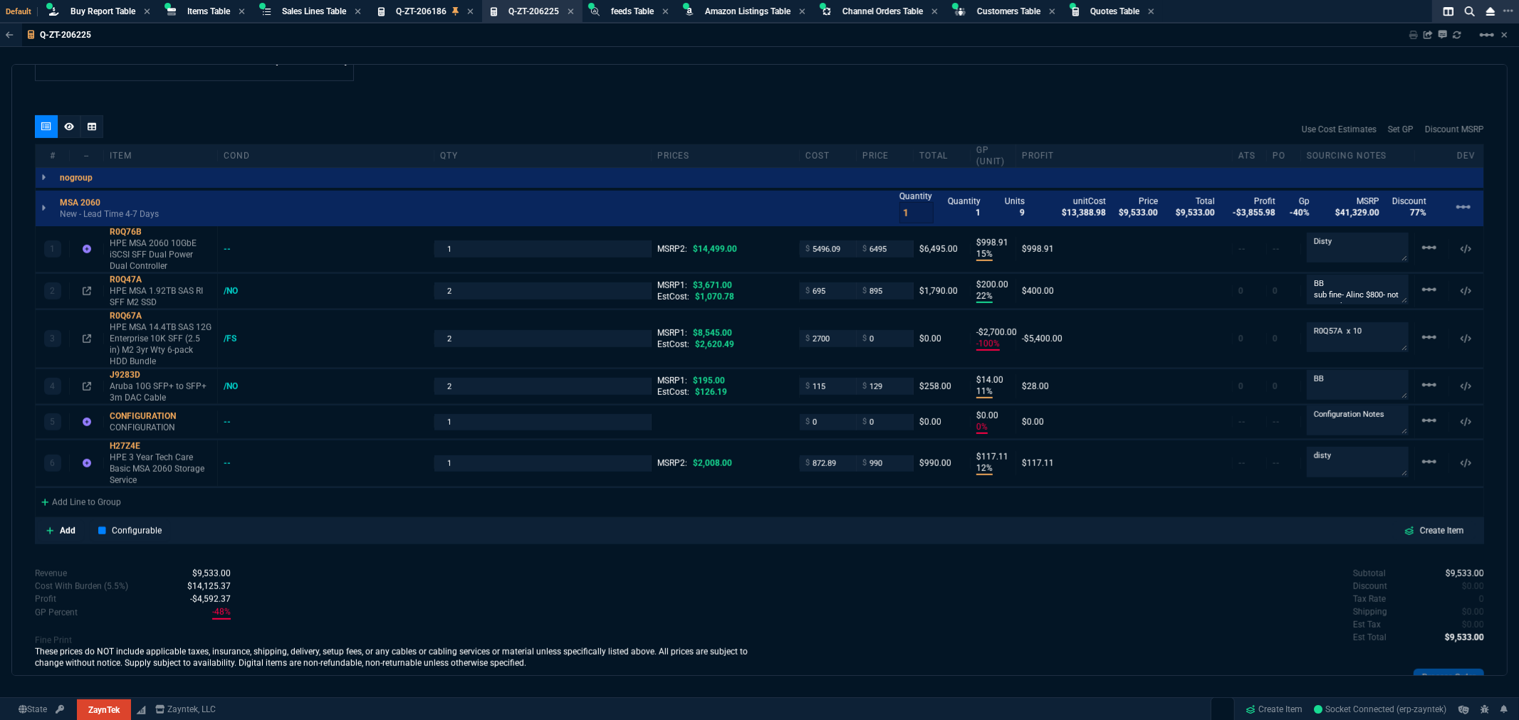
scroll to position [791, 0]
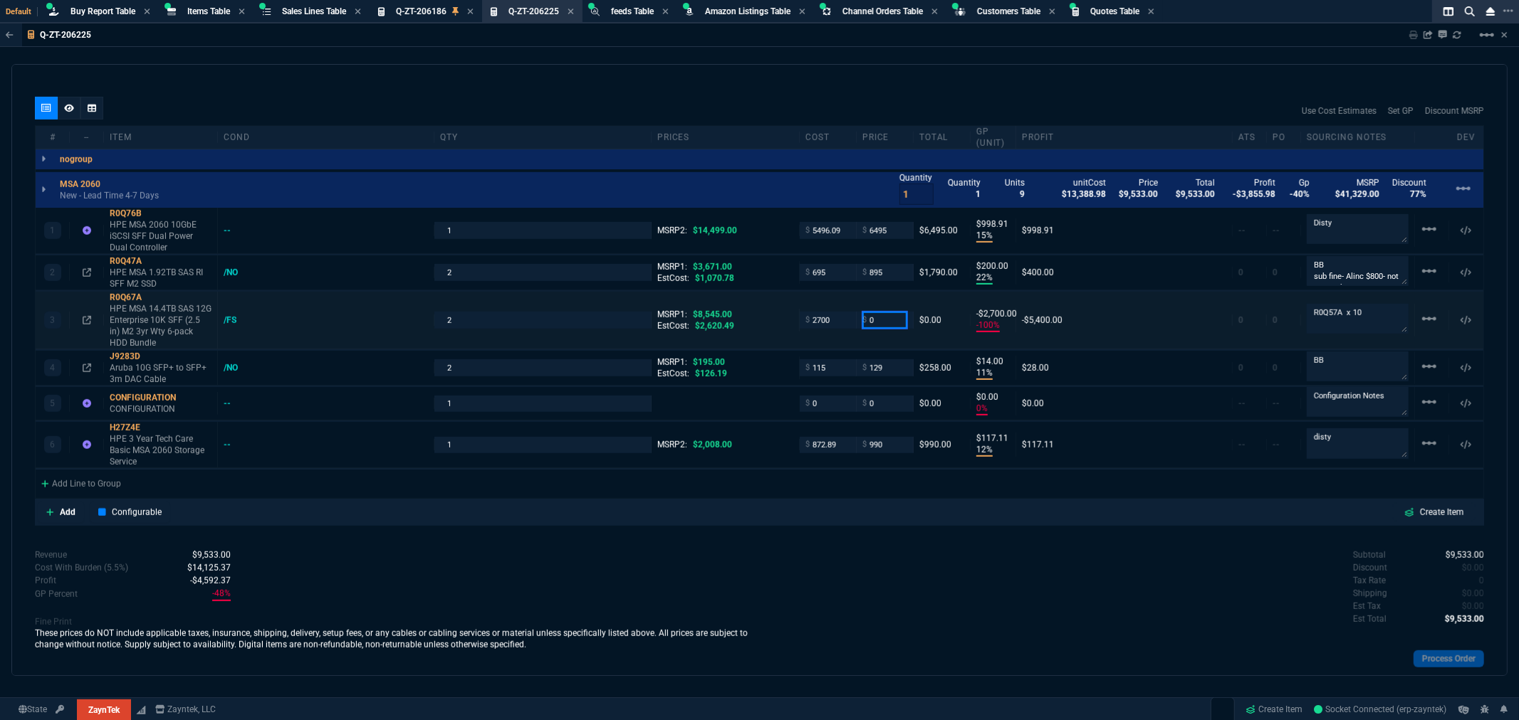
drag, startPoint x: 871, startPoint y: 323, endPoint x: 829, endPoint y: 328, distance: 43.0
click at [829, 328] on div "3 R0Q67A HPE MSA 14.4TB SAS 12G Enterprise 10K SFF (2.5 in) M2 3yr Wty 6-pack H…" at bounding box center [759, 321] width 1447 height 58
click at [589, 112] on div "Use Cost Estimates Set GP Discount MSRP" at bounding box center [759, 111] width 1449 height 28
drag, startPoint x: 881, startPoint y: 321, endPoint x: 820, endPoint y: 325, distance: 60.7
click at [820, 325] on div "3 R0Q67A HPE MSA 14.4TB SAS 12G Enterprise 10K SFF (2.5 in) M2 3yr Wty 6-pack H…" at bounding box center [759, 321] width 1447 height 58
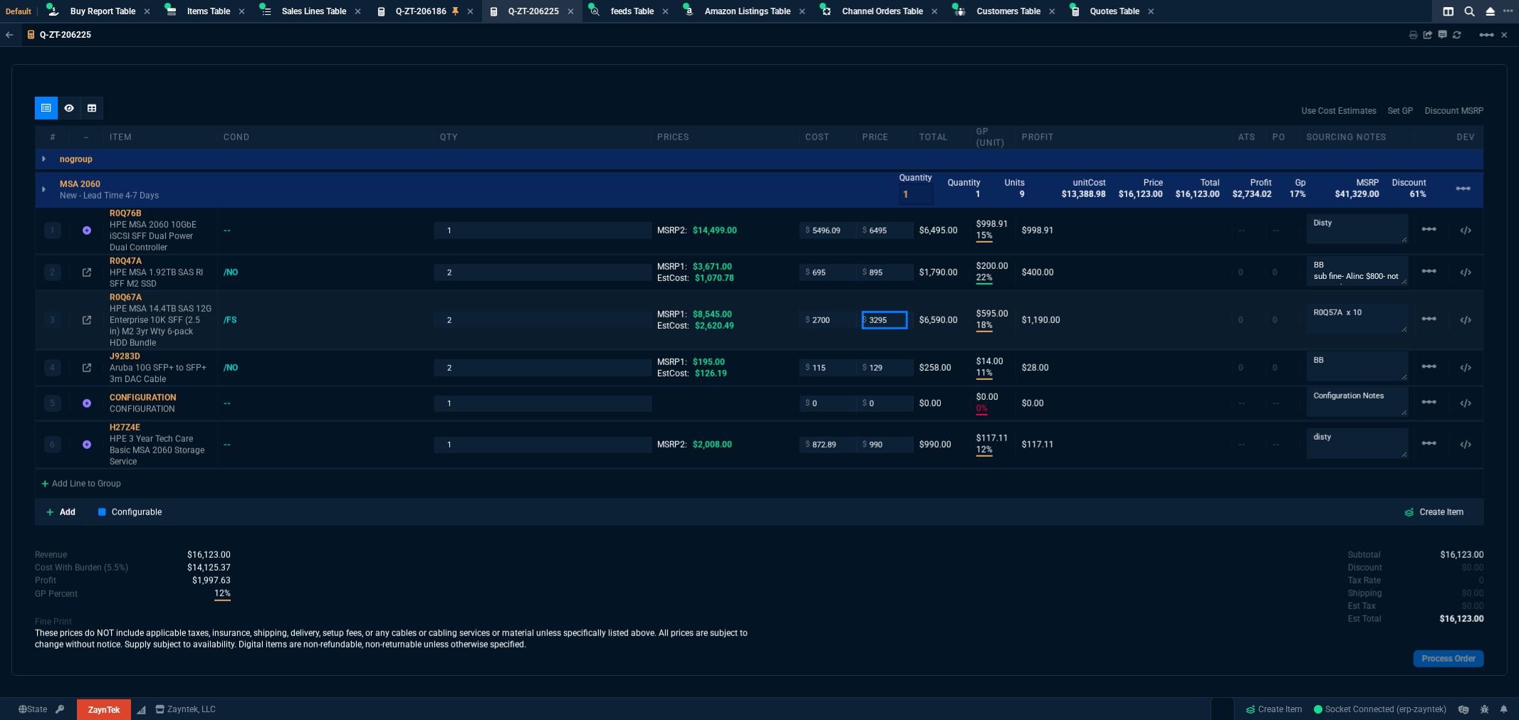
drag, startPoint x: 886, startPoint y: 323, endPoint x: 842, endPoint y: 330, distance: 44.0
click at [842, 330] on div "3 R0Q67A HPE MSA 14.4TB SAS 12G Enterprise 10K SFF (2.5 in) M2 3yr Wty 6-pack H…" at bounding box center [759, 321] width 1447 height 58
click at [422, 9] on span "Q-ZT-206186" at bounding box center [421, 11] width 51 height 10
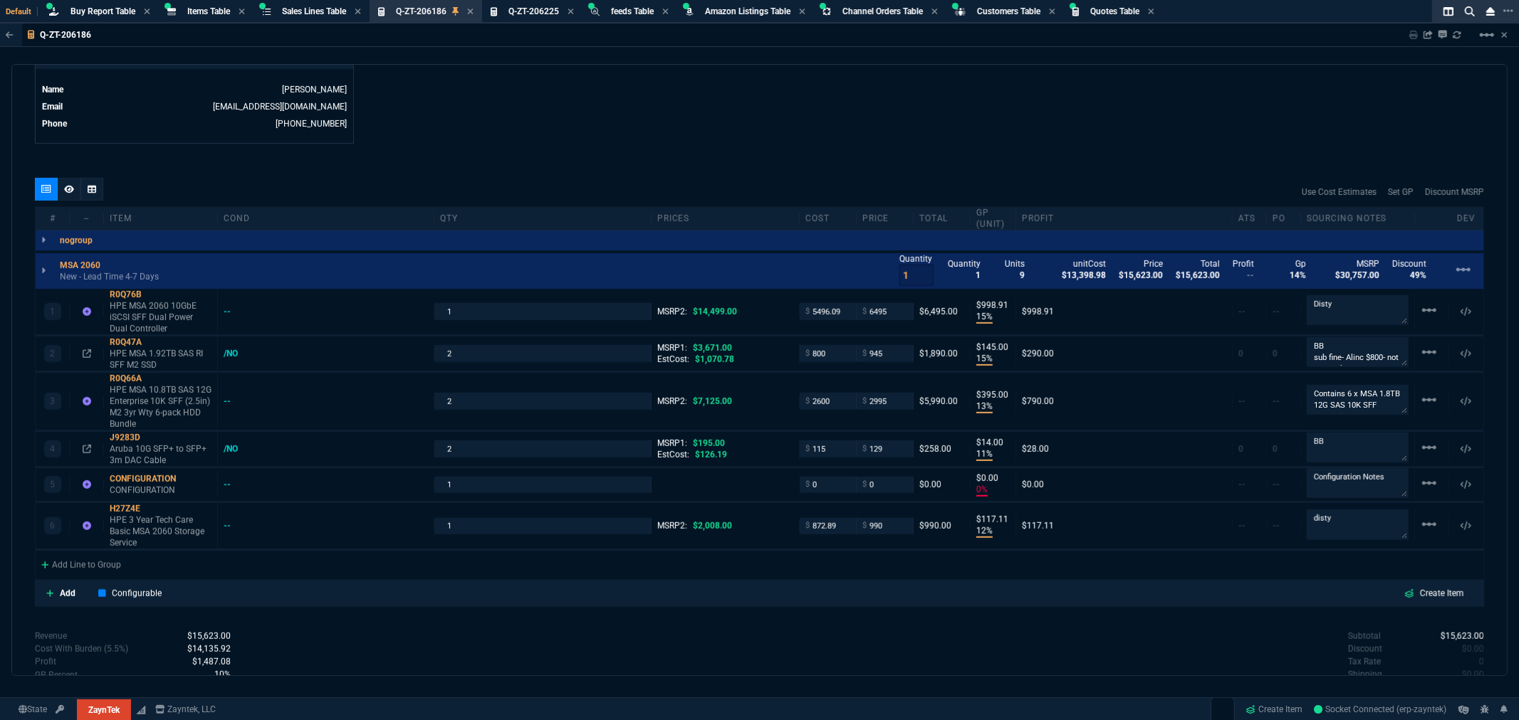
scroll to position [712, 0]
click at [515, 10] on span "Q-ZT-206225" at bounding box center [533, 11] width 51 height 10
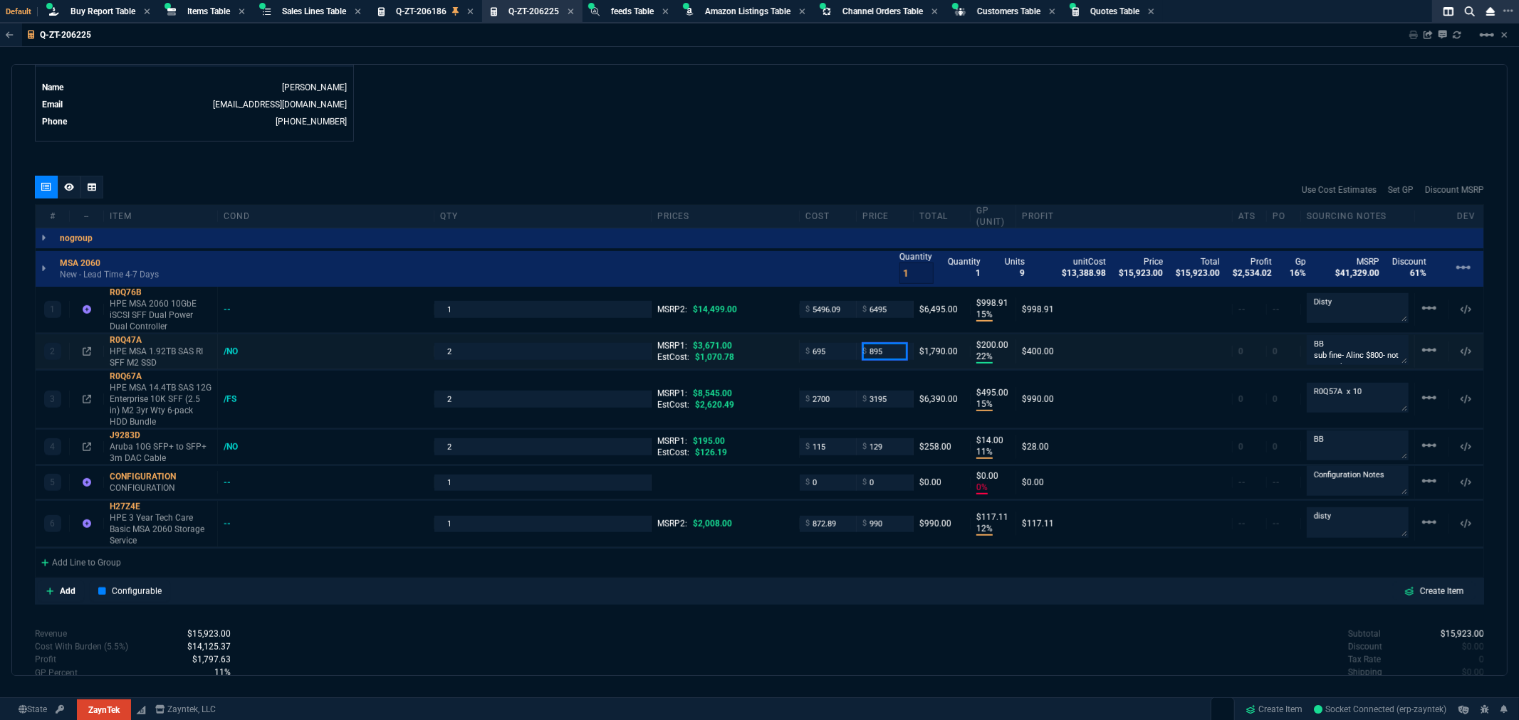
drag, startPoint x: 827, startPoint y: 356, endPoint x: 804, endPoint y: 356, distance: 22.1
click at [804, 356] on div "2 R0Q47A HPE MSA 1.92TB SAS RI SFF M2 SSD /NO 2 MSRP1: $3,671.00 EstCost: $1,07…" at bounding box center [759, 352] width 1447 height 35
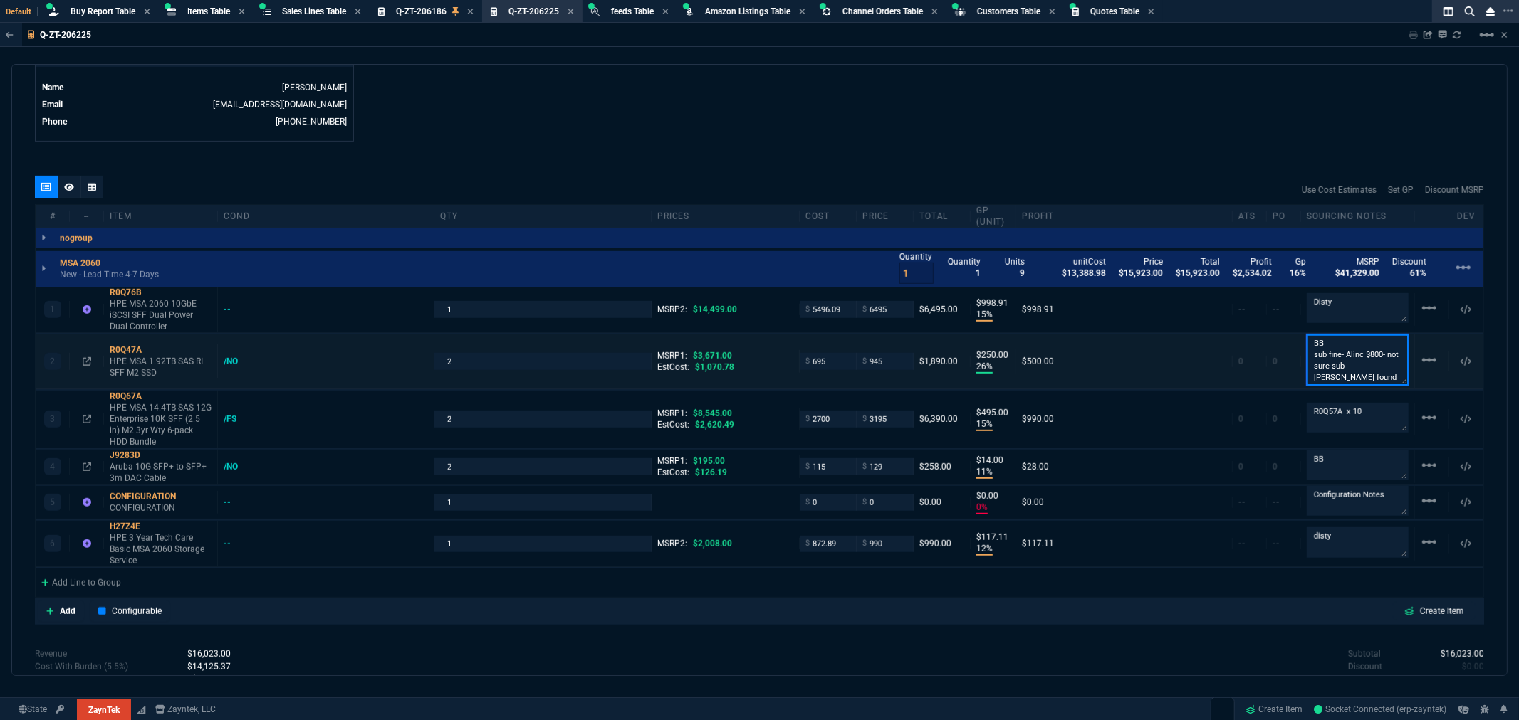
scroll to position [0, 0]
click at [812, 150] on div "quote Q-ZT-206225 Santa Fe Federal Credit Union draft ZaynTek, LLC 2609 Technol…" at bounding box center [759, 370] width 1496 height 612
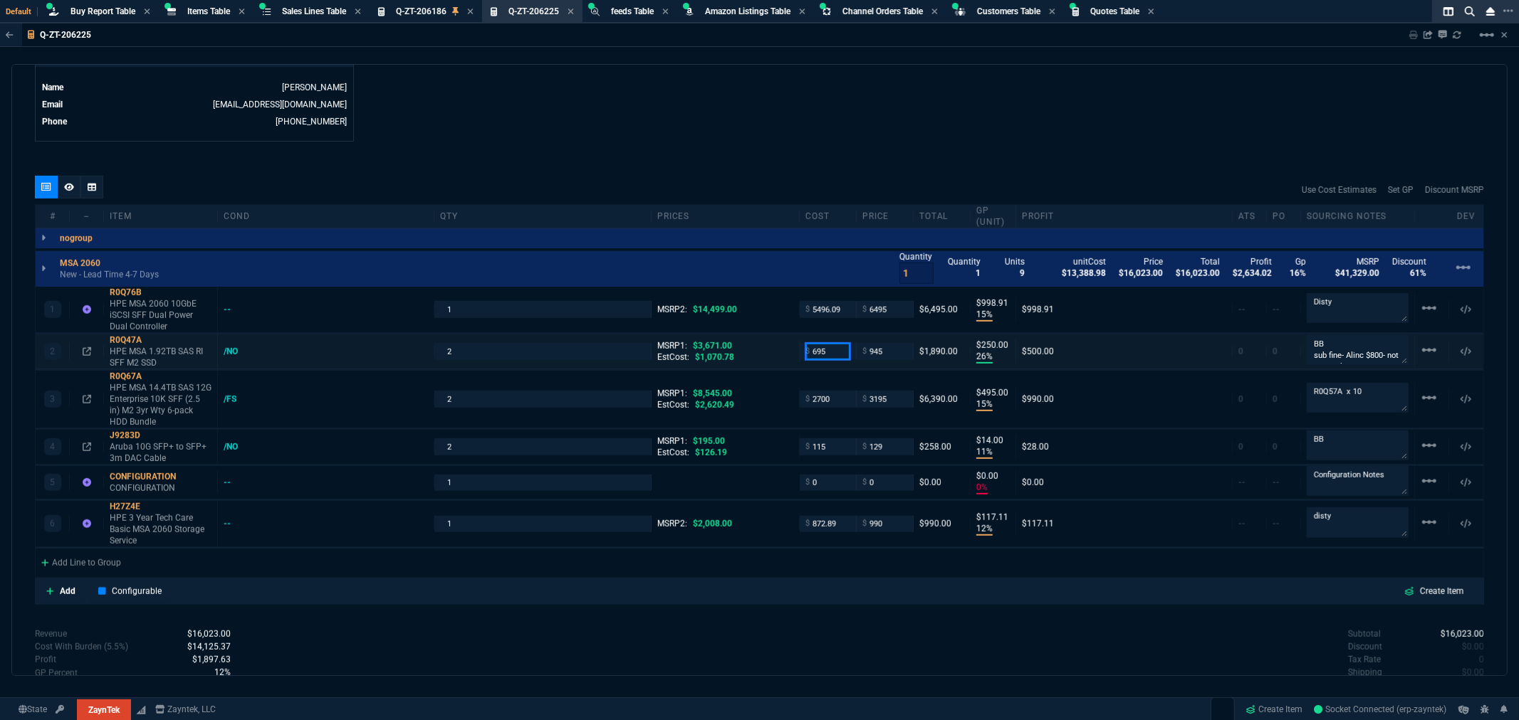
drag, startPoint x: 823, startPoint y: 352, endPoint x: 770, endPoint y: 351, distance: 52.7
click at [770, 351] on div "2 R0Q47A HPE MSA 1.92TB SAS RI SFF M2 SSD /NO 2 MSRP1: $3,671.00 EstCost: $1,07…" at bounding box center [759, 352] width 1447 height 35
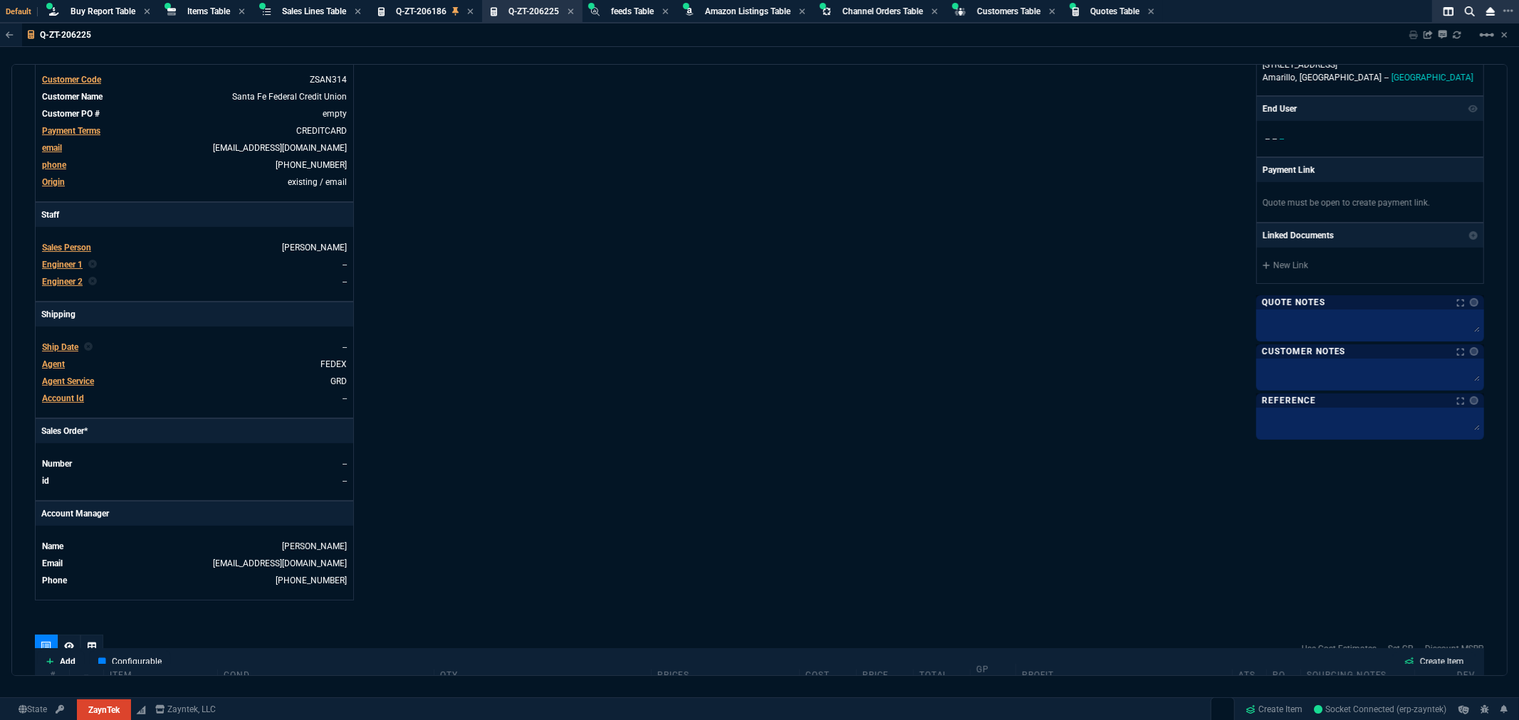
scroll to position [316, 0]
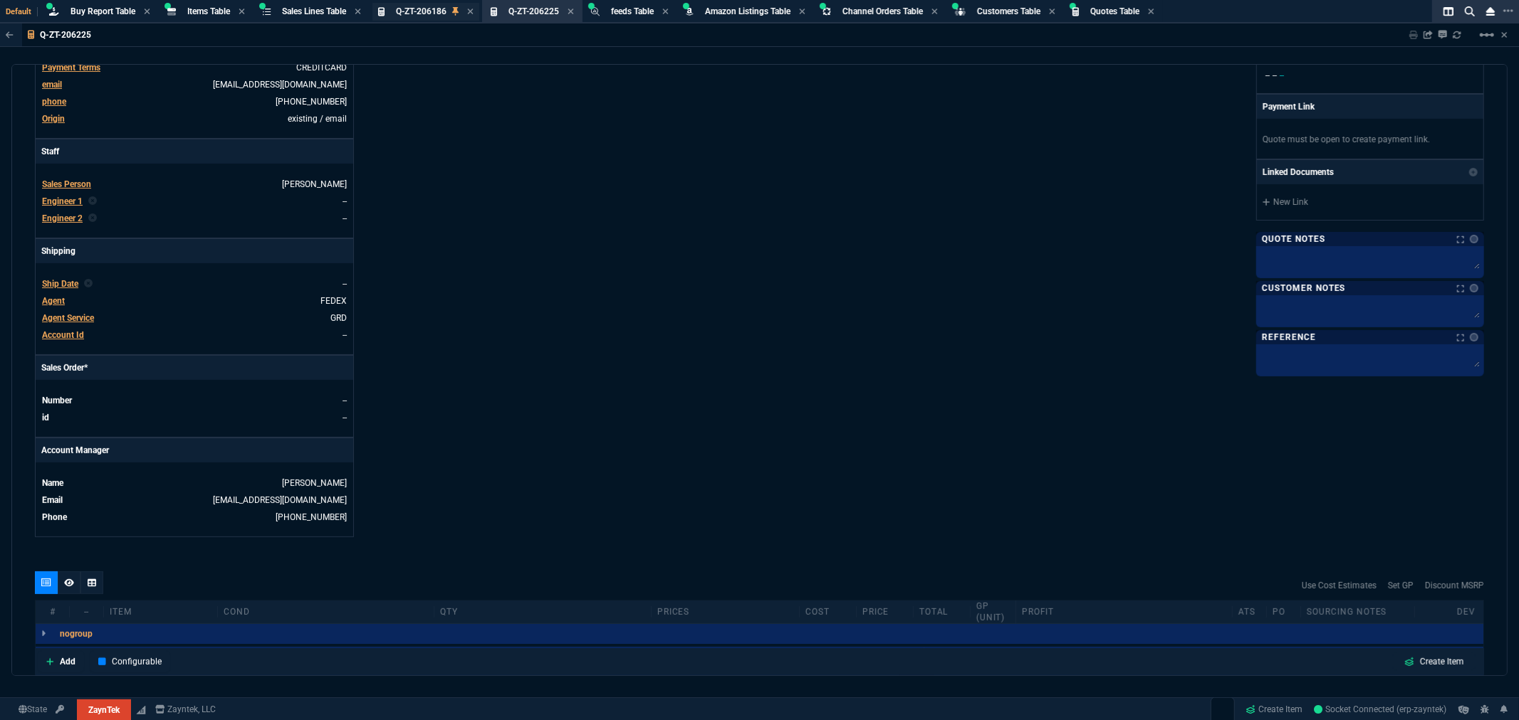
click at [435, 12] on span "Q-ZT-206186" at bounding box center [421, 11] width 51 height 10
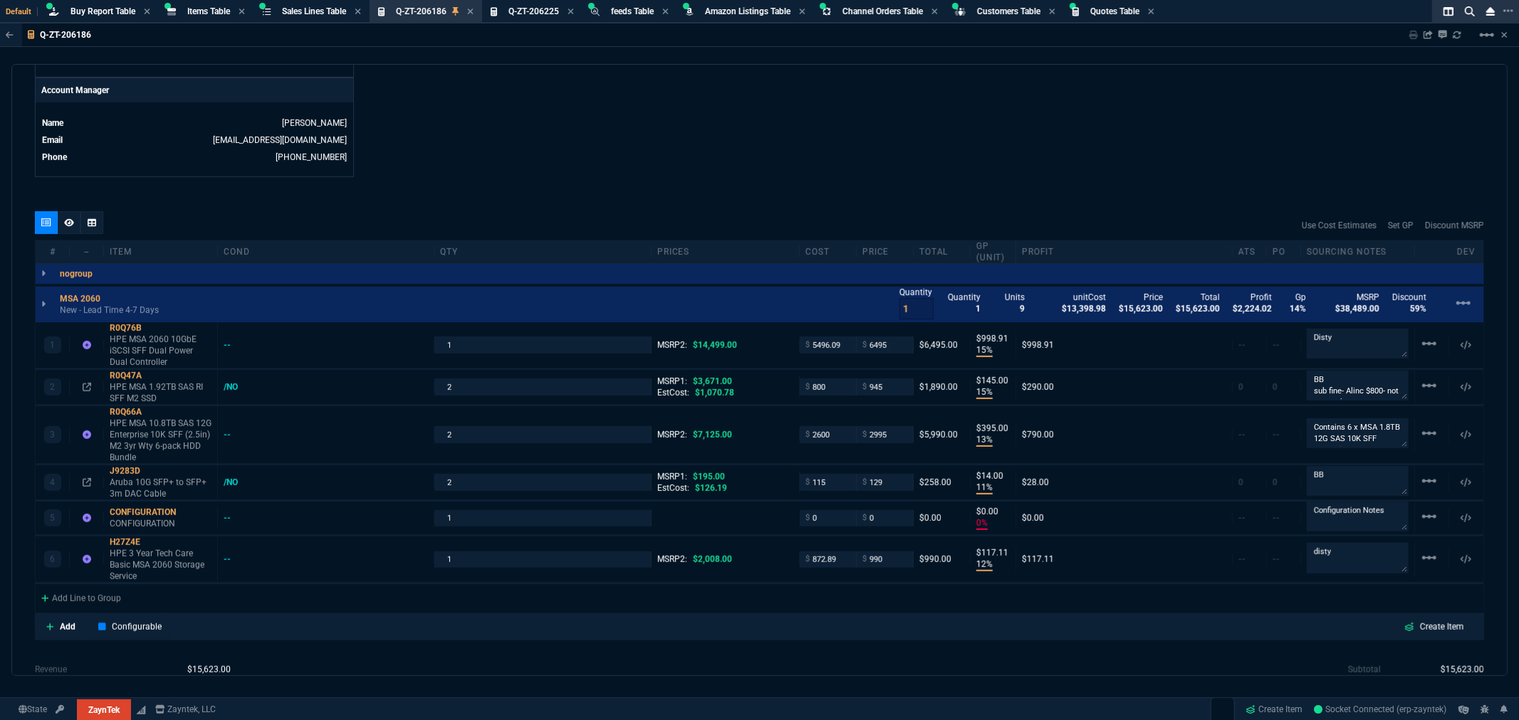
scroll to position [712, 0]
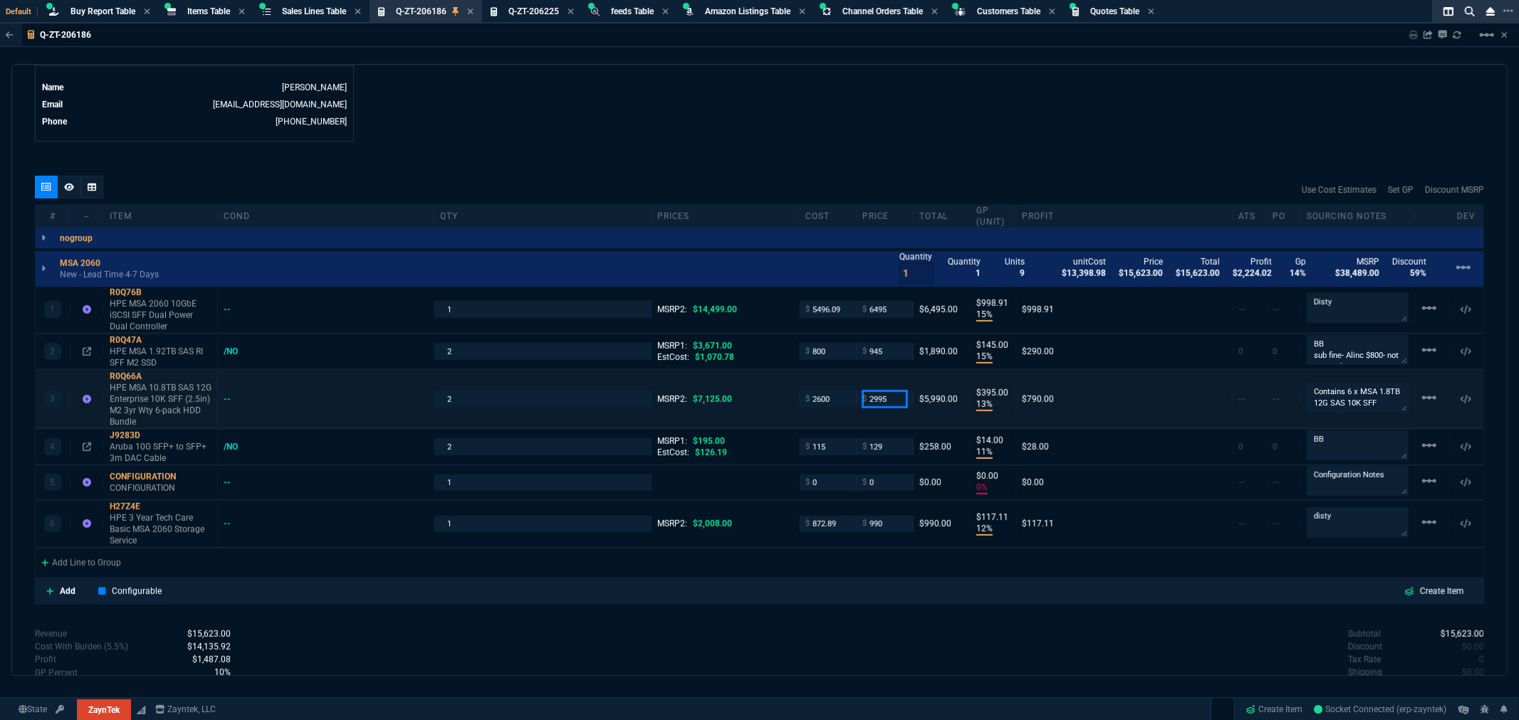
drag, startPoint x: 883, startPoint y: 400, endPoint x: 848, endPoint y: 408, distance: 35.8
click at [848, 407] on div "3 R0Q66A HPE MSA 10.8TB SAS 12G Enterprise 10K SFF (2.5in) M2 3yr Wty 6-pack HD…" at bounding box center [759, 400] width 1447 height 58
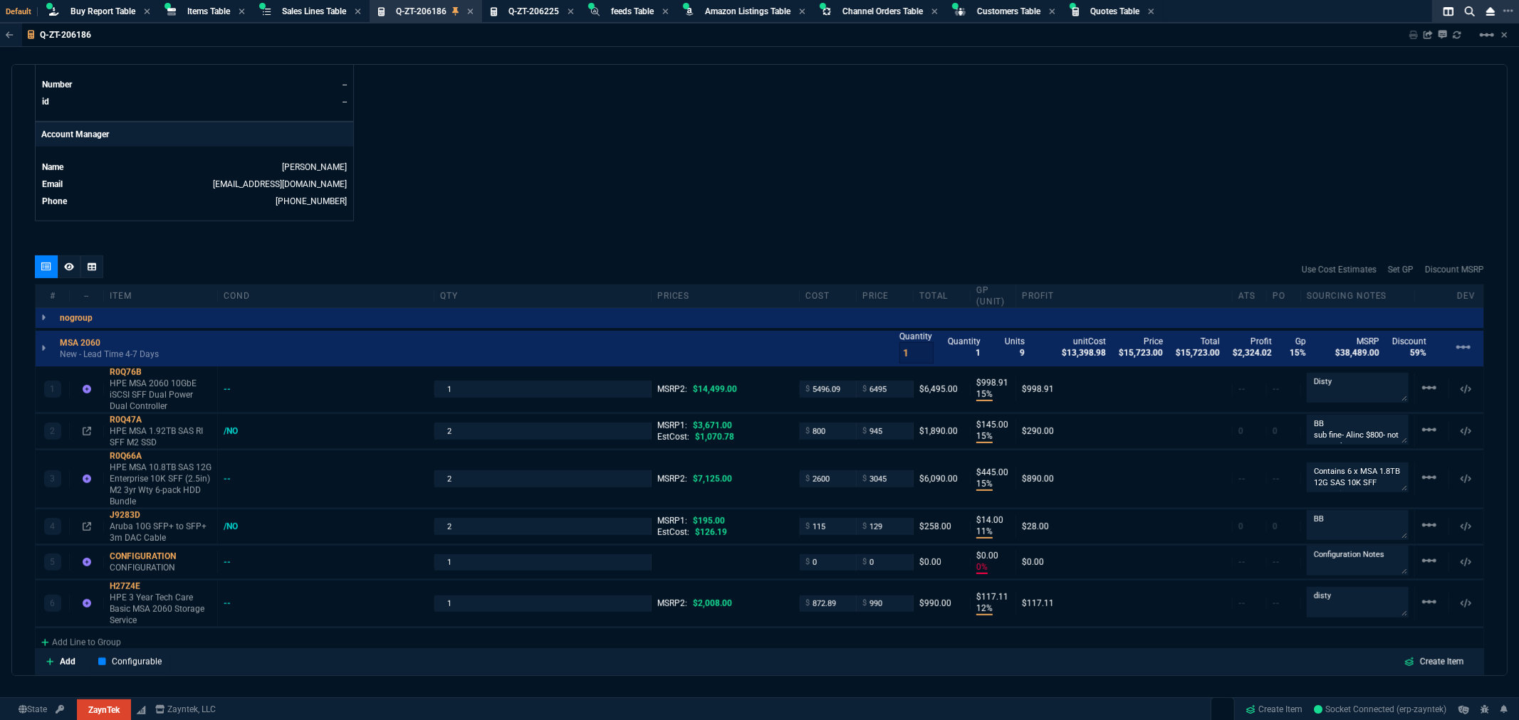
scroll to position [791, 0]
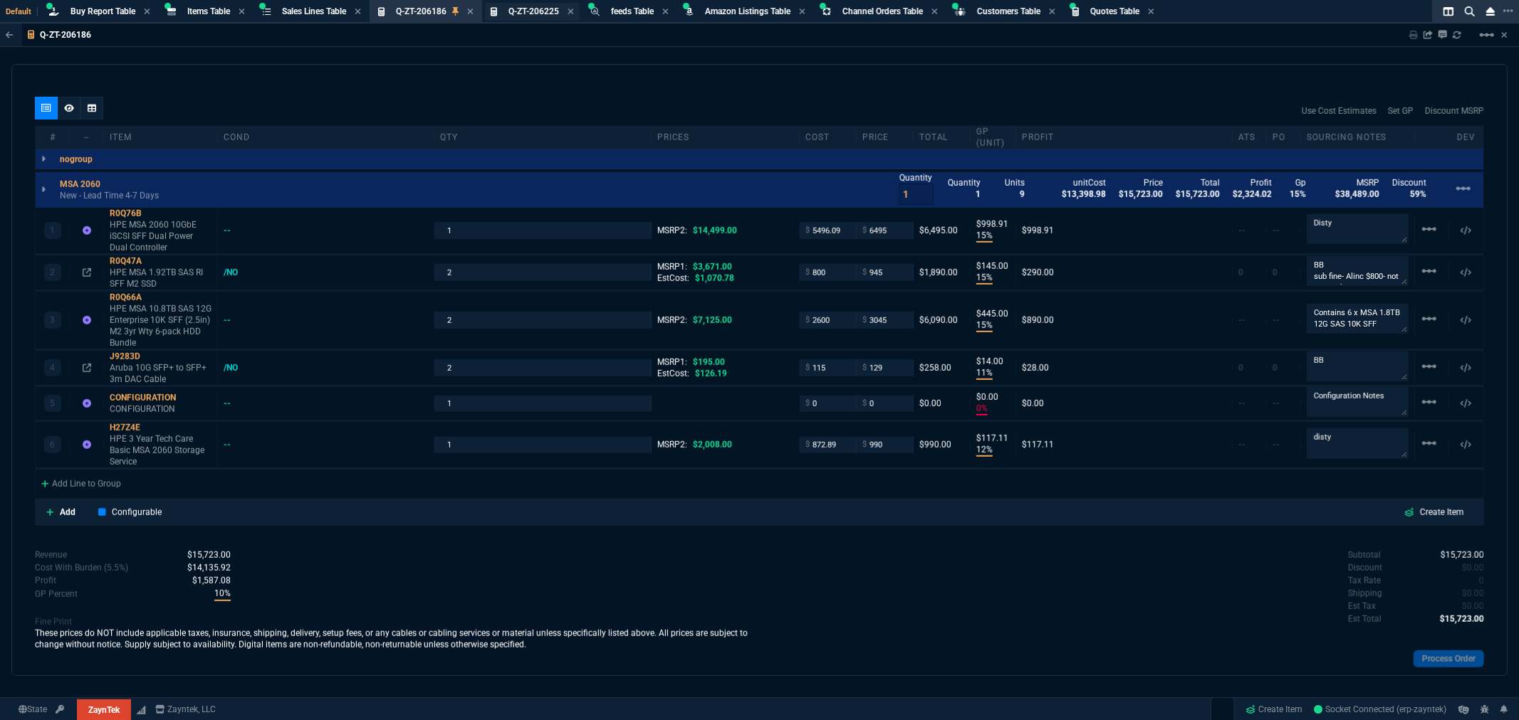
click at [527, 6] on span "Q-ZT-206225" at bounding box center [533, 11] width 51 height 10
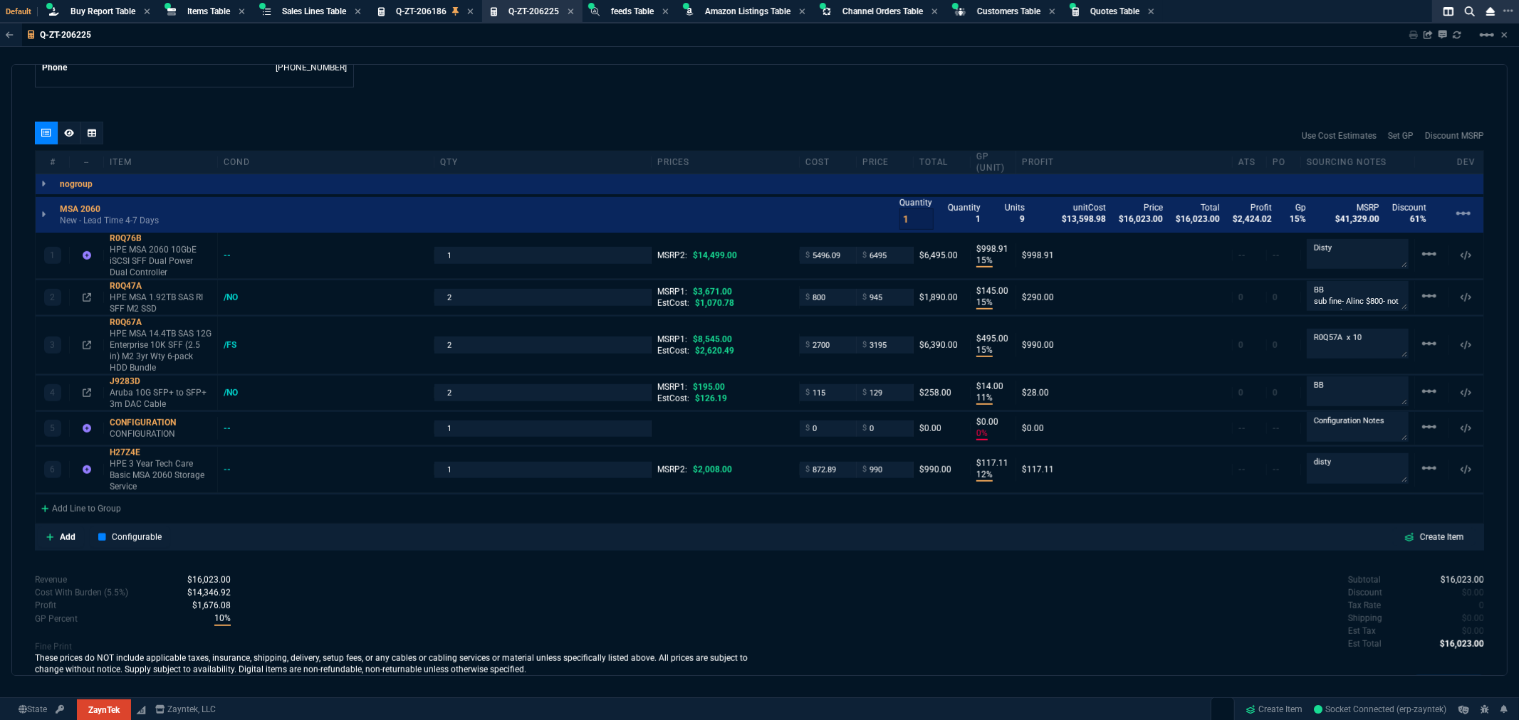
scroll to position [837, 0]
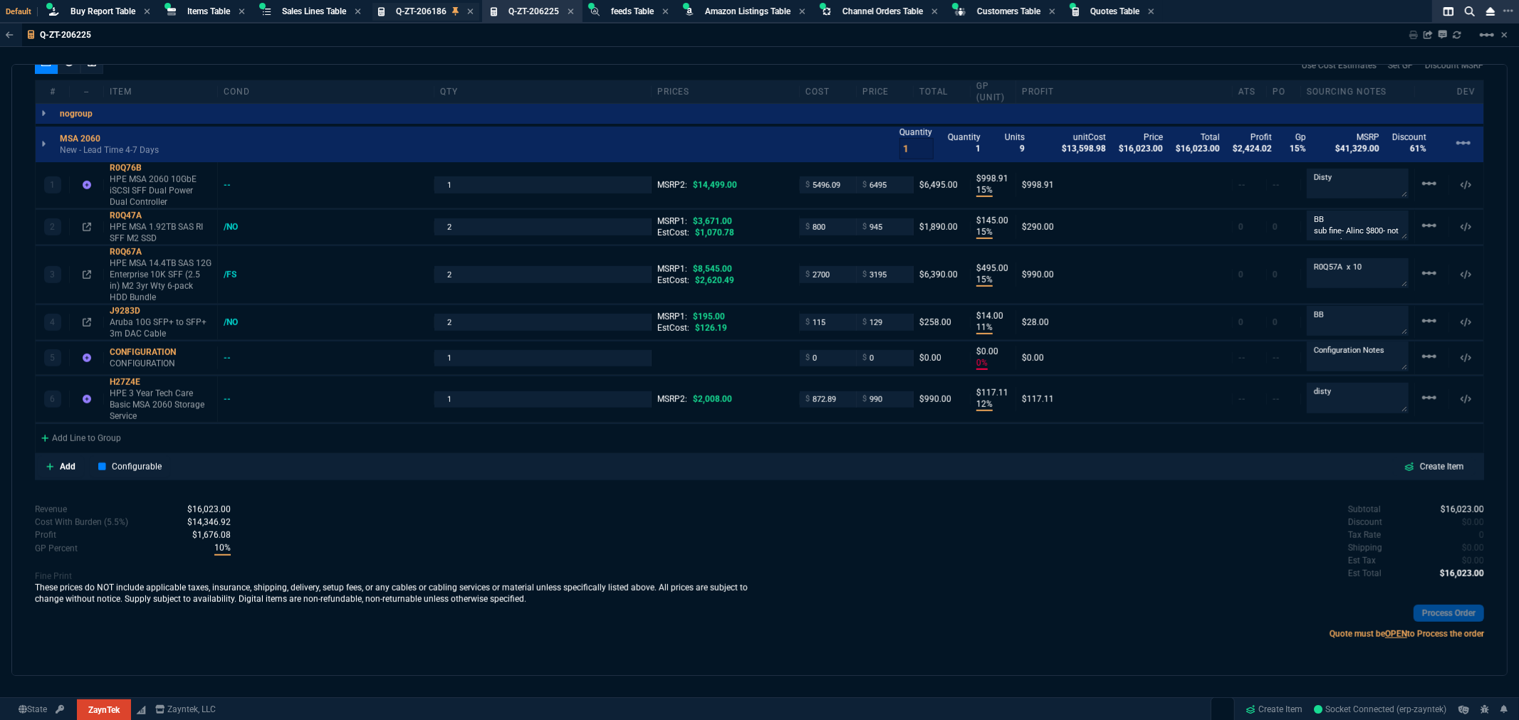
click at [413, 11] on span "Q-ZT-206186" at bounding box center [421, 11] width 51 height 10
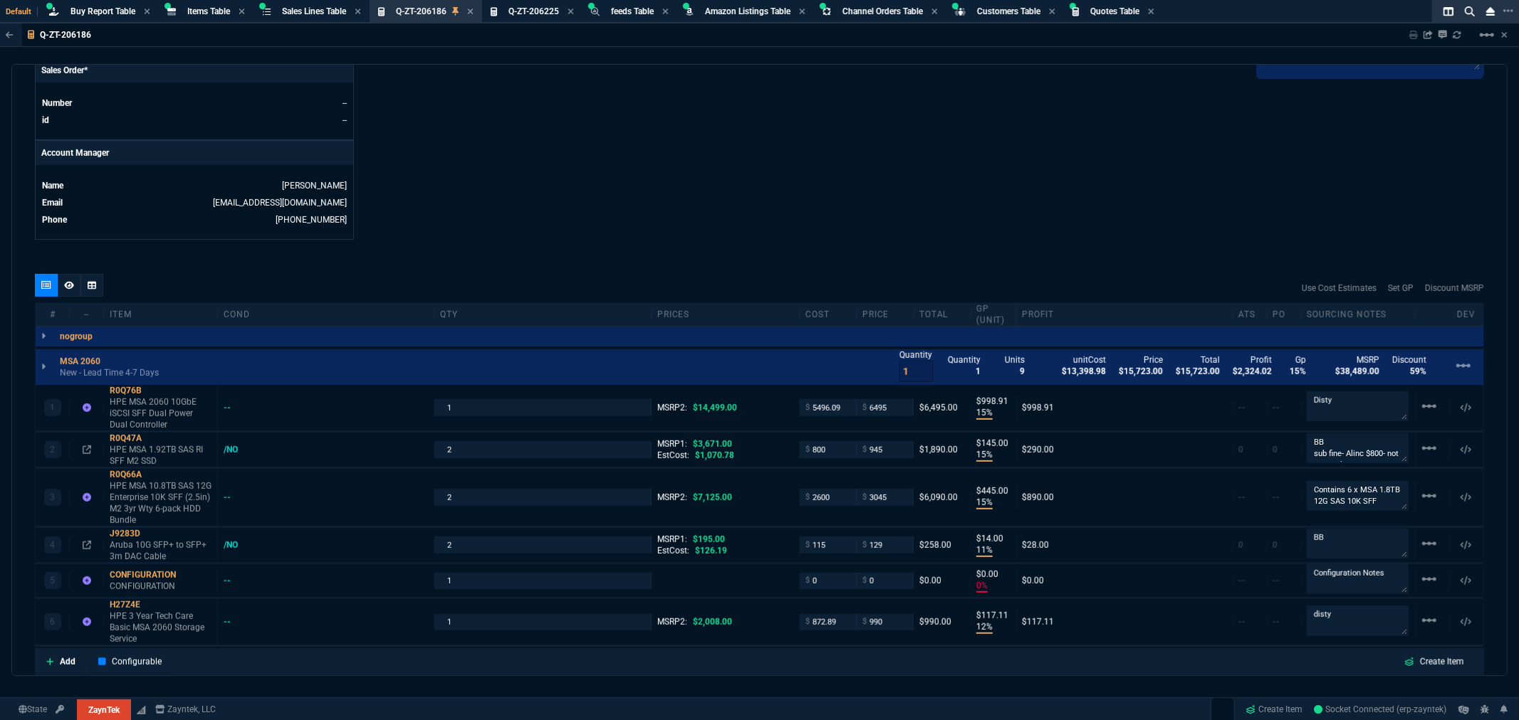
scroll to position [632, 0]
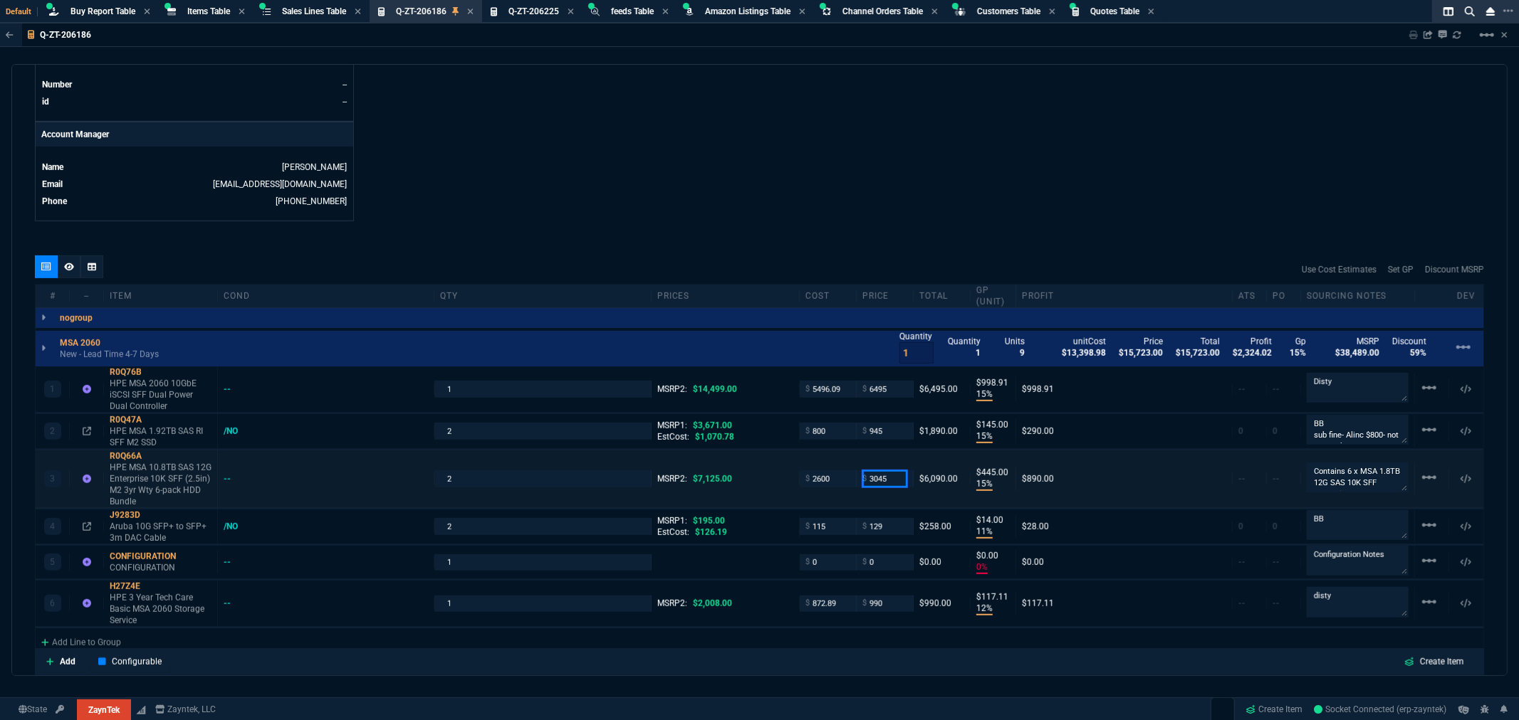
click at [884, 481] on input "3045" at bounding box center [884, 479] width 45 height 16
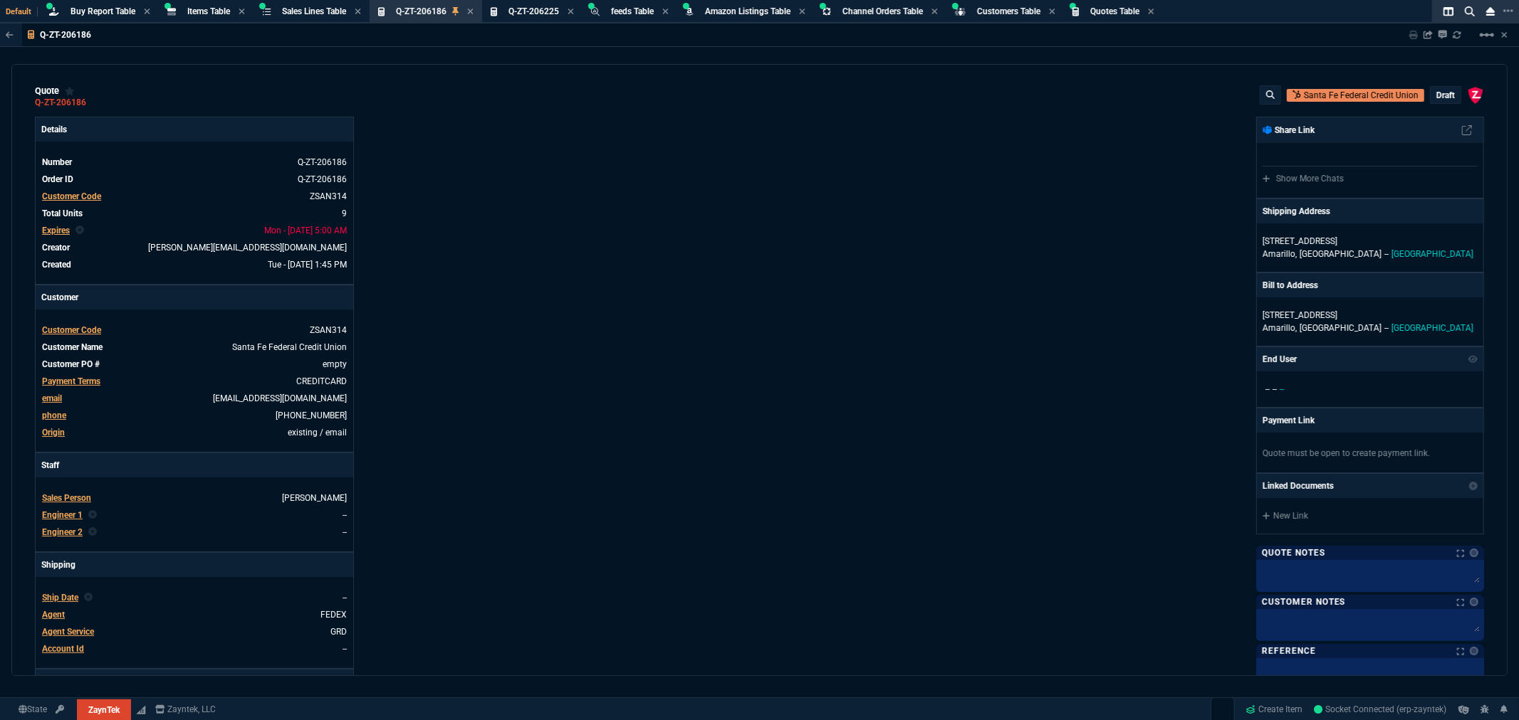
scroll to position [0, 0]
click at [95, 103] on icon at bounding box center [96, 104] width 8 height 9
click at [521, 10] on span "Q-ZT-206225" at bounding box center [533, 11] width 51 height 10
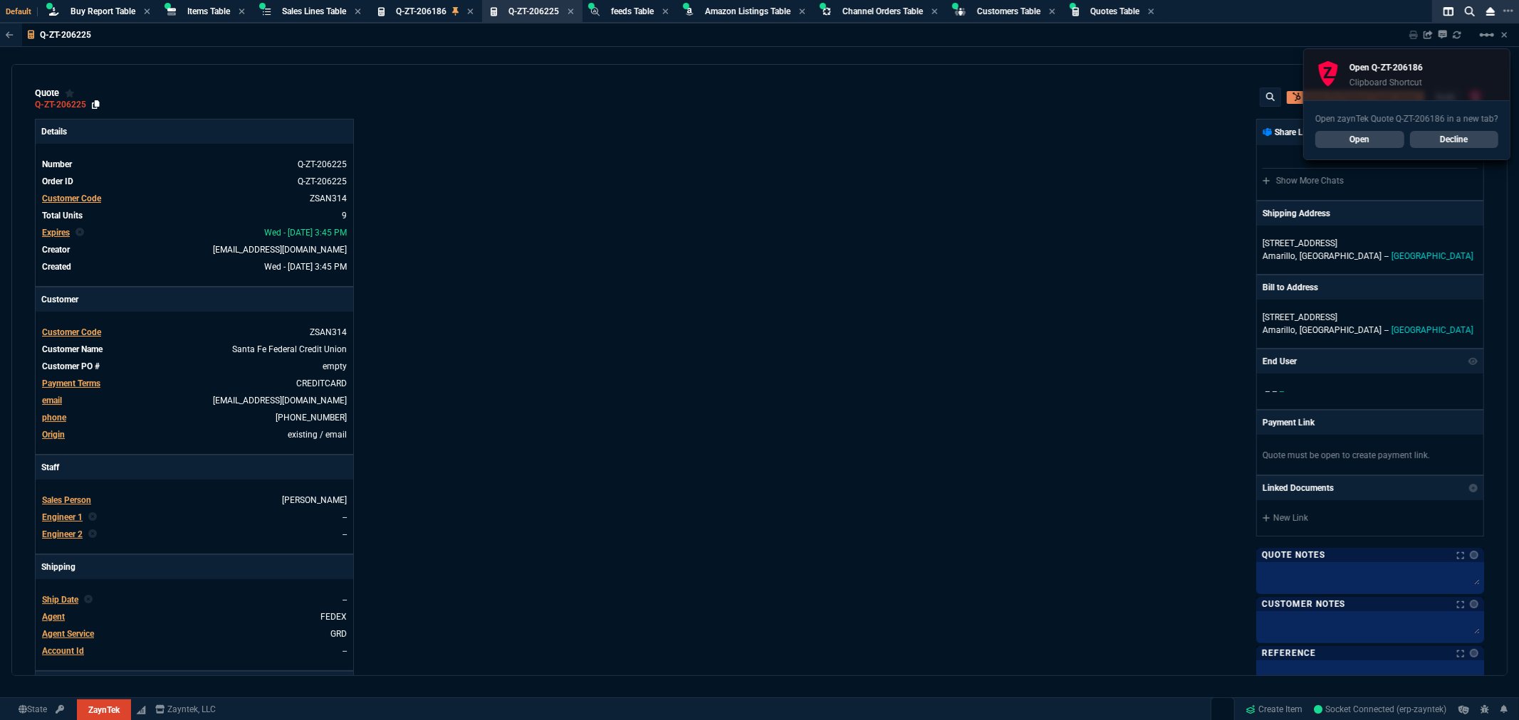
click at [94, 105] on icon at bounding box center [96, 104] width 8 height 9
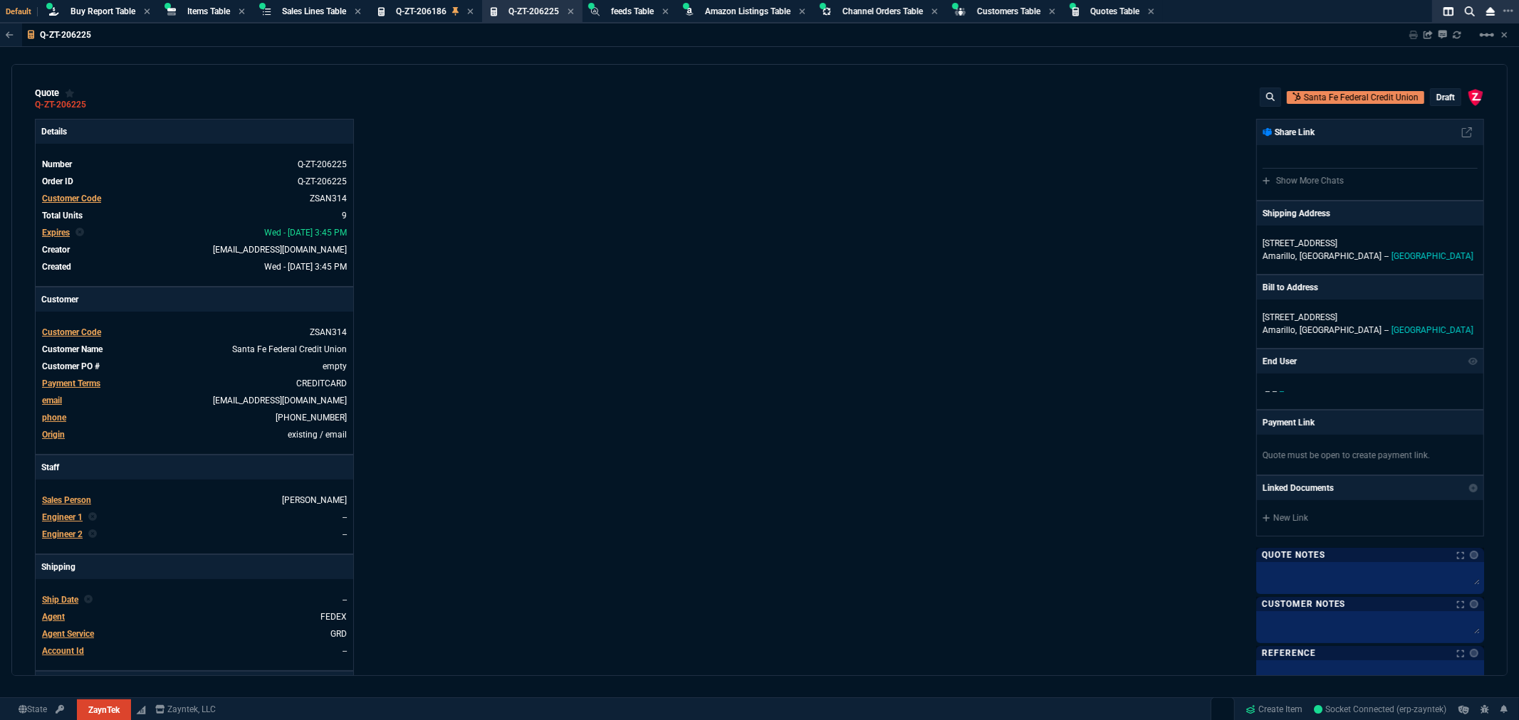
click at [57, 231] on span "Expires" at bounding box center [56, 233] width 28 height 10
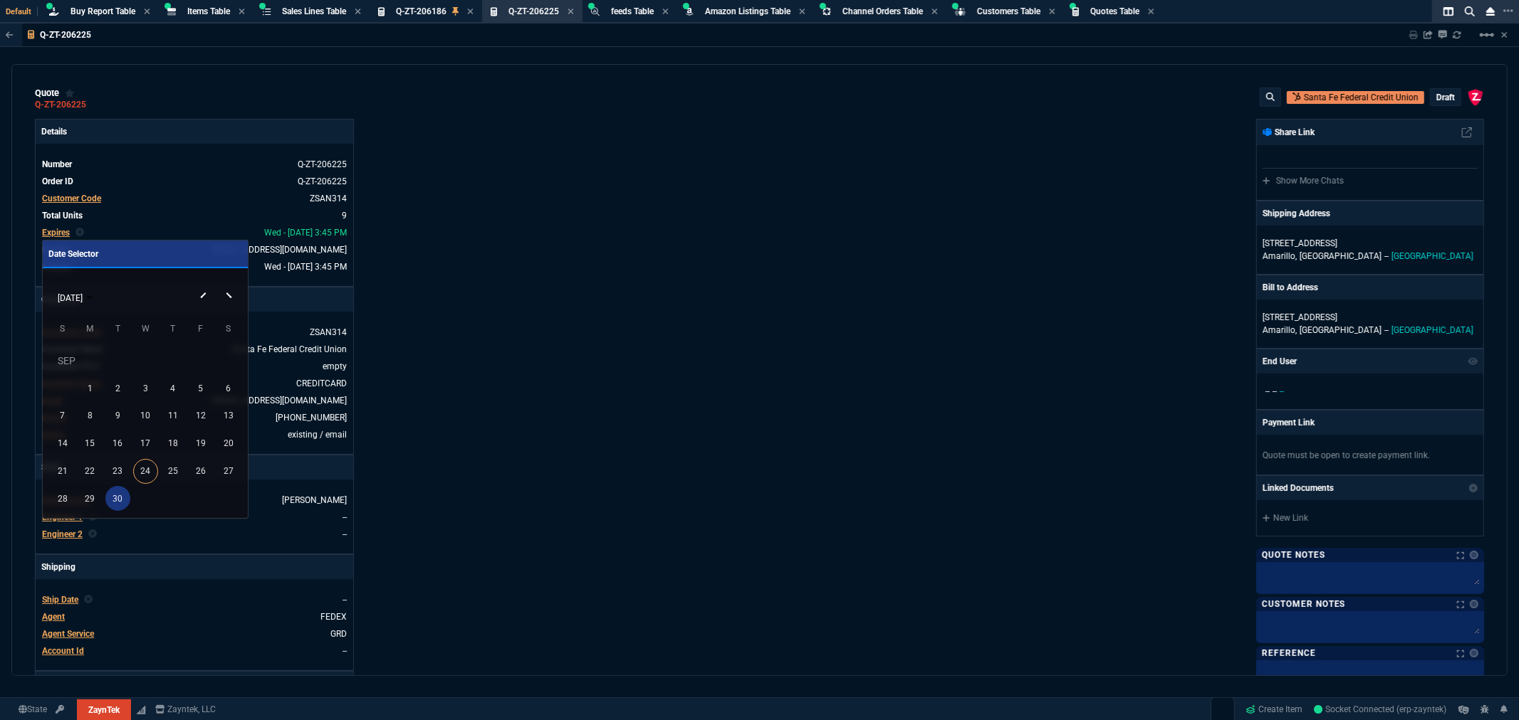
click at [118, 493] on div "30" at bounding box center [117, 498] width 25 height 25
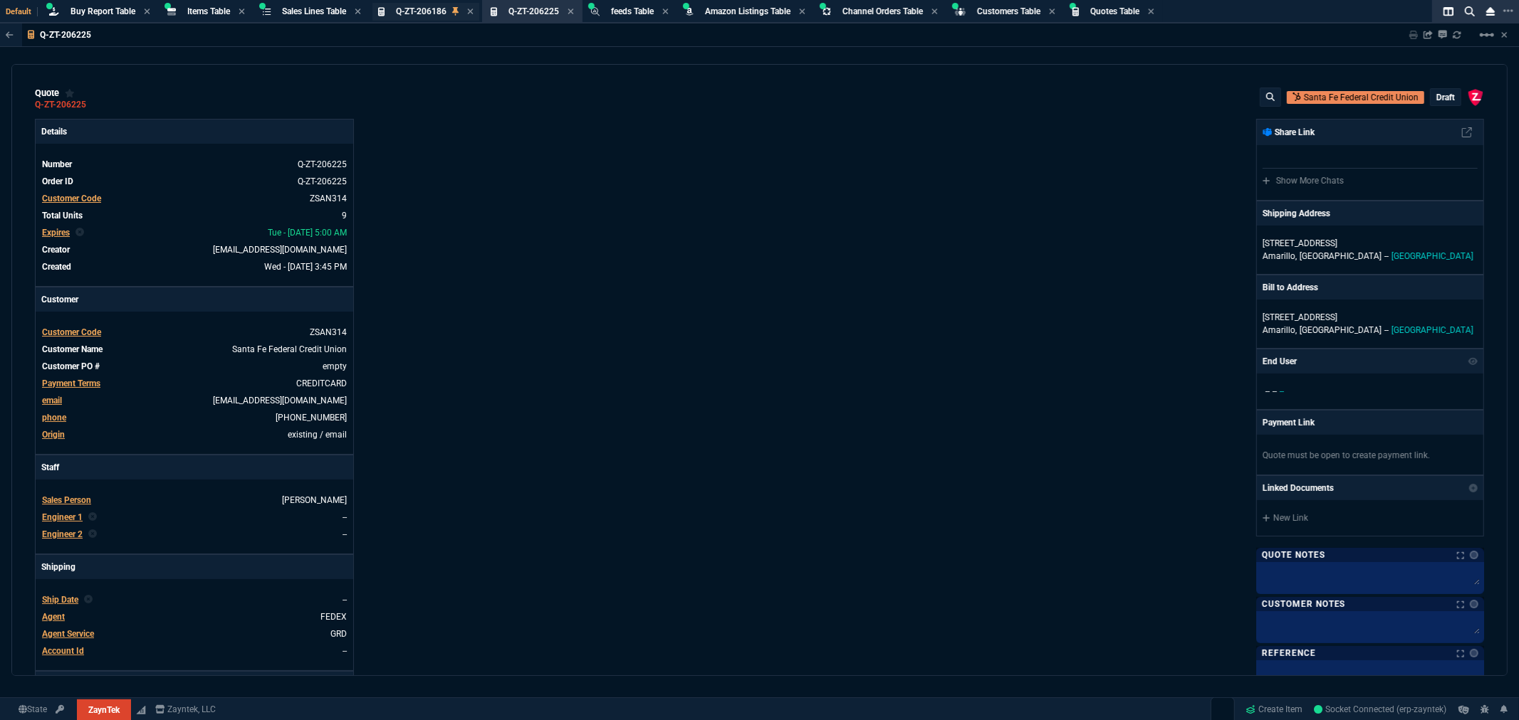
click at [416, 9] on span "Q-ZT-206186" at bounding box center [421, 11] width 51 height 10
click at [53, 229] on span "Expires" at bounding box center [56, 233] width 28 height 10
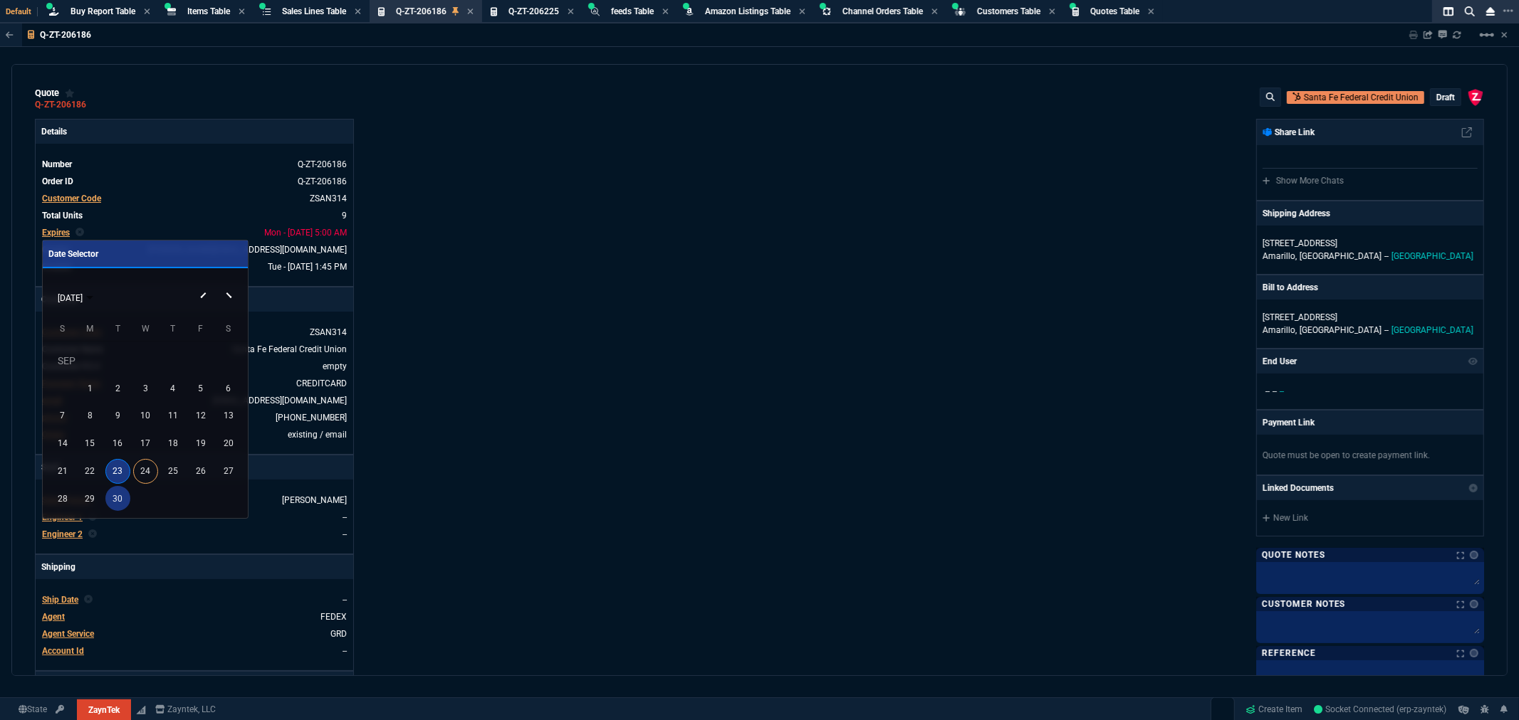
click at [114, 490] on div "30" at bounding box center [117, 498] width 25 height 25
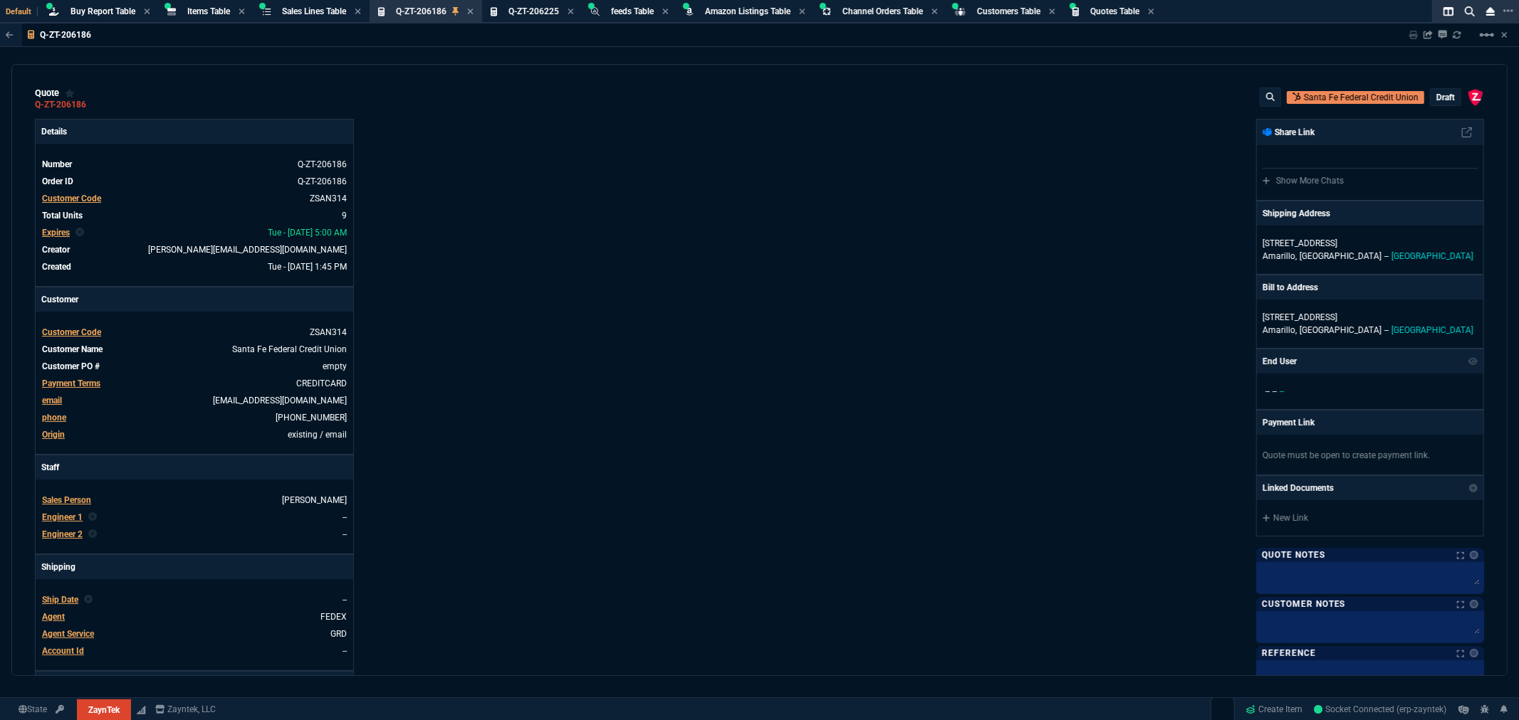
click at [662, 336] on div "Details Number Q-ZT-206186 Order ID Q-ZT-206186 Customer Code ZSAN314 Total Uni…" at bounding box center [397, 486] width 725 height 735
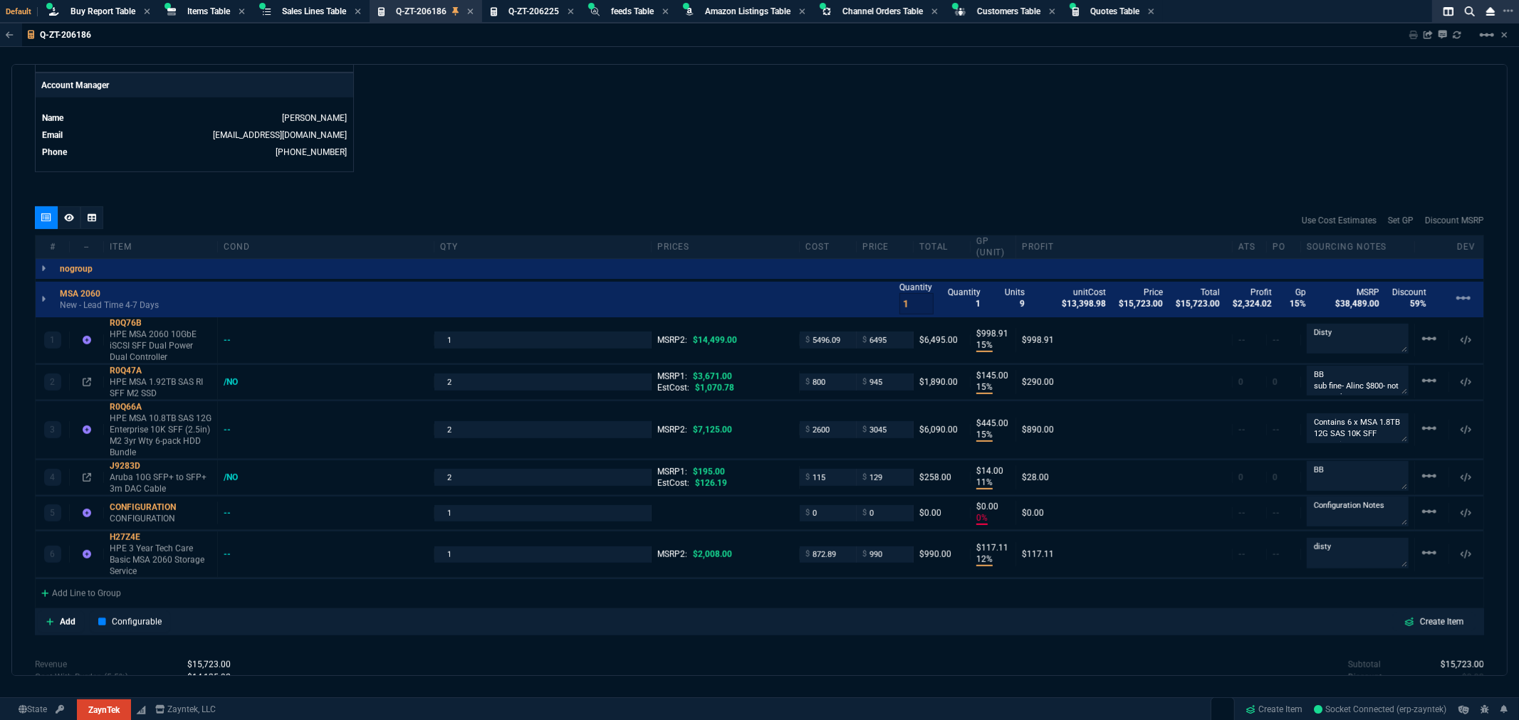
scroll to position [712, 0]
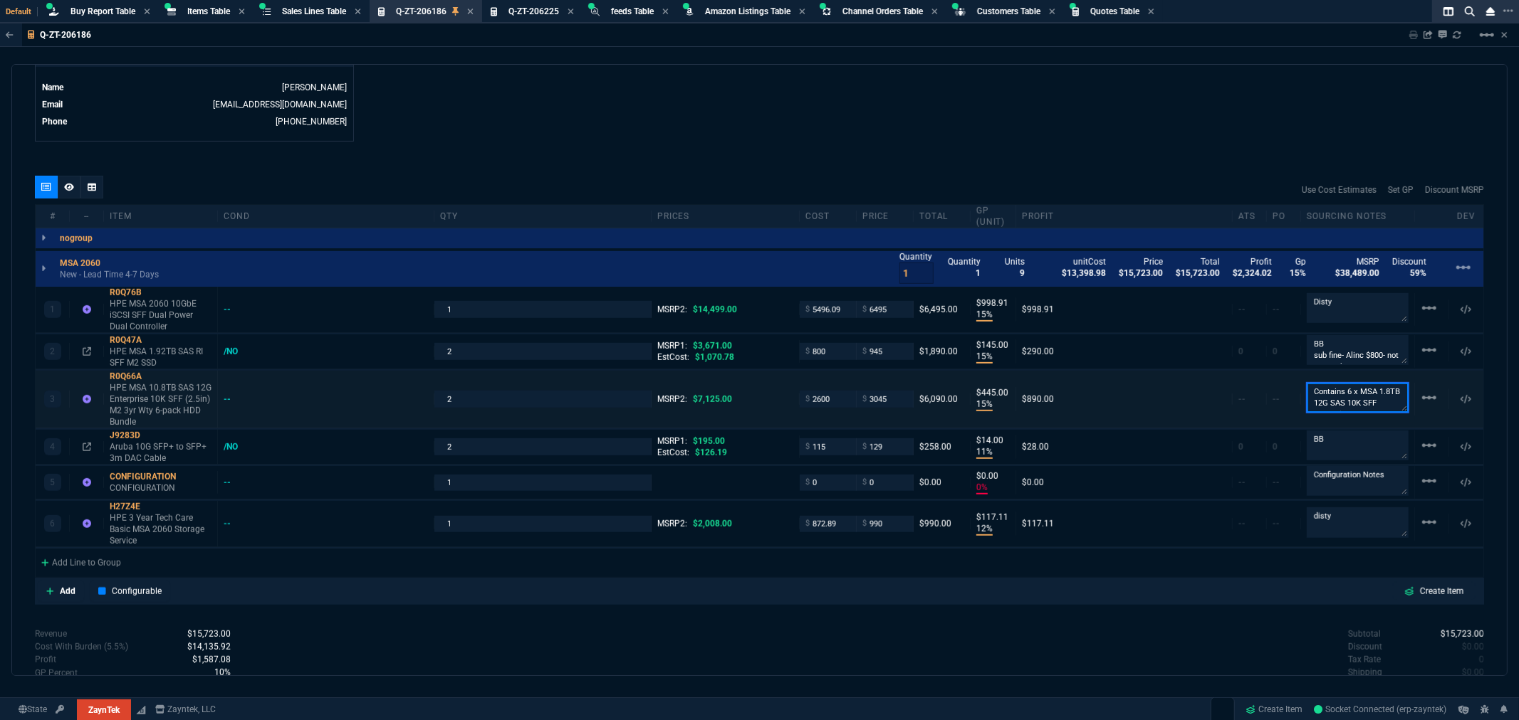
click at [1364, 406] on textarea "Contains 6 x MSA 1.8TB 12G SAS 10K SFF Enterprise HDDs R0Q56A" at bounding box center [1357, 398] width 102 height 30
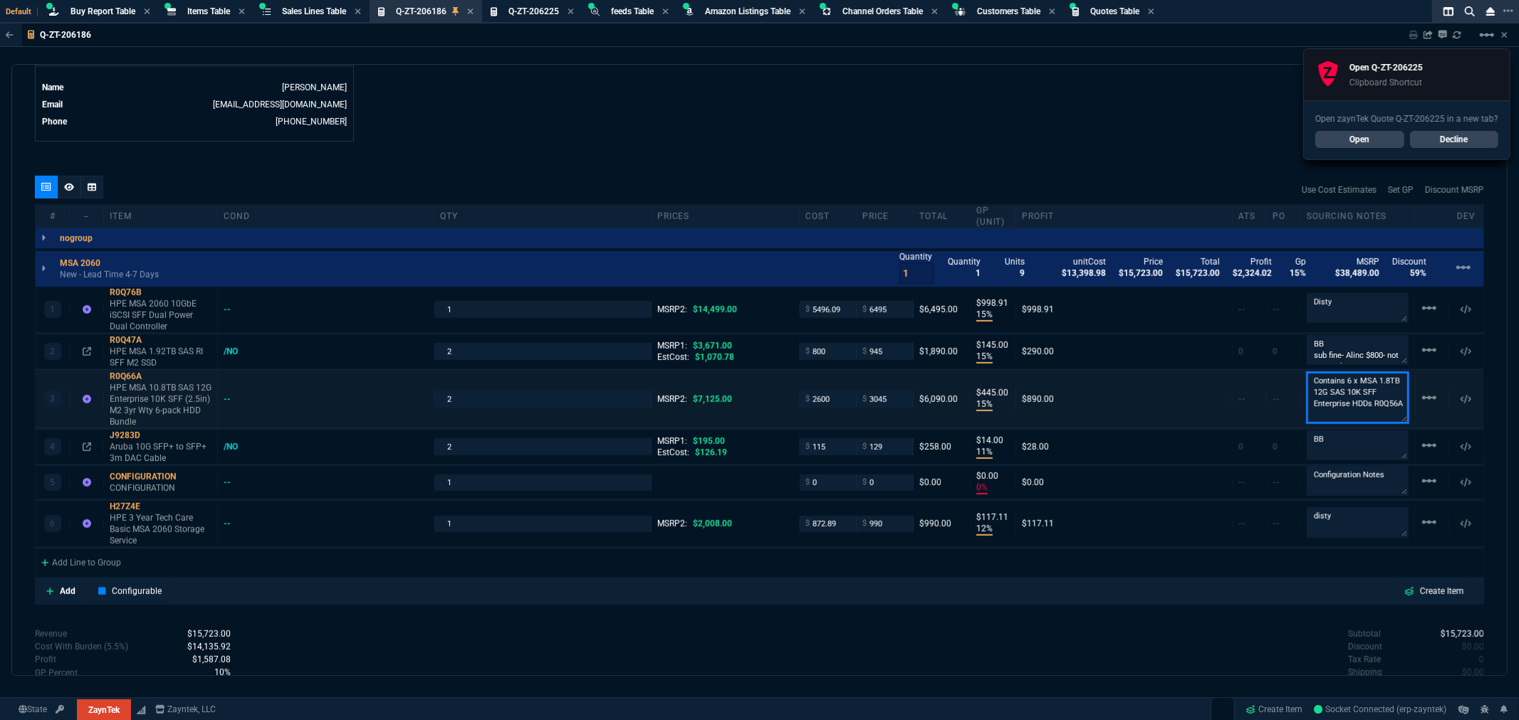
click at [1394, 402] on textarea "Contains 6 x MSA 1.8TB 12G SAS 10K SFF Enterprise HDDs R0Q56A" at bounding box center [1357, 397] width 102 height 51
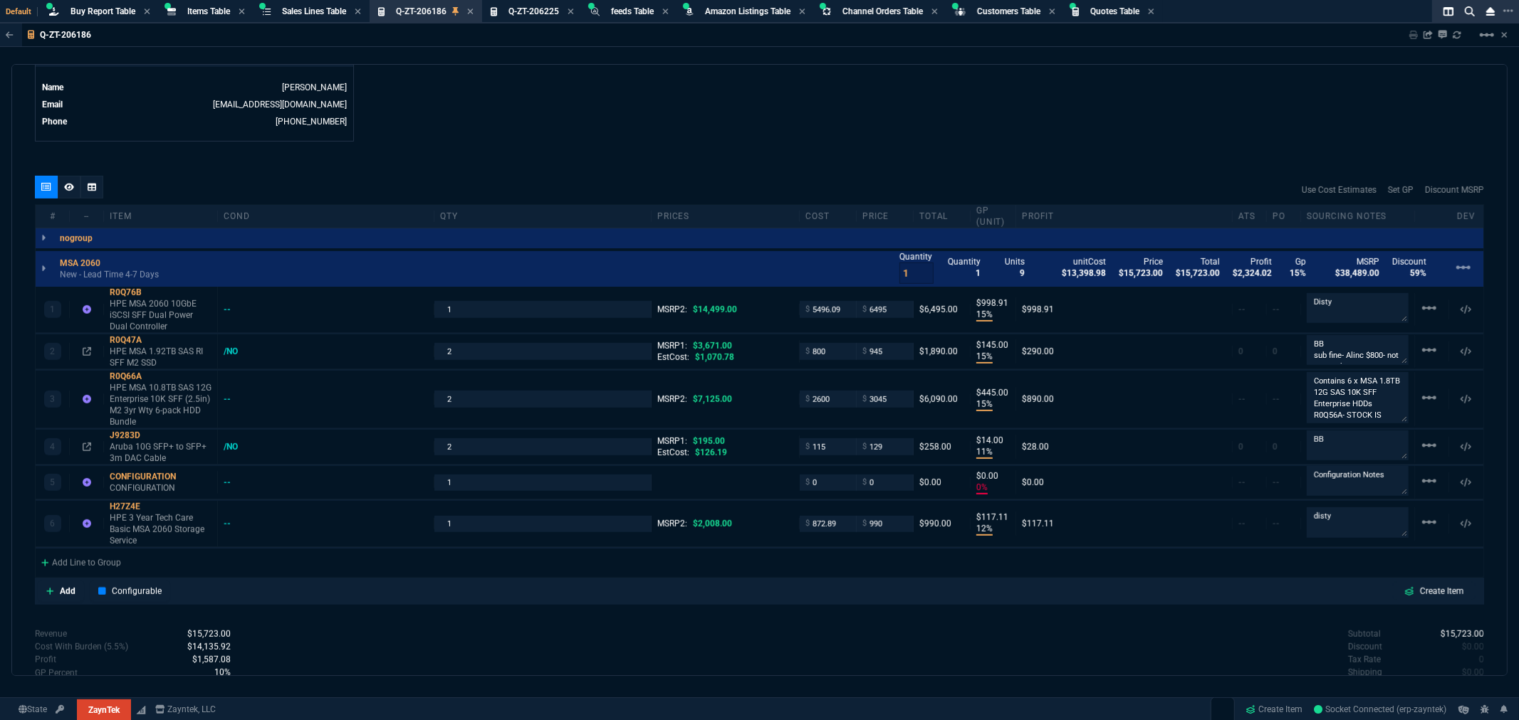
click at [1175, 146] on div "quote Q-ZT-206186 Santa Fe Federal Credit Union draft ZaynTek, LLC 2609 Technol…" at bounding box center [759, 370] width 1496 height 612
click at [1017, 146] on div "quote Q-ZT-206186 Santa Fe Federal Credit Union draft ZaynTek, LLC 2609 Technol…" at bounding box center [759, 370] width 1496 height 612
click at [63, 185] on div at bounding box center [69, 187] width 23 height 23
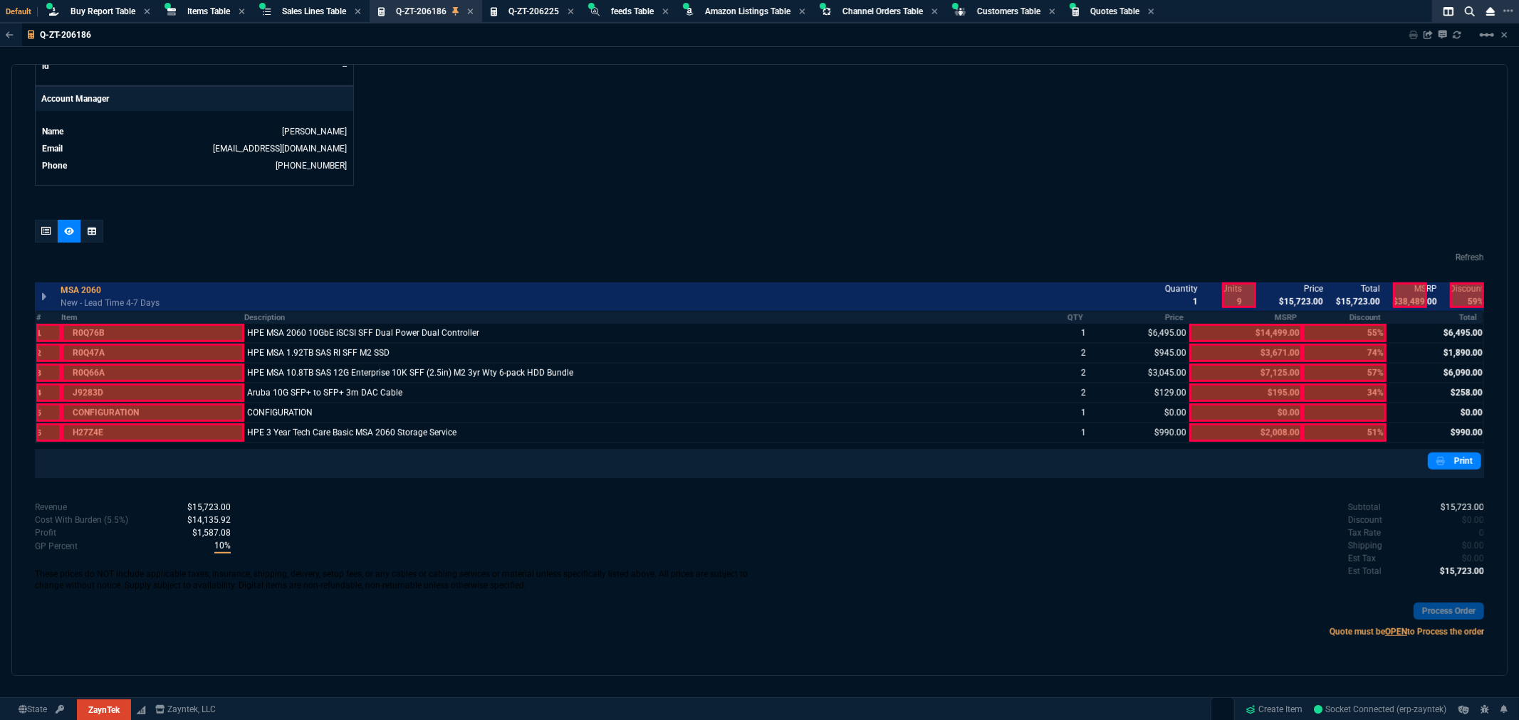
scroll to position [665, 0]
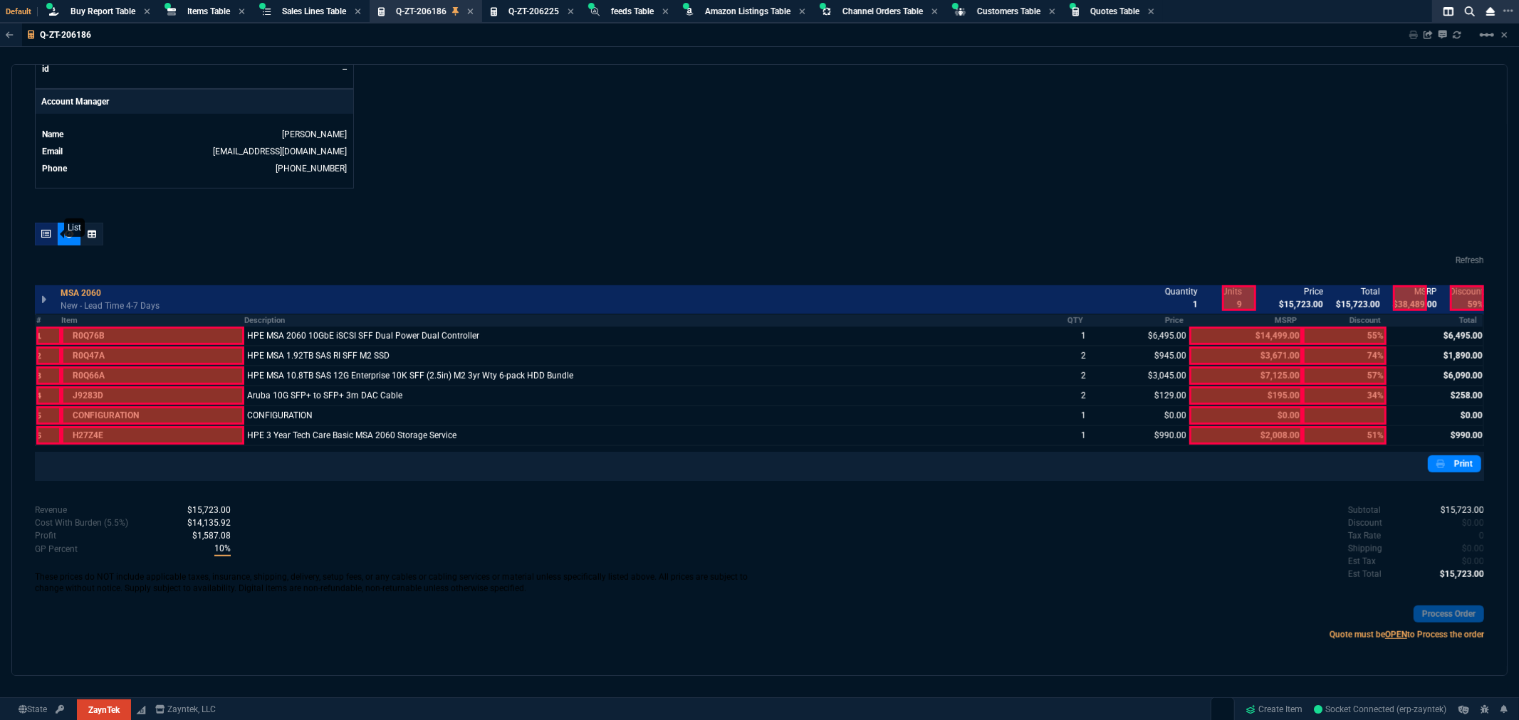
click at [50, 242] on div at bounding box center [46, 234] width 23 height 23
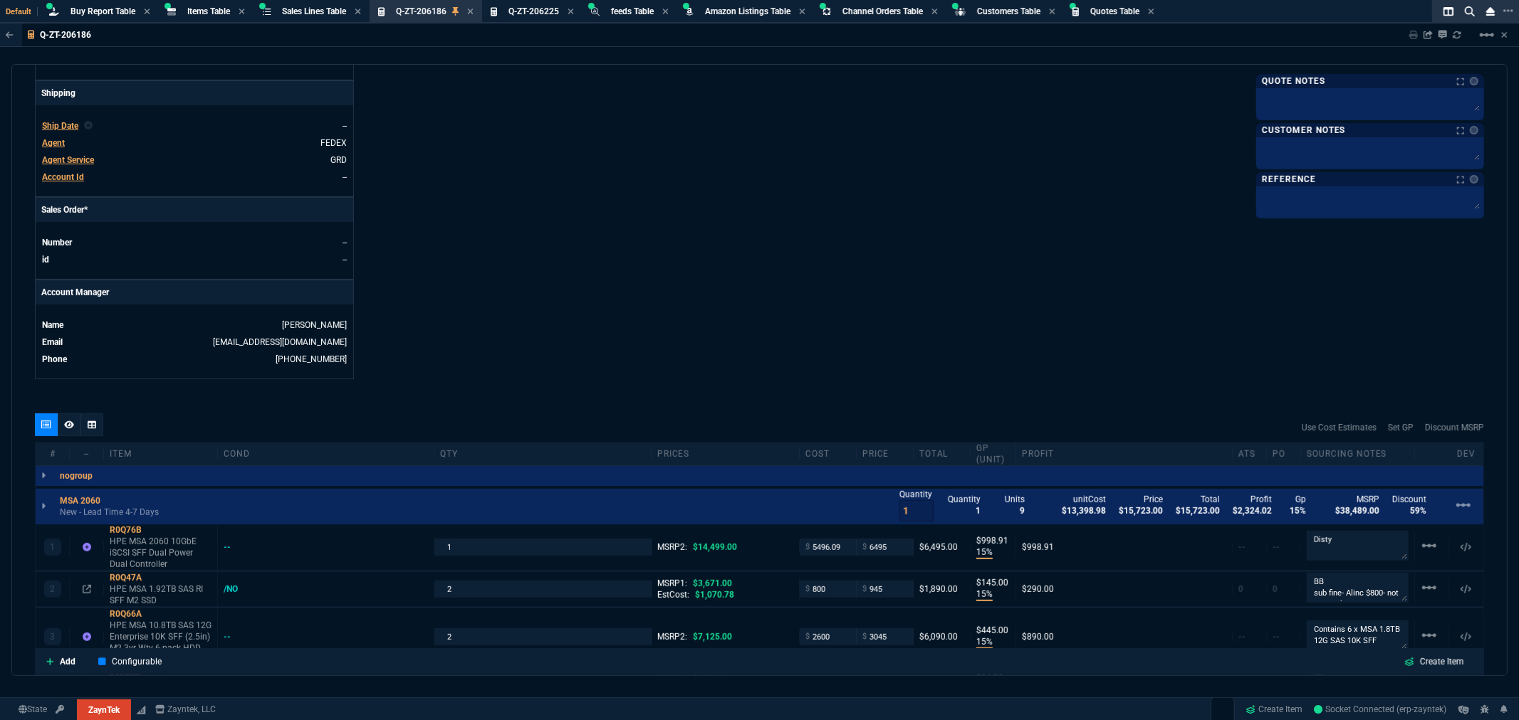
scroll to position [316, 0]
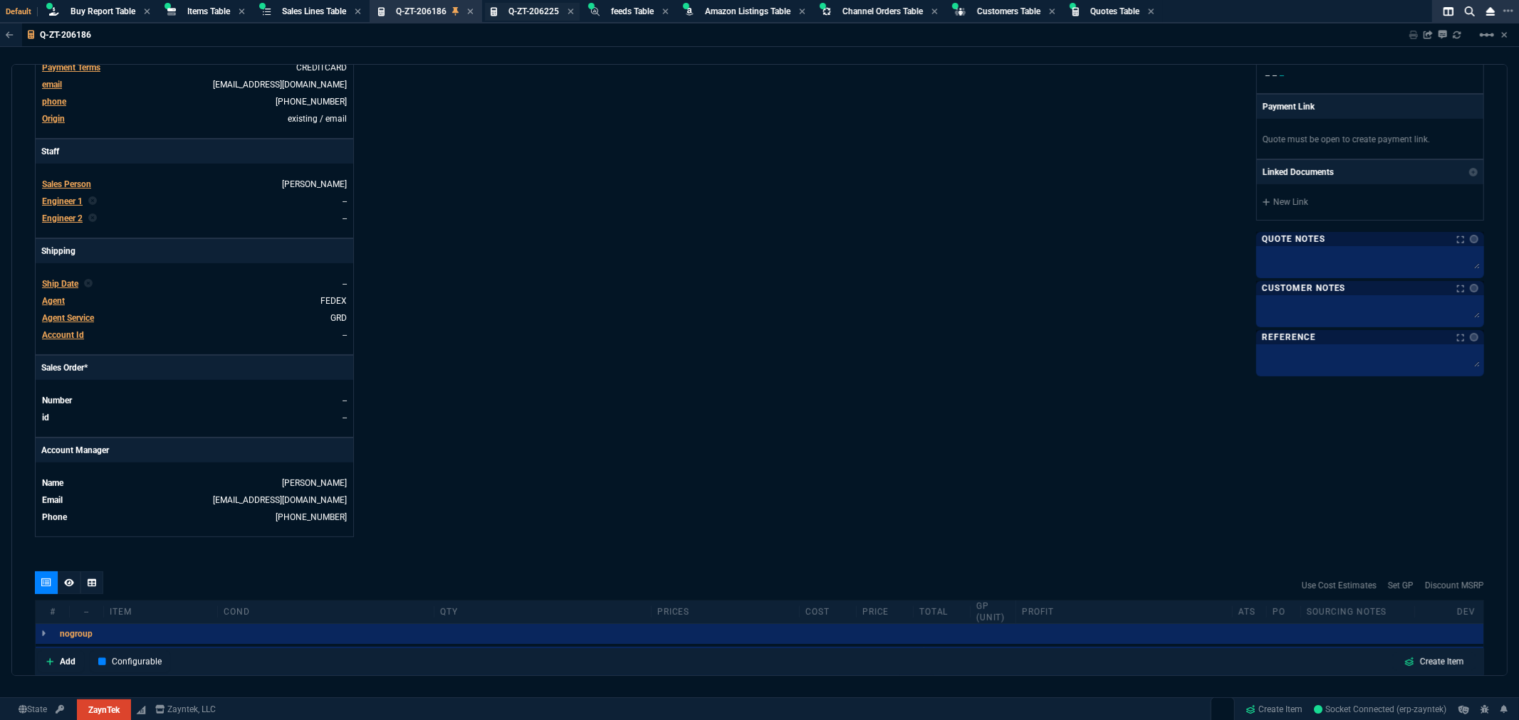
click at [553, 16] on span "Q-ZT-206225" at bounding box center [533, 11] width 51 height 10
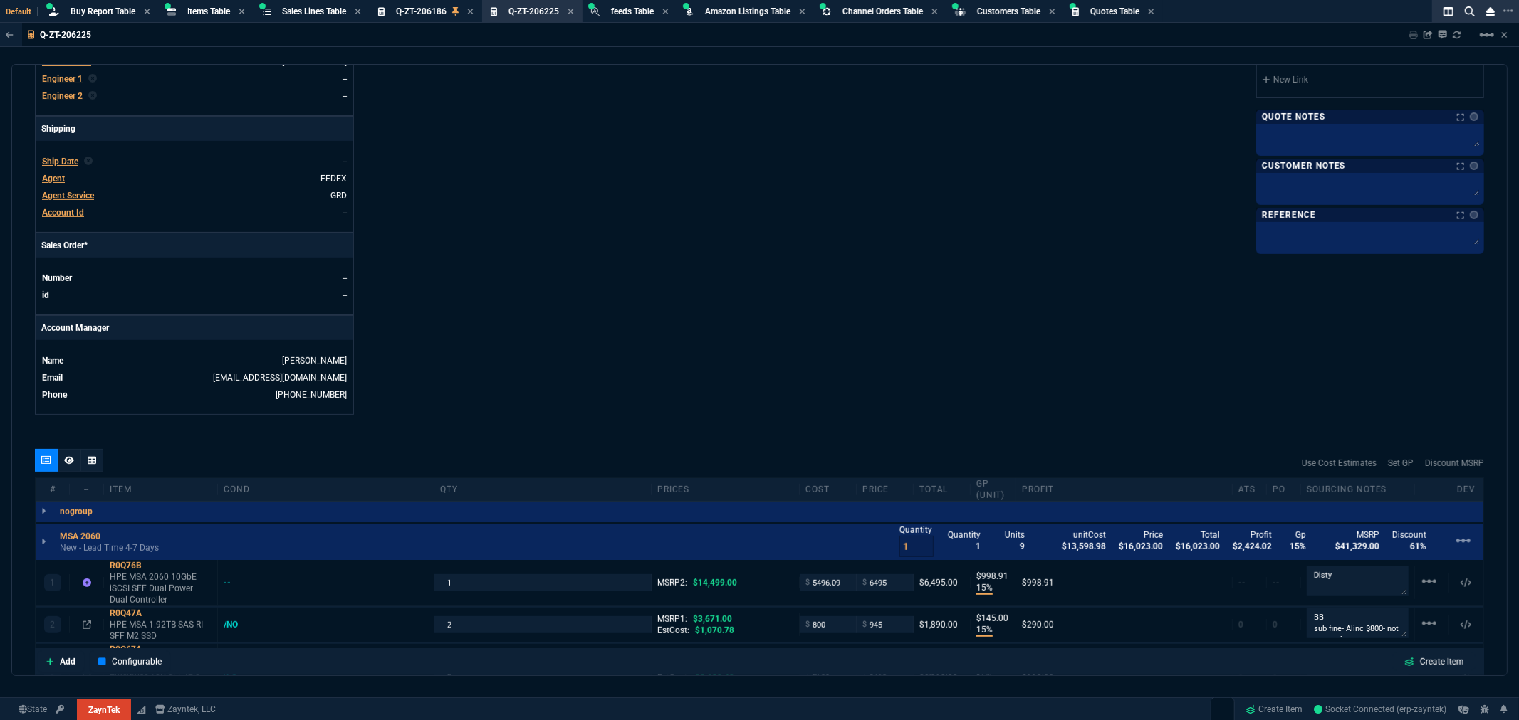
scroll to position [474, 0]
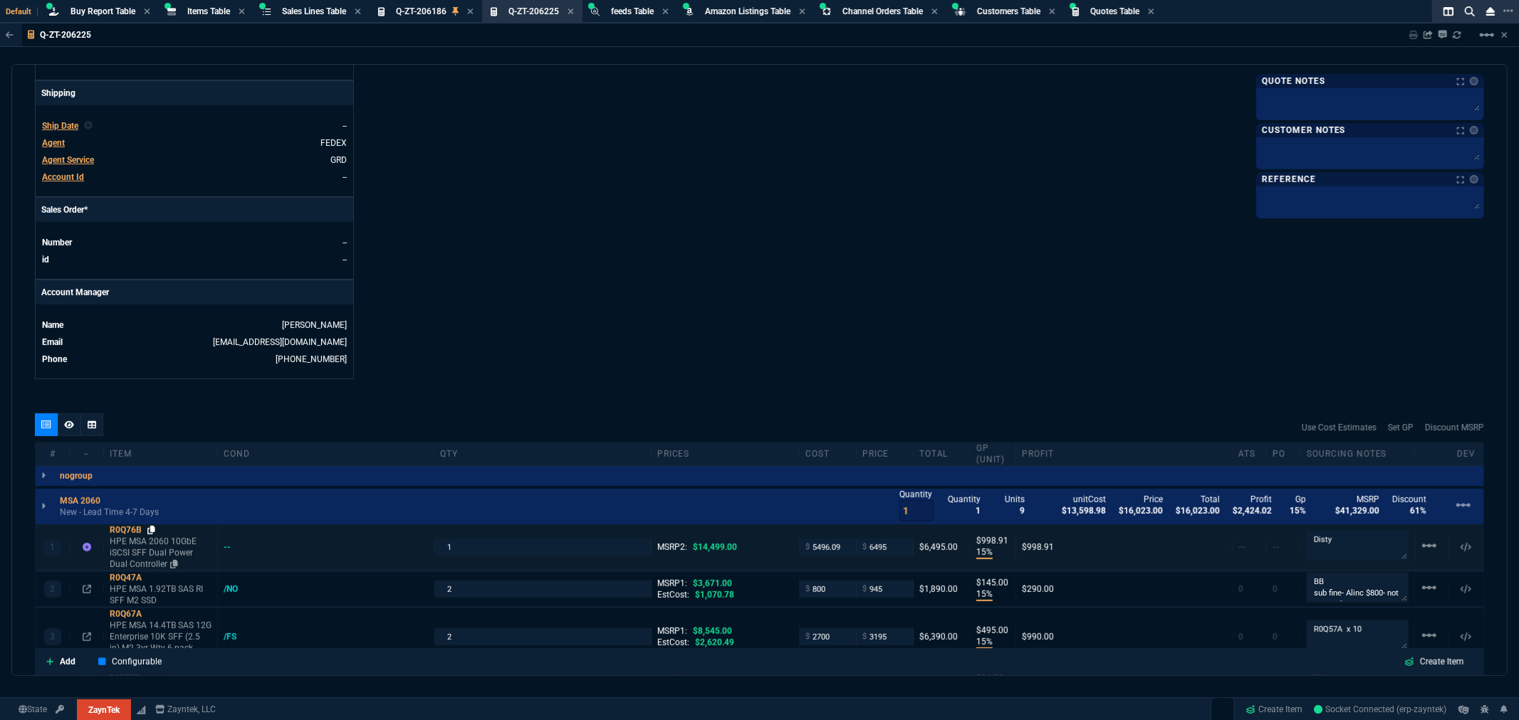
click at [150, 530] on icon at bounding box center [151, 530] width 8 height 9
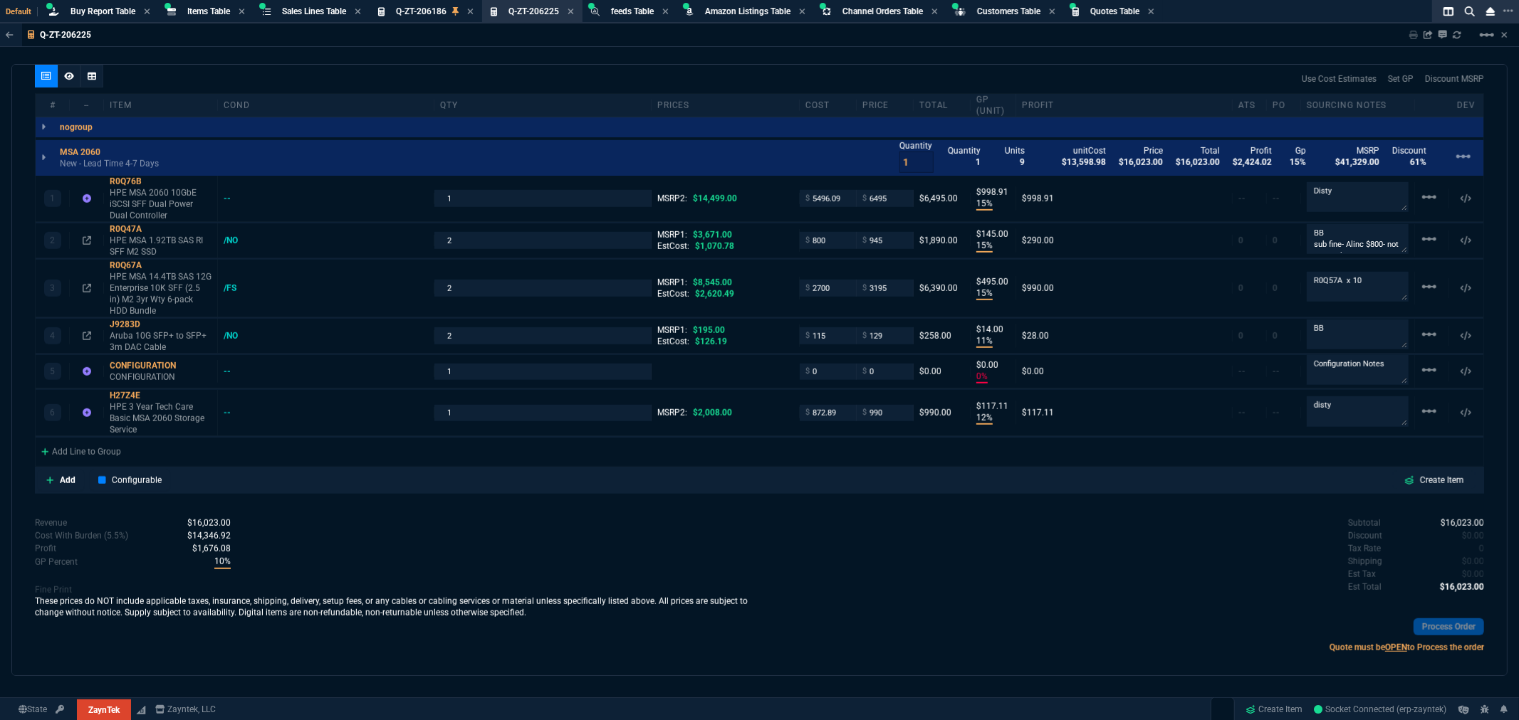
scroll to position [837, 0]
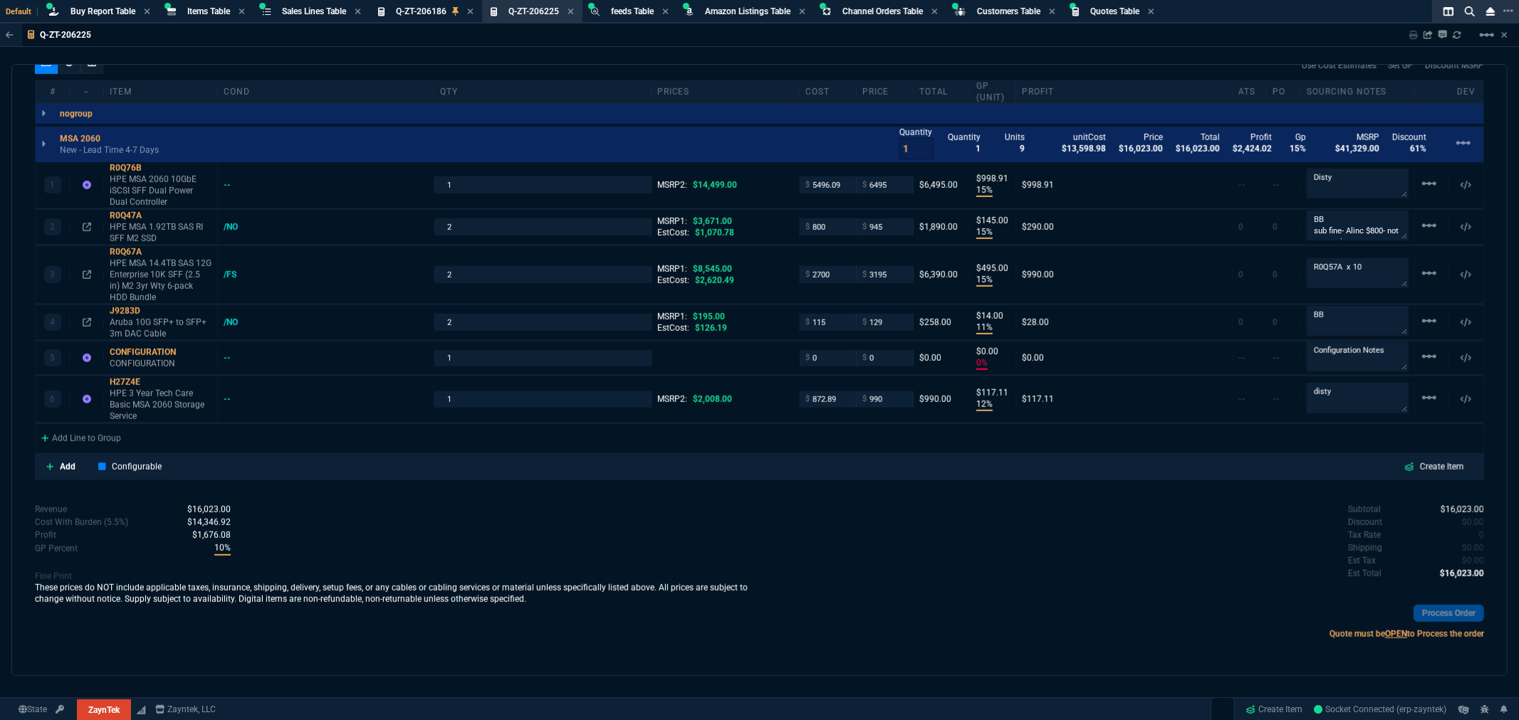
drag, startPoint x: 1058, startPoint y: 587, endPoint x: 995, endPoint y: 558, distance: 68.8
click at [1058, 587] on div "Subtotal $16,023.00 Discount $0.00 Tax Rate 0 Shipping $0.00 Est Tax $0.00 Est …" at bounding box center [1122, 576] width 725 height 146
click at [152, 249] on icon at bounding box center [151, 252] width 8 height 9
click at [159, 295] on icon at bounding box center [163, 297] width 8 height 9
click at [772, 493] on div "quote Q-ZT-206225 Santa Fe Federal Credit Union draft ZaynTek, LLC 2609 Technol…" at bounding box center [759, 370] width 1496 height 612
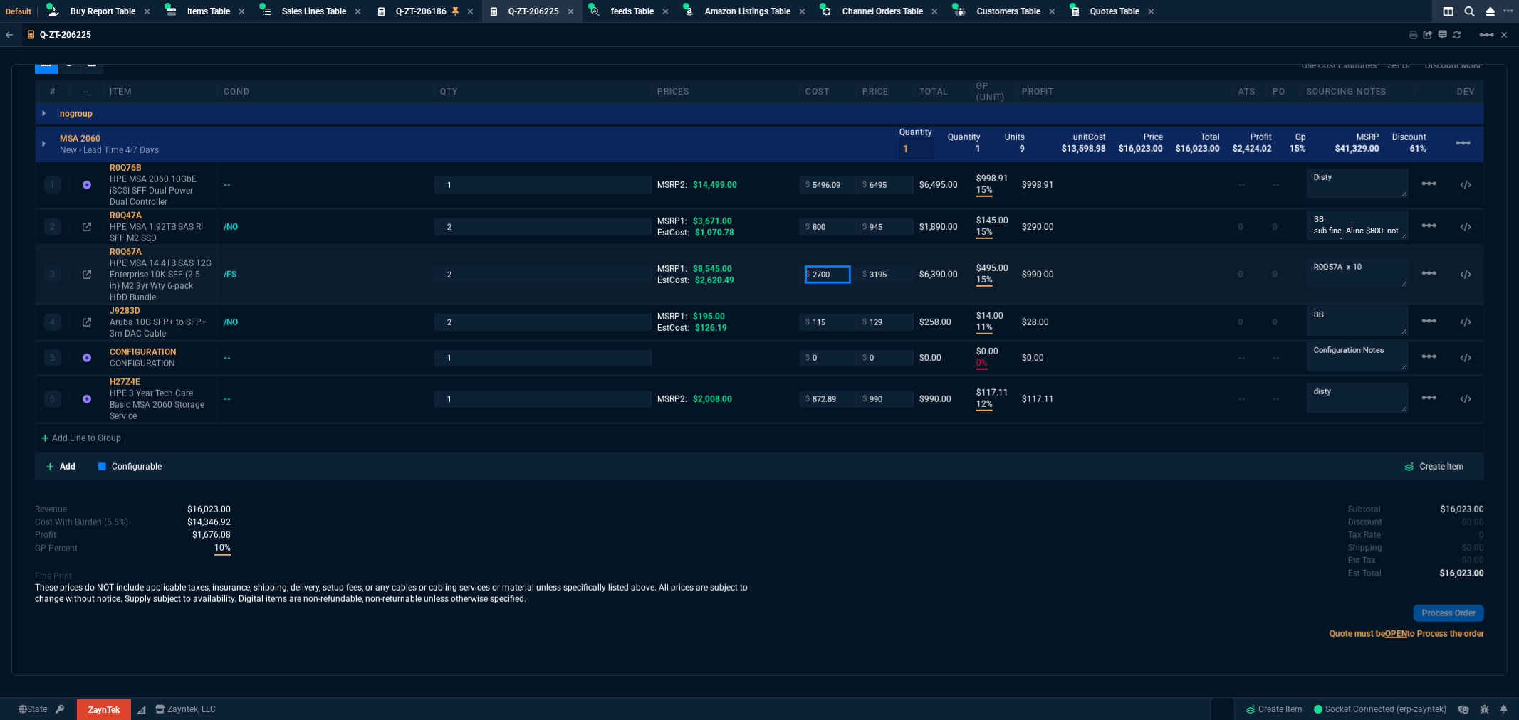
drag, startPoint x: 832, startPoint y: 273, endPoint x: 792, endPoint y: 285, distance: 40.8
click at [792, 285] on div "3 R0Q67A HPE MSA 14.4TB SAS 12G Enterprise 10K SFF (2.5 in) M2 3yr Wty 6-pack H…" at bounding box center [759, 275] width 1447 height 58
drag, startPoint x: 883, startPoint y: 273, endPoint x: 838, endPoint y: 285, distance: 46.3
click at [838, 285] on div "3 R0Q67A HPE MSA 14.4TB SAS 12G Enterprise 10K SFF (2.5 in) M2 3yr Wty 6-pack H…" at bounding box center [759, 275] width 1447 height 58
drag, startPoint x: 851, startPoint y: 286, endPoint x: 839, endPoint y: 288, distance: 13.0
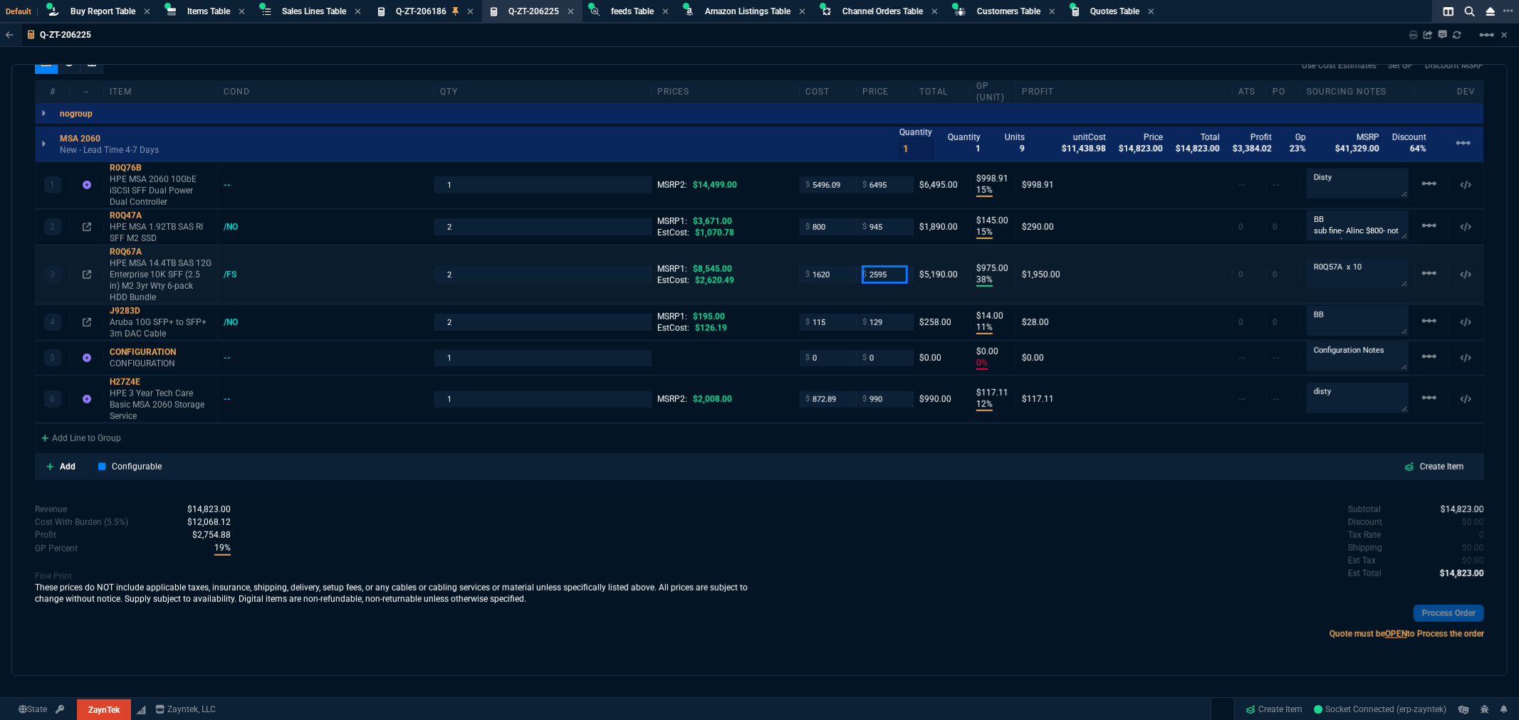
click at [839, 288] on div "3 R0Q67A HPE MSA 14.4TB SAS 12G Enterprise 10K SFF (2.5 in) M2 3yr Wty 6-pack H…" at bounding box center [759, 275] width 1447 height 58
drag, startPoint x: 893, startPoint y: 187, endPoint x: 817, endPoint y: 194, distance: 76.5
click at [817, 194] on div "1 R0Q76B HPE MSA 2060 10GbE iSCSI SFF Dual Power Dual Controller -- 1 MSRP2: $1…" at bounding box center [759, 185] width 1447 height 46
drag, startPoint x: 888, startPoint y: 231, endPoint x: 859, endPoint y: 232, distance: 29.2
click at [862, 232] on div "$ 945" at bounding box center [884, 227] width 45 height 16
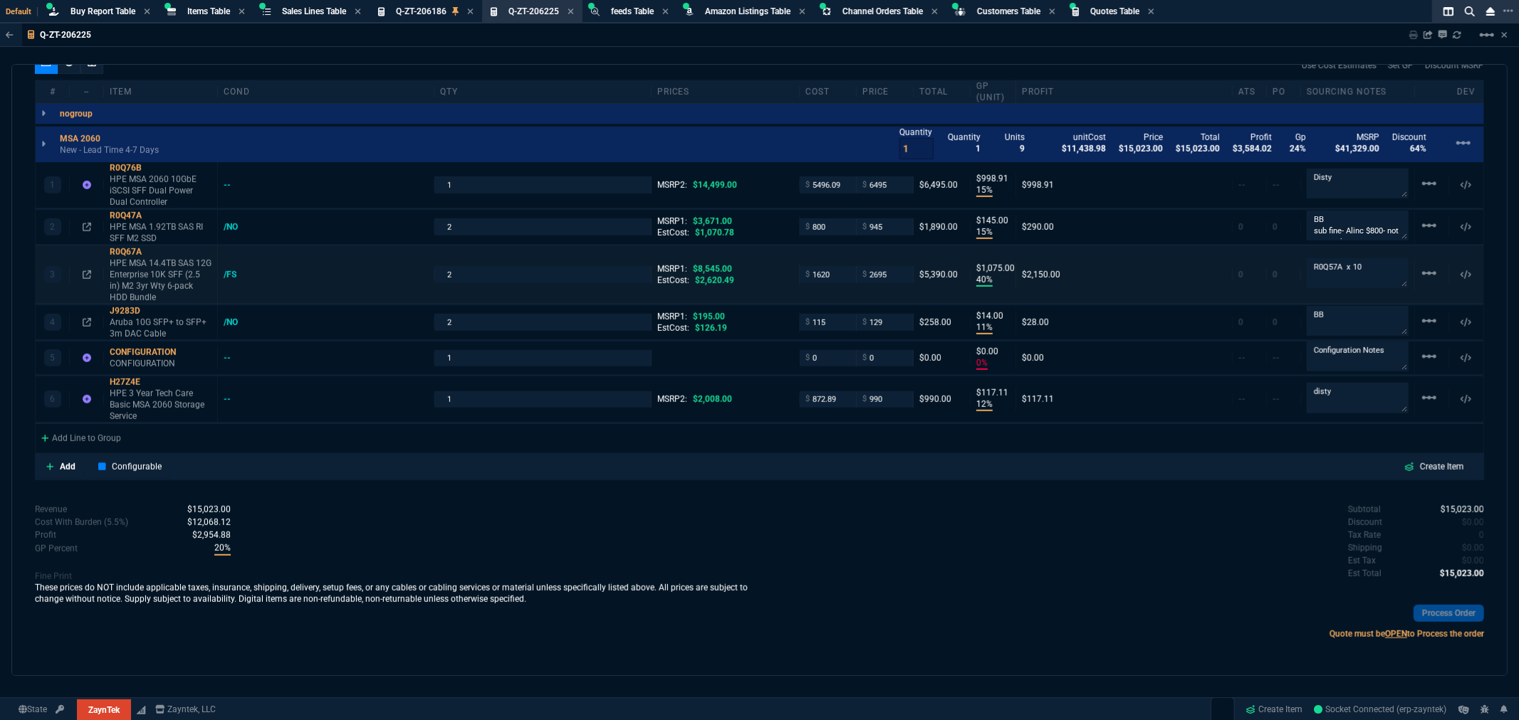
click at [877, 250] on div "3 R0Q67A HPE MSA 14.4TB SAS 12G Enterprise 10K SFF (2.5 in) M2 3yr Wty 6-pack H…" at bounding box center [759, 275] width 1447 height 58
drag, startPoint x: 886, startPoint y: 182, endPoint x: 844, endPoint y: 194, distance: 43.7
click at [844, 194] on div "1 R0Q76B HPE MSA 2060 10GbE iSCSI SFF Dual Power Dual Controller -- 1 MSRP2: $1…" at bounding box center [759, 185] width 1447 height 46
click at [851, 65] on div "Use Cost Estimates Set GP Discount MSRP" at bounding box center [759, 65] width 1449 height 28
click at [883, 225] on input "945" at bounding box center [884, 227] width 45 height 16
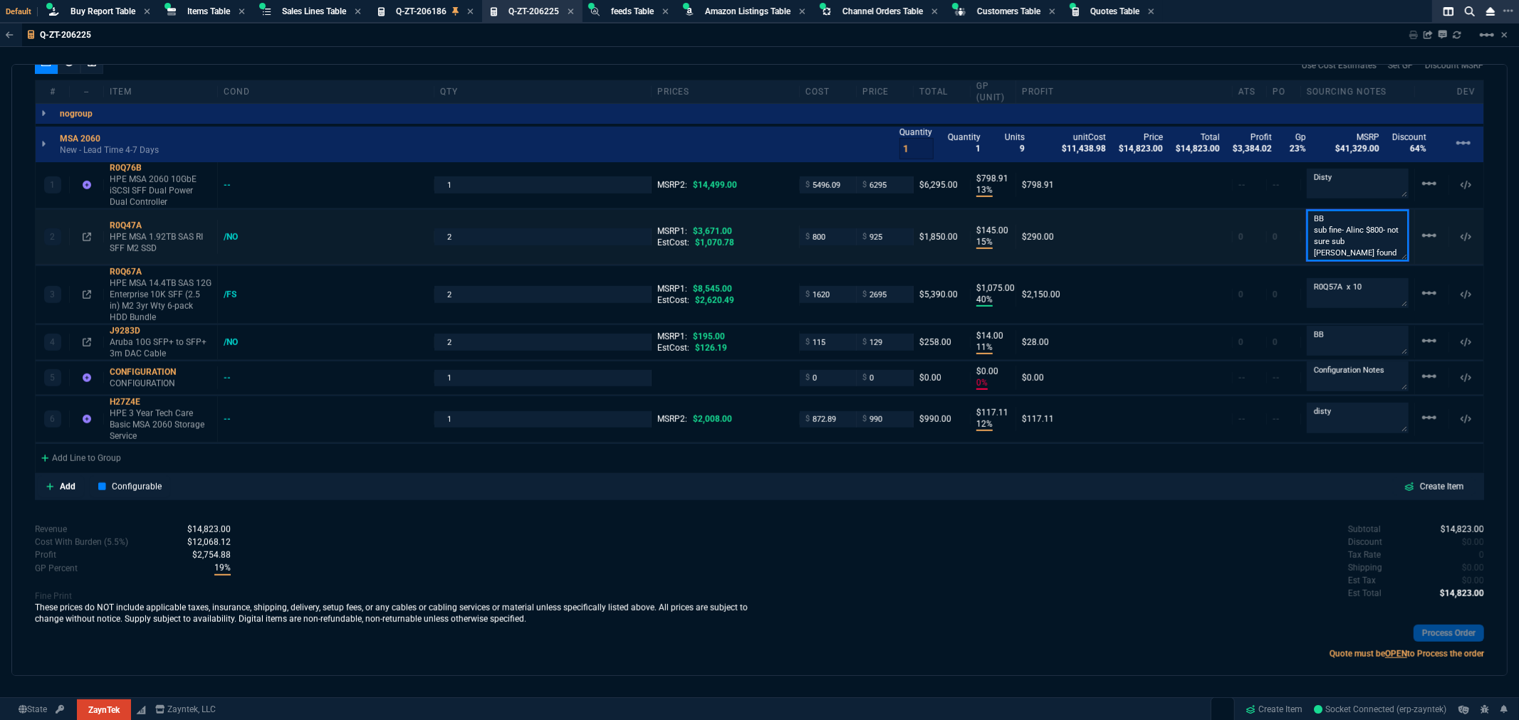
scroll to position [0, 0]
click at [836, 491] on div "quote Q-ZT-206225 Santa Fe Federal Credit Union draft ZaynTek, LLC 2609 Technol…" at bounding box center [759, 370] width 1496 height 612
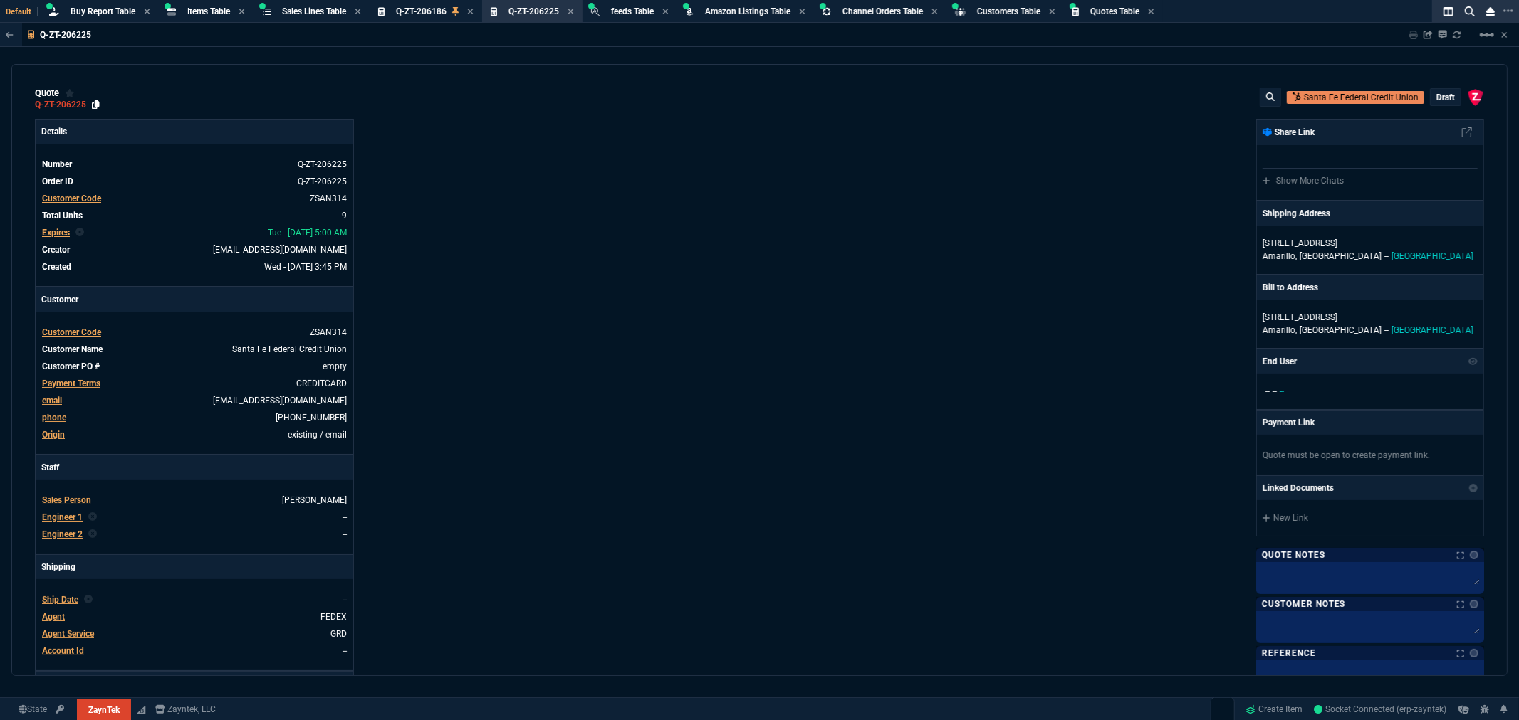
click at [98, 103] on icon at bounding box center [96, 104] width 8 height 9
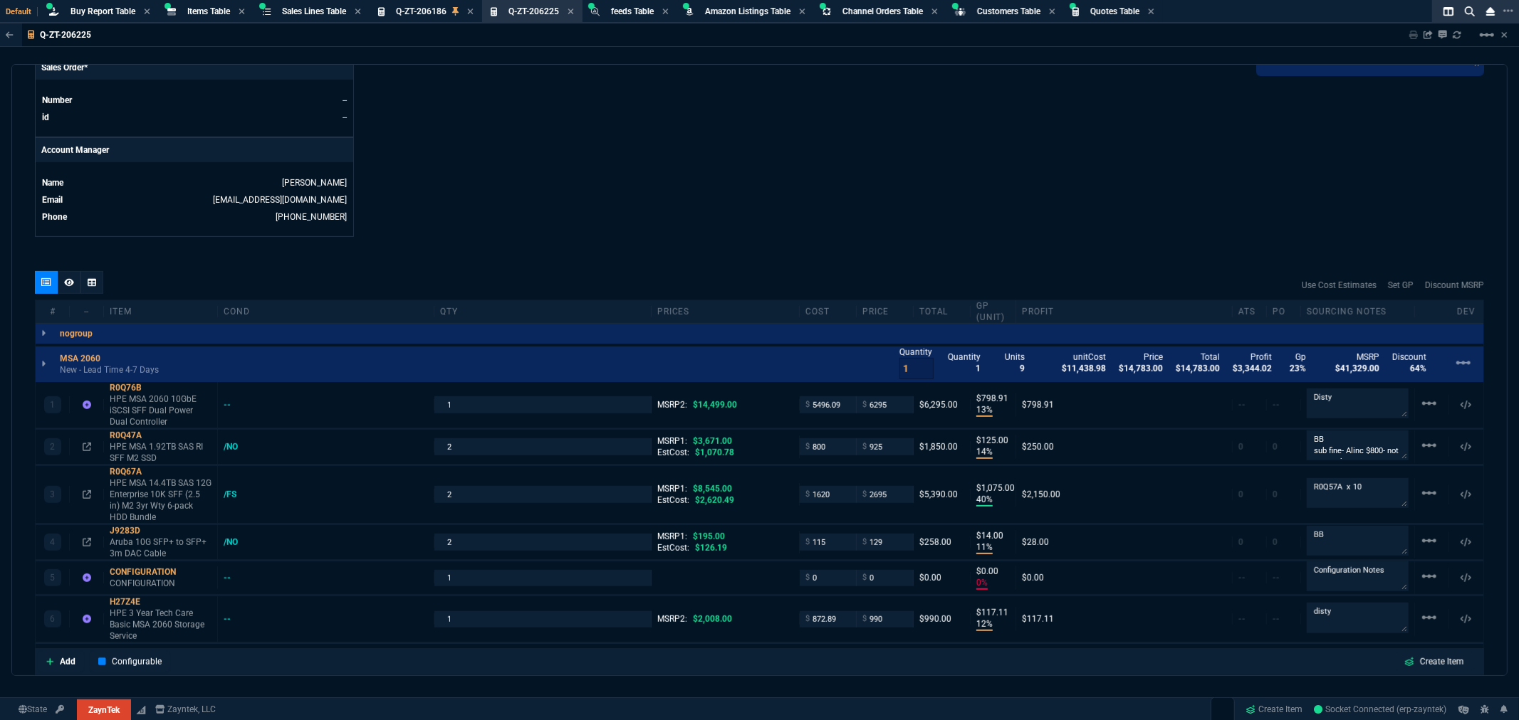
scroll to position [712, 0]
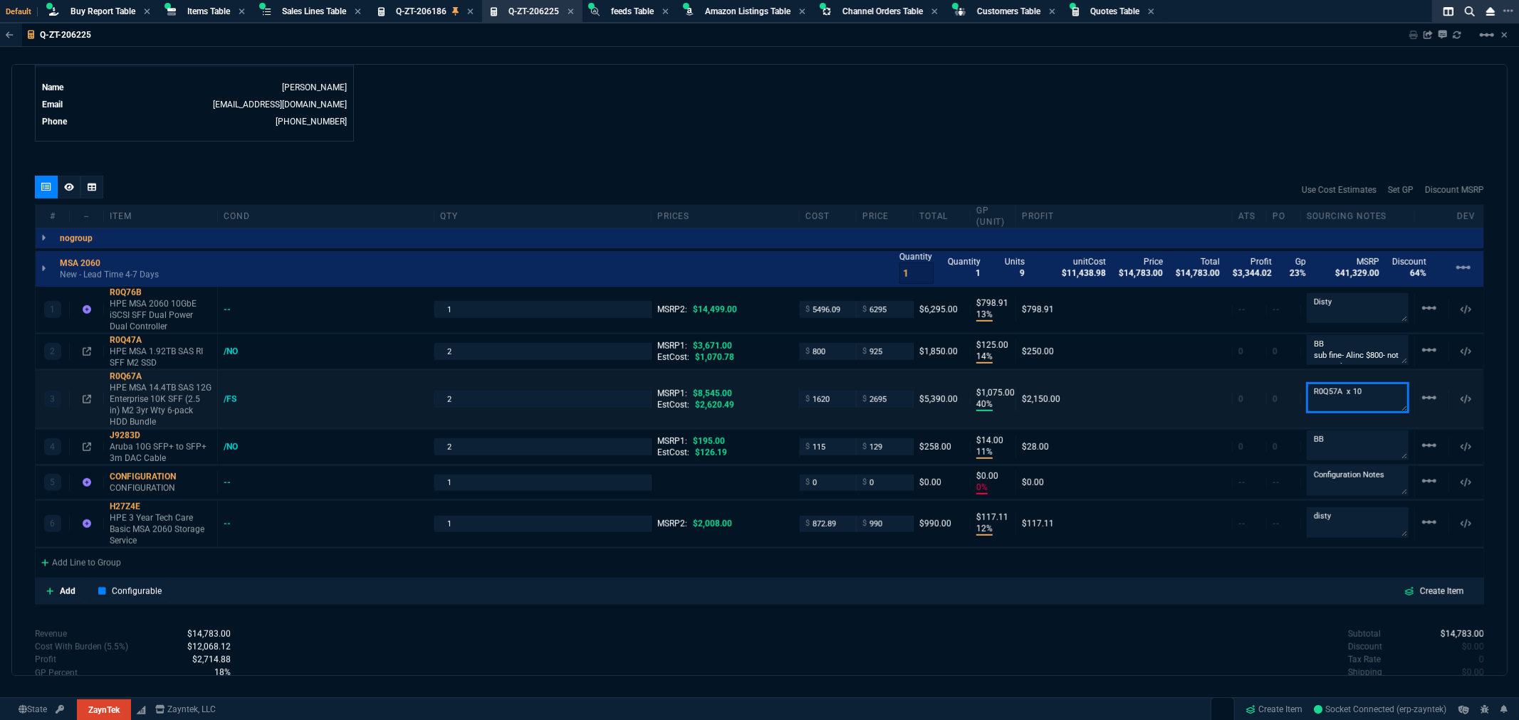
click at [1365, 388] on textarea "R0Q57A x 10" at bounding box center [1357, 398] width 102 height 30
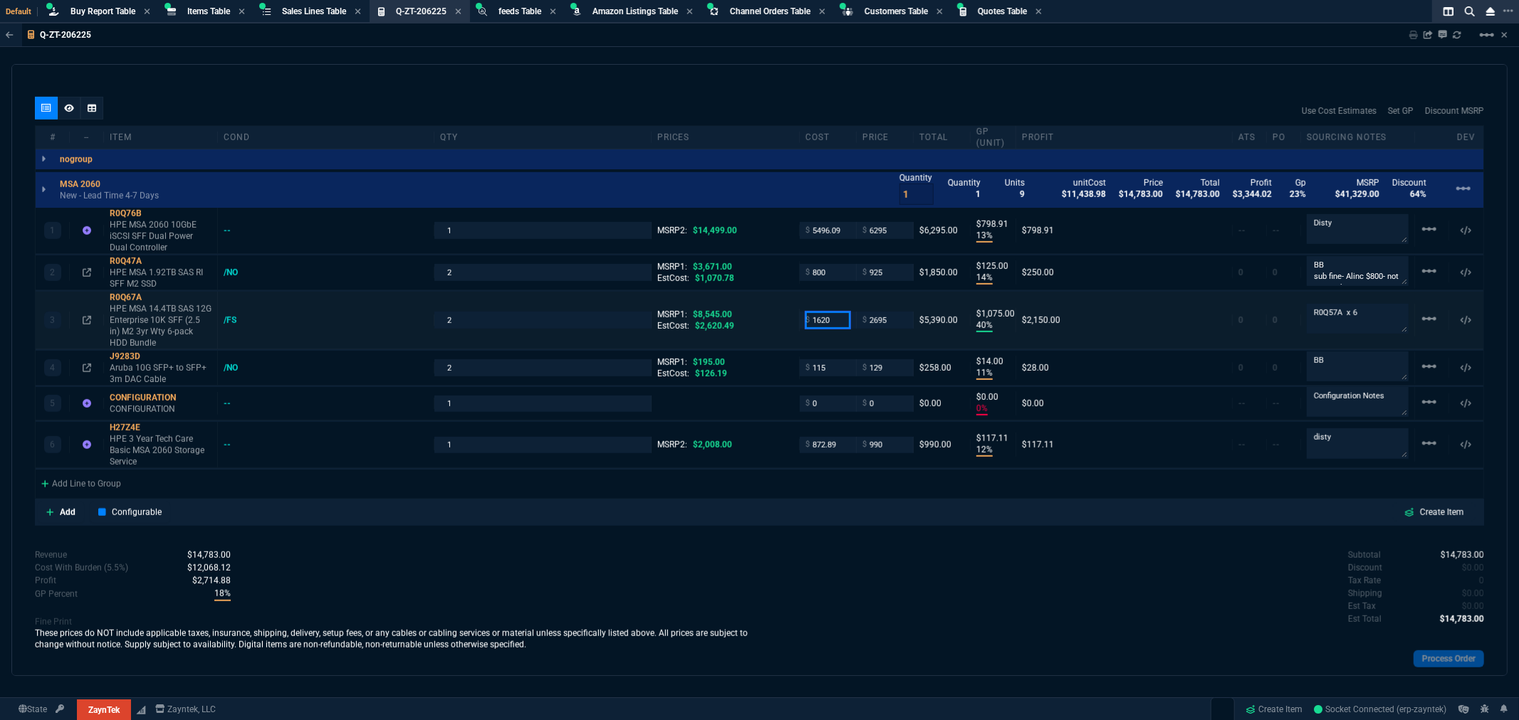
click at [828, 322] on input "1620" at bounding box center [827, 320] width 45 height 16
click at [832, 323] on input "1620" at bounding box center [827, 320] width 45 height 16
click at [1355, 310] on textarea "R0Q57A x 6" at bounding box center [1357, 319] width 102 height 30
click at [1344, 359] on textarea "BB" at bounding box center [1357, 366] width 102 height 28
click at [888, 319] on input "2695" at bounding box center [884, 320] width 45 height 16
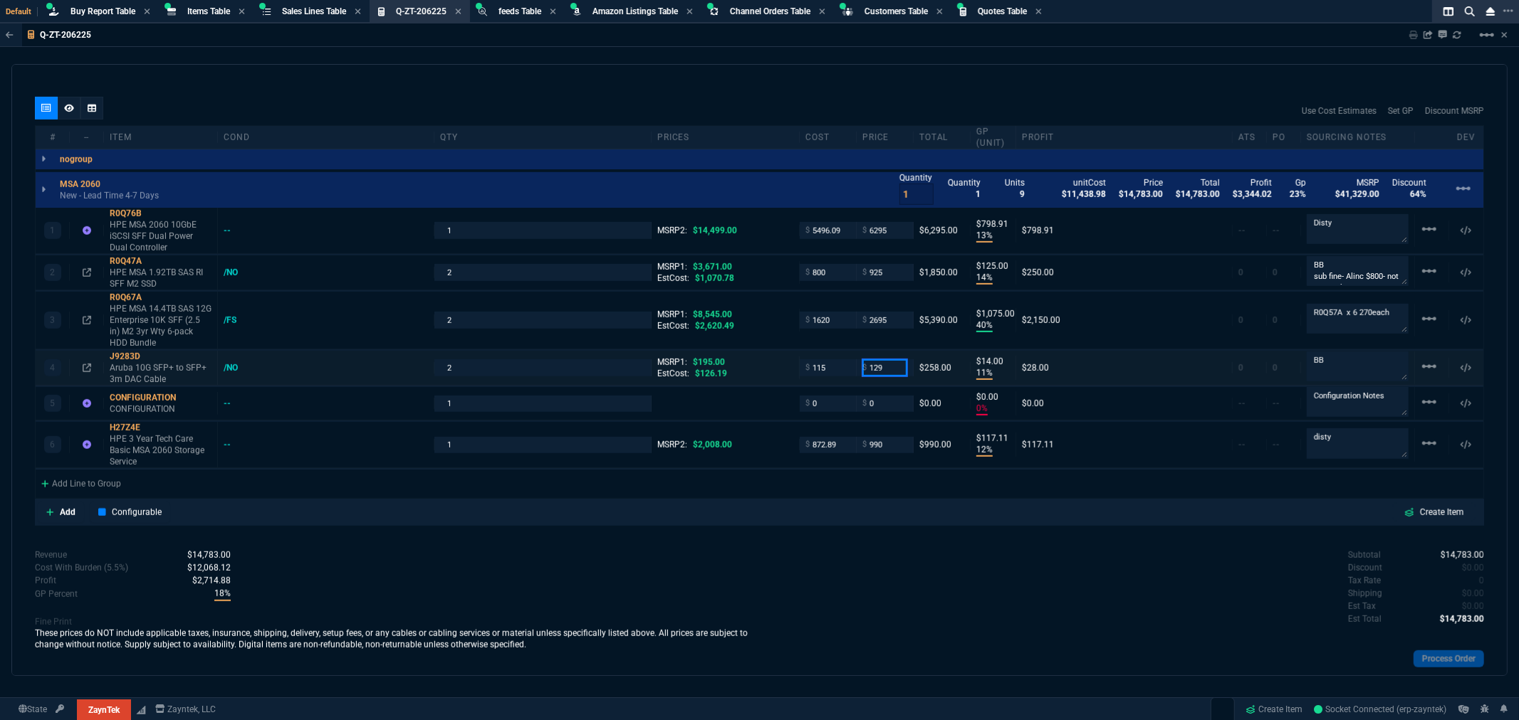
click at [888, 372] on input "129" at bounding box center [884, 368] width 45 height 16
click at [891, 322] on input "2695" at bounding box center [884, 320] width 45 height 16
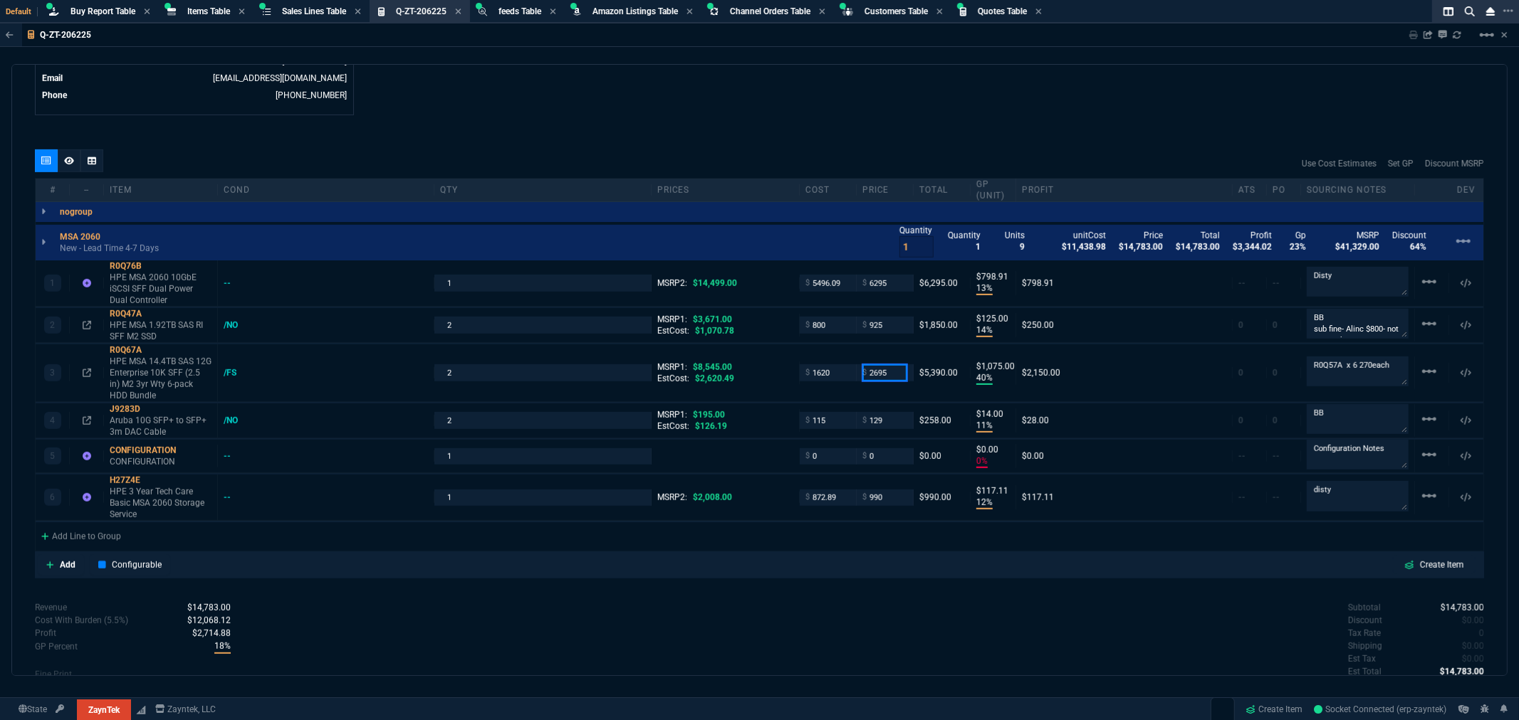
scroll to position [712, 0]
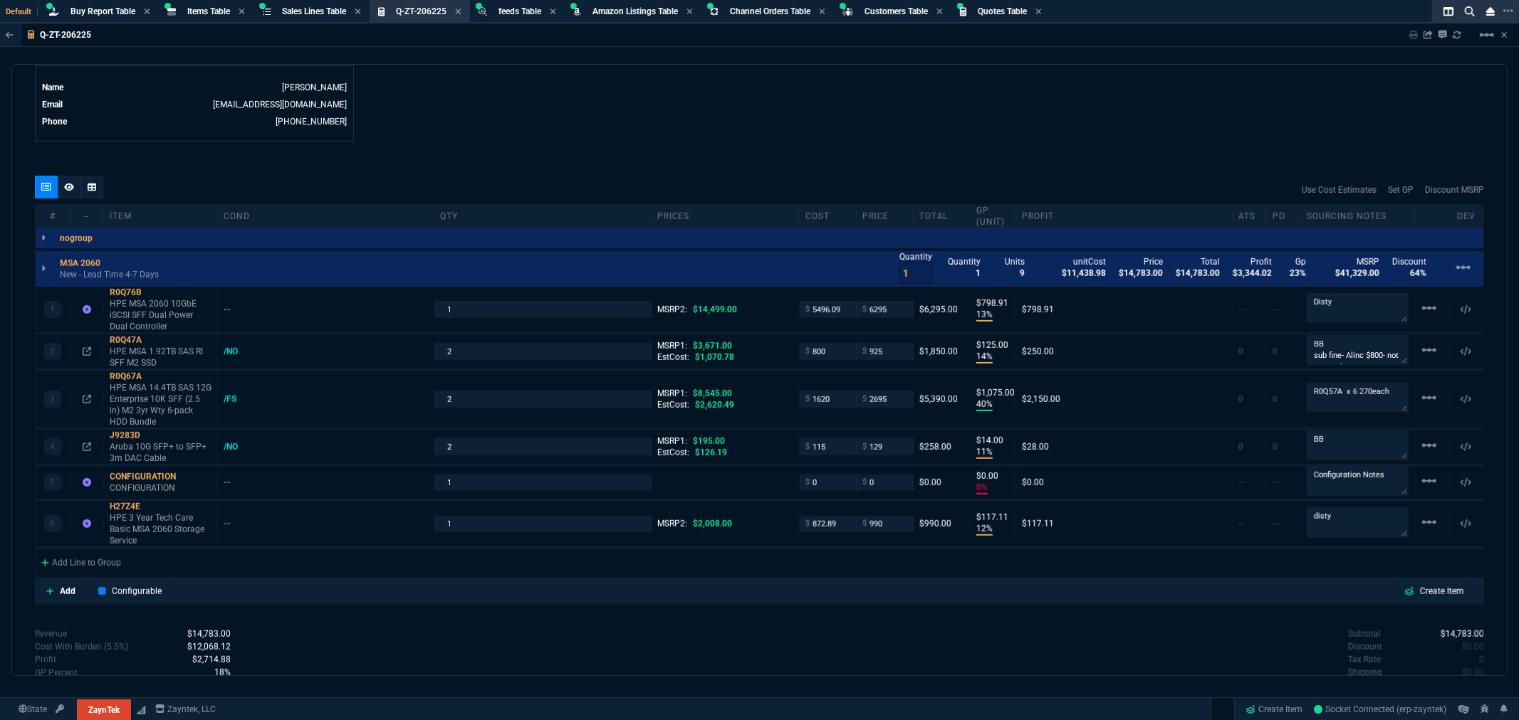
click at [461, 11] on icon at bounding box center [458, 11] width 6 height 9
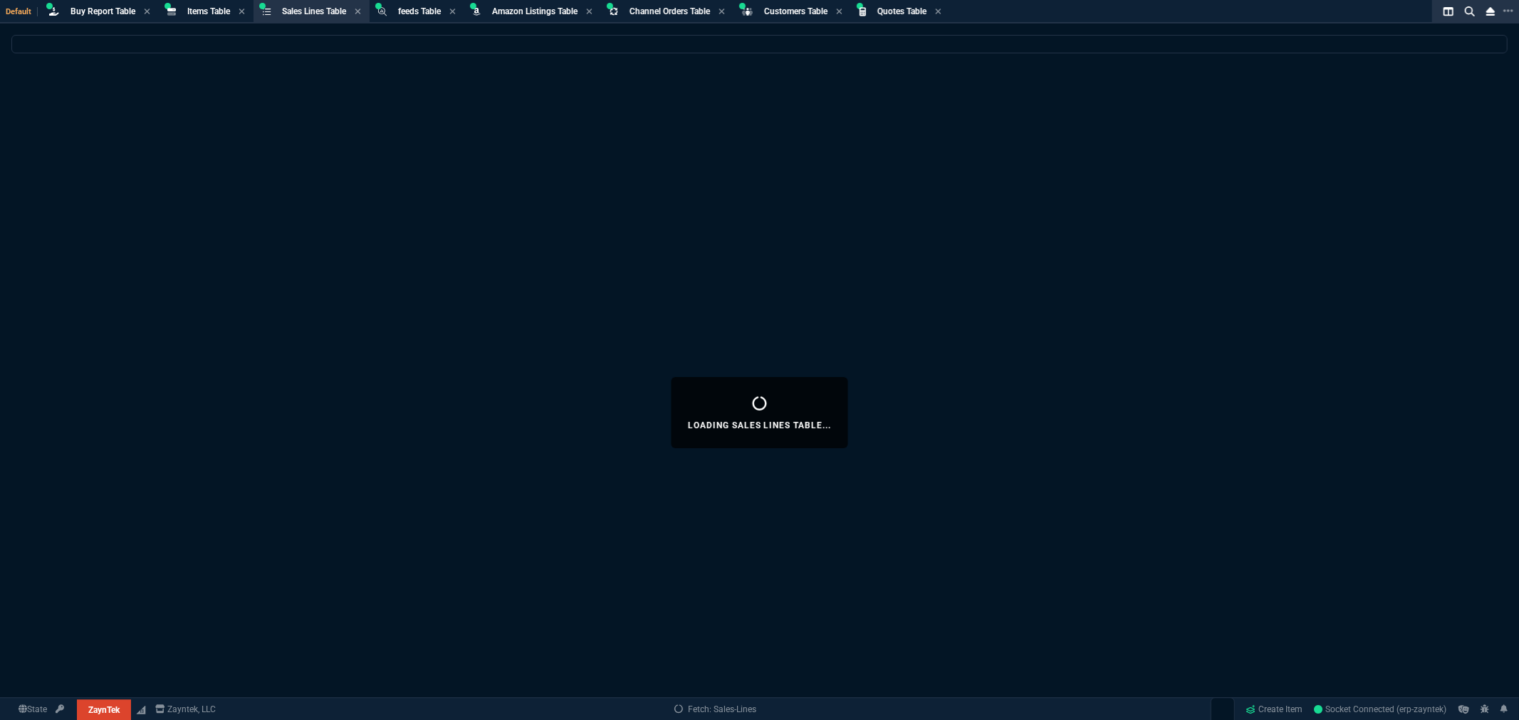
click at [913, 91] on div "Loading Sales Lines Table..." at bounding box center [759, 412] width 1519 height 755
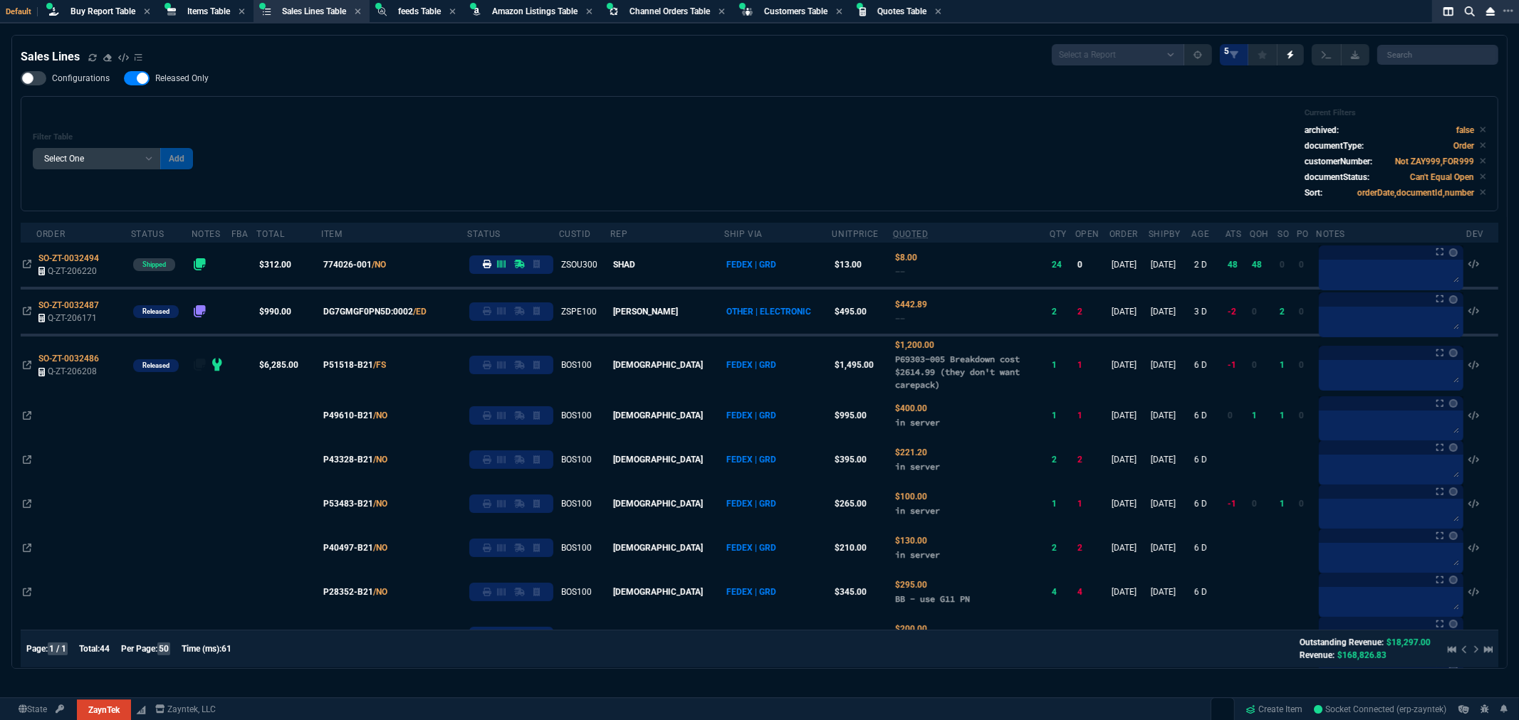
click at [1084, 165] on div "Filter Table Select One Add Filter () Age () ATS () Cond (itemVariantCode) Cust…" at bounding box center [759, 153] width 1453 height 91
click at [1089, 164] on div "Filter Table Select One Add Filter () Age () ATS () Cond (itemVariantCode) Cust…" at bounding box center [759, 153] width 1453 height 91
click at [837, 100] on div "Filter Table Select One Add Filter () Age () ATS () Cond (itemVariantCode) Cust…" at bounding box center [759, 153] width 1477 height 115
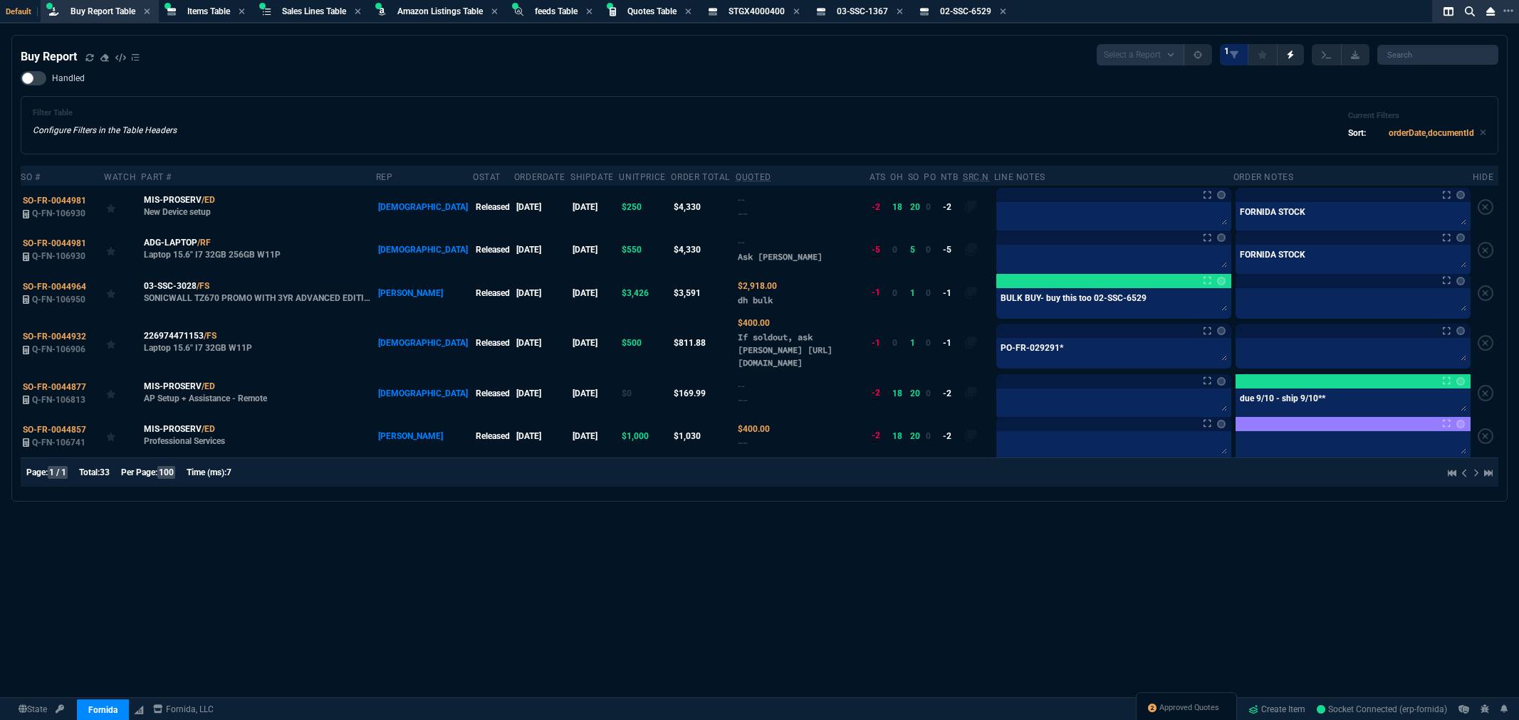
select select "8: NEPT"
click at [520, 71] on div "Handled Filter Table Configure Filters in the Table Headers Current Filters Sor…" at bounding box center [759, 112] width 1477 height 83
click at [625, 96] on div "Filter Table Configure Filters in the Table Headers Current Filters Sort: order…" at bounding box center [759, 125] width 1477 height 58
click at [218, 20] on div "Default Buy Report Table Buy Report Items Table Item Sales Lines Table Sales Li…" at bounding box center [731, 11] width 1462 height 23
click at [218, 11] on span "Items Table" at bounding box center [208, 11] width 43 height 10
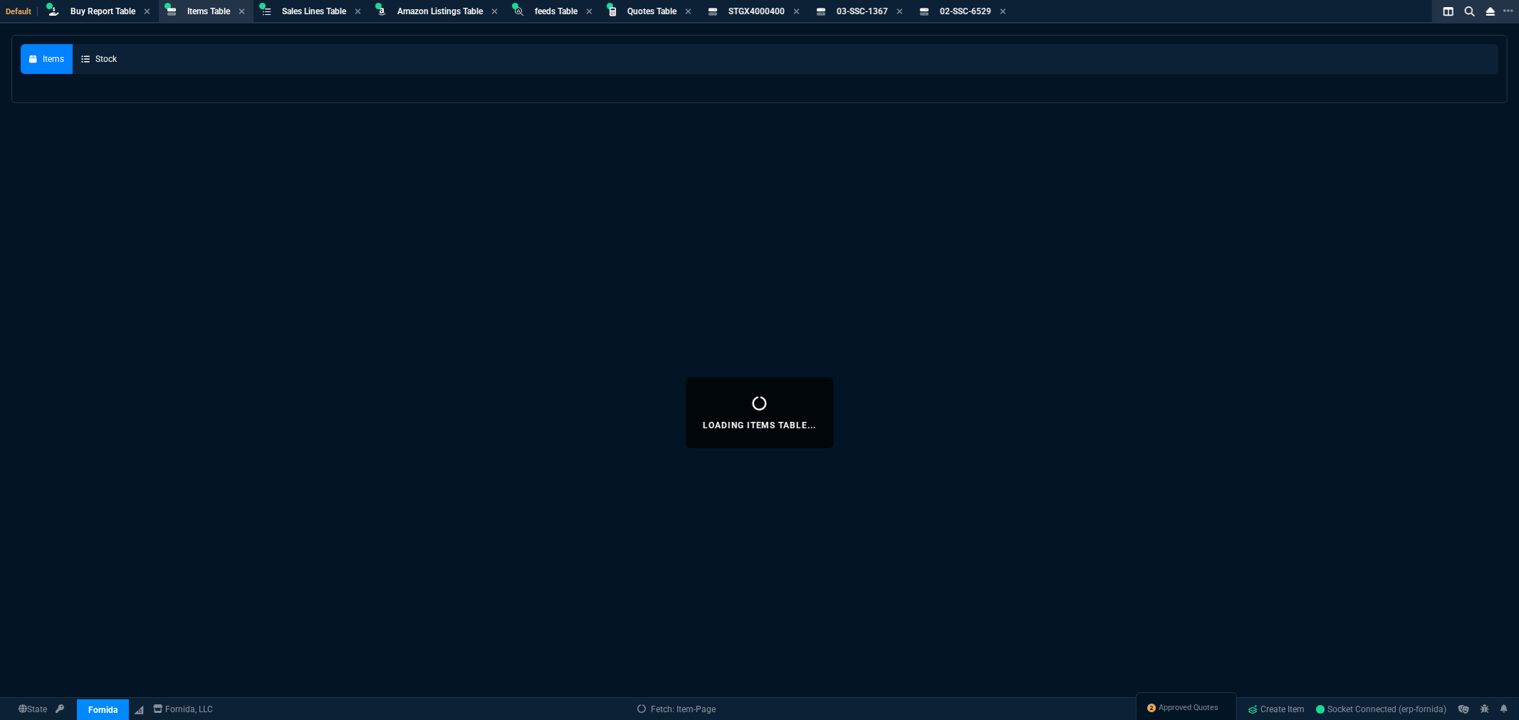
select select
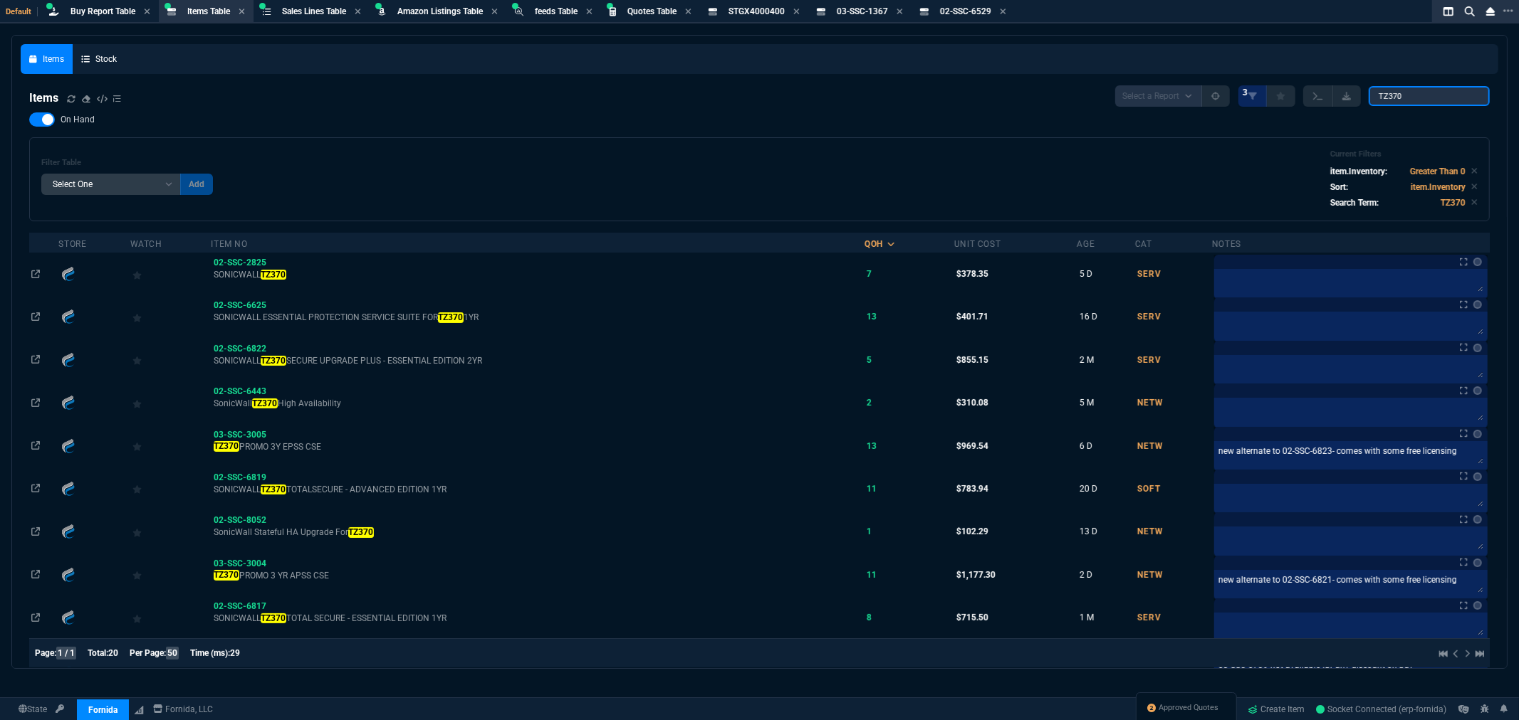
drag, startPoint x: 1405, startPoint y: 98, endPoint x: 1284, endPoint y: 95, distance: 121.1
click at [1284, 95] on div "Select a Report NEW QUERY 3 TZ370" at bounding box center [1302, 95] width 374 height 21
drag, startPoint x: 1414, startPoint y: 94, endPoint x: 1334, endPoint y: 105, distance: 80.5
click at [1335, 104] on div "Select a Report NEW QUERY 3 TZ370" at bounding box center [1302, 95] width 374 height 21
paste input "R3G03"
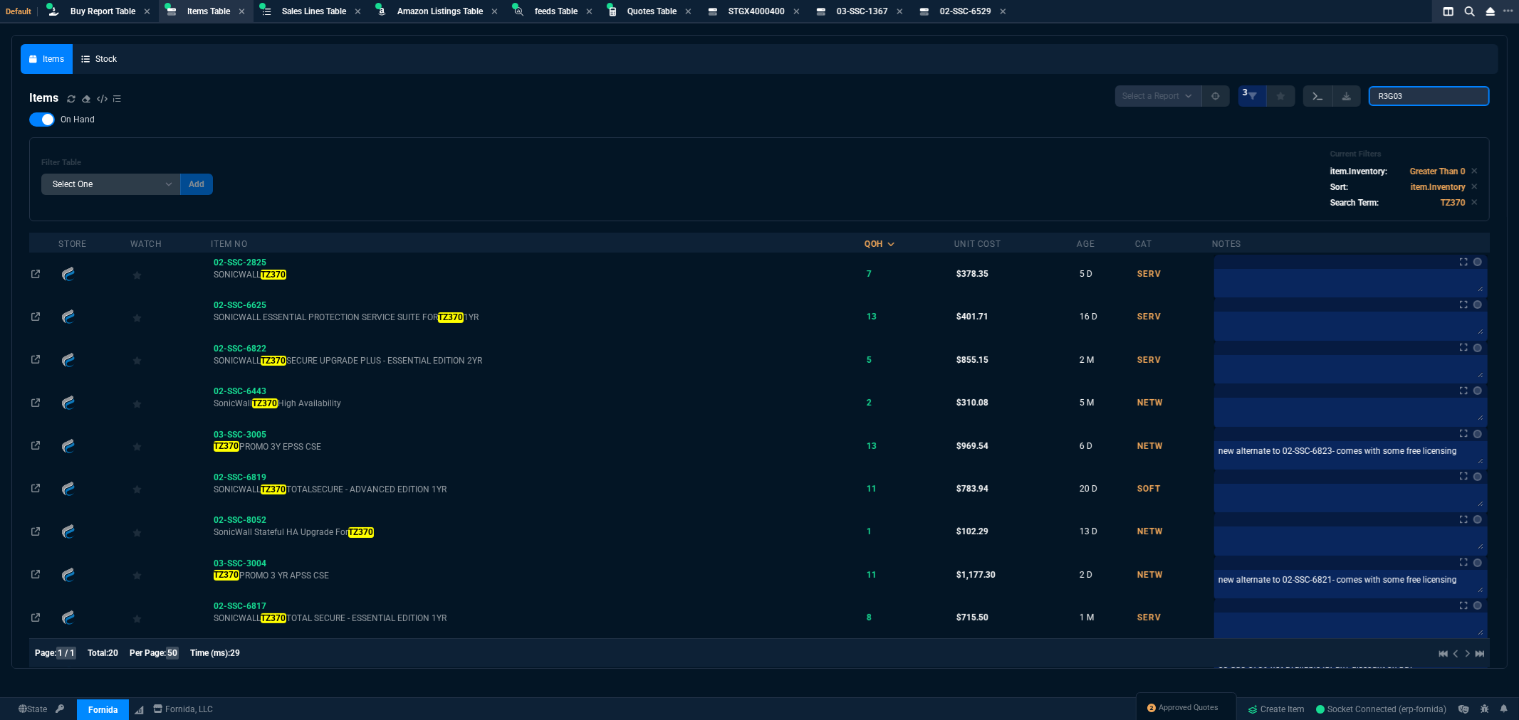
type input "R3G03"
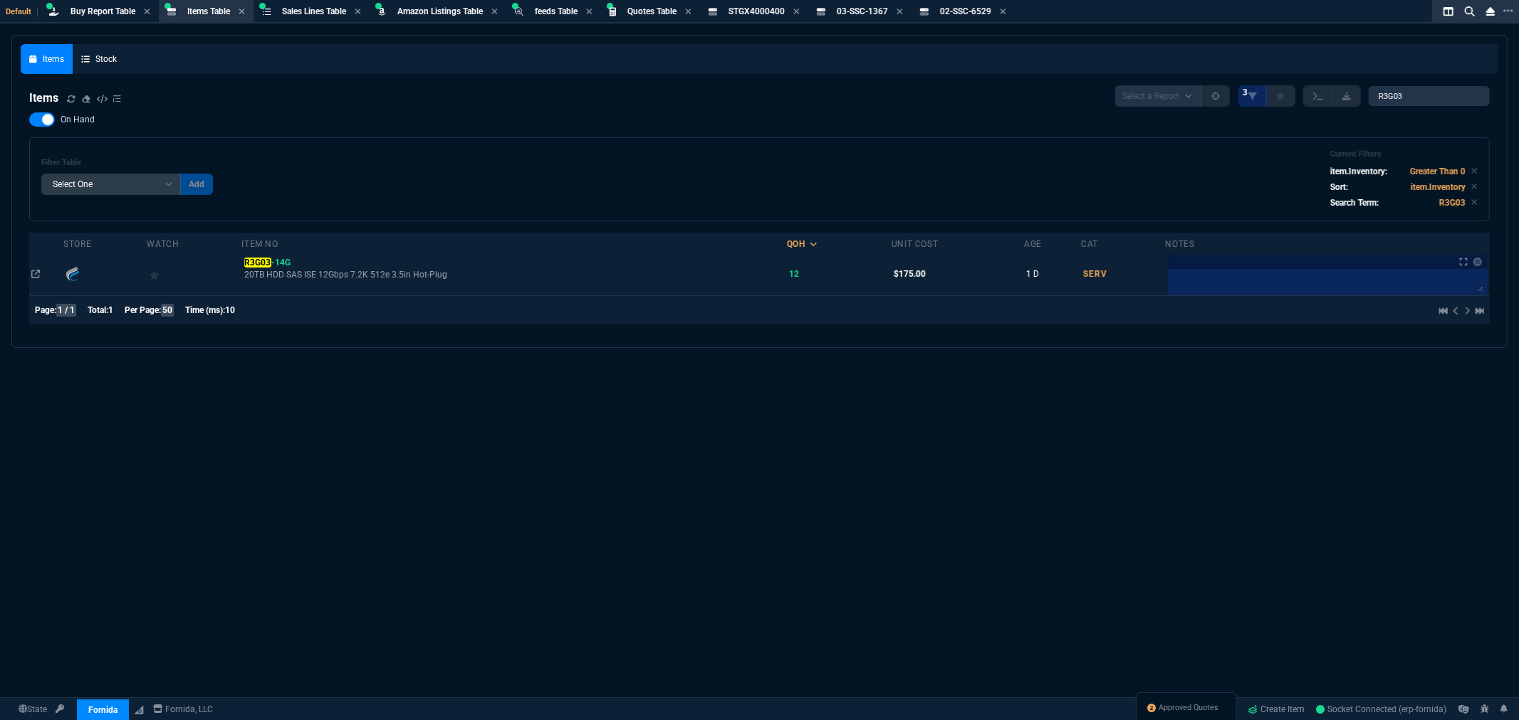
click at [264, 254] on td "R3G03 -14G 20TB HDD SAS ISE 12Gbps 7.2K 512e 3.5in Hot-Plug" at bounding box center [513, 274] width 545 height 43
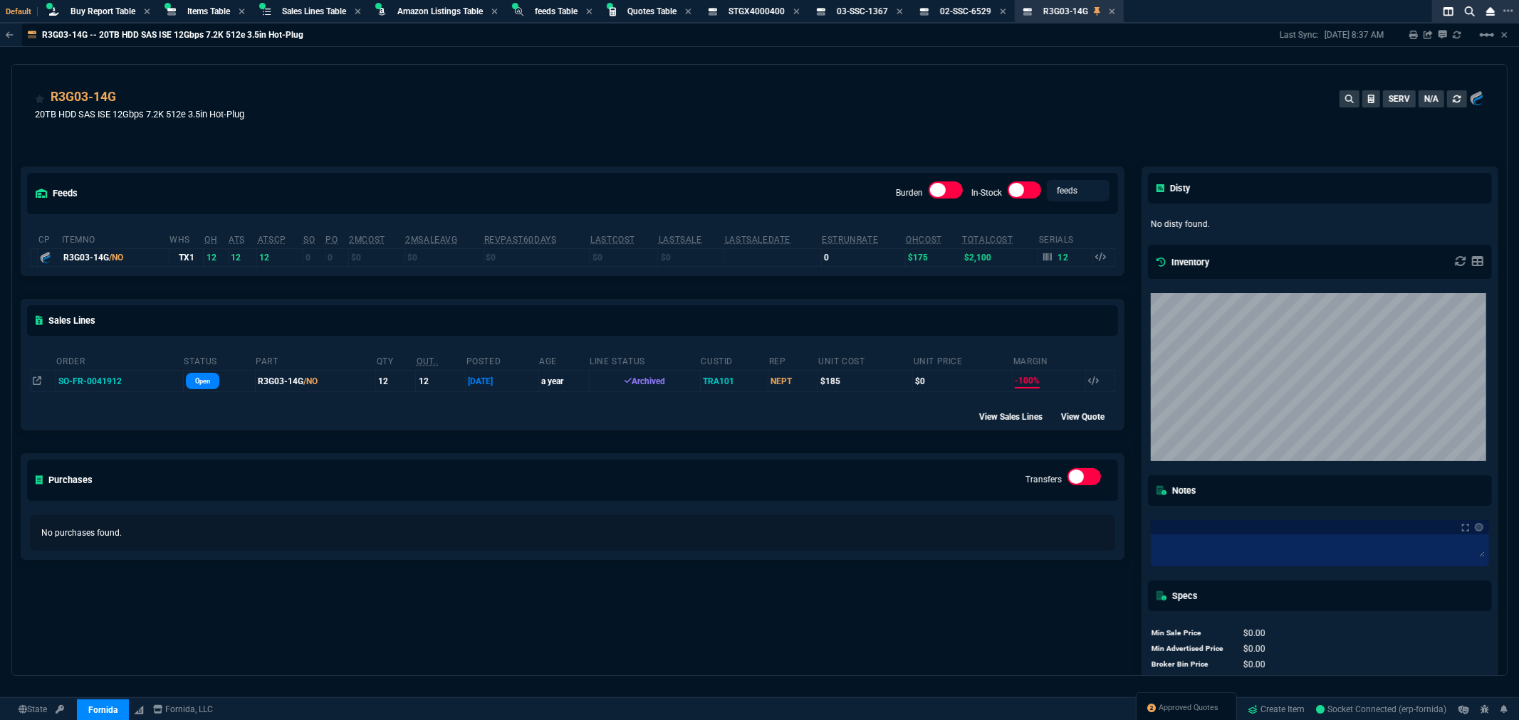
click at [577, 478] on div "Purchases Transfers" at bounding box center [572, 480] width 1102 height 52
click at [937, 105] on div "R3G03-14G 20TB HDD SAS ISE 12Gbps 7.2K 512e 3.5in Hot-Plug SERV N/A" at bounding box center [759, 113] width 1449 height 51
click at [926, 492] on div "Purchases Transfers" at bounding box center [572, 480] width 1102 height 52
click at [780, 157] on div "feeds Burden In-Stock feeds prices cp ItemNo WHS OH ATS ATSCP SO PO 2MCost 2MSa…" at bounding box center [572, 428] width 1121 height 587
click at [641, 132] on div "R3G03-14G 20TB HDD SAS ISE 12Gbps 7.2K 512e 3.5in Hot-Plug SERV N/A" at bounding box center [759, 113] width 1449 height 51
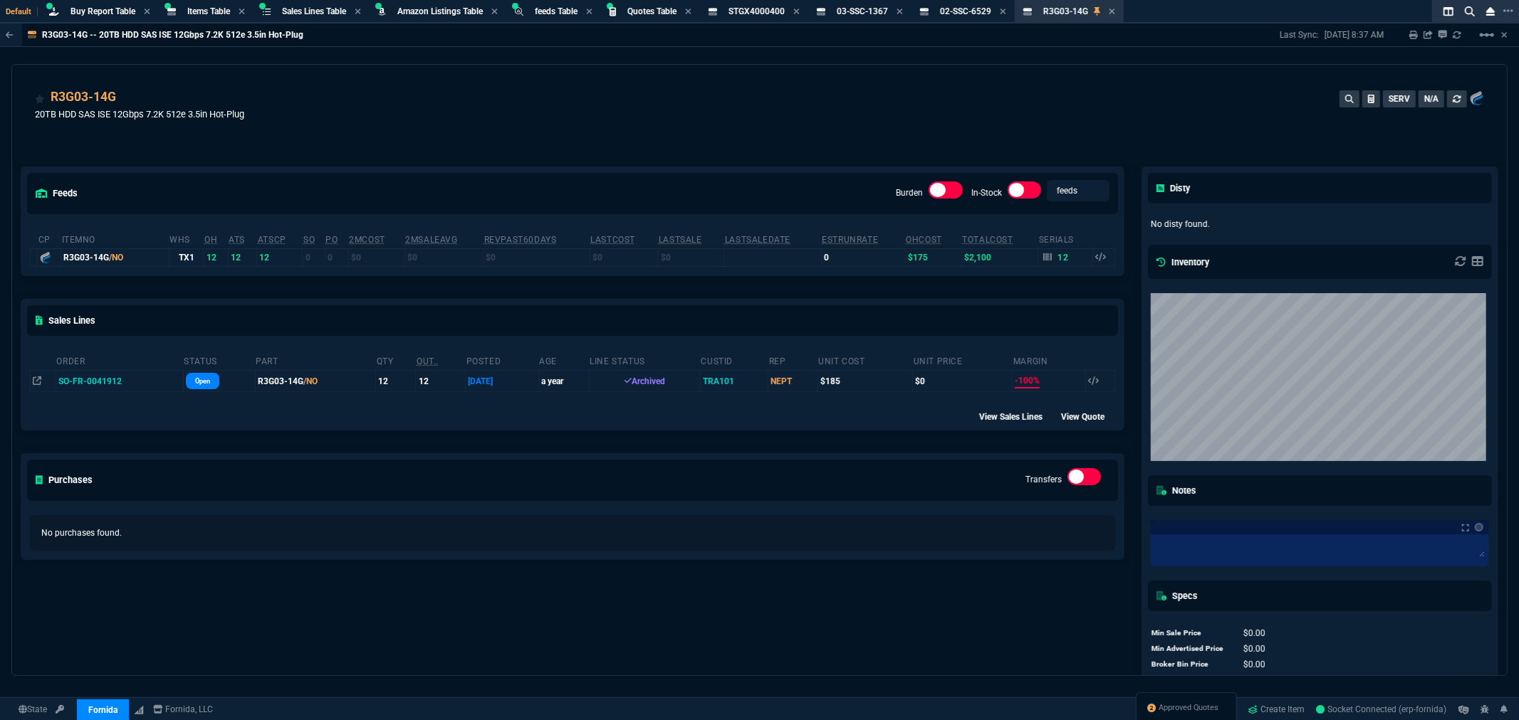
click at [613, 145] on div "feeds Burden In-Stock feeds prices cp ItemNo WHS OH ATS ATSCP SO PO 2MCost 2MSa…" at bounding box center [572, 428] width 1121 height 587
click at [81, 9] on span "Buy Report Table" at bounding box center [102, 11] width 65 height 10
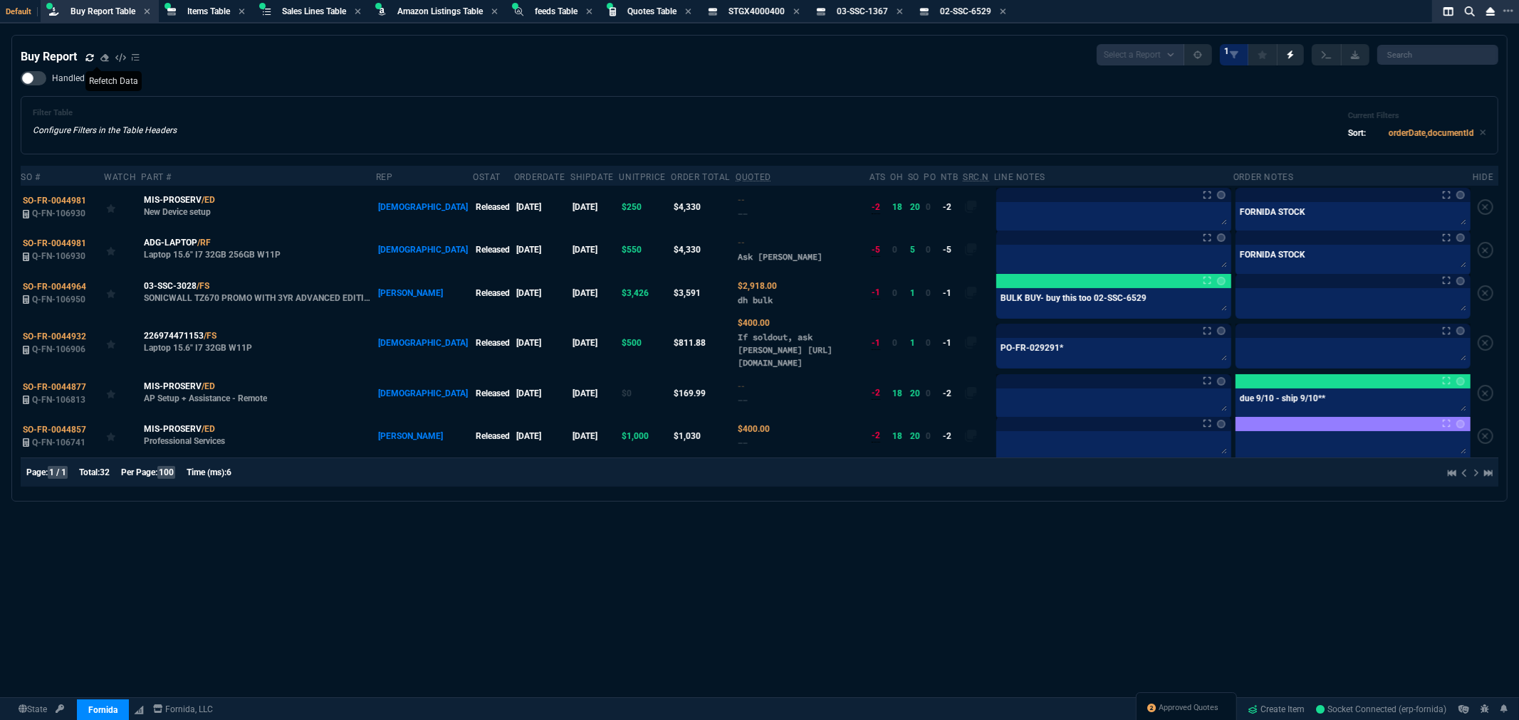
click at [90, 53] on icon at bounding box center [89, 57] width 9 height 9
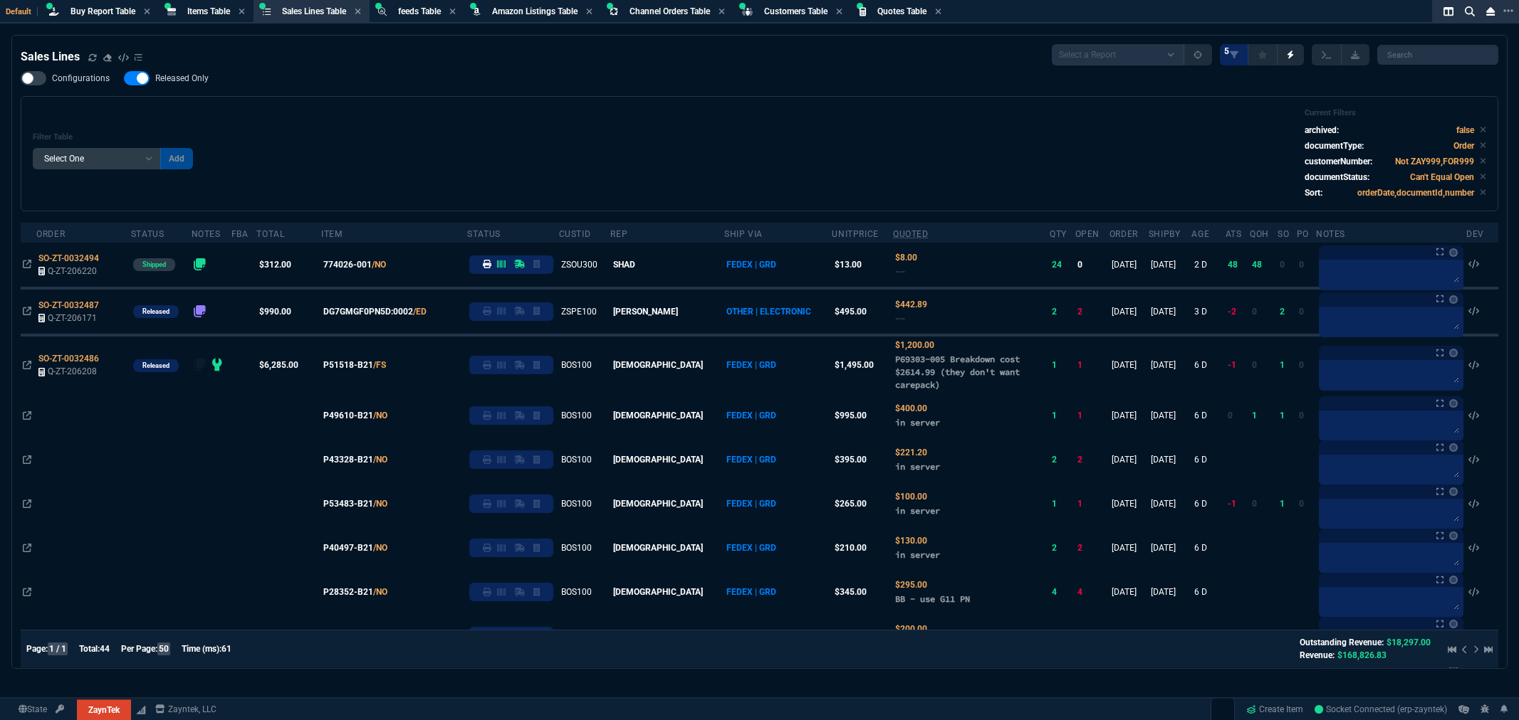
select select "8: NEPT"
select select
click at [714, 175] on div "Filter Table Select One Add Filter () Age () ATS () Cond (itemVariantCode) Cust…" at bounding box center [759, 153] width 1453 height 91
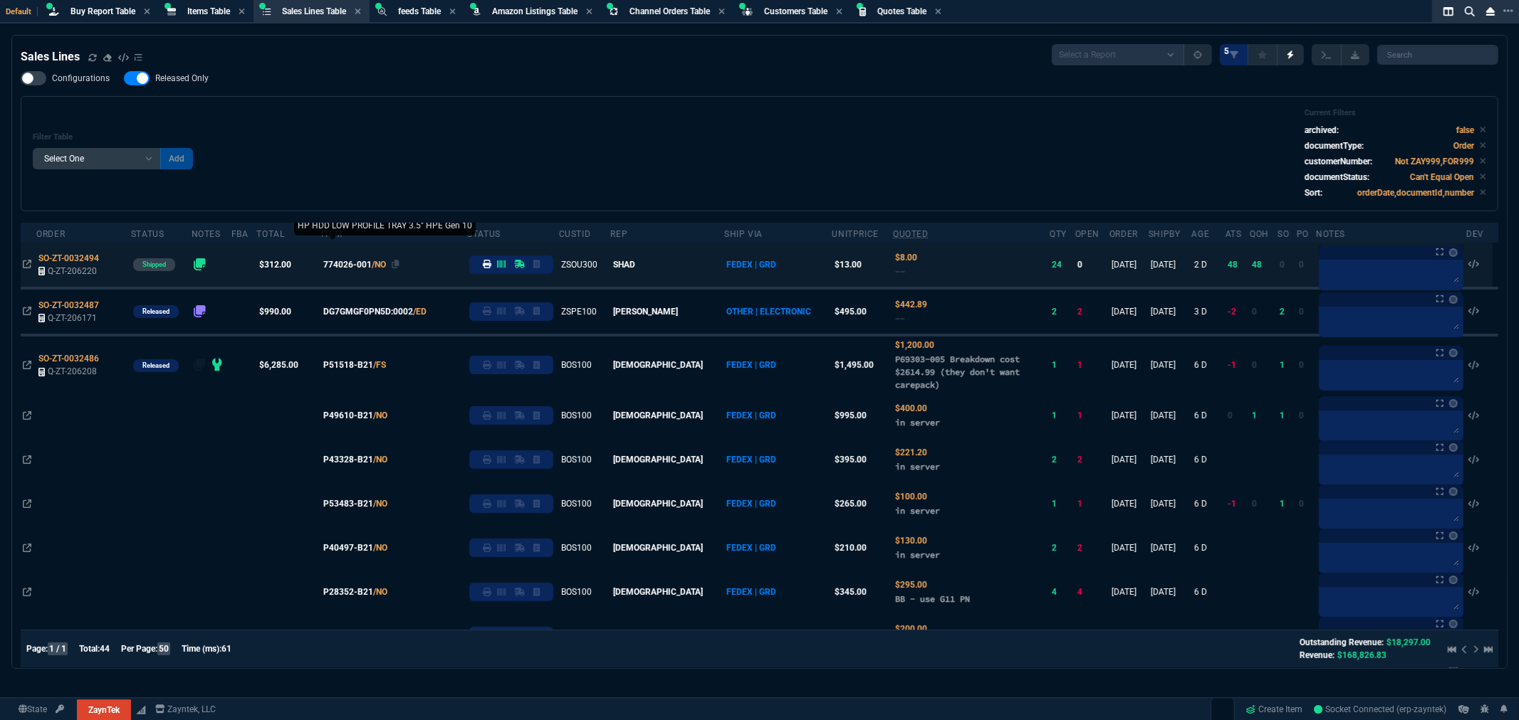
click at [357, 258] on span "774026-001" at bounding box center [347, 264] width 48 height 13
